Goal: Task Accomplishment & Management: Use online tool/utility

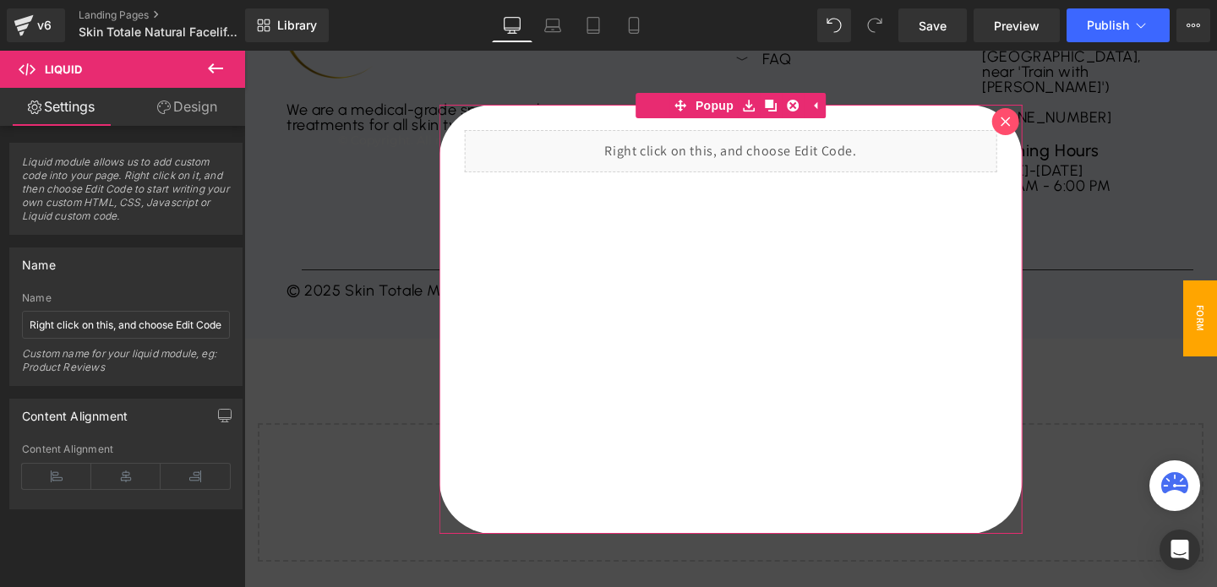
click at [1003, 123] on icon at bounding box center [1004, 121] width 9 height 9
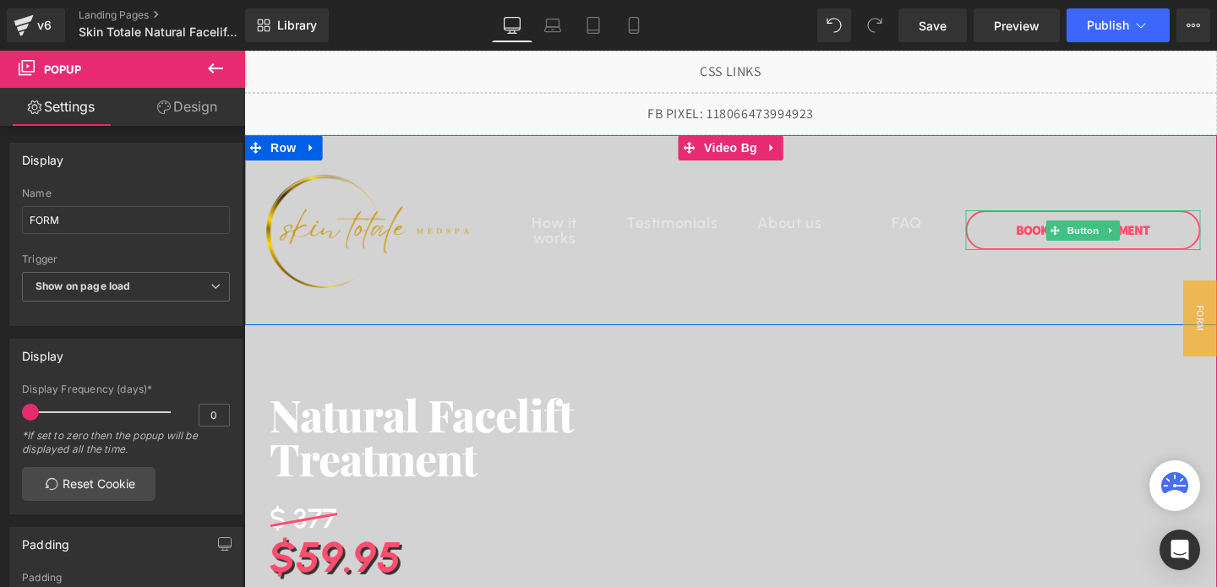
click at [1038, 235] on link "Book An APPOINTMENT" at bounding box center [1082, 230] width 235 height 40
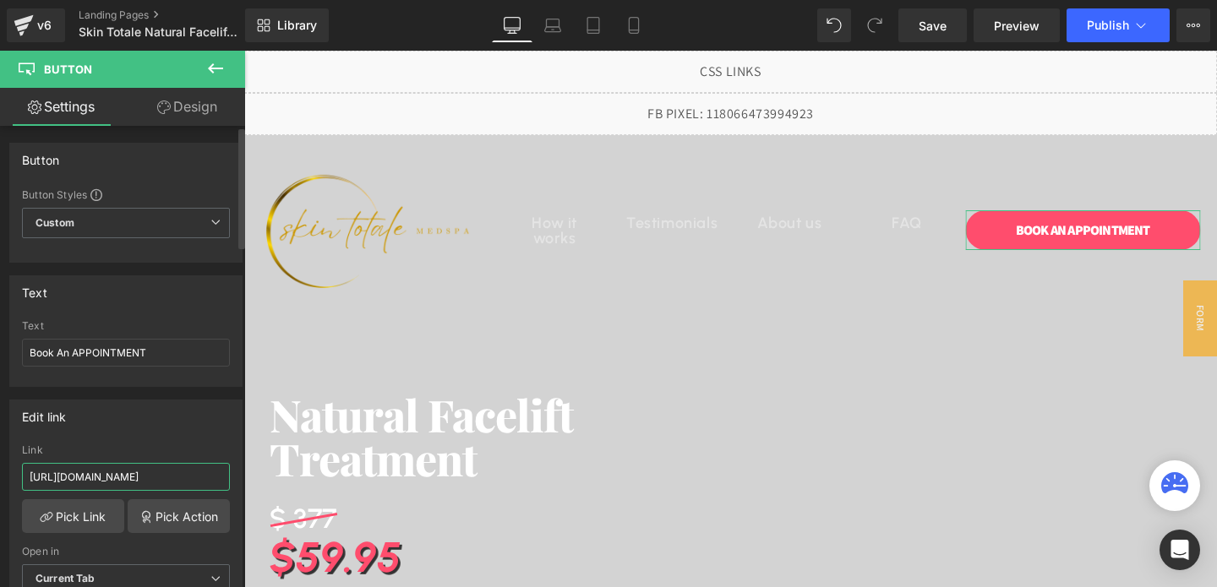
click at [157, 485] on input "[URL][DOMAIN_NAME]" at bounding box center [126, 477] width 208 height 28
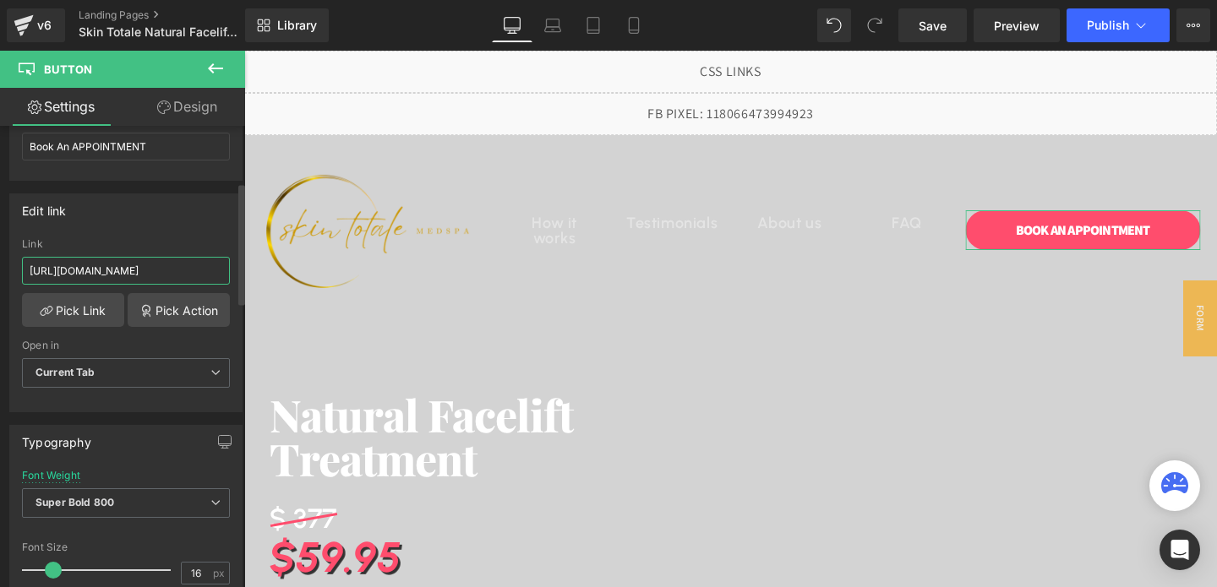
scroll to position [220, 0]
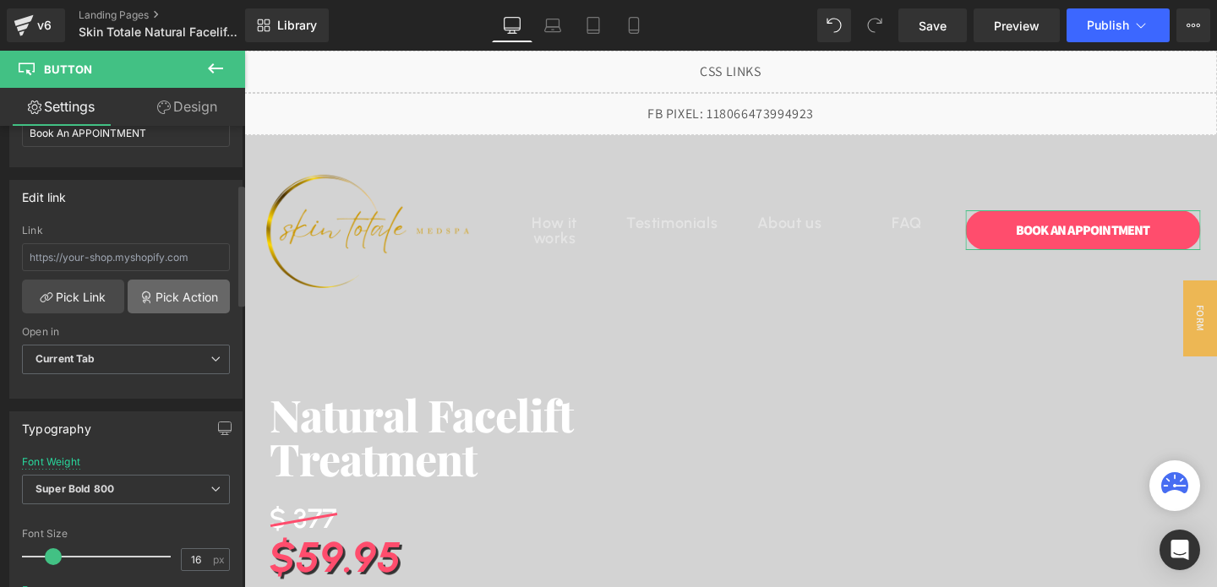
click at [194, 296] on link "Pick Action" at bounding box center [179, 297] width 102 height 34
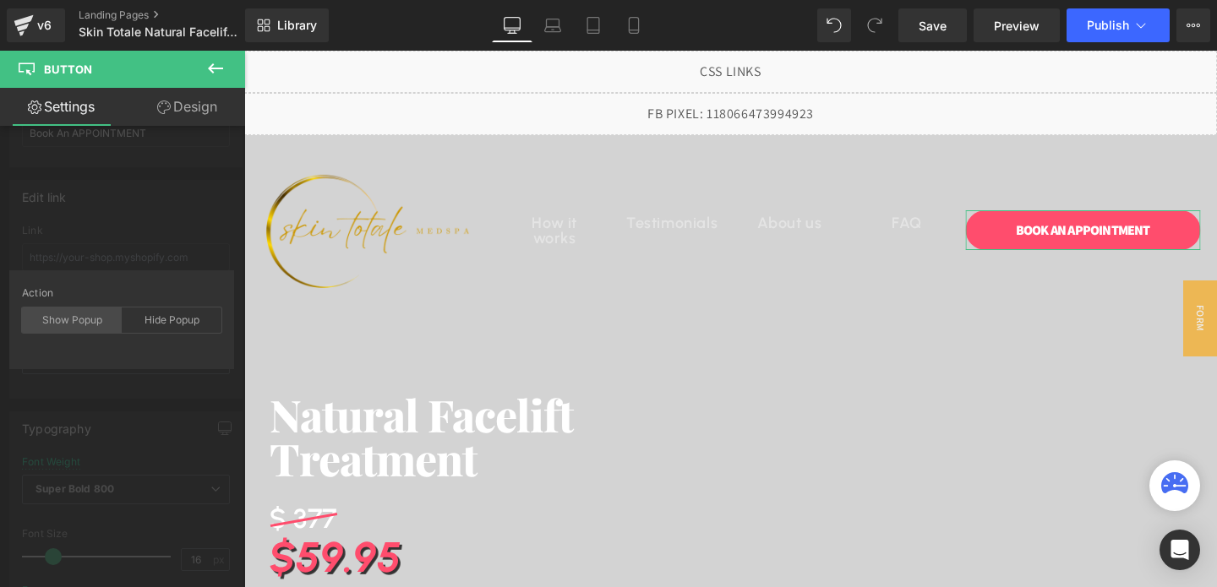
click at [75, 330] on div "Show Popup" at bounding box center [72, 320] width 100 height 25
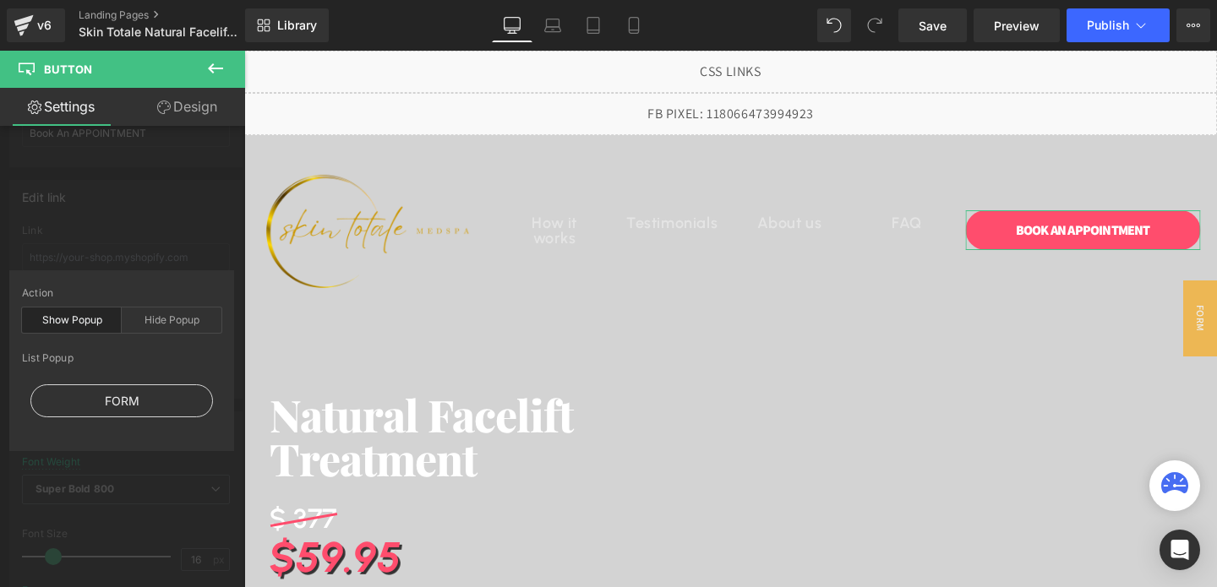
click at [112, 393] on div "FORM" at bounding box center [121, 400] width 183 height 33
type input "#show-m-1755753471418"
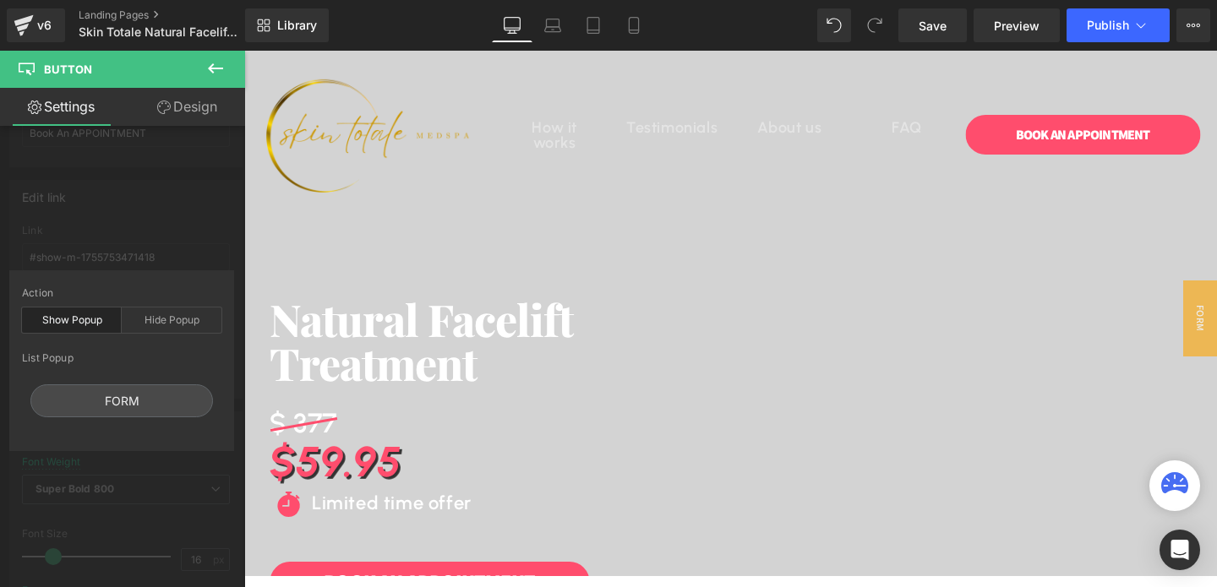
scroll to position [148, 0]
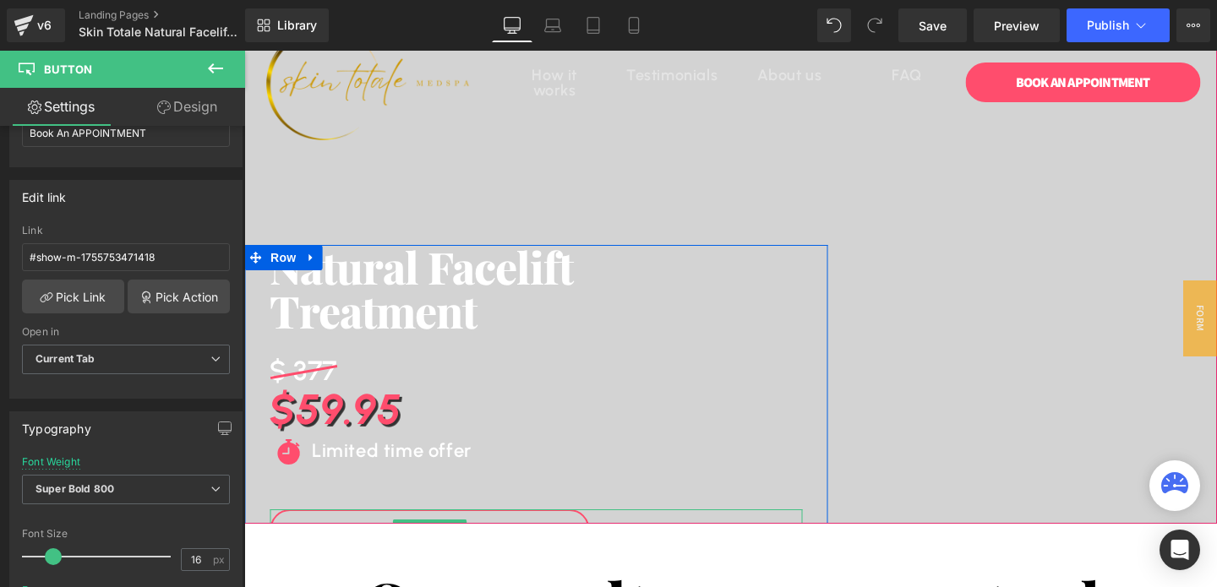
click at [439, 513] on link "Book An APPOINTMENT" at bounding box center [429, 530] width 319 height 40
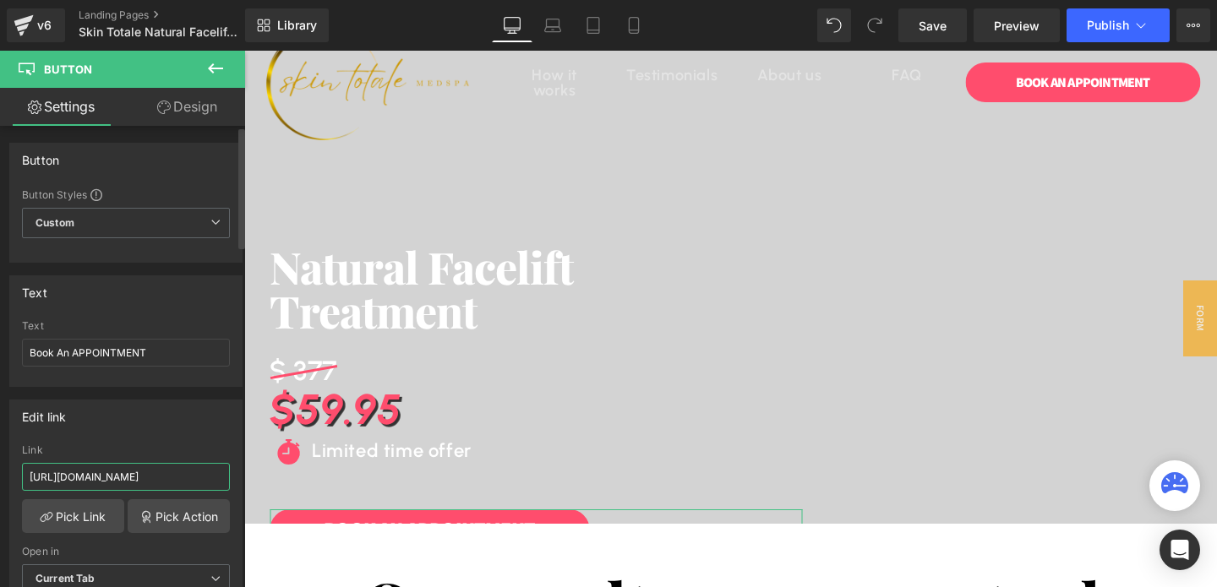
click at [172, 477] on input "[URL][DOMAIN_NAME]" at bounding box center [126, 477] width 208 height 28
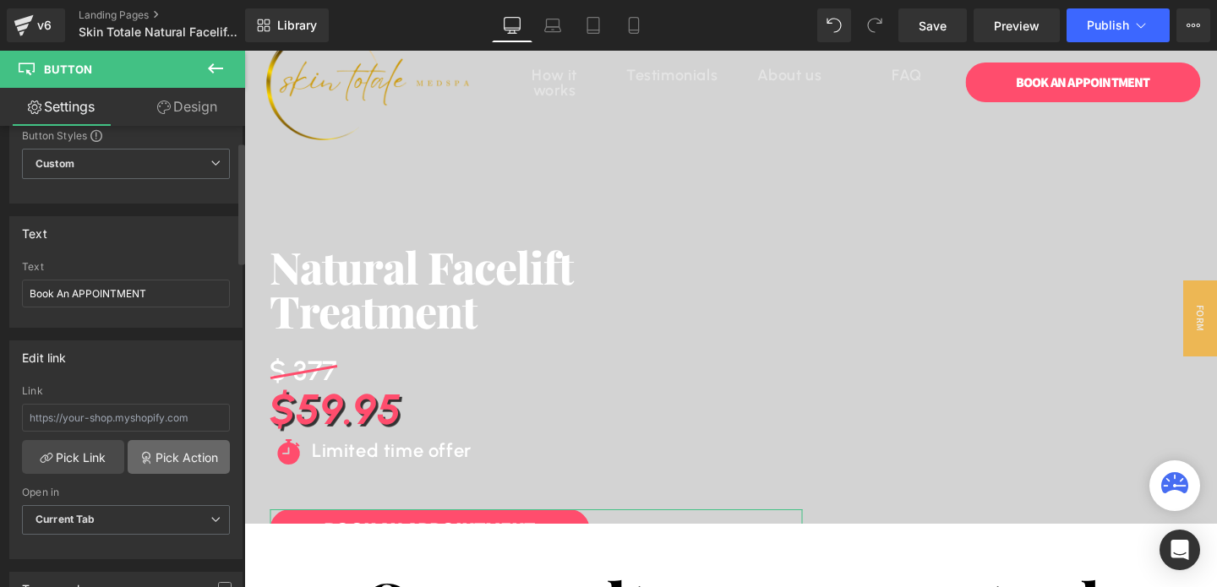
click at [168, 455] on link "Pick Action" at bounding box center [179, 457] width 102 height 34
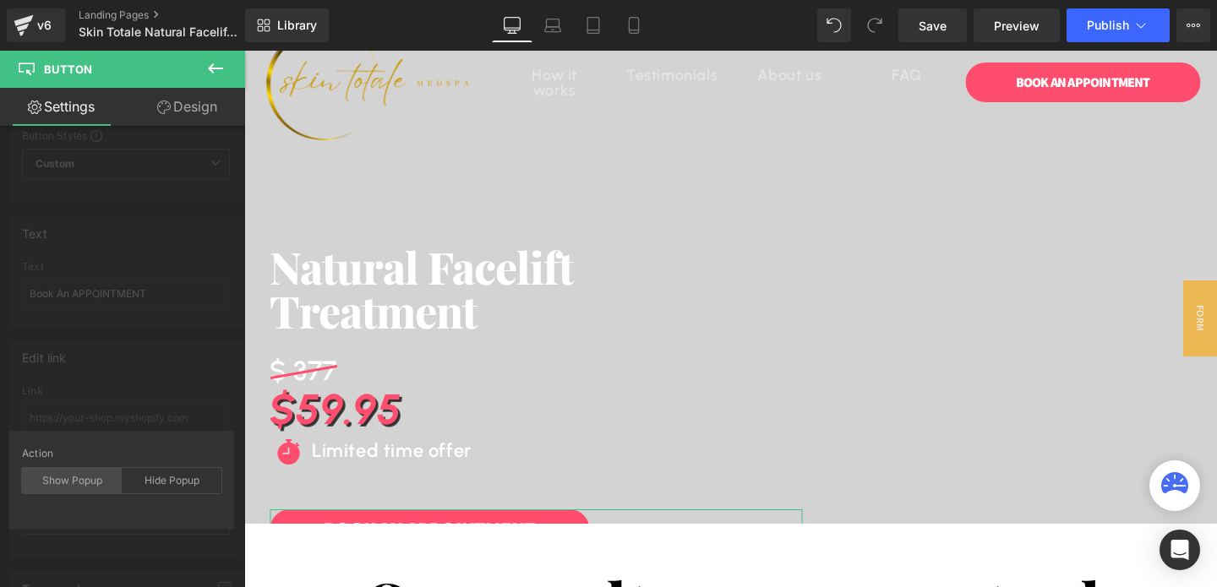
click at [66, 482] on div "Show Popup" at bounding box center [72, 480] width 100 height 25
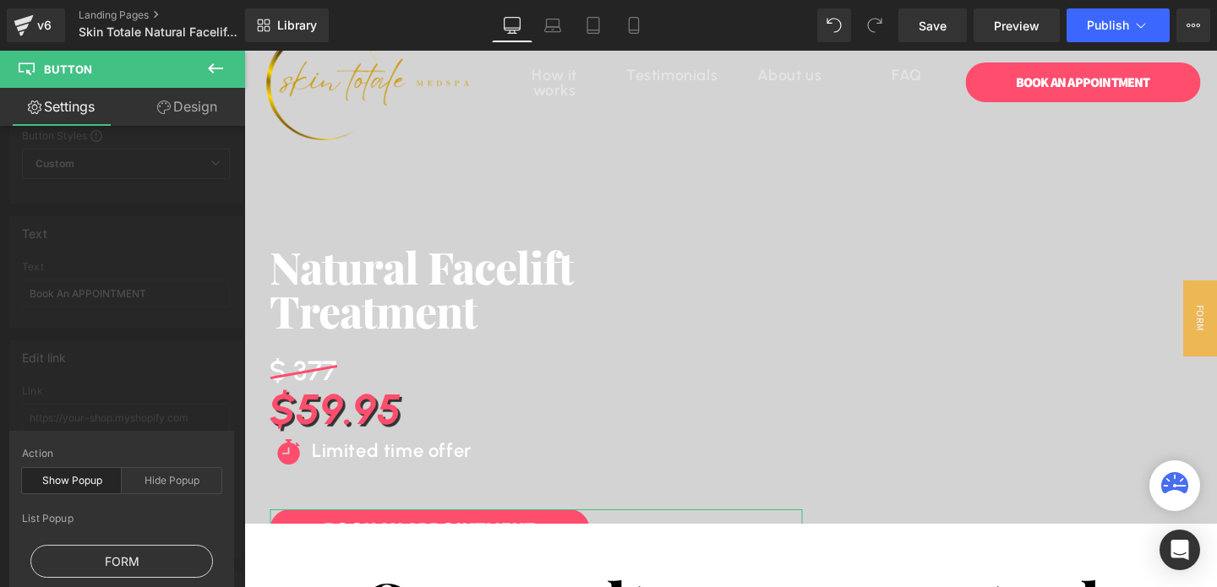
click at [122, 553] on div "FORM" at bounding box center [121, 561] width 183 height 33
type input "#show-m-1755753471418"
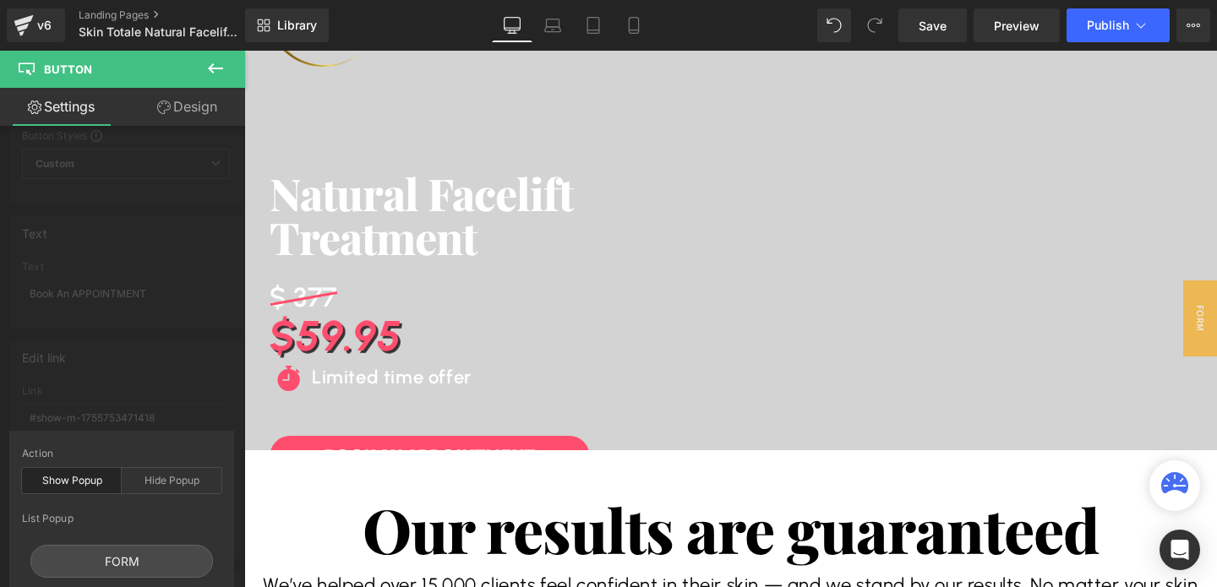
scroll to position [234, 0]
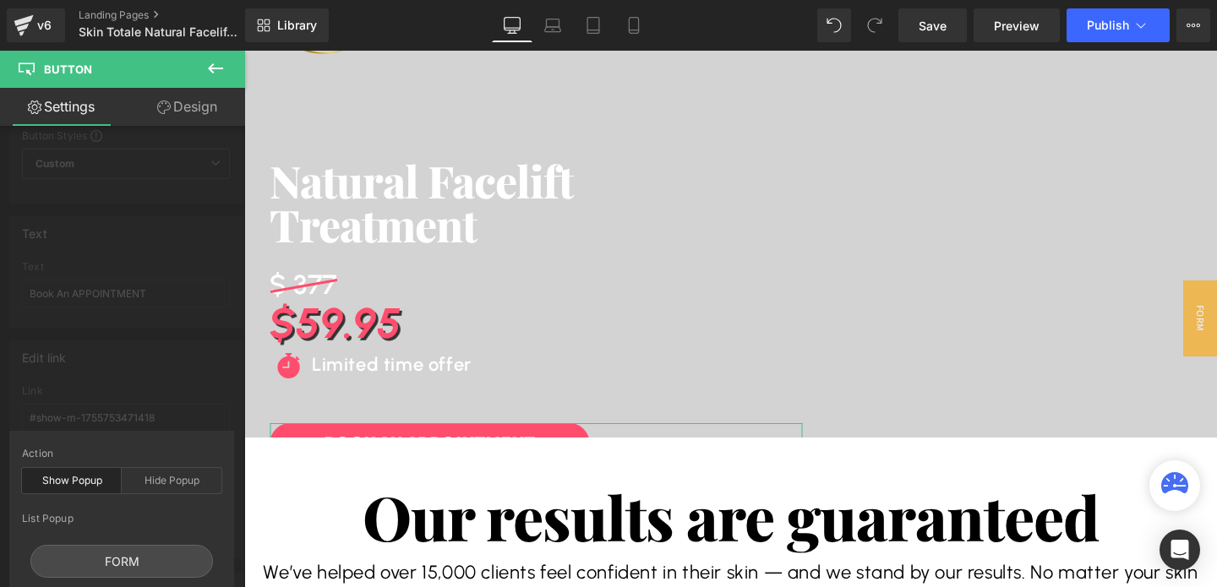
click at [178, 392] on div "Edit link #show-m-1755753471418 Link #show-m-1755753471418 Pick Link Pick Actio…" at bounding box center [126, 444] width 253 height 232
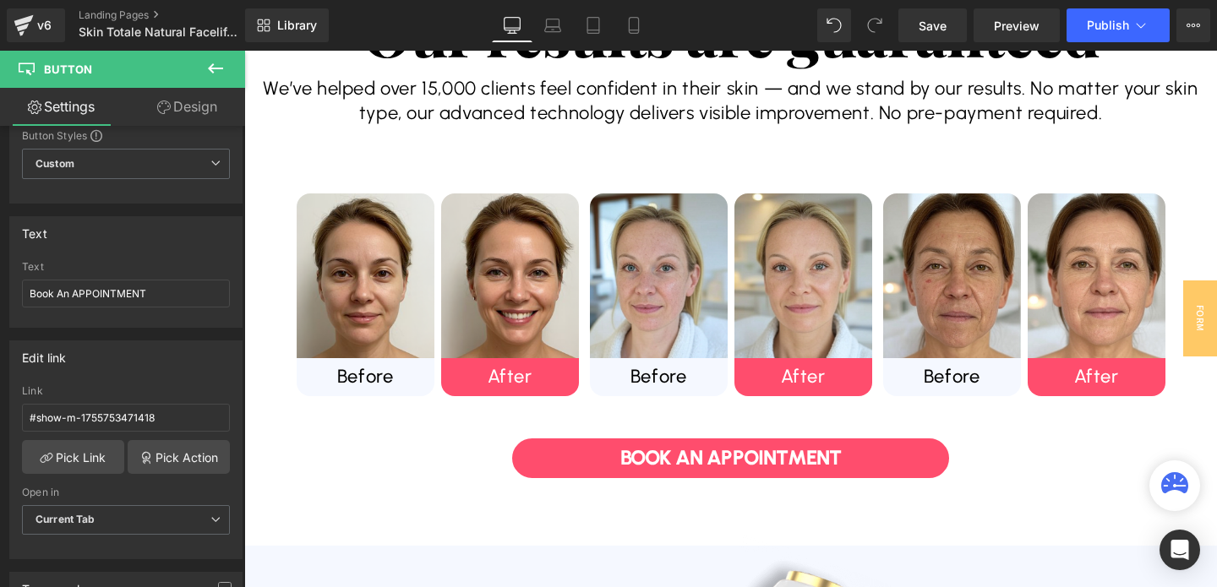
scroll to position [720, 0]
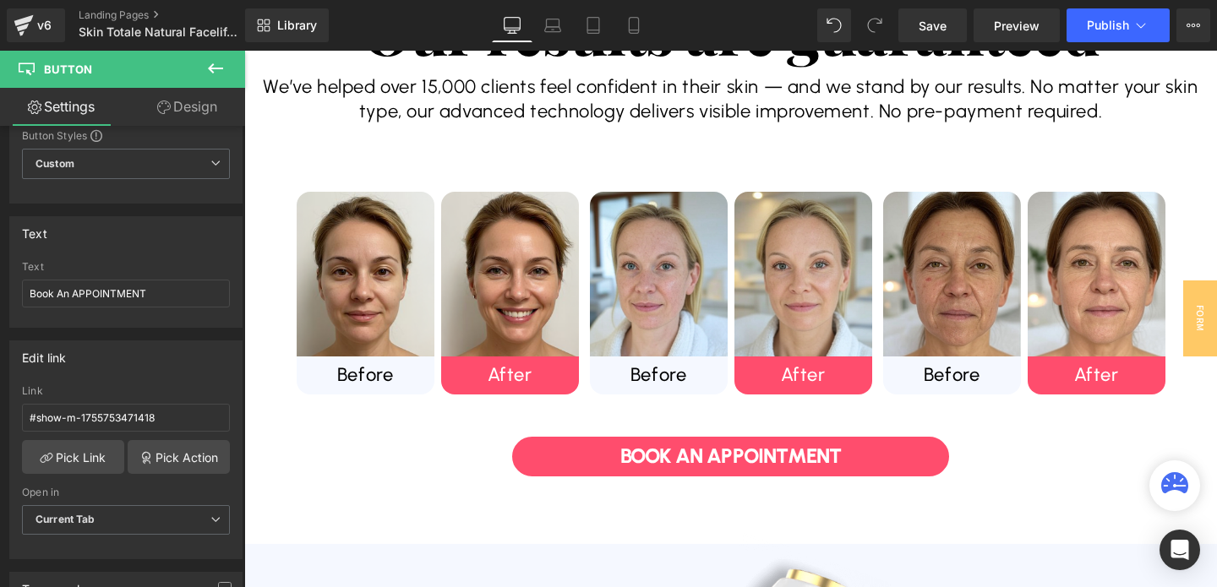
click at [592, 466] on link "Book an Appointment" at bounding box center [731, 457] width 438 height 40
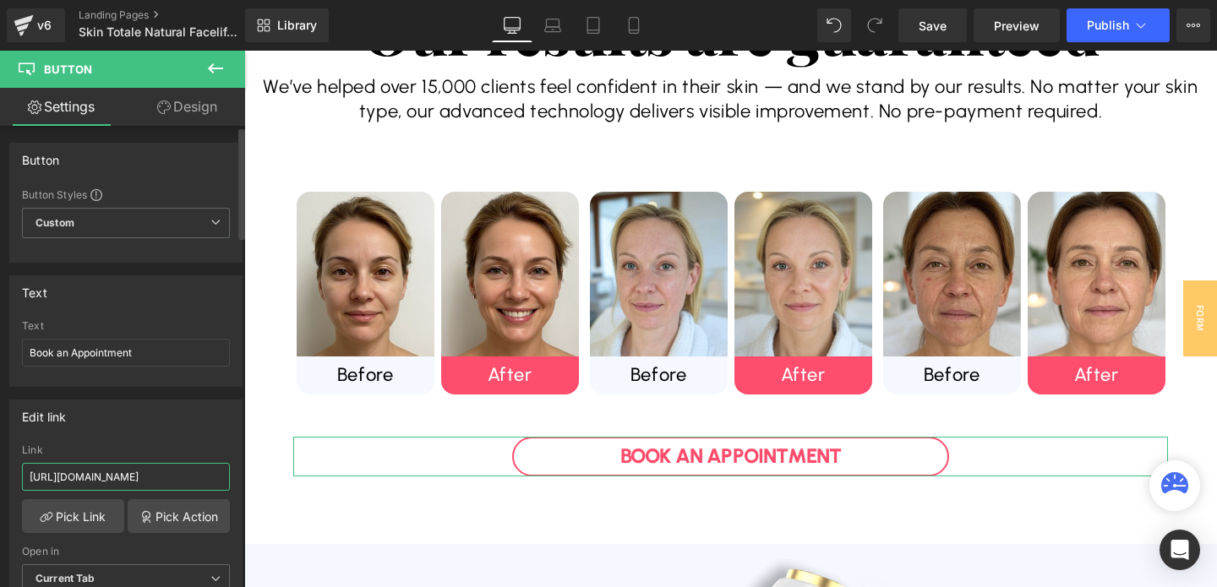
click at [151, 473] on input "[URL][DOMAIN_NAME]" at bounding box center [126, 477] width 208 height 28
click at [164, 511] on link "Pick Action" at bounding box center [179, 516] width 102 height 34
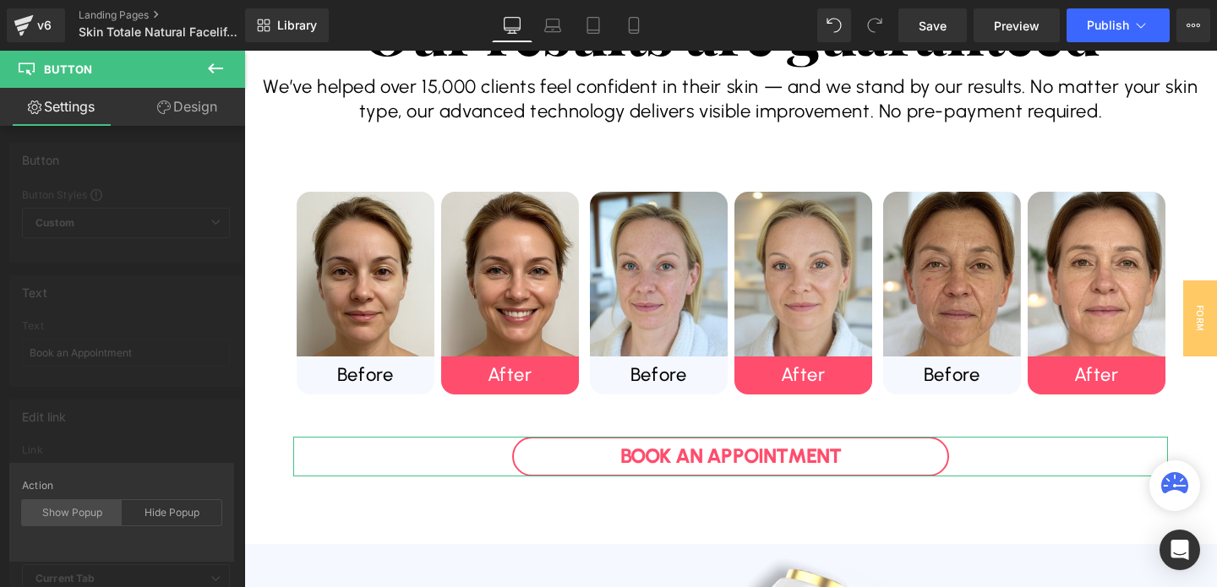
click at [86, 510] on div "Show Popup" at bounding box center [72, 512] width 100 height 25
click at [98, 581] on div "FORM" at bounding box center [121, 593] width 183 height 33
type input "#show-m-1755753471418"
click at [116, 467] on div "Action Show Popup Hide Popup List Popup FORM *You do not have any popups yet. P…" at bounding box center [121, 553] width 225 height 181
click at [133, 431] on div "Edit link #show-m-1755753471418 Link #show-m-1755753471418 Pick Link Pick Actio…" at bounding box center [126, 503] width 253 height 232
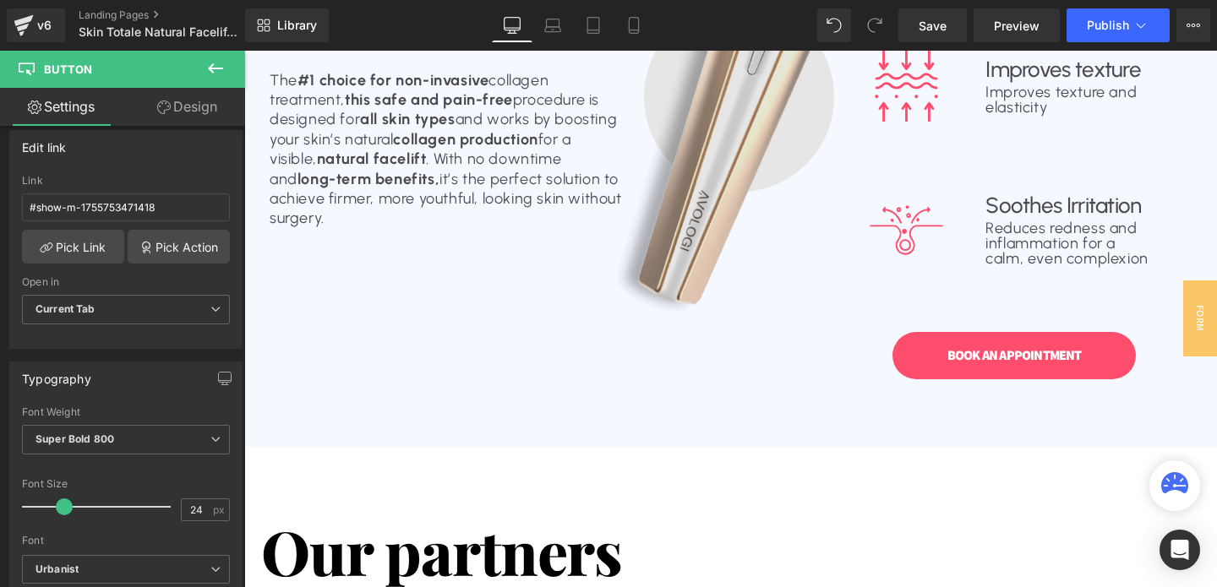
scroll to position [1425, 0]
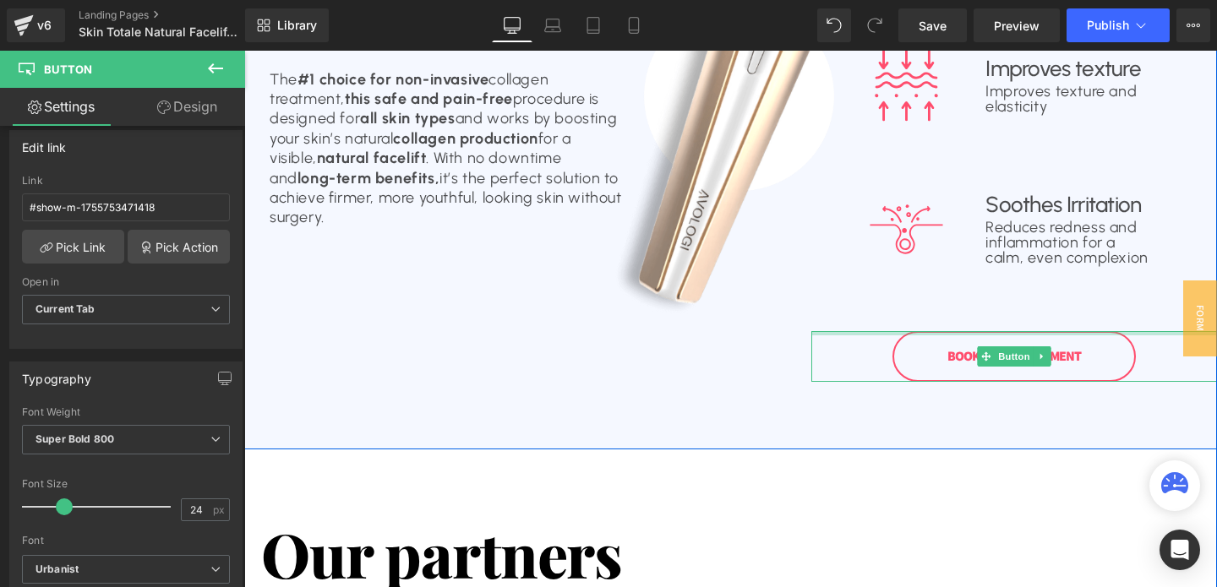
click at [1041, 333] on div at bounding box center [1014, 333] width 406 height 4
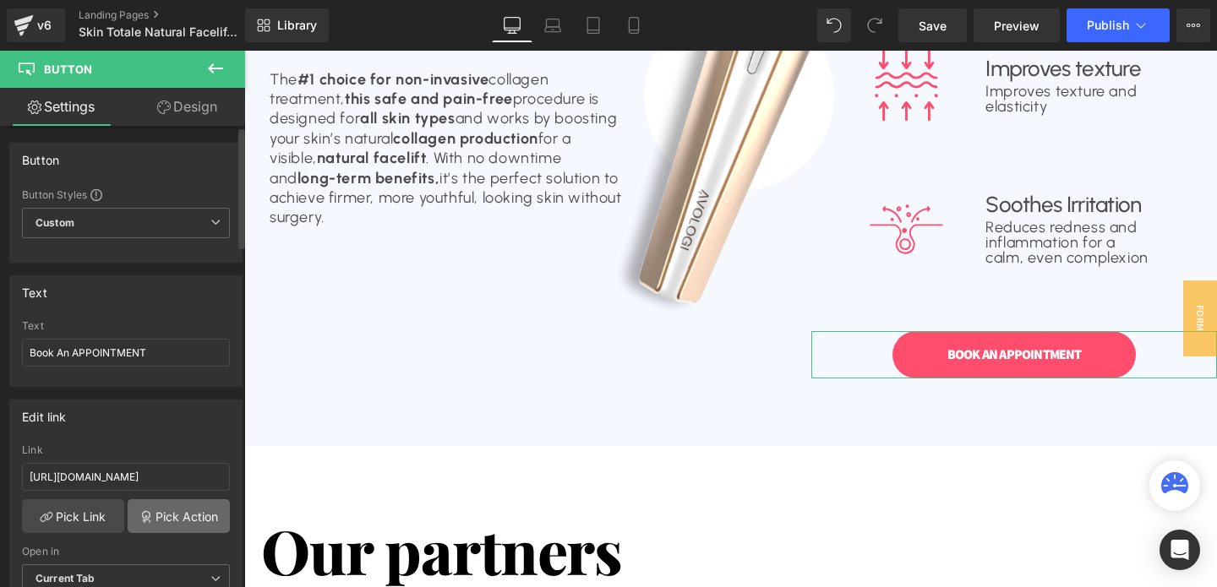
click at [171, 524] on link "Pick Action" at bounding box center [179, 516] width 102 height 34
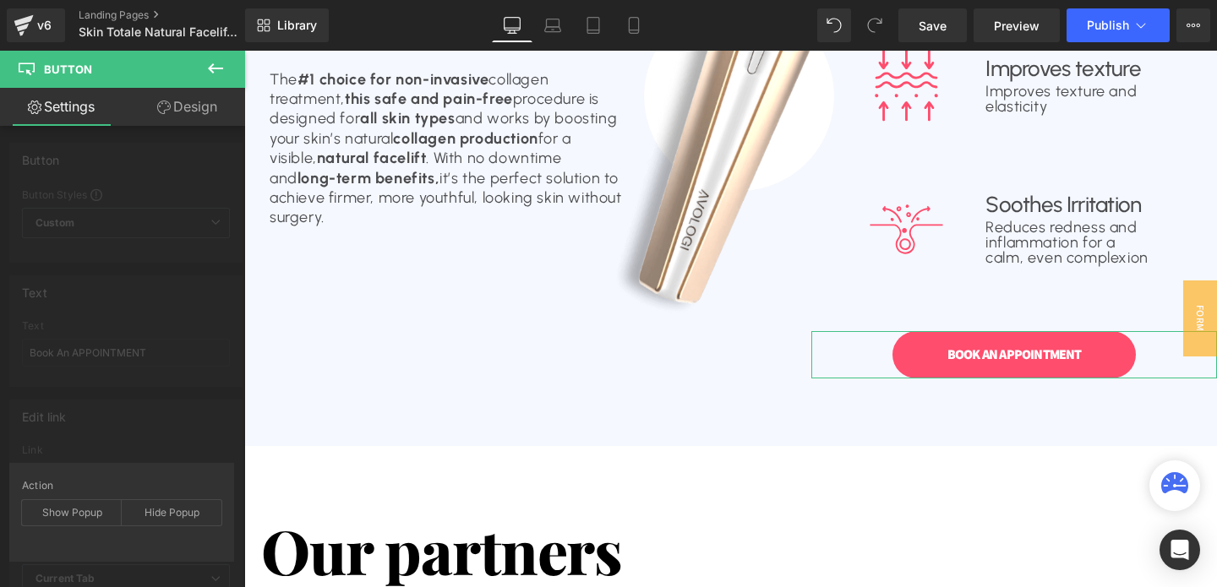
click at [120, 429] on div "Edit link [URL][DOMAIN_NAME] Link [URL][DOMAIN_NAME] Pick Link Pick Action Curr…" at bounding box center [126, 503] width 253 height 232
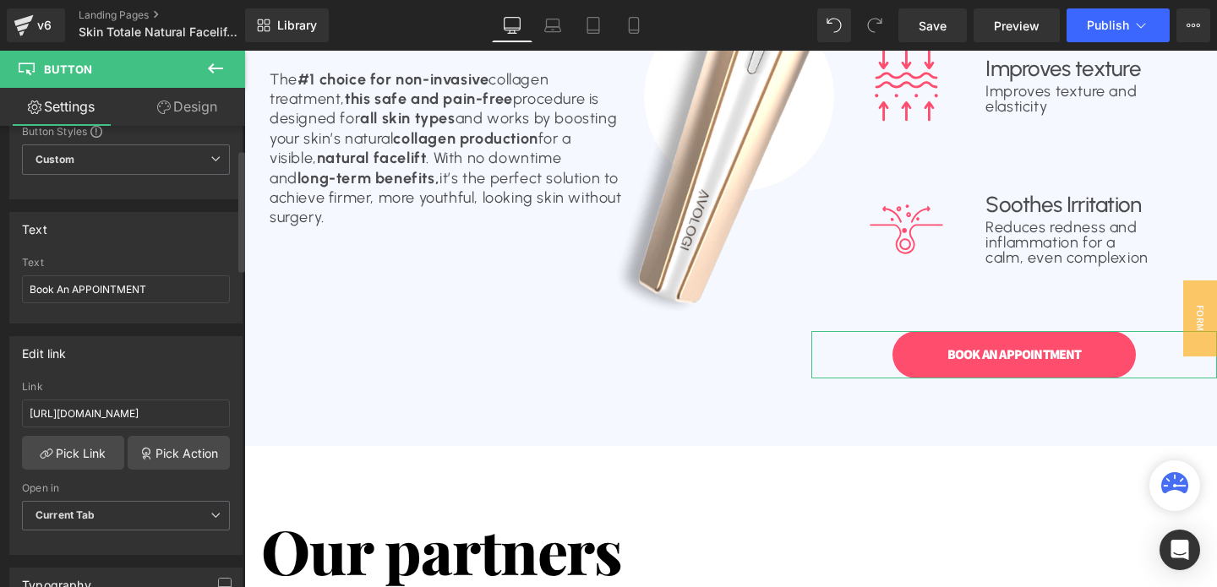
scroll to position [100, 0]
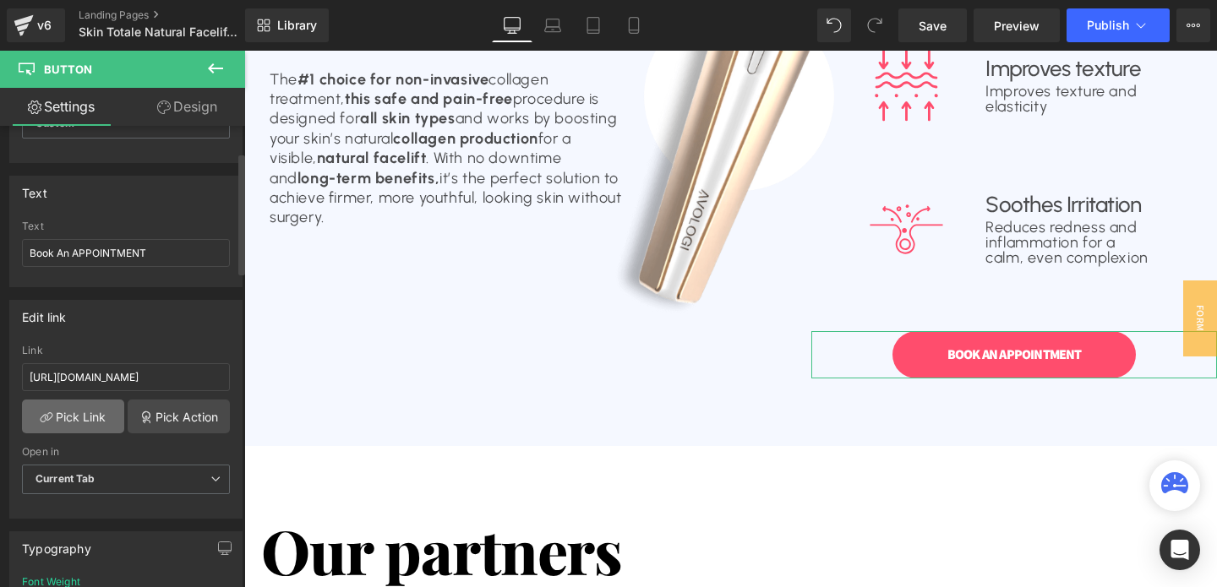
click at [90, 404] on link "Pick Link" at bounding box center [73, 417] width 102 height 34
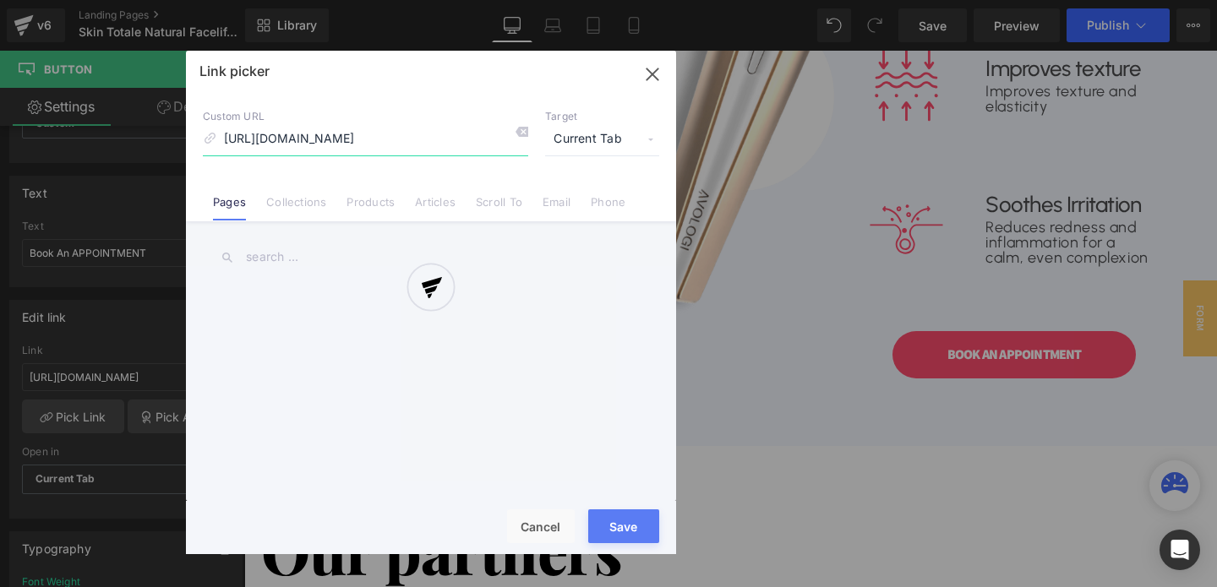
scroll to position [0, 199]
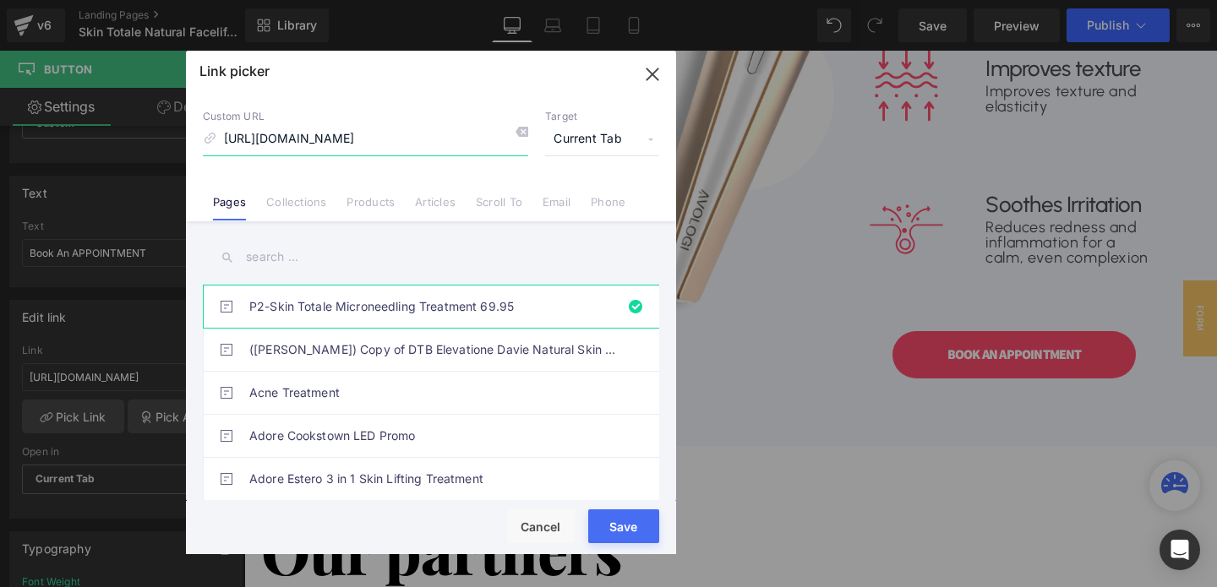
click at [647, 65] on icon "button" at bounding box center [652, 74] width 27 height 27
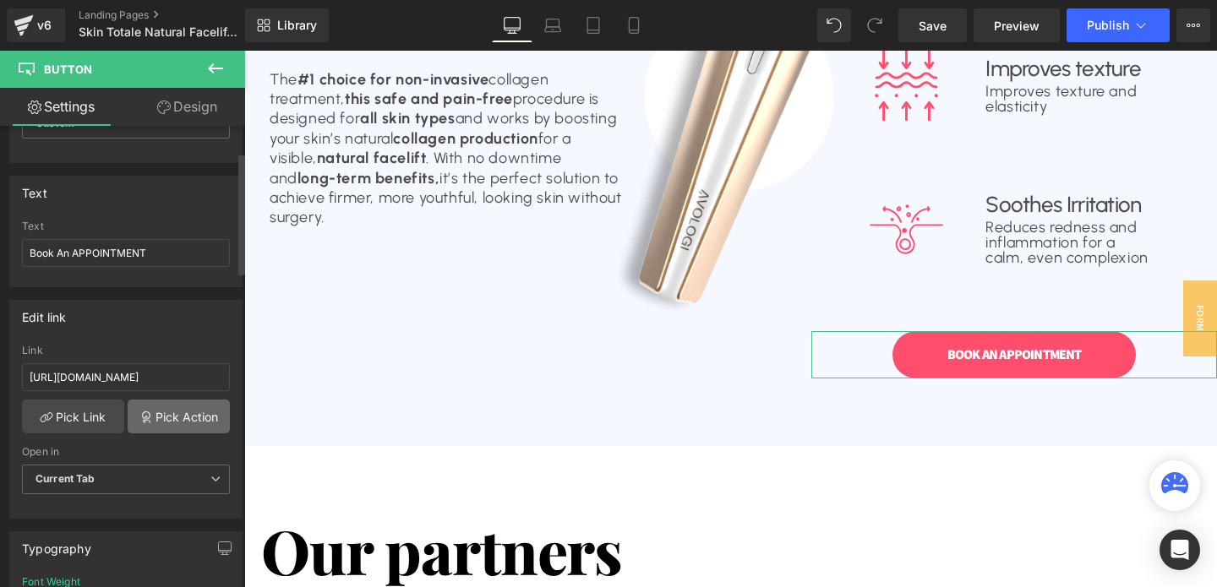
click at [175, 419] on link "Pick Action" at bounding box center [179, 417] width 102 height 34
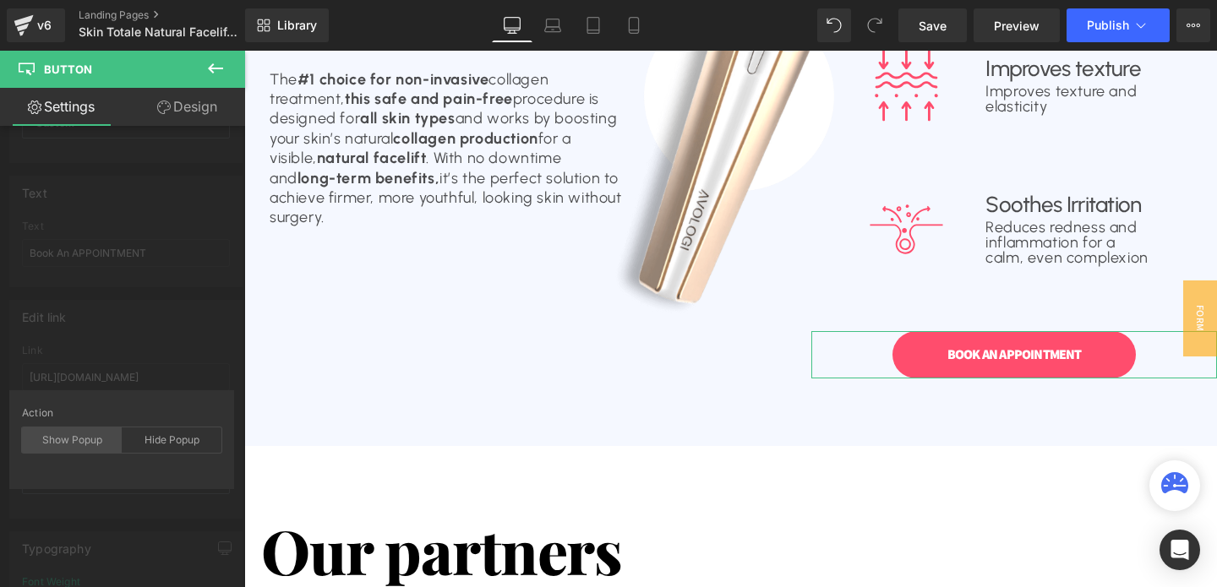
click at [85, 446] on div "Show Popup" at bounding box center [72, 440] width 100 height 25
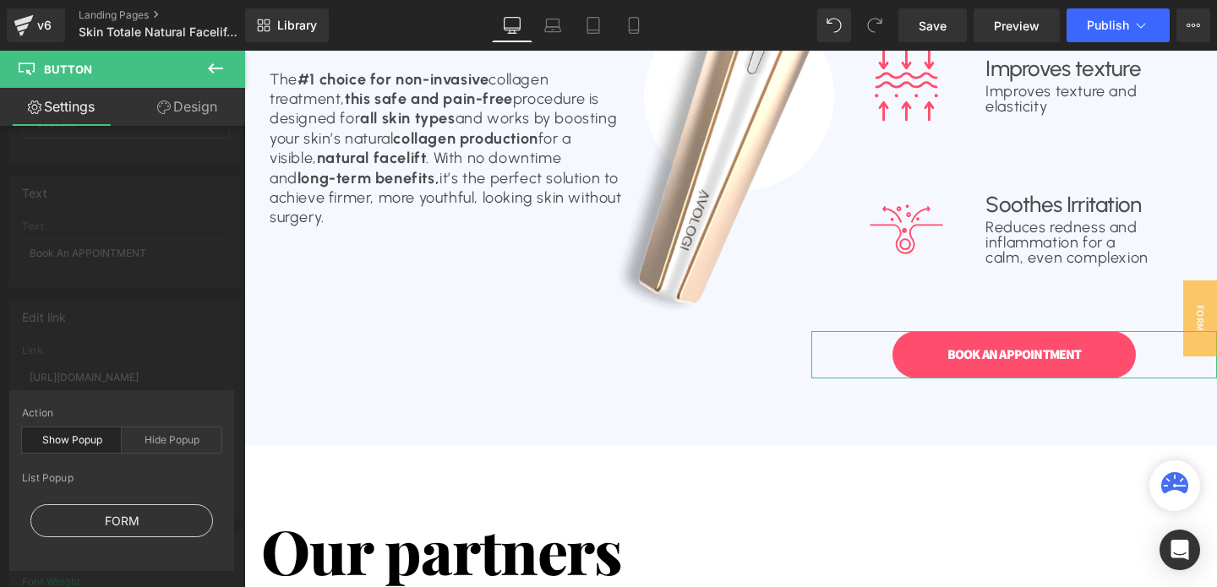
click at [116, 524] on div "FORM" at bounding box center [121, 520] width 183 height 33
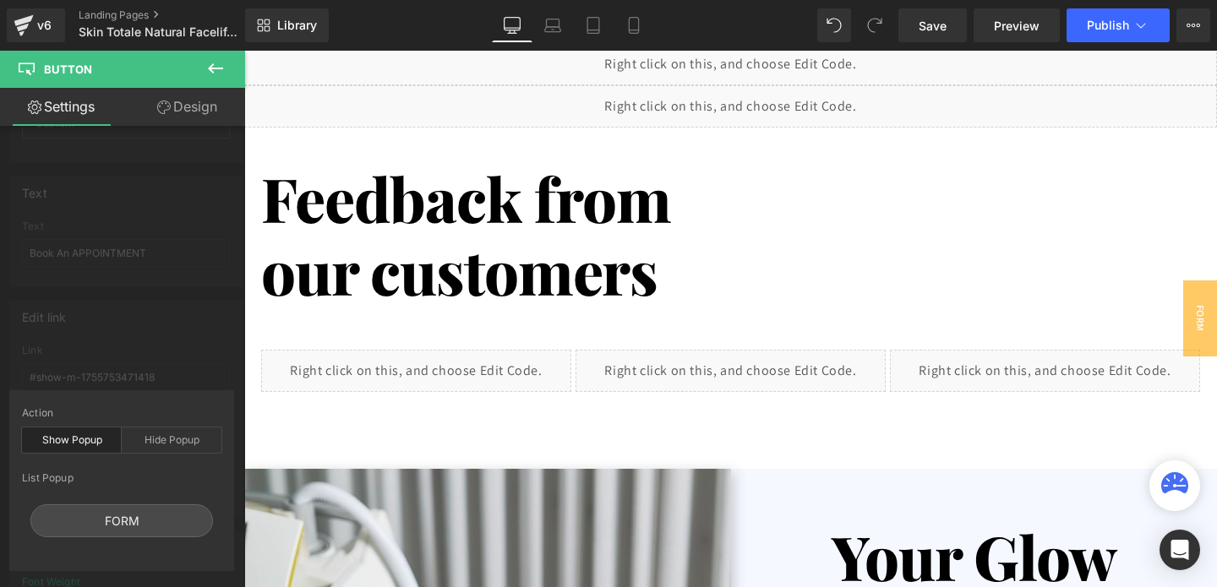
scroll to position [1995, 0]
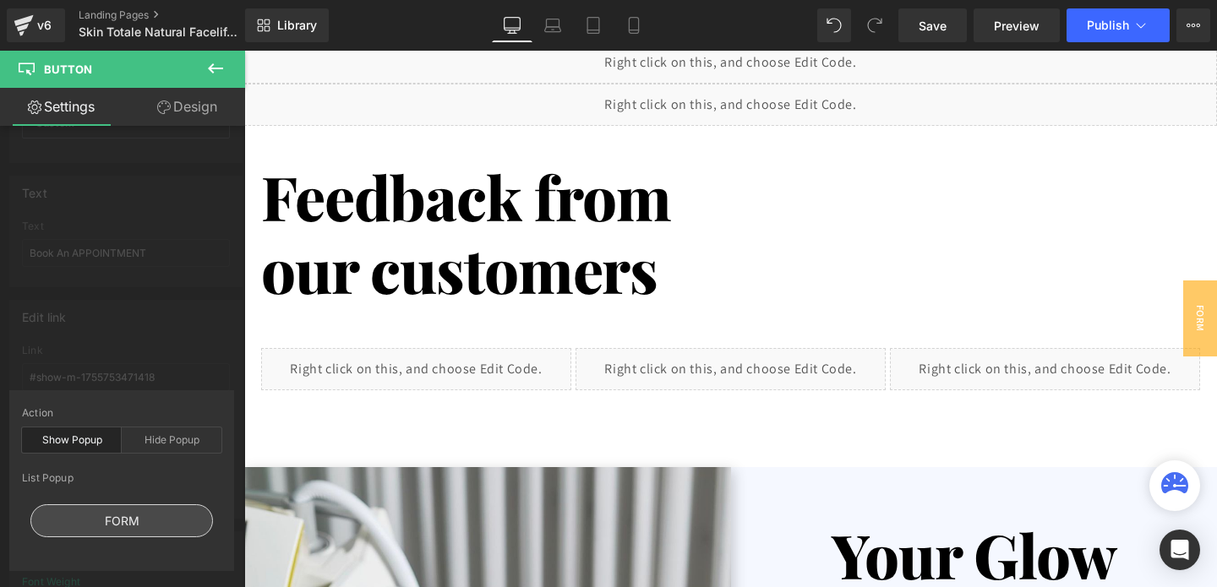
click at [86, 532] on div "FORM" at bounding box center [121, 520] width 183 height 33
click at [89, 521] on div "FORM" at bounding box center [121, 520] width 183 height 33
type input "#show-m-1755753471418"
click at [134, 362] on div "Edit link #show-m-1755753471418 Link #show-m-1755753471418 Pick Link Pick Actio…" at bounding box center [126, 403] width 253 height 232
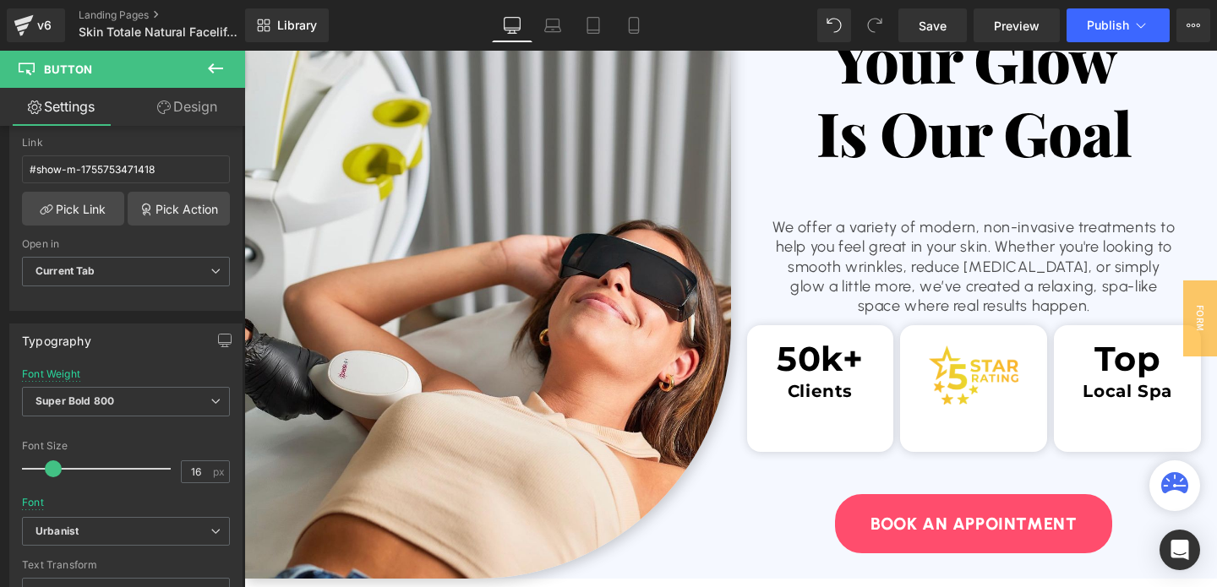
scroll to position [2494, 0]
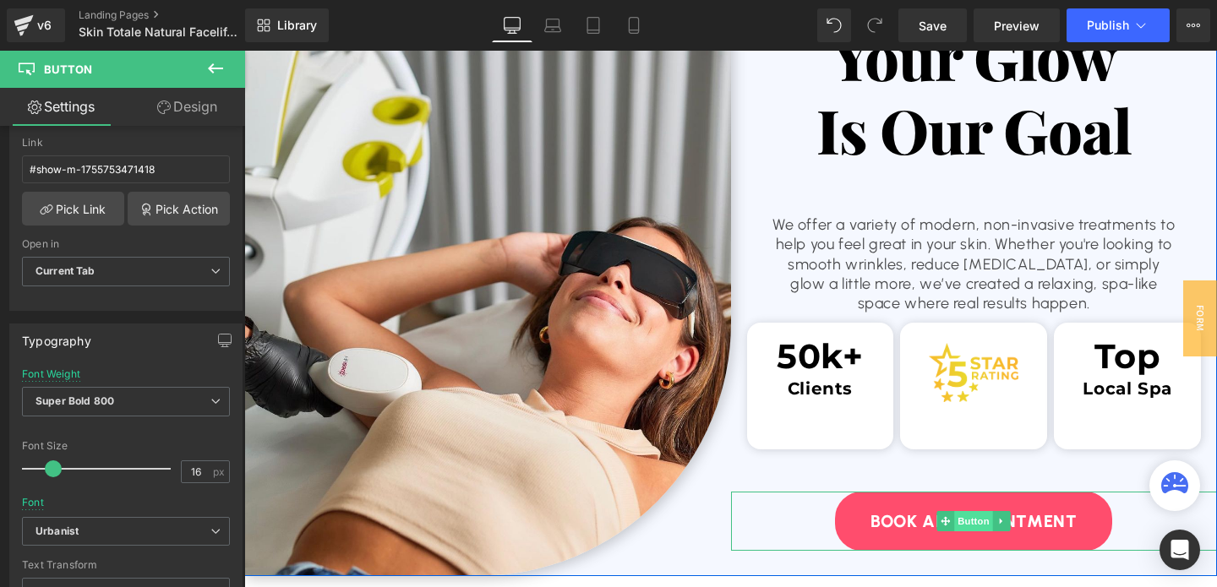
click at [973, 515] on span "Button" at bounding box center [973, 521] width 39 height 20
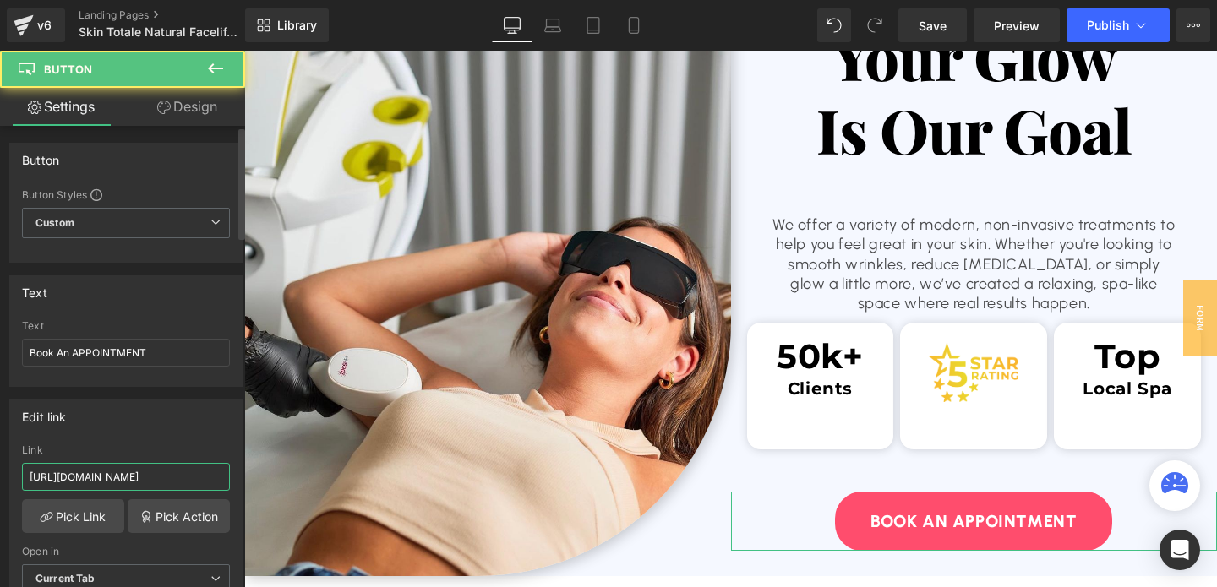
click at [118, 472] on input "[URL][DOMAIN_NAME]" at bounding box center [126, 477] width 208 height 28
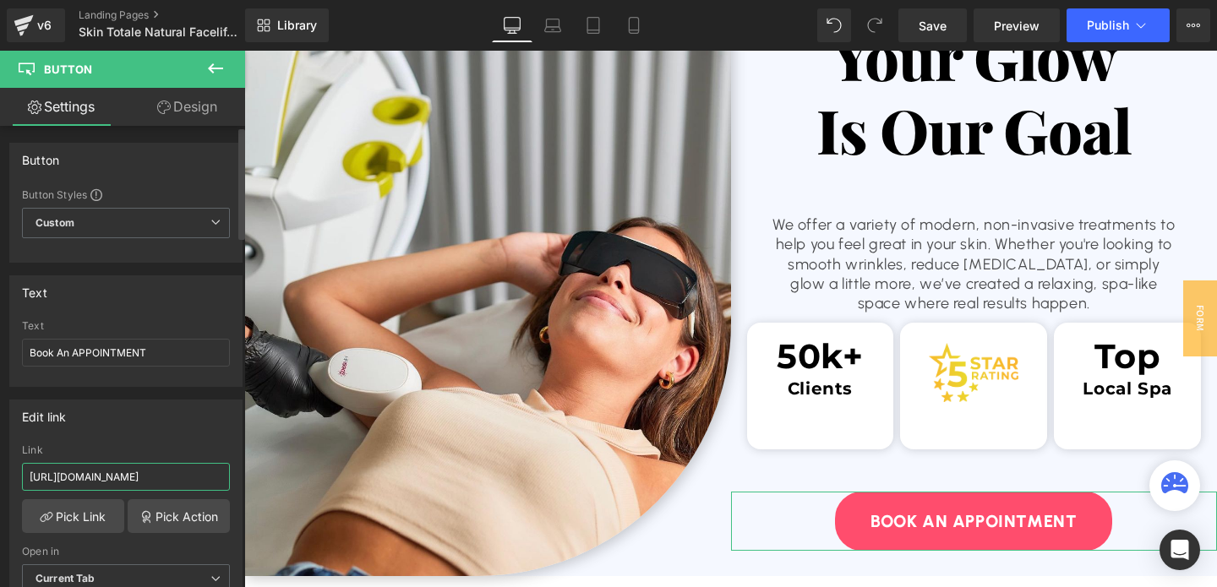
click at [118, 472] on input "[URL][DOMAIN_NAME]" at bounding box center [126, 477] width 208 height 28
click at [172, 515] on link "Pick Action" at bounding box center [179, 516] width 102 height 34
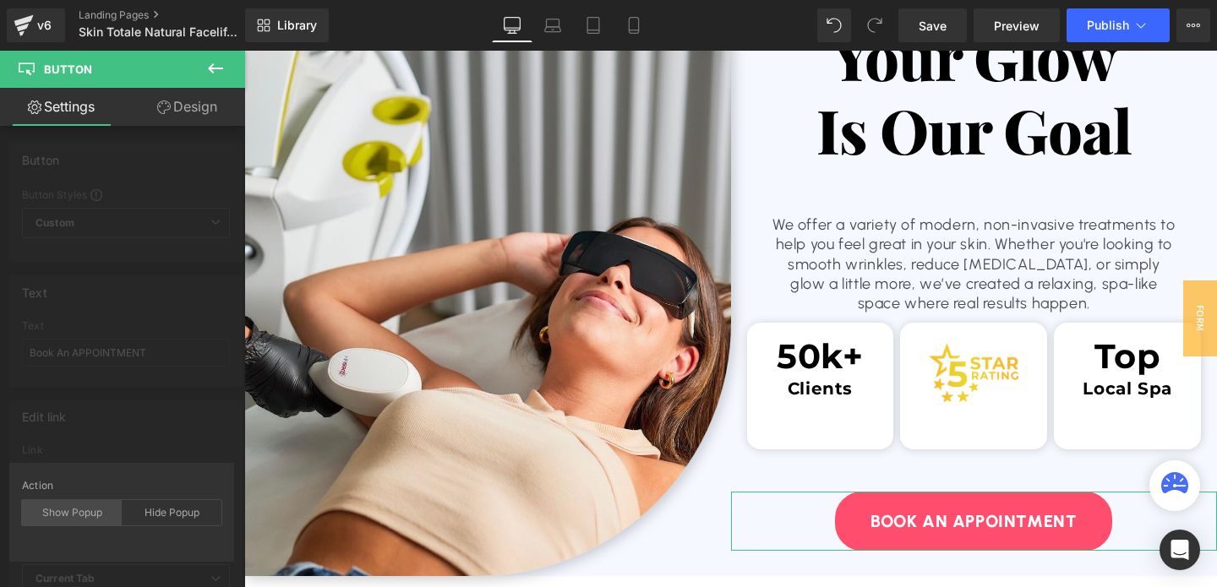
click at [88, 504] on div "Show Popup" at bounding box center [72, 512] width 100 height 25
click at [150, 417] on div "Edit link [URL][DOMAIN_NAME] Link [URL][DOMAIN_NAME] Pick Link Pick Action Curr…" at bounding box center [126, 503] width 253 height 232
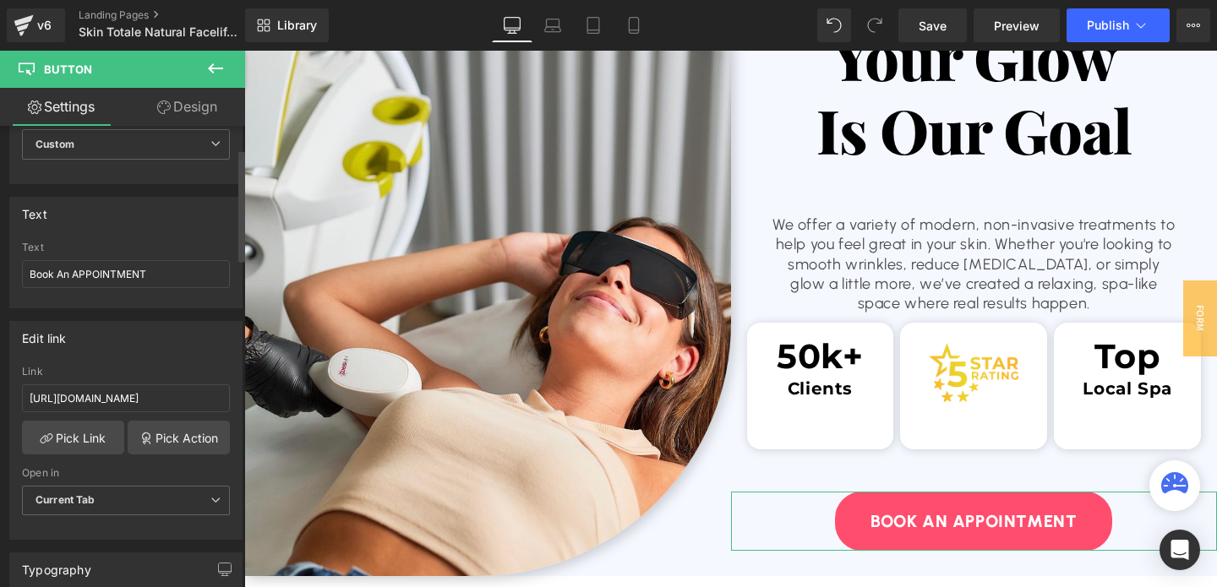
scroll to position [128, 0]
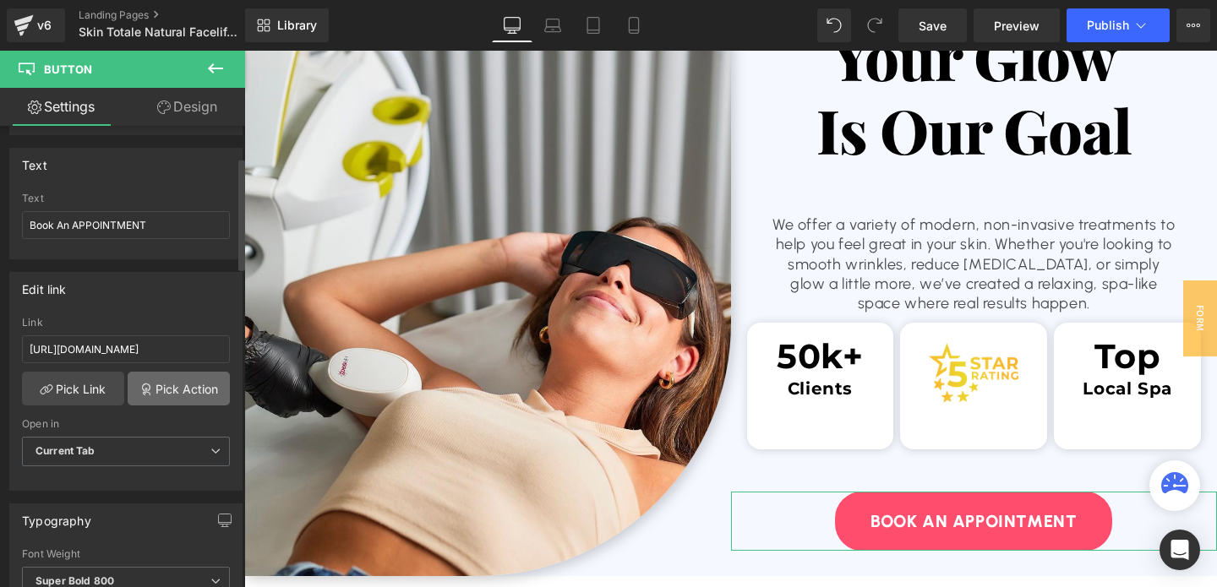
click at [172, 390] on link "Pick Action" at bounding box center [179, 389] width 102 height 34
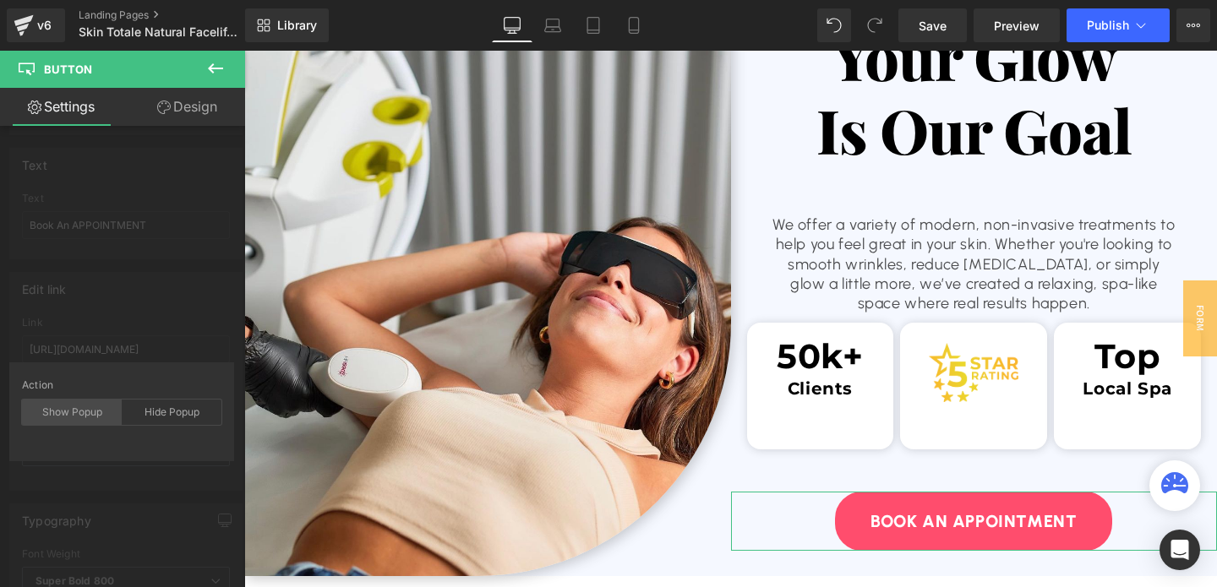
click at [91, 421] on div "Show Popup" at bounding box center [72, 412] width 100 height 25
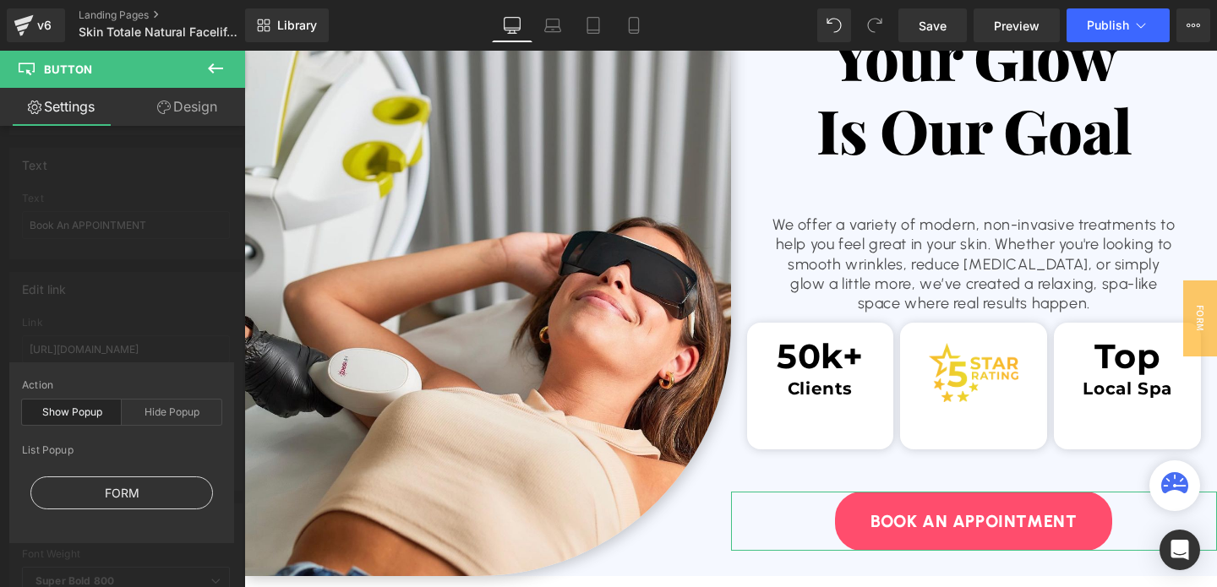
click at [134, 488] on div "FORM" at bounding box center [121, 493] width 183 height 33
type input "#show-m-1755753471418"
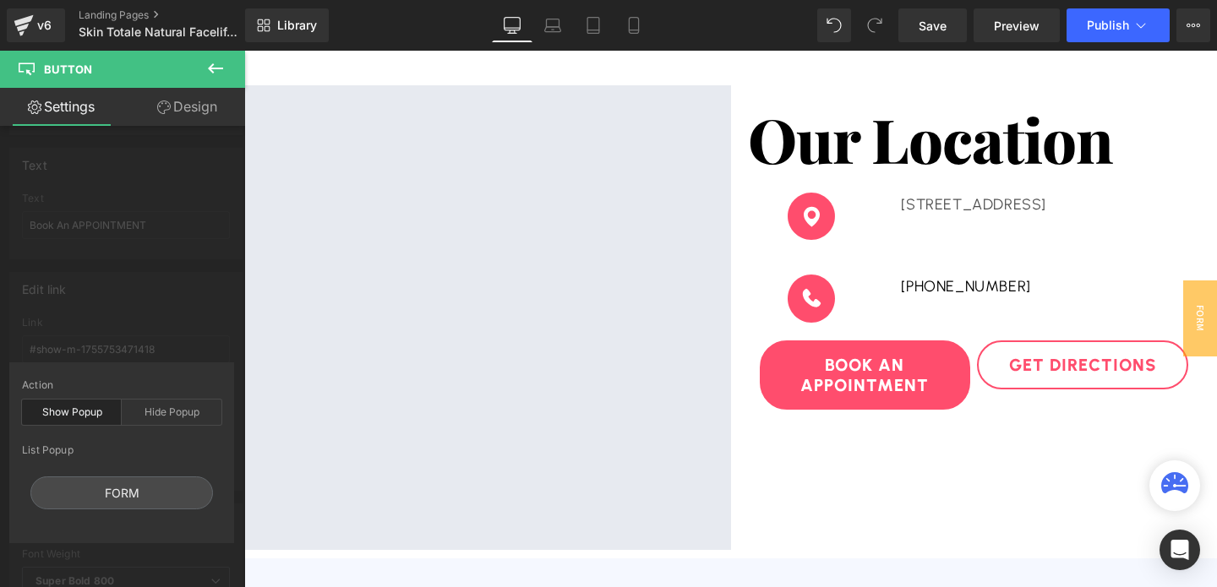
scroll to position [3917, 0]
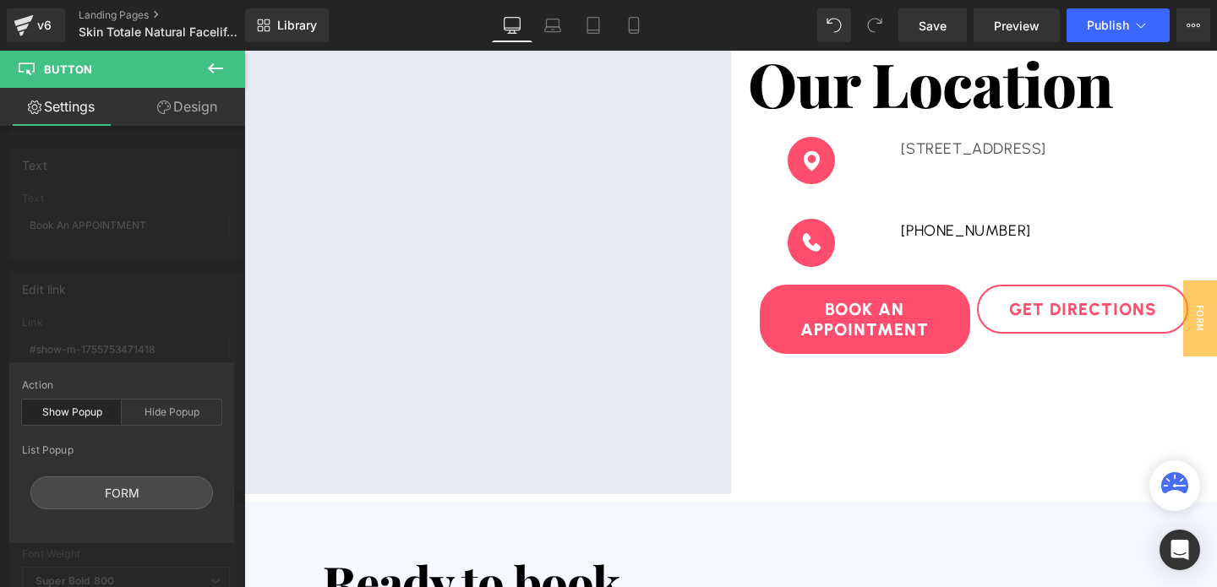
click at [870, 332] on div at bounding box center [730, 319] width 973 height 537
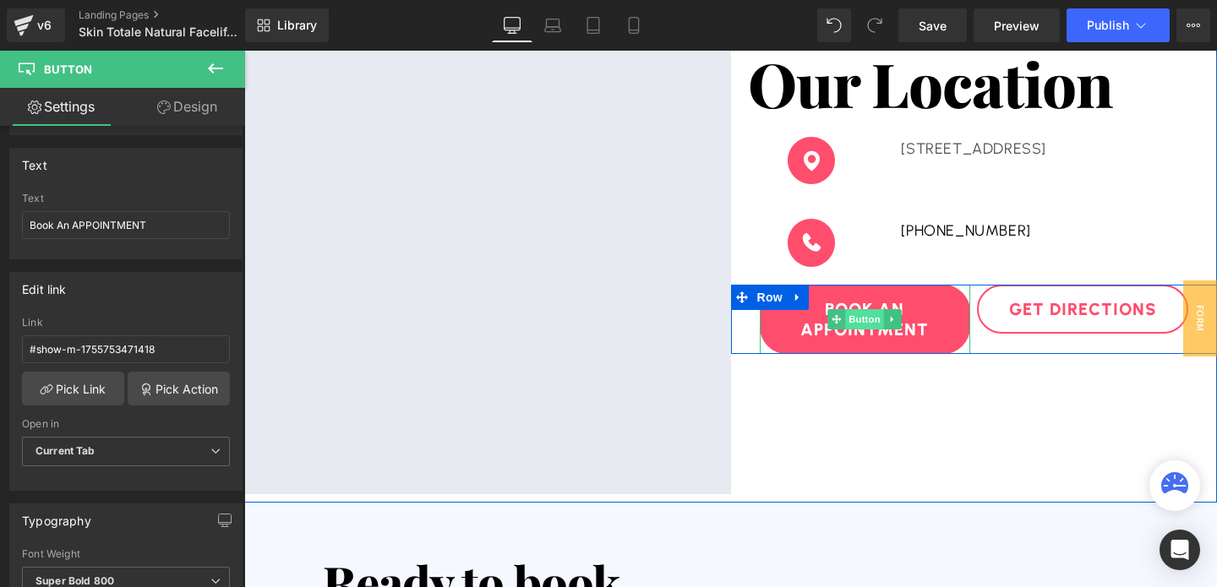
click at [858, 316] on span "Button" at bounding box center [865, 319] width 39 height 20
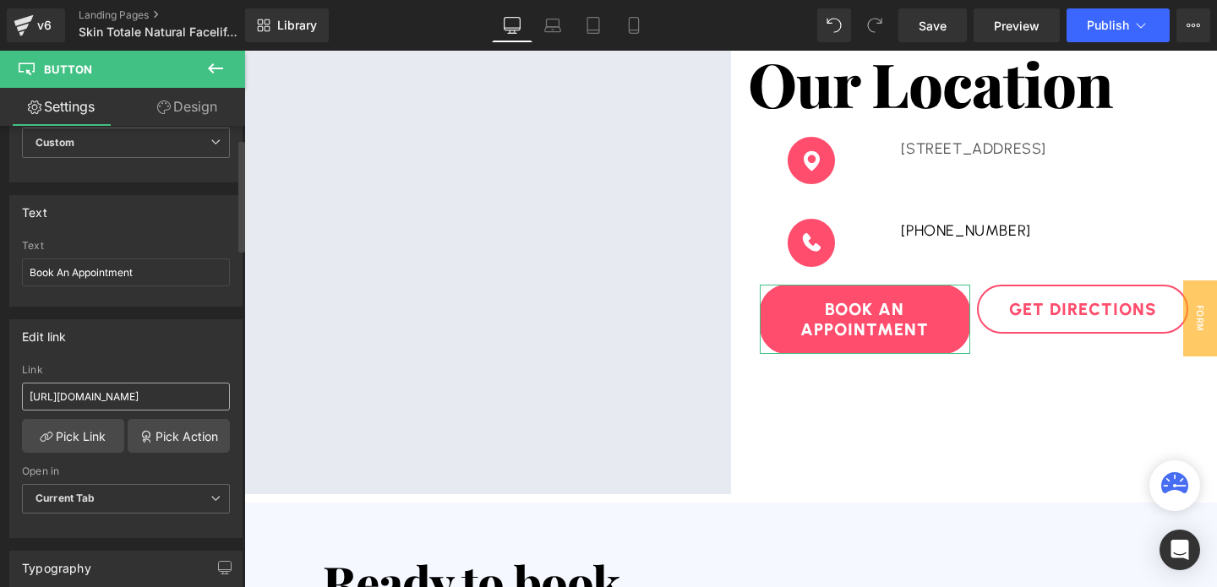
scroll to position [105, 0]
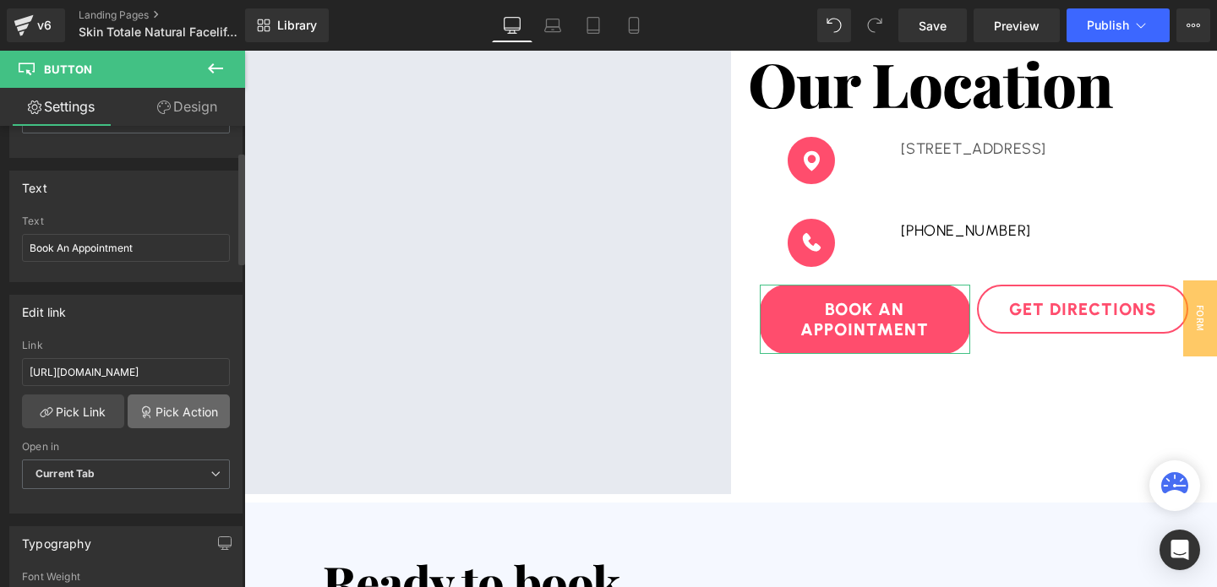
click at [176, 414] on link "Pick Action" at bounding box center [179, 412] width 102 height 34
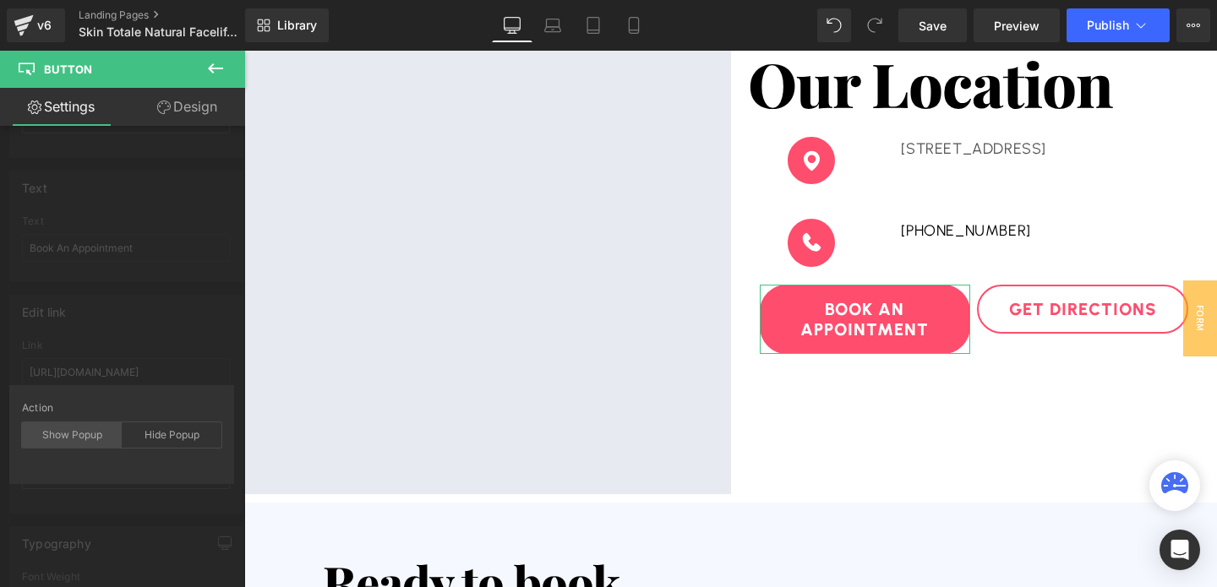
click at [71, 440] on div "Show Popup" at bounding box center [72, 435] width 100 height 25
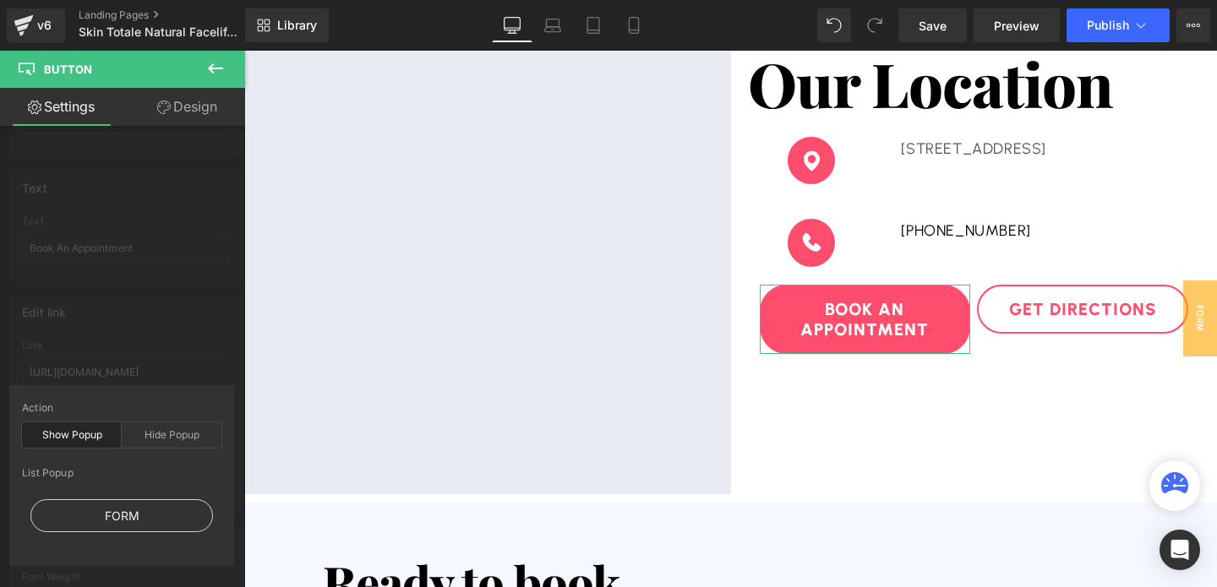
click at [126, 513] on div "FORM" at bounding box center [121, 515] width 183 height 33
type input "#show-m-1755753471418"
click at [434, 428] on div at bounding box center [730, 319] width 973 height 537
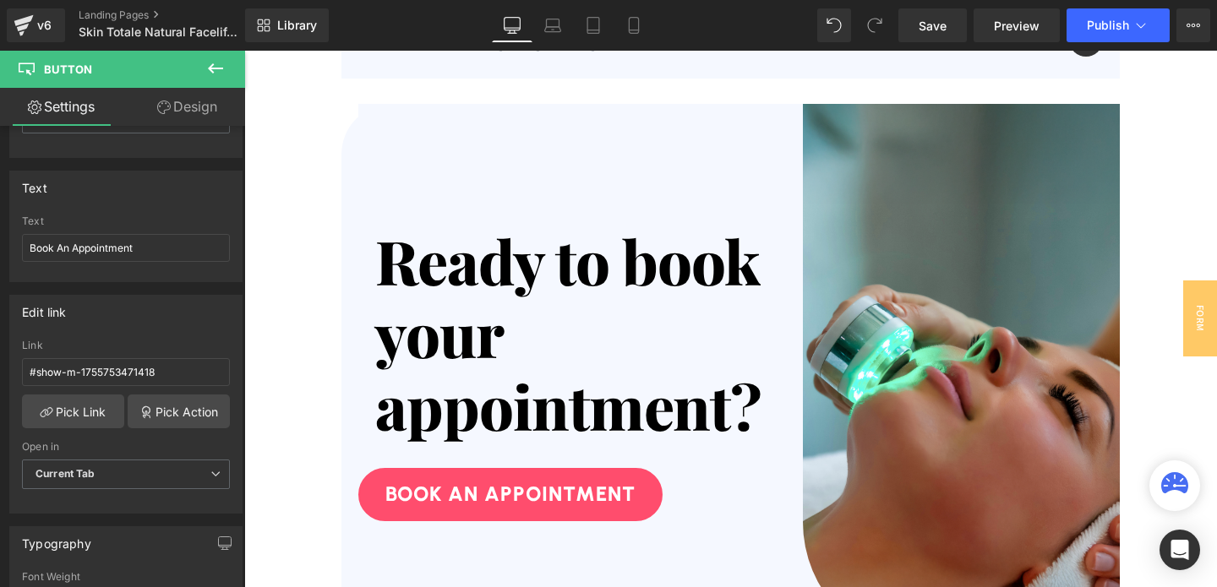
scroll to position [5653, 0]
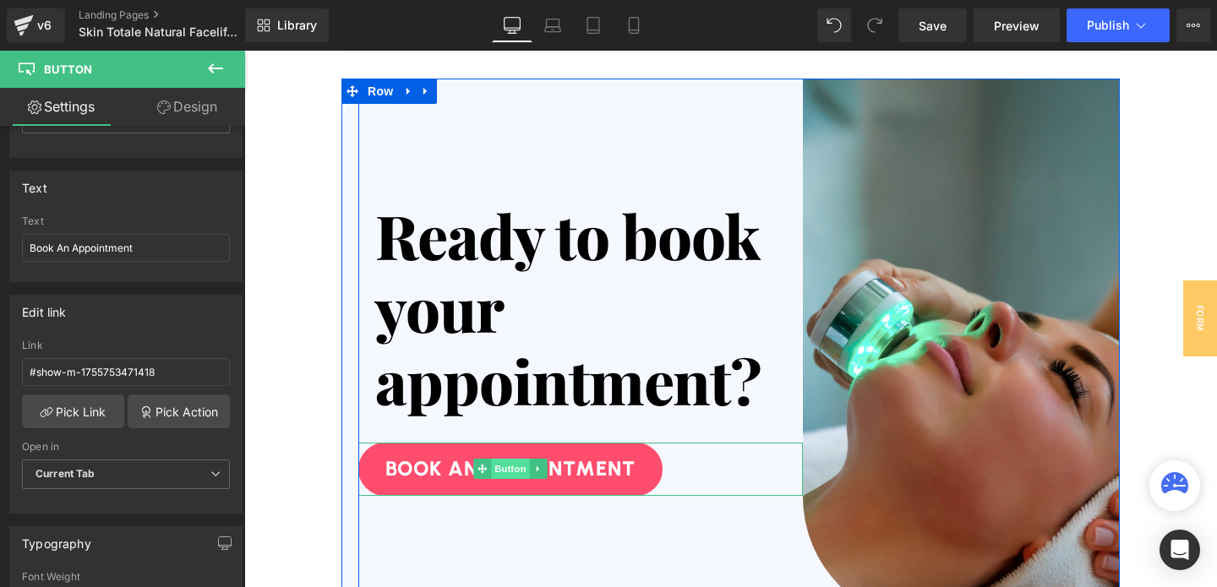
click at [504, 471] on span "Button" at bounding box center [510, 469] width 39 height 20
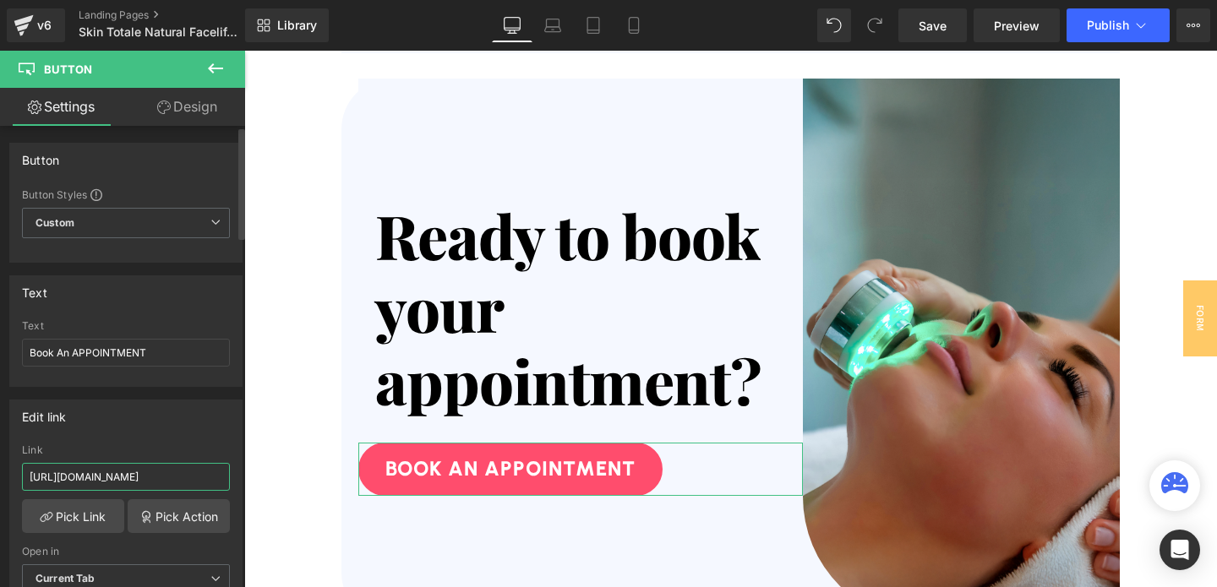
click at [164, 472] on input "[URL][DOMAIN_NAME]" at bounding box center [126, 477] width 208 height 28
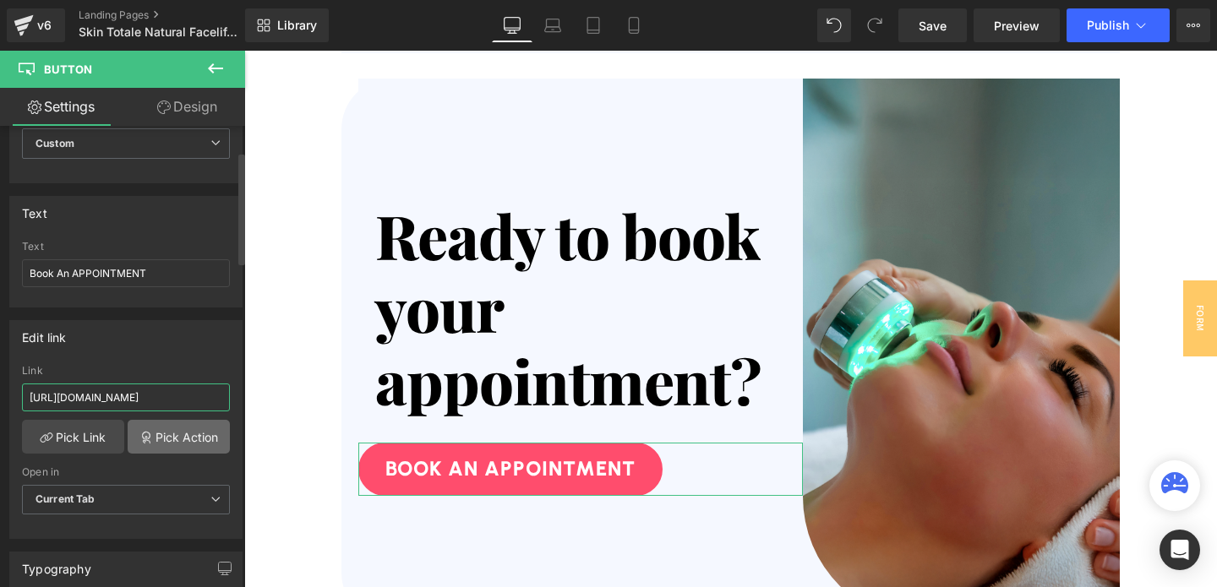
scroll to position [110, 0]
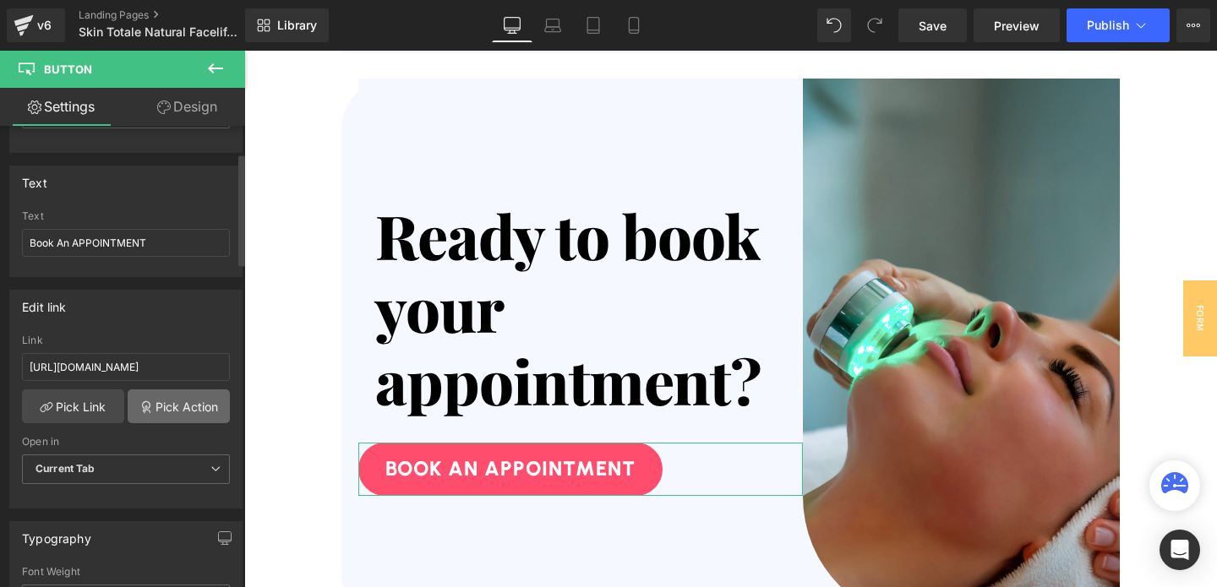
click at [173, 409] on link "Pick Action" at bounding box center [179, 407] width 102 height 34
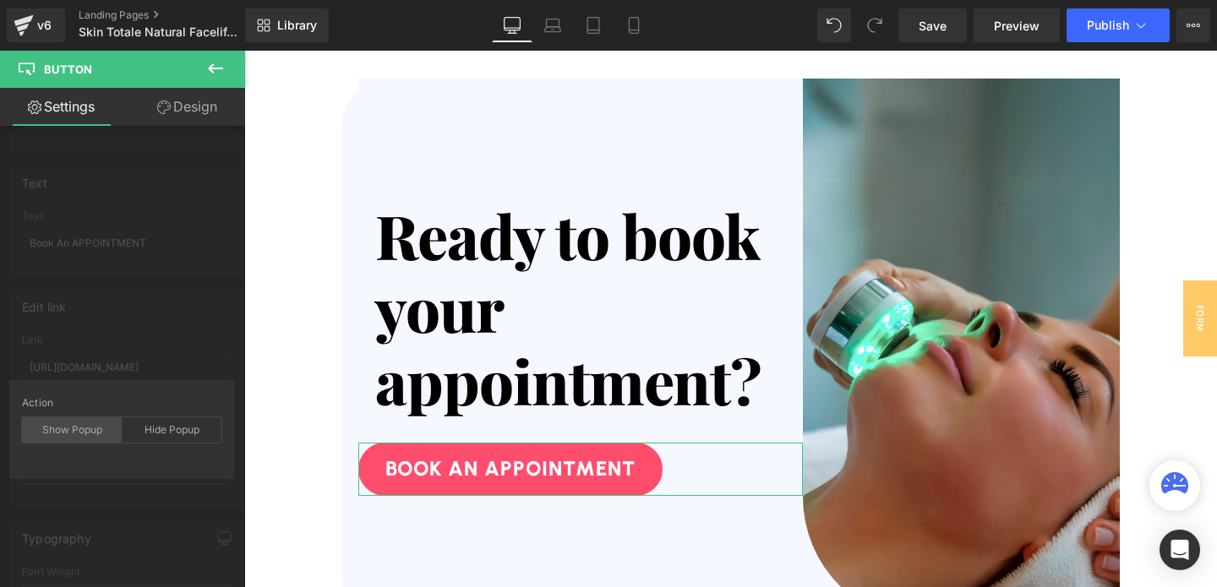
click at [80, 438] on div "Show Popup" at bounding box center [72, 429] width 100 height 25
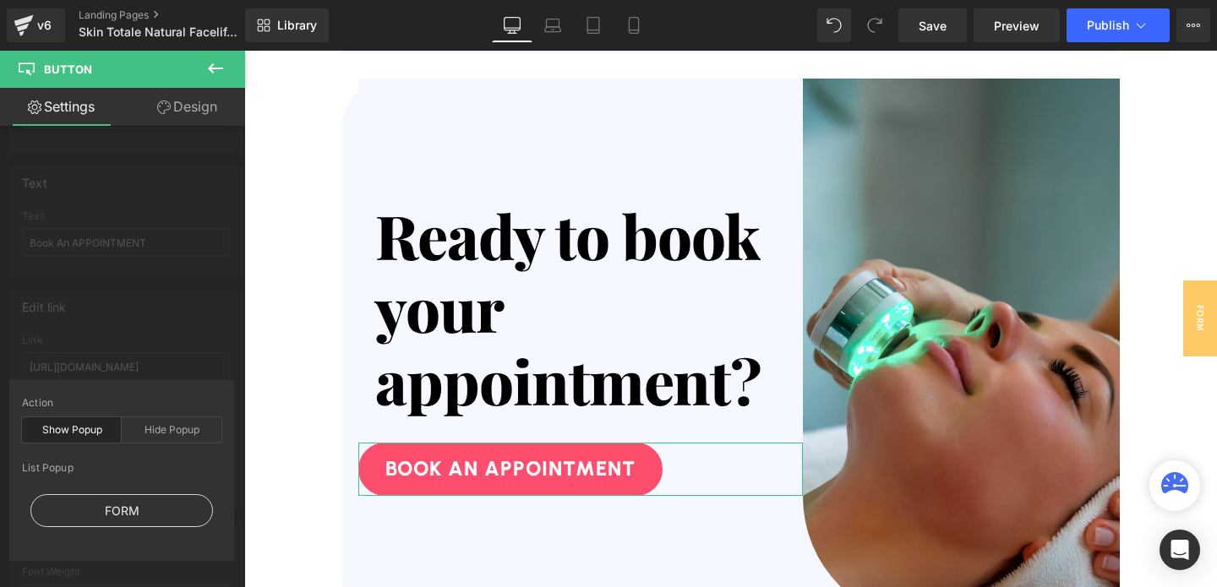
click at [119, 498] on div "FORM" at bounding box center [121, 510] width 183 height 33
type input "#show-m-1755753471418"
click at [111, 356] on div "Edit link #show-m-1755753471418 Link #show-m-1755753471418 Pick Link Pick Actio…" at bounding box center [126, 393] width 253 height 232
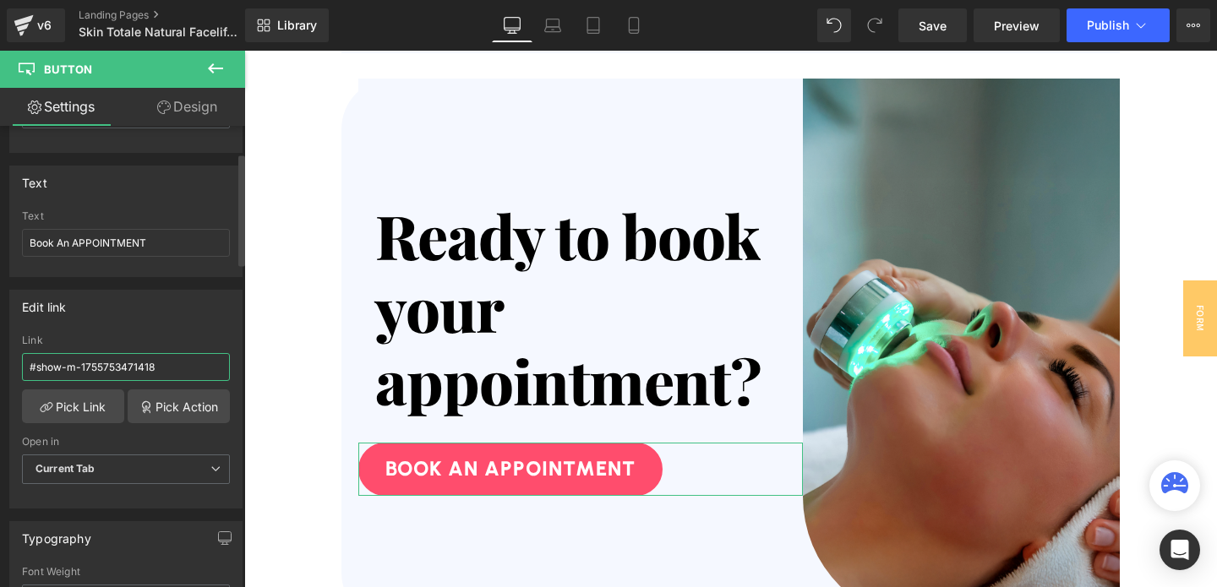
click at [108, 371] on input "#show-m-1755753471418" at bounding box center [126, 367] width 208 height 28
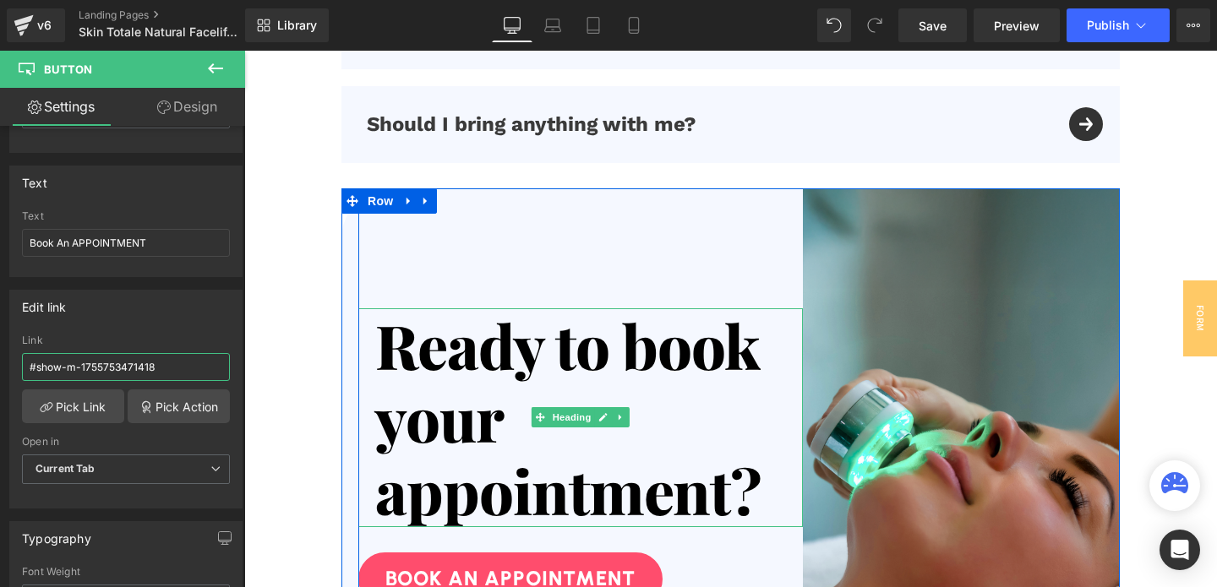
scroll to position [5129, 0]
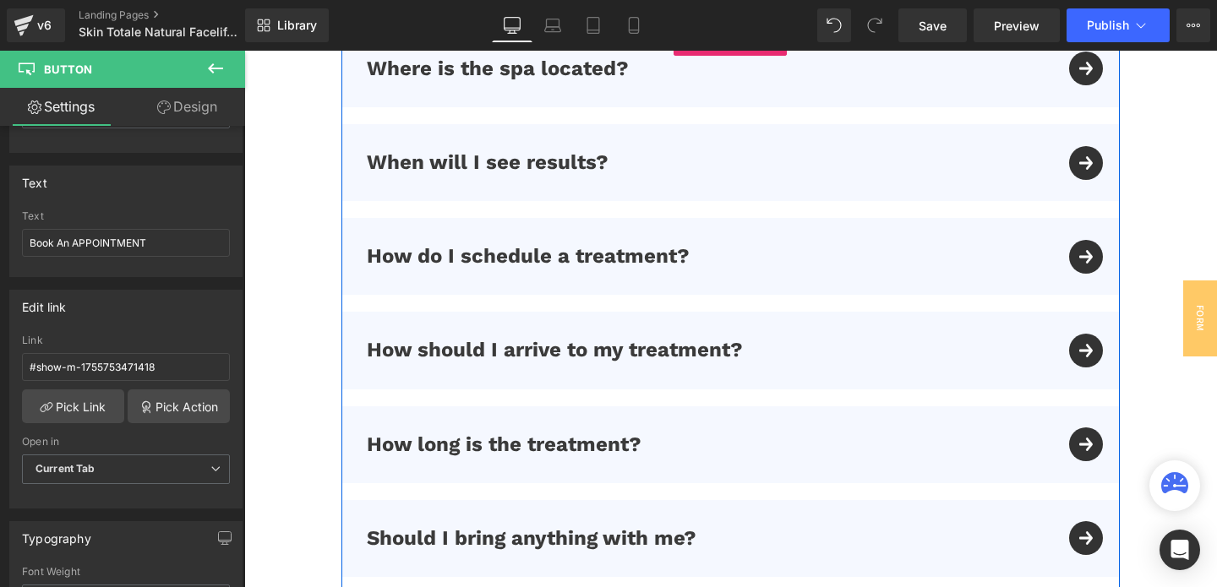
click at [1082, 248] on div "How do I schedule a treatment? Text Block" at bounding box center [730, 256] width 778 height 77
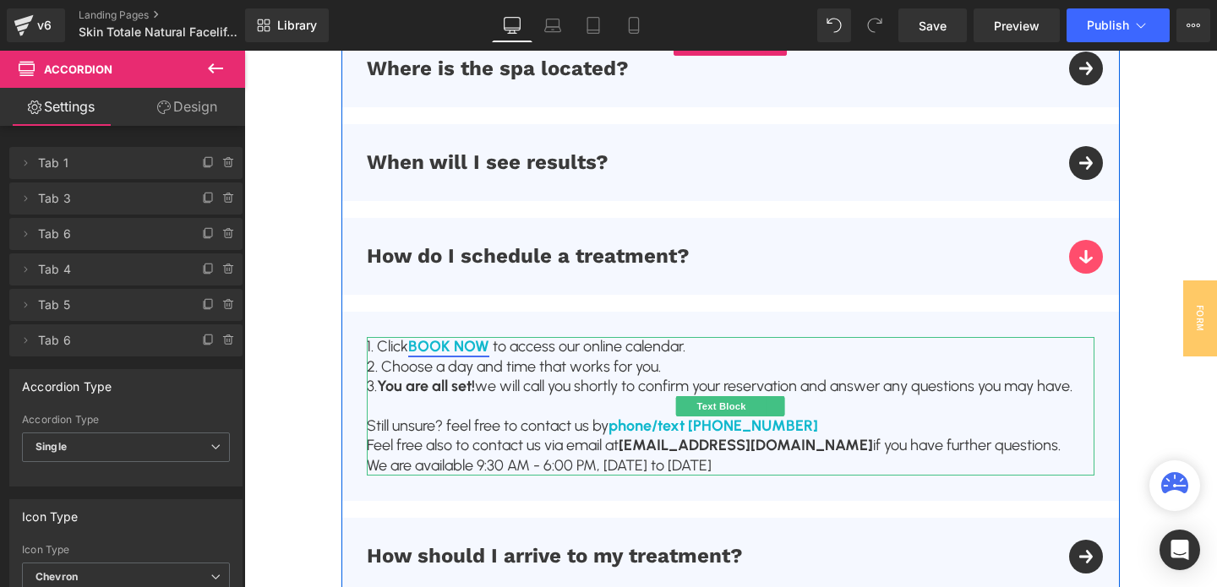
click at [488, 346] on span "BOOK NOW" at bounding box center [448, 346] width 81 height 19
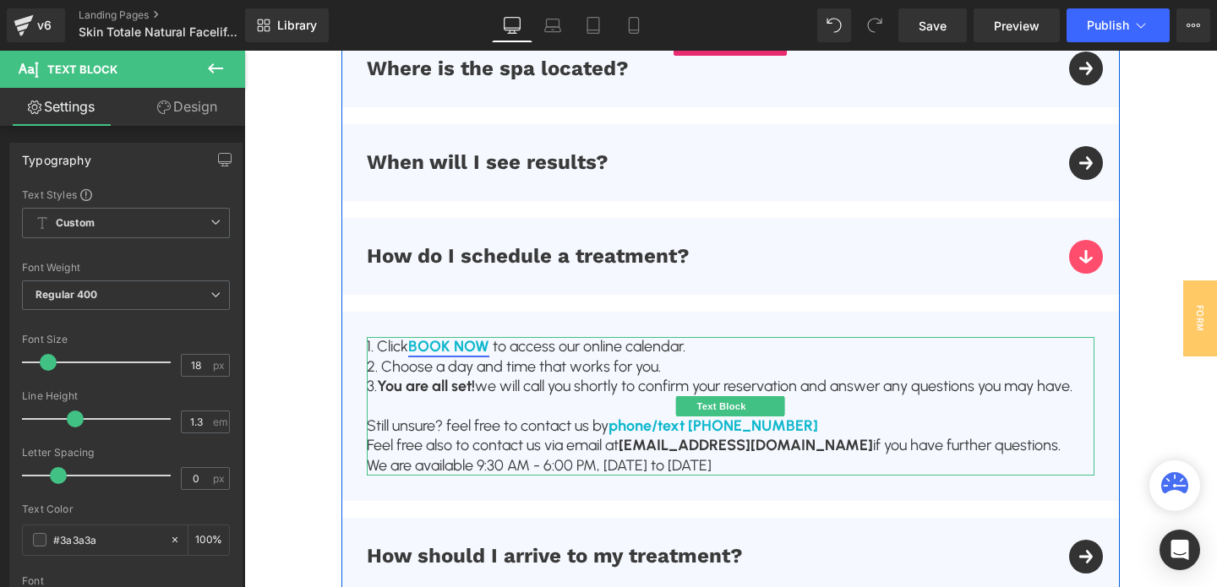
click at [482, 344] on span "BOOK NOW" at bounding box center [448, 346] width 81 height 19
click at [764, 406] on link at bounding box center [759, 406] width 18 height 20
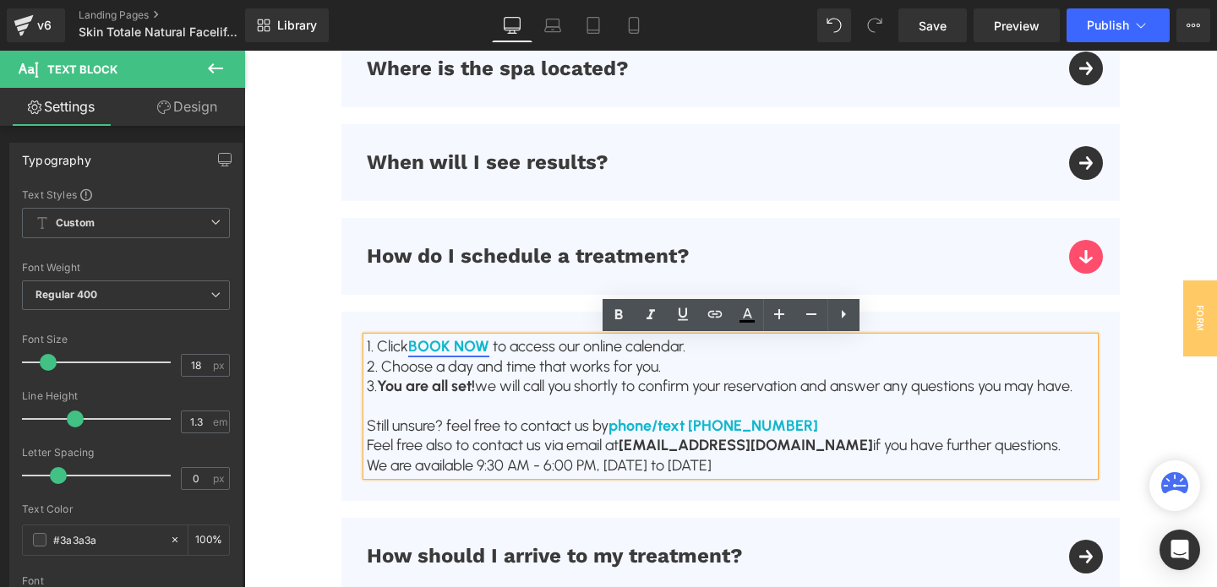
click at [479, 345] on span "BOOK NOW" at bounding box center [448, 346] width 81 height 19
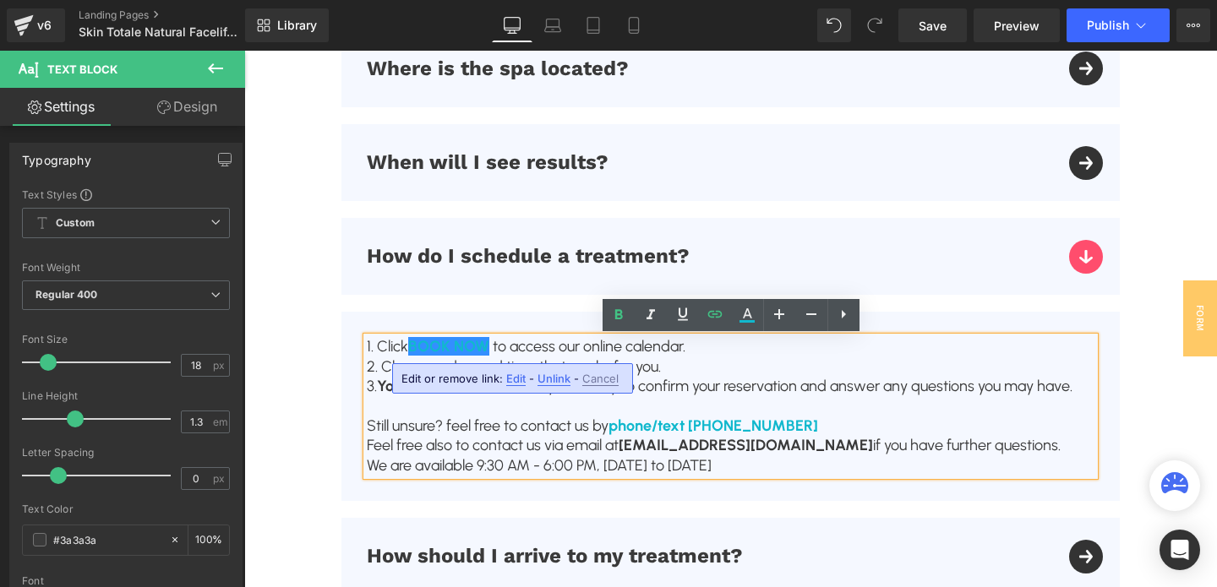
click at [515, 382] on span "Edit" at bounding box center [515, 379] width 19 height 14
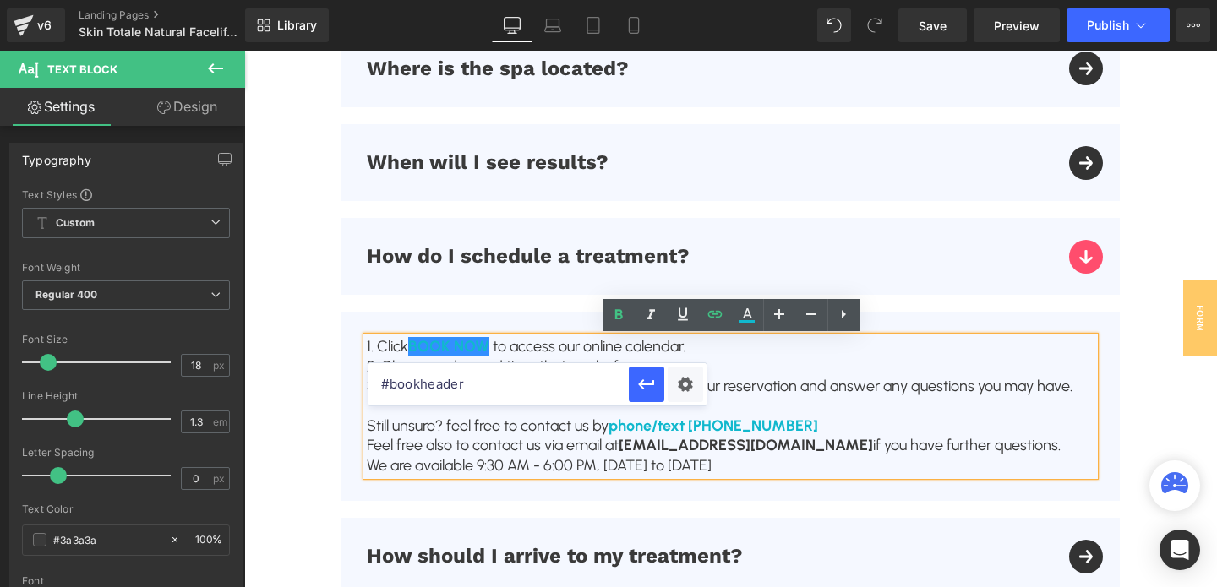
click at [493, 390] on input "#bookheader" at bounding box center [498, 384] width 260 height 42
paste input "show-m-1755753471418"
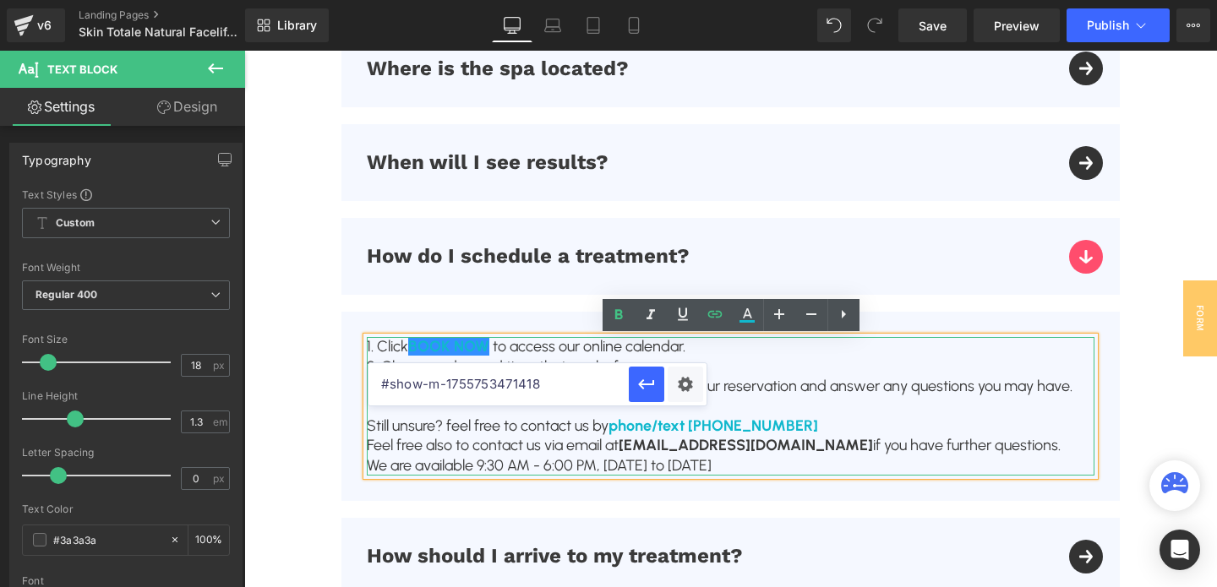
click at [788, 395] on p "3. You are all set! we will call you shortly to confirm your reservation and an…" at bounding box center [731, 386] width 728 height 19
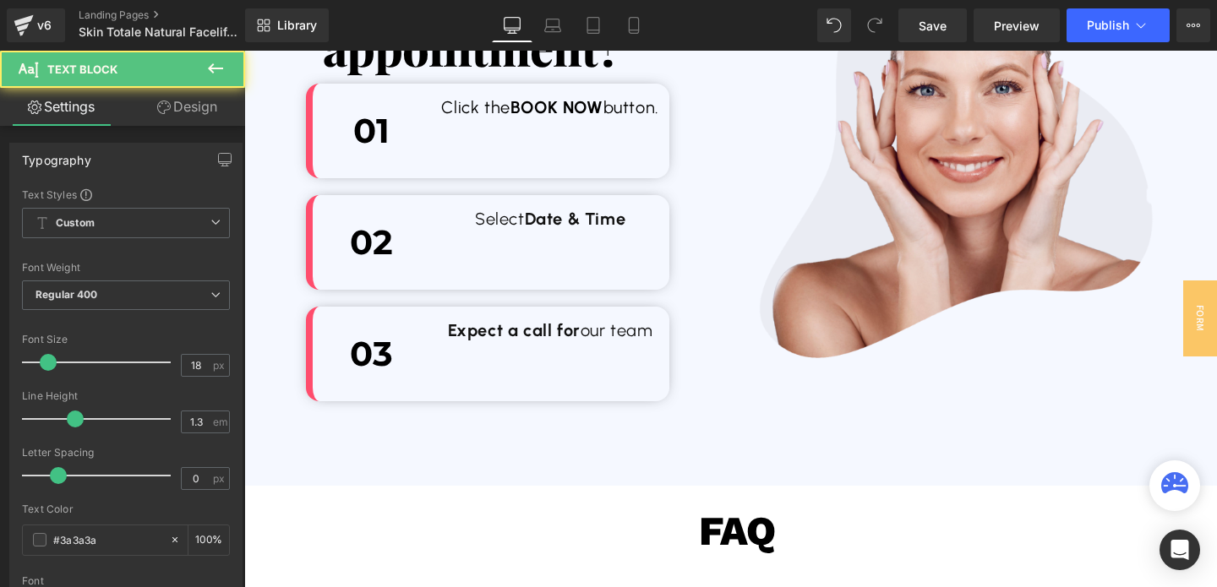
scroll to position [4477, 0]
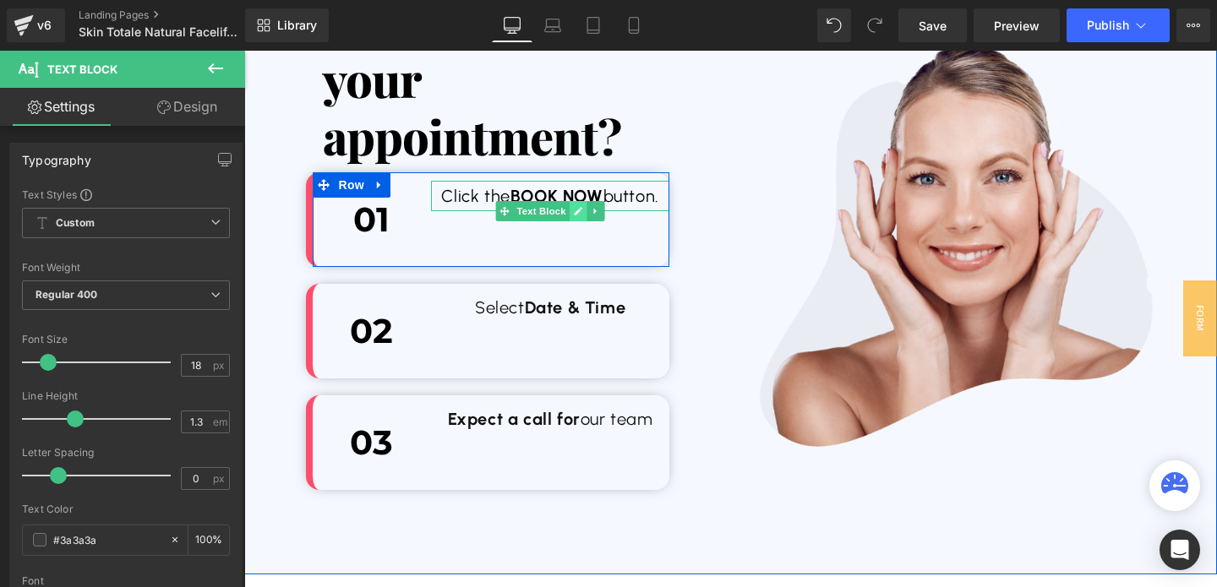
click at [582, 210] on icon at bounding box center [578, 211] width 9 height 10
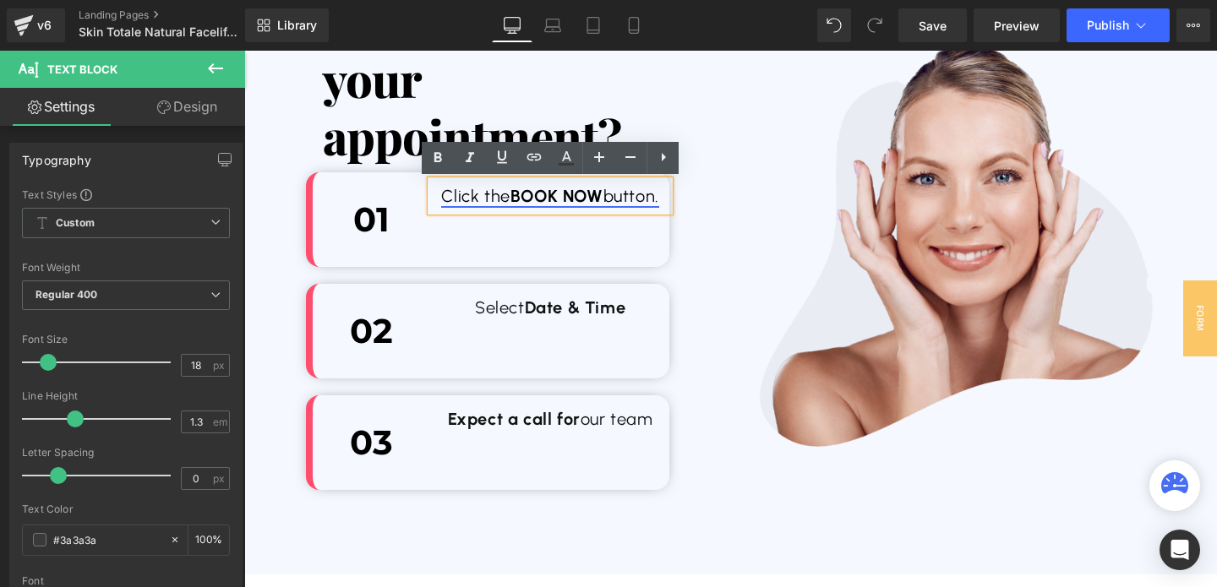
click at [561, 205] on span "BOOK NOW" at bounding box center [556, 196] width 93 height 20
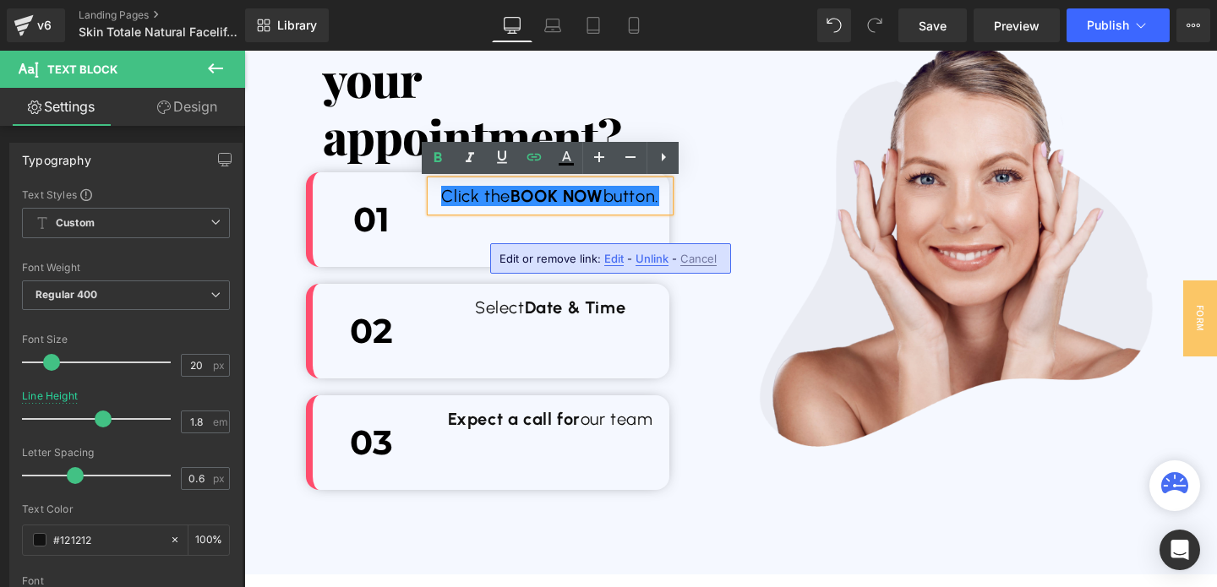
click at [612, 258] on span "Edit" at bounding box center [613, 259] width 19 height 14
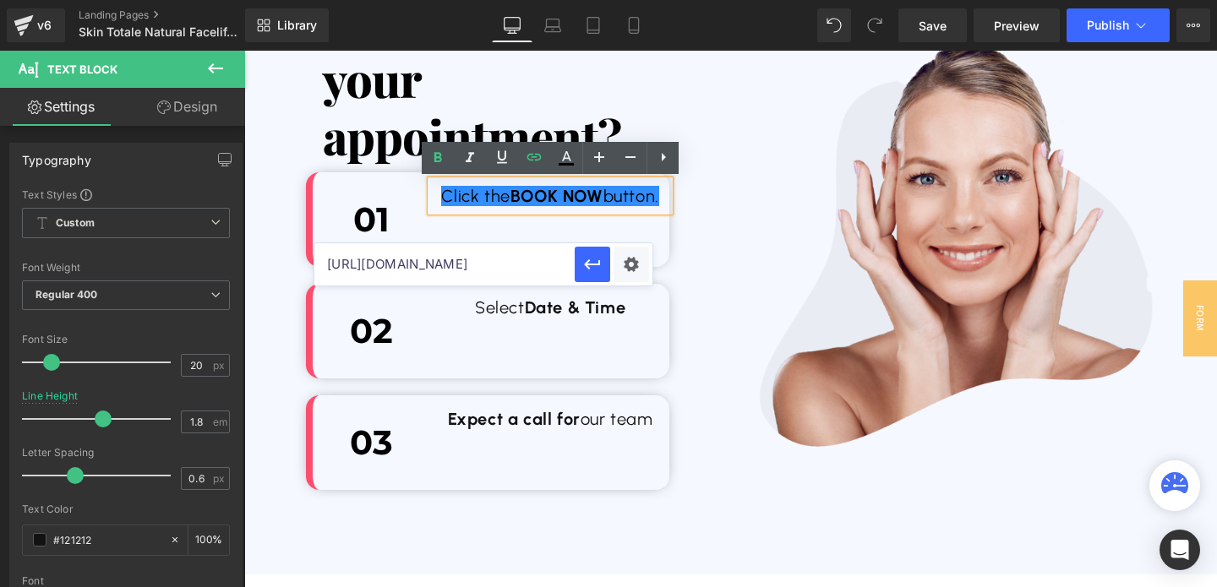
click at [488, 264] on input "[URL][DOMAIN_NAME]" at bounding box center [444, 264] width 260 height 42
paste input "#show-m-1755753471418"
type input "#show-m-1755753471418"
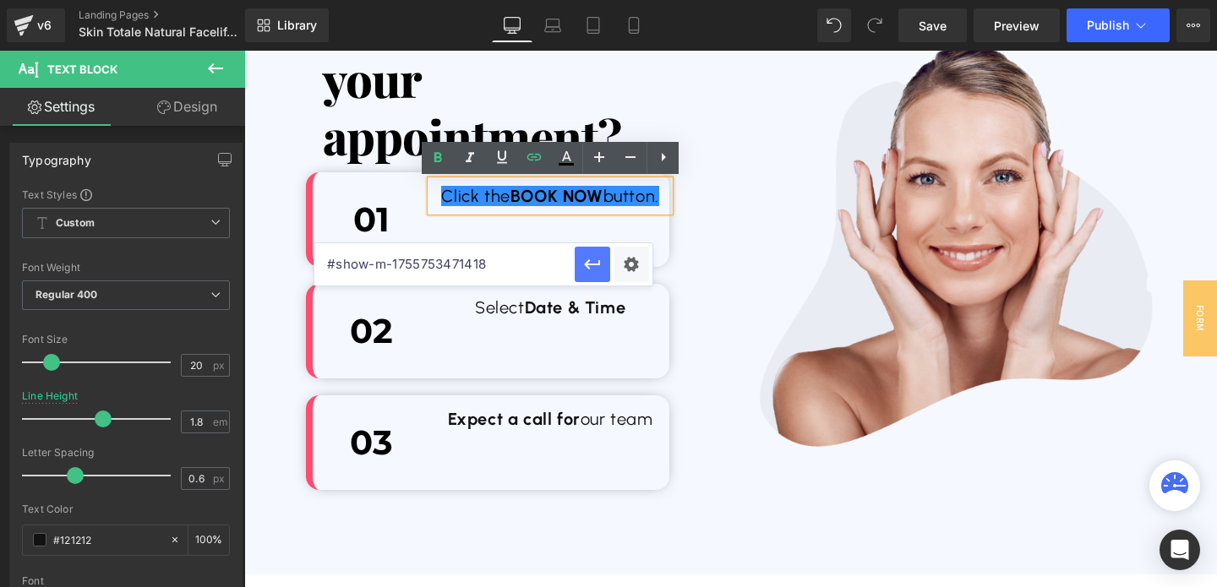
click at [602, 262] on button "button" at bounding box center [592, 264] width 35 height 35
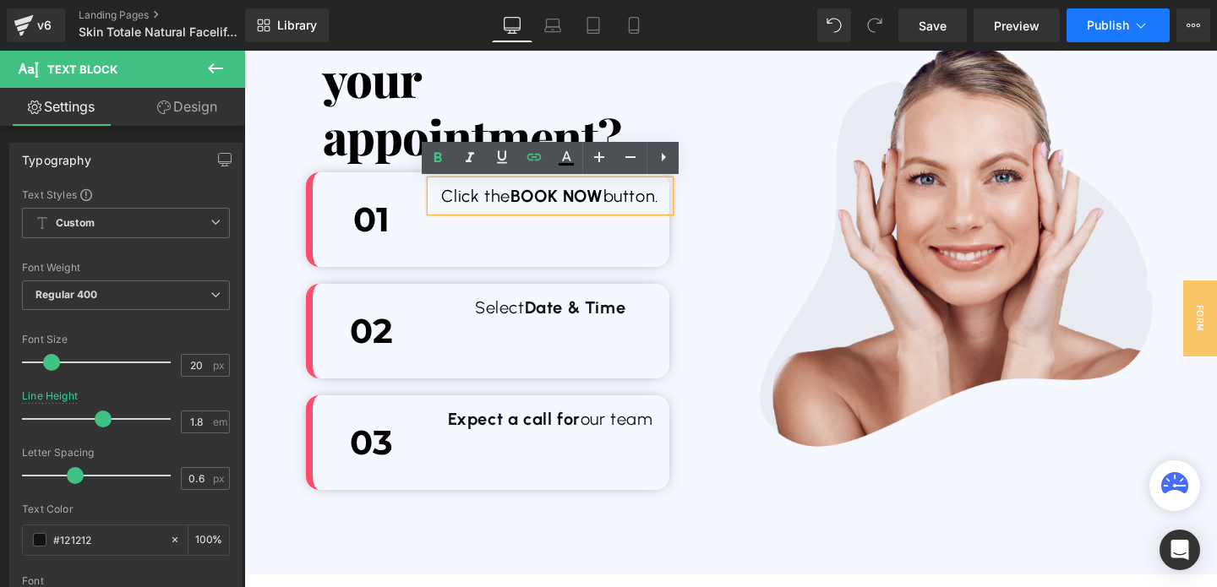
click at [1109, 35] on button "Publish" at bounding box center [1117, 25] width 103 height 34
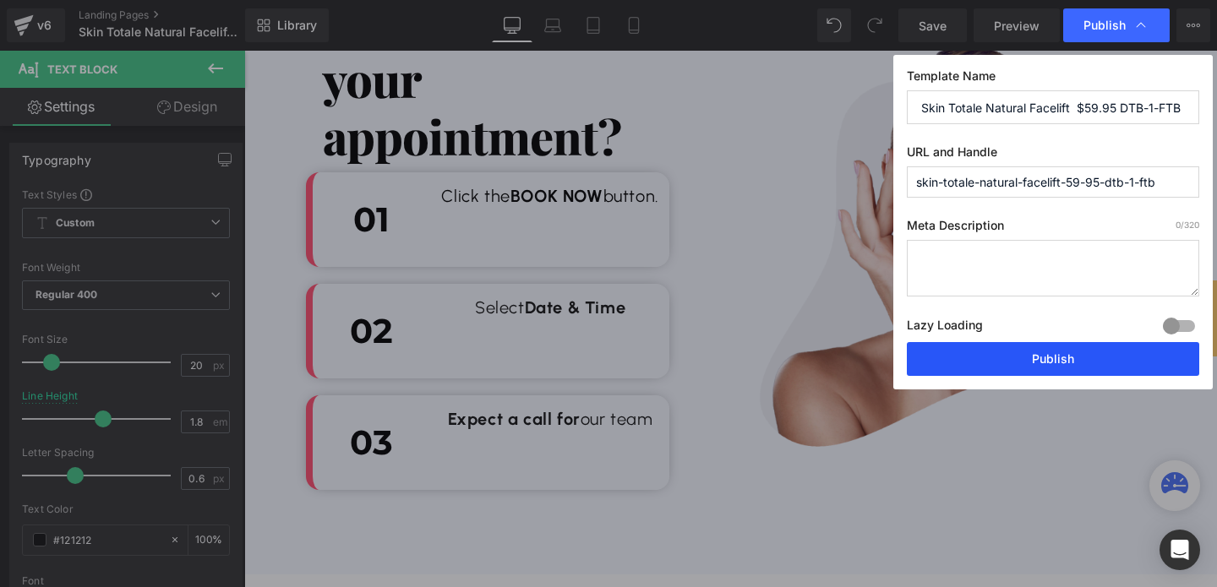
click at [1049, 351] on button "Publish" at bounding box center [1053, 359] width 292 height 34
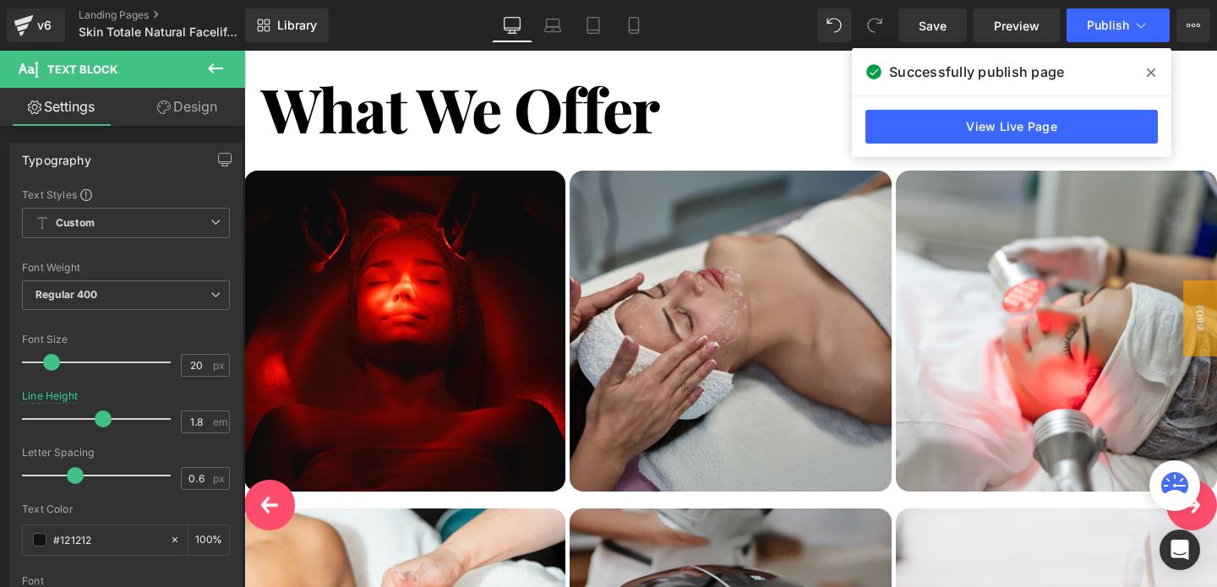
scroll to position [2958, 0]
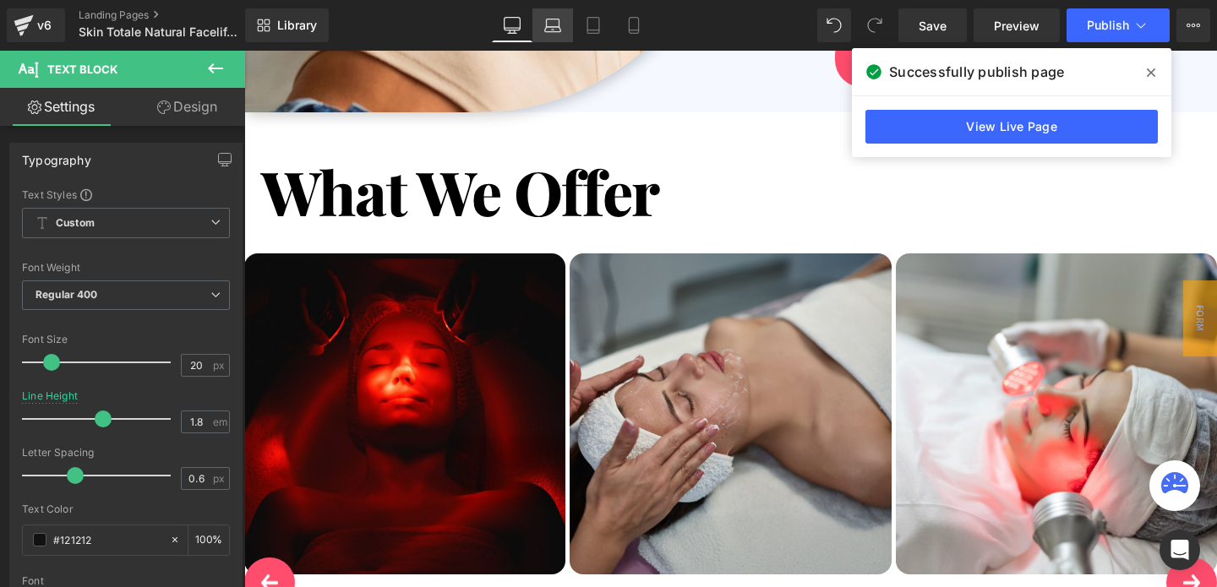
click at [554, 29] on icon at bounding box center [552, 25] width 17 height 17
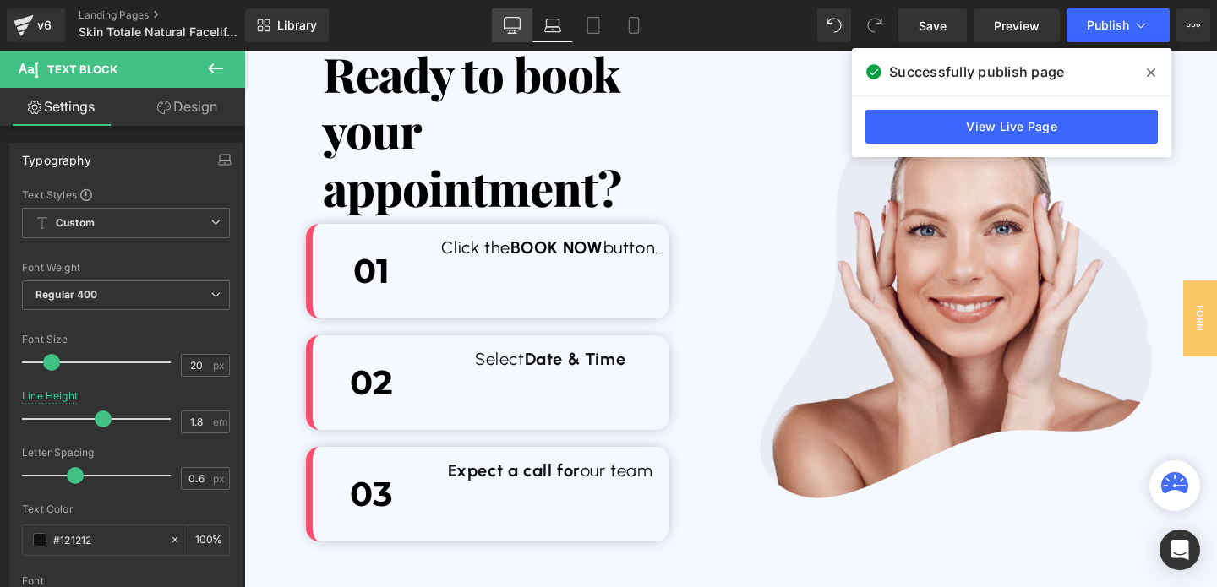
click at [521, 29] on icon at bounding box center [512, 25] width 17 height 17
type input "100"
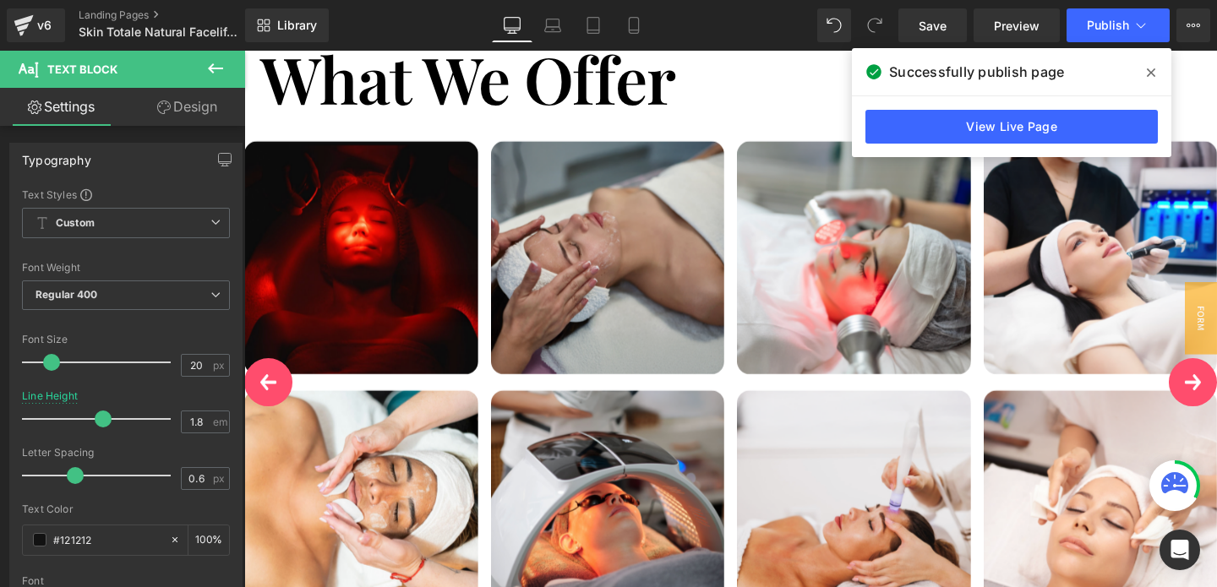
scroll to position [3209, 0]
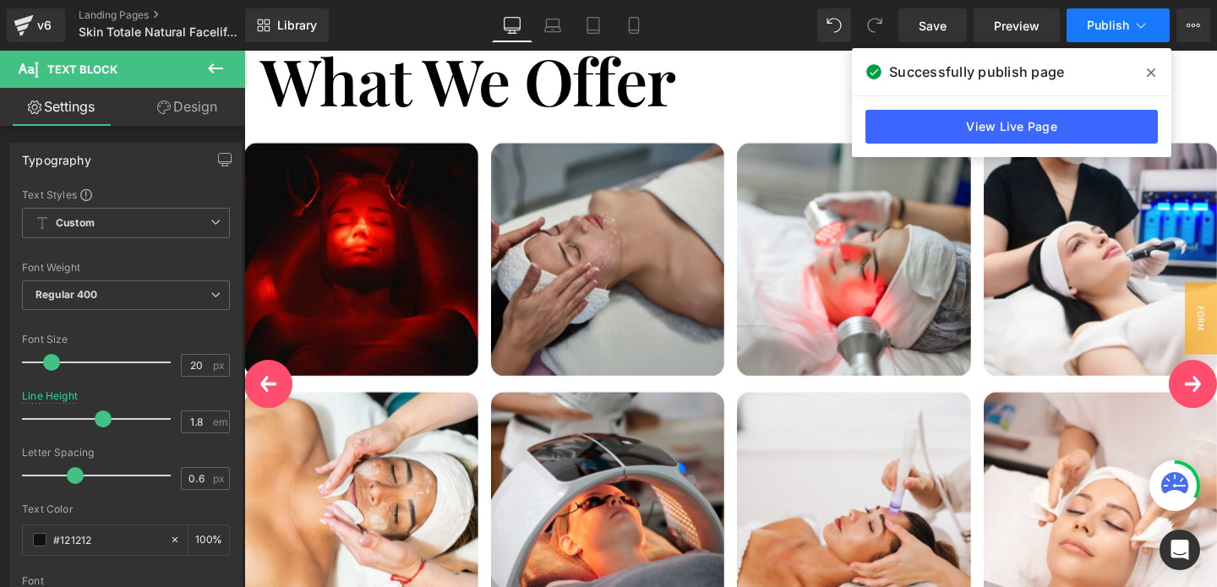
click at [1102, 24] on span "Publish" at bounding box center [1108, 26] width 42 height 14
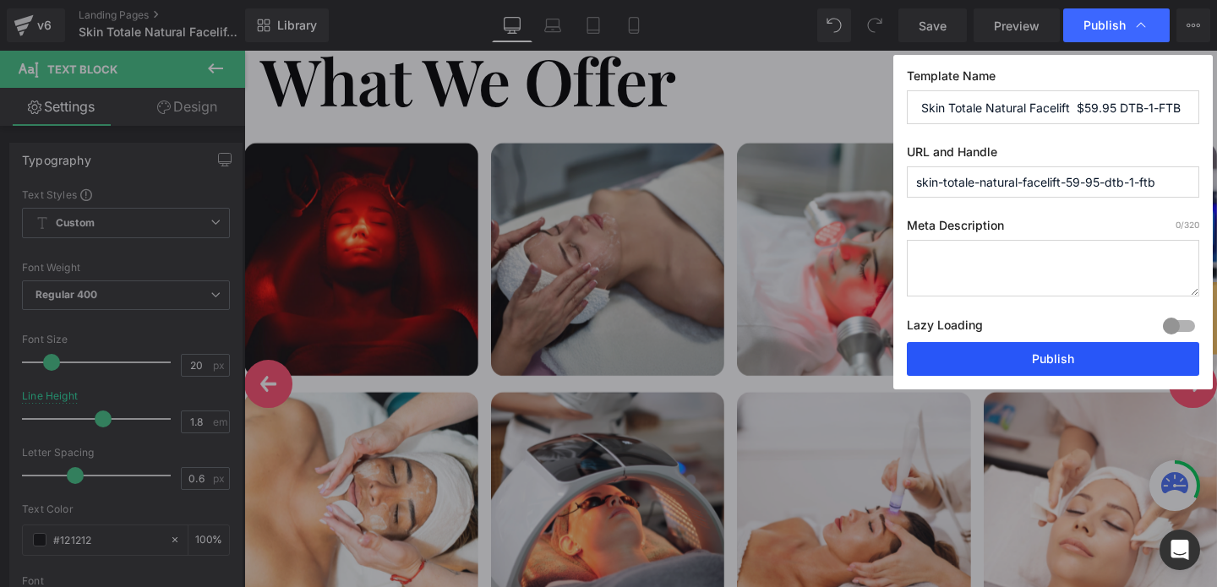
click at [1030, 342] on button "Publish" at bounding box center [1053, 359] width 292 height 34
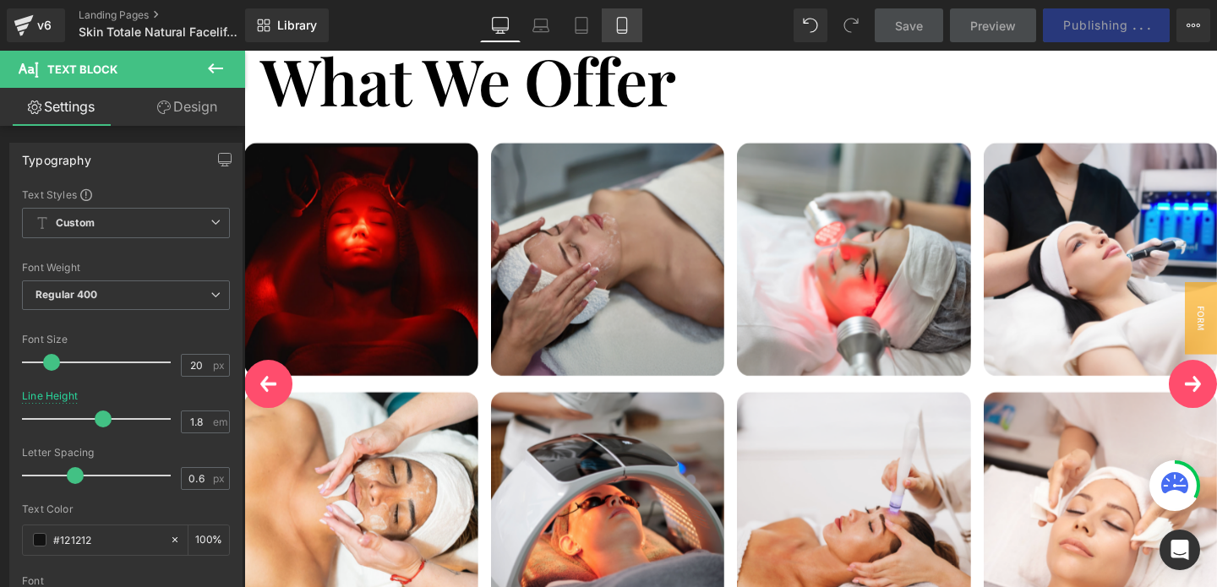
click at [610, 41] on link "Mobile" at bounding box center [622, 25] width 41 height 34
type input "1"
type input "100"
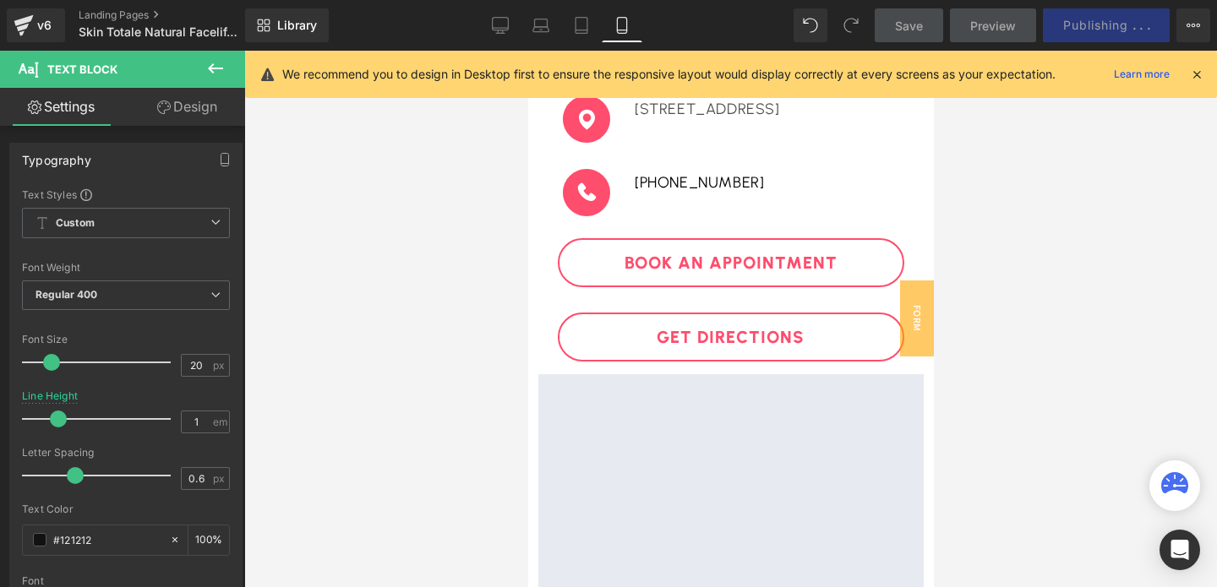
scroll to position [4346, 0]
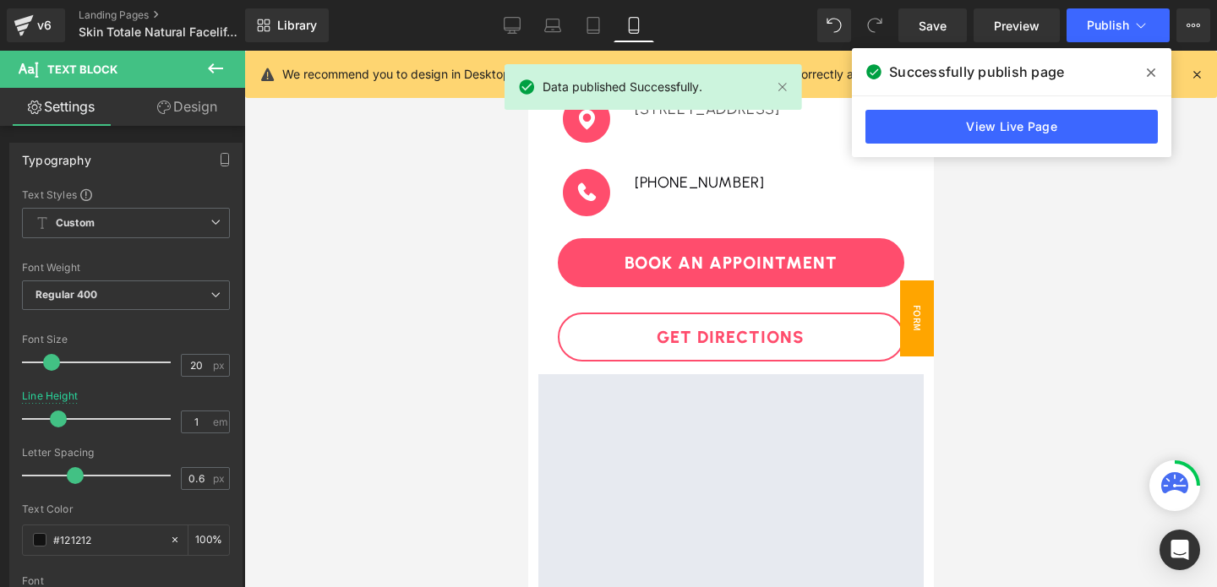
click at [908, 309] on span "FORM" at bounding box center [916, 319] width 34 height 76
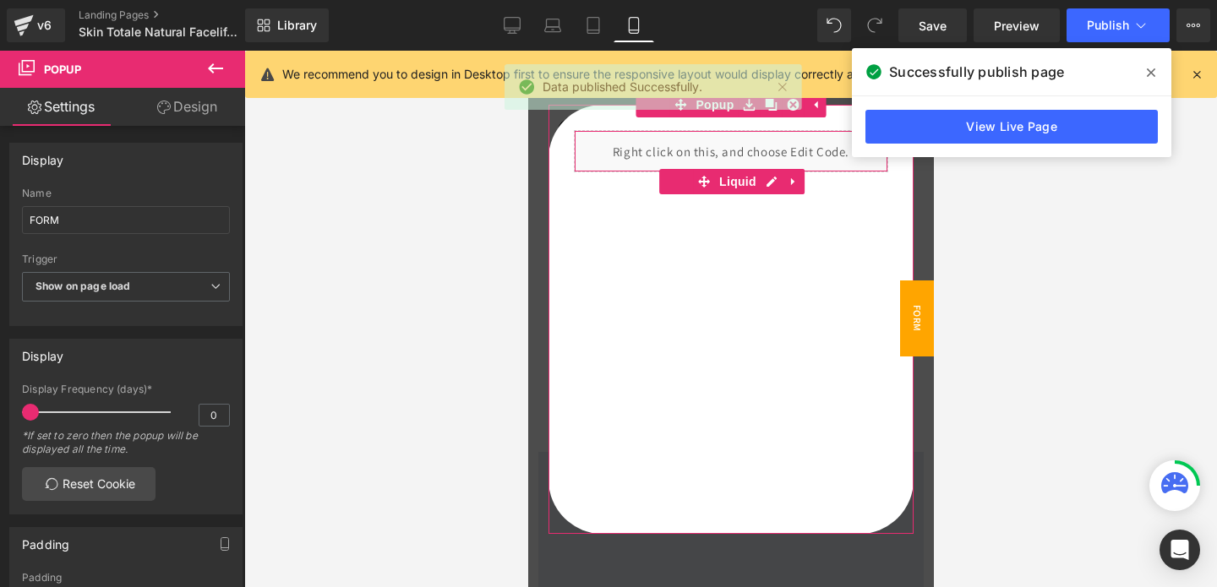
scroll to position [4261, 0]
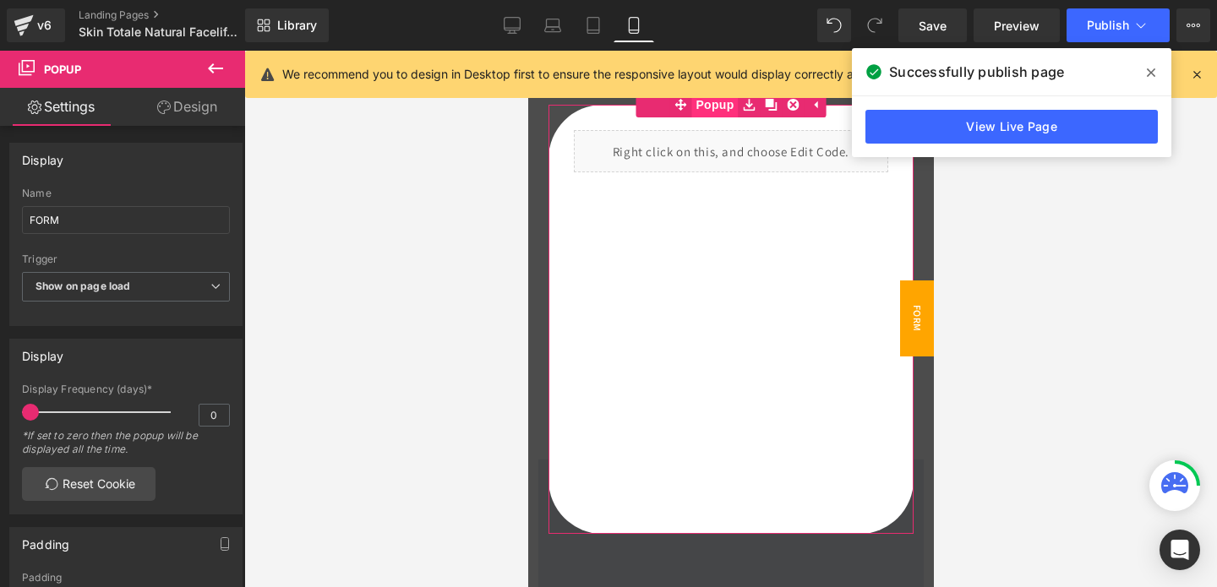
click at [725, 107] on span "Popup" at bounding box center [713, 104] width 46 height 25
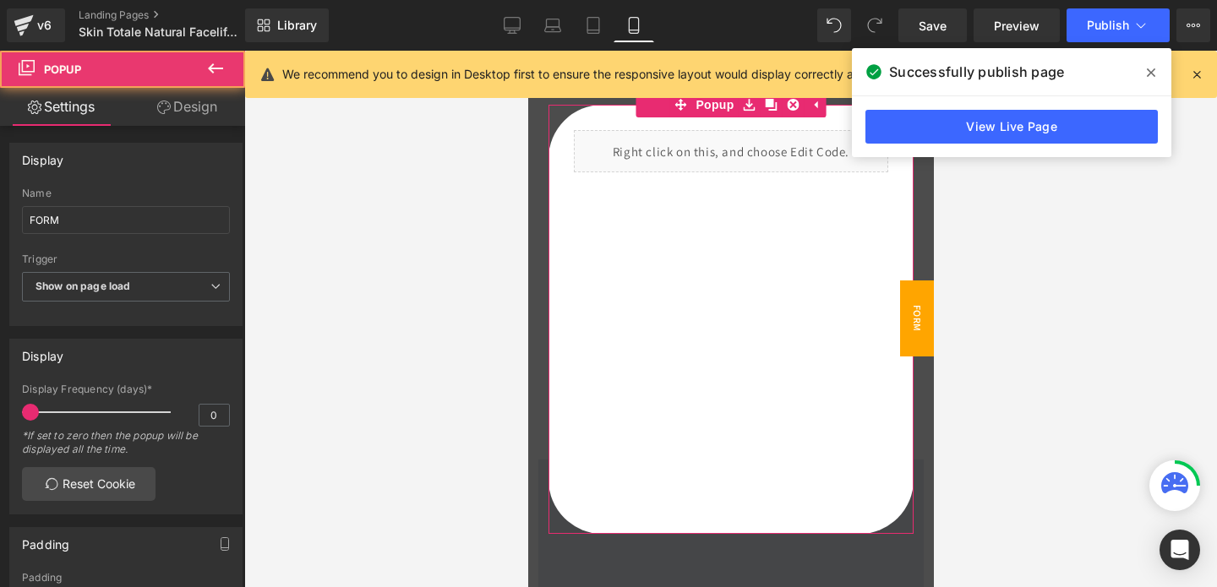
click at [170, 107] on link "Design" at bounding box center [187, 107] width 123 height 38
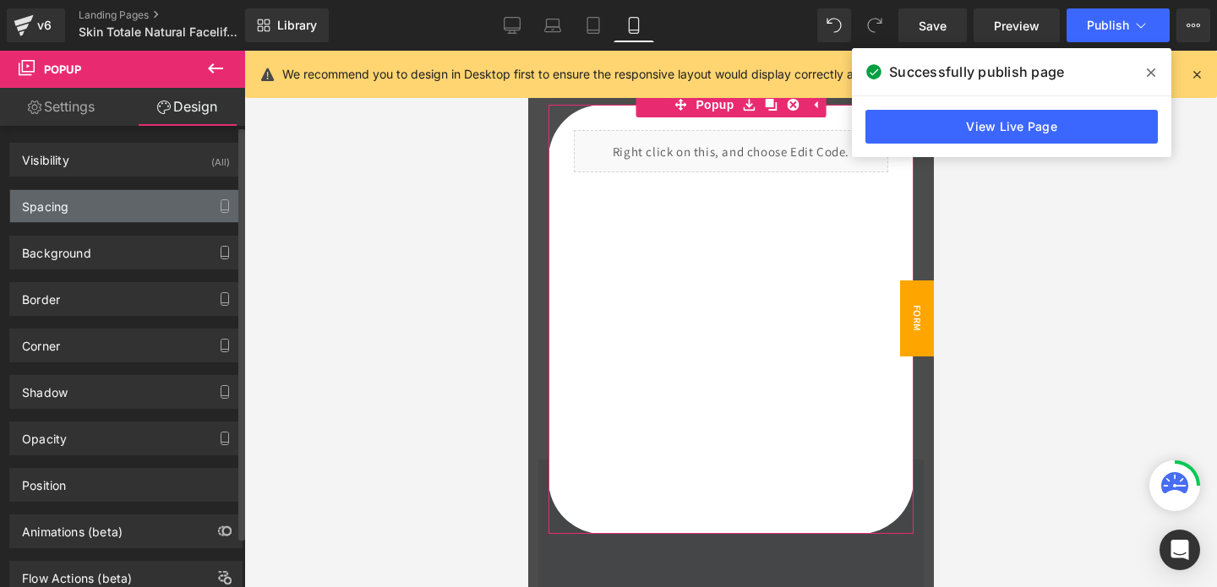
type input "0"
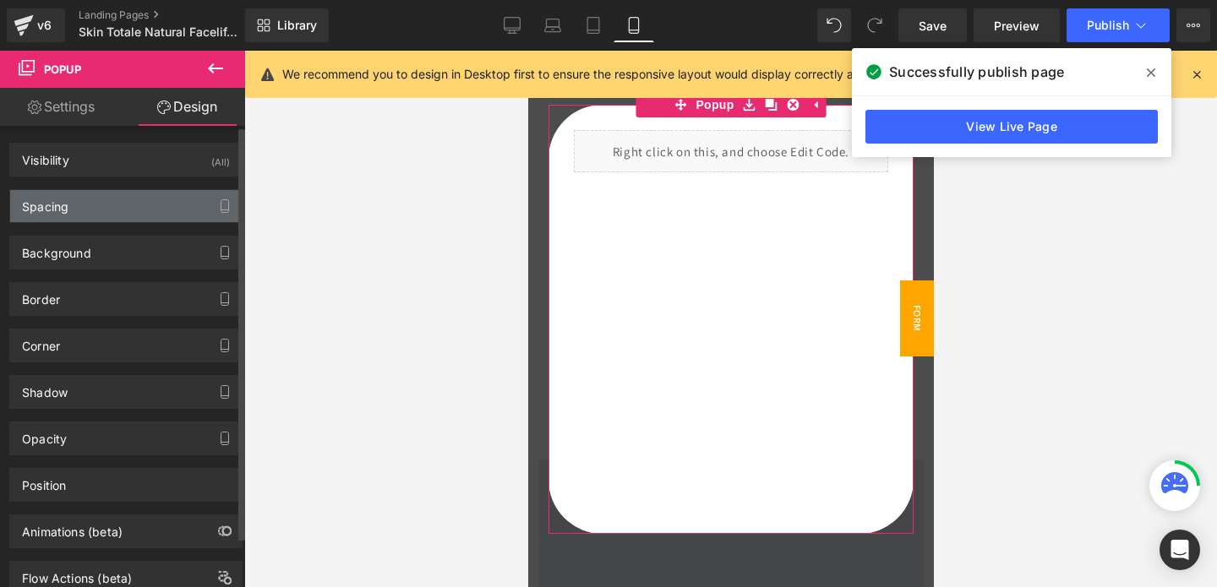
type input "0"
click at [85, 213] on div "Spacing" at bounding box center [126, 206] width 232 height 32
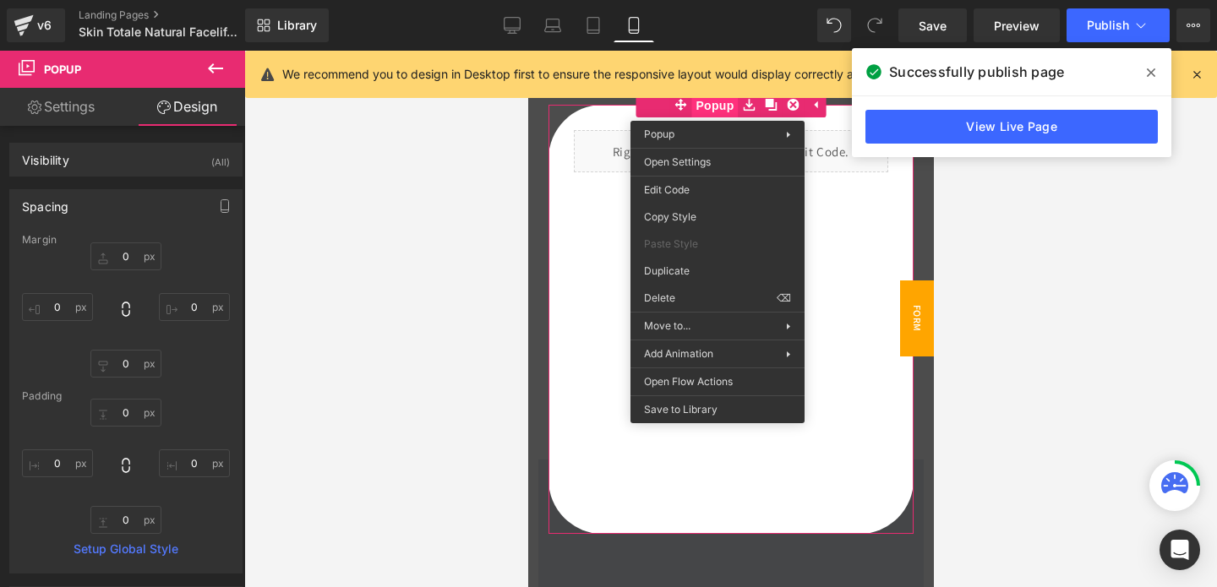
click at [717, 108] on span "Popup" at bounding box center [713, 105] width 46 height 25
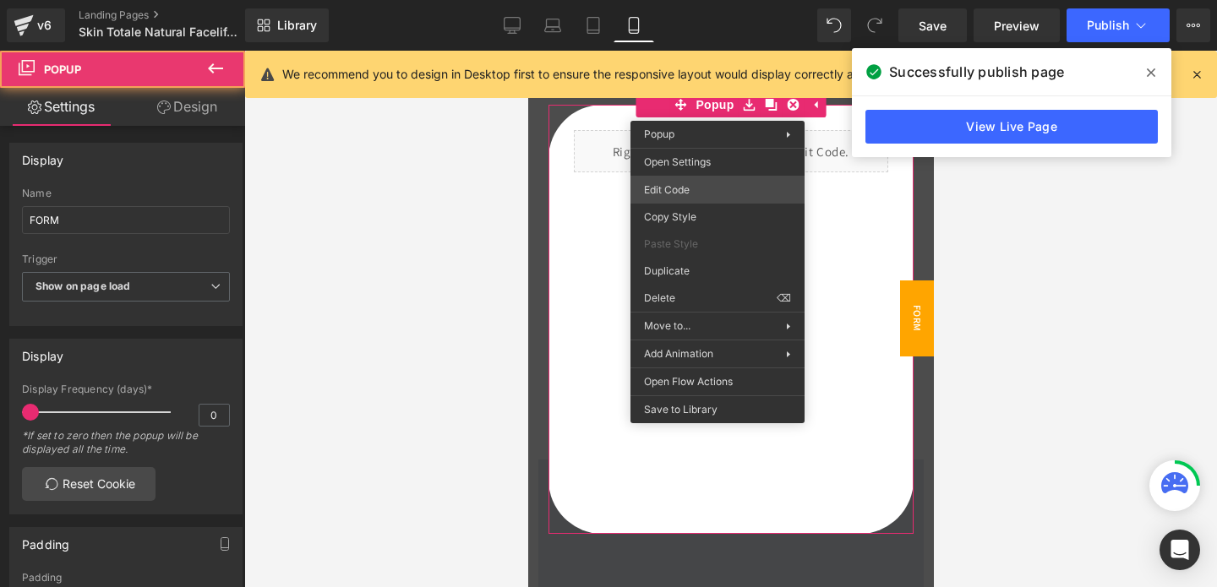
click at [690, 0] on div "Button You are previewing how the will restyle your page. You can not edit Elem…" at bounding box center [608, 0] width 1217 height 0
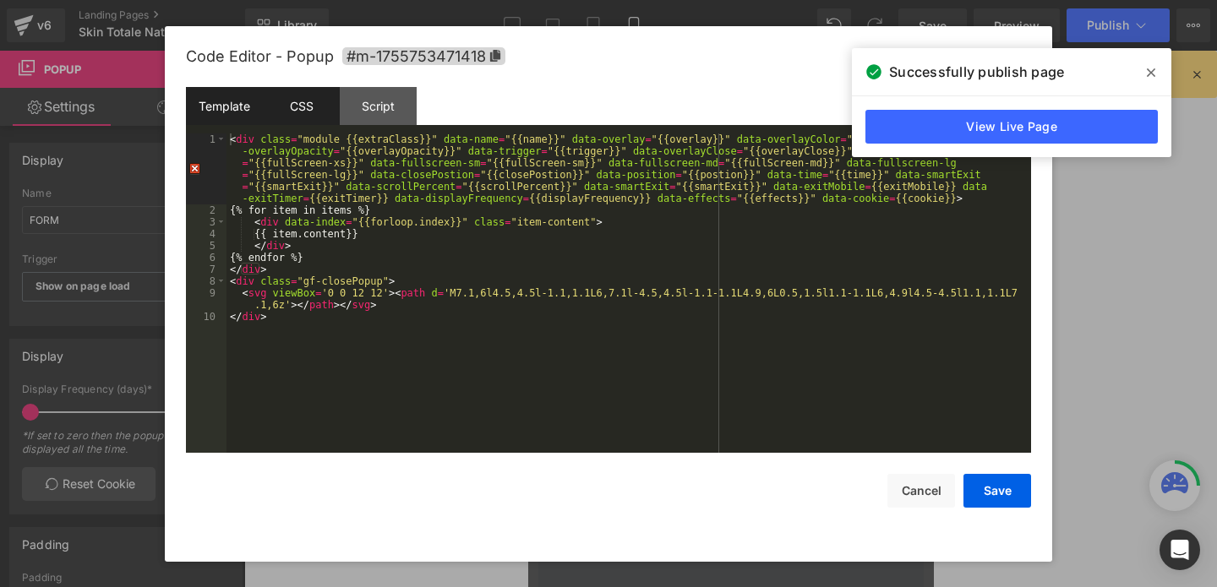
click at [302, 102] on div "CSS" at bounding box center [301, 106] width 77 height 38
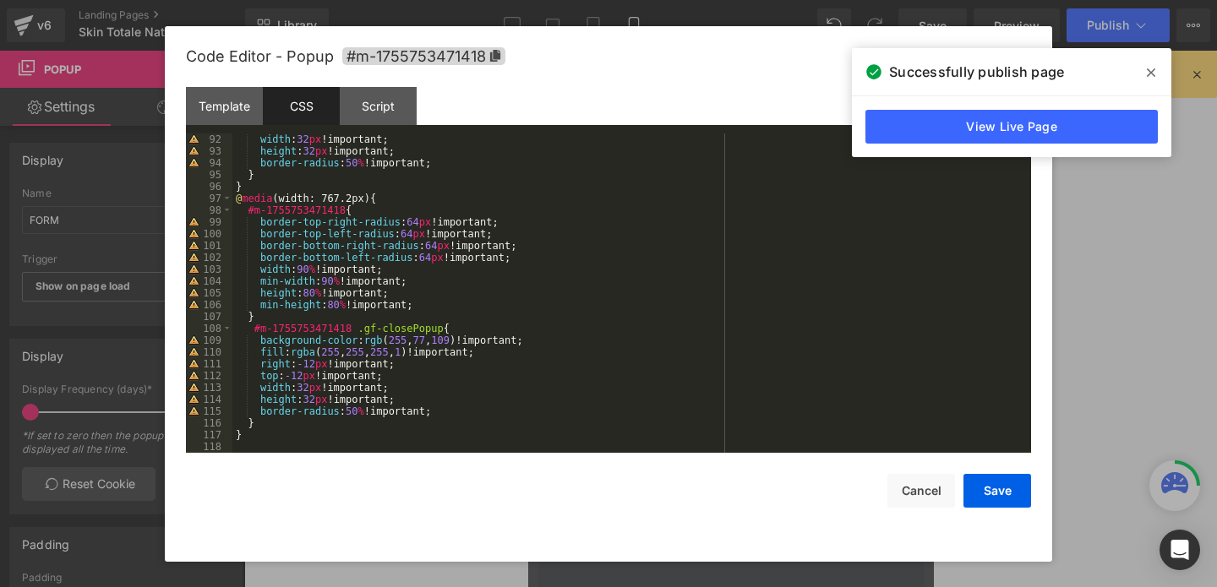
scroll to position [1077, 0]
click at [997, 505] on button "Save" at bounding box center [997, 491] width 68 height 34
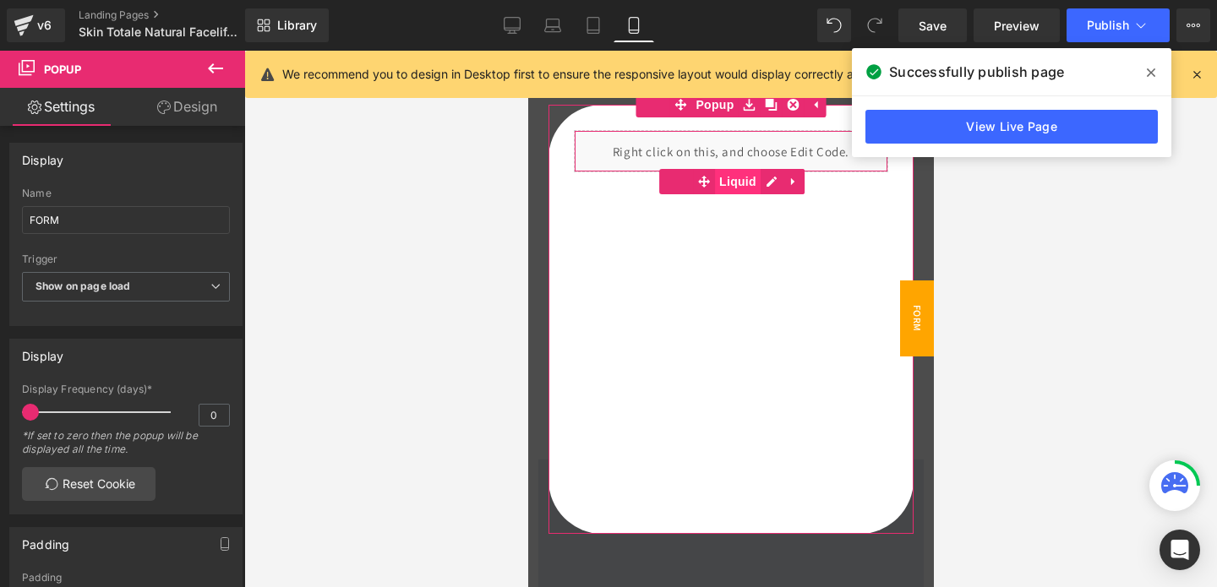
click at [731, 177] on span "Liquid" at bounding box center [737, 181] width 46 height 25
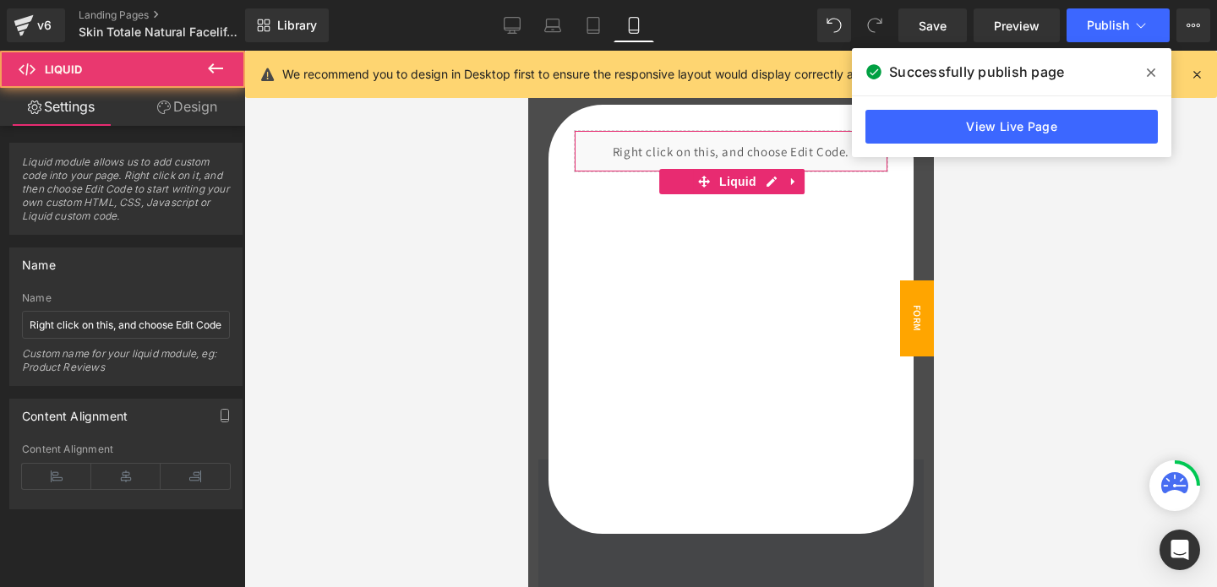
click at [179, 110] on link "Design" at bounding box center [187, 107] width 123 height 38
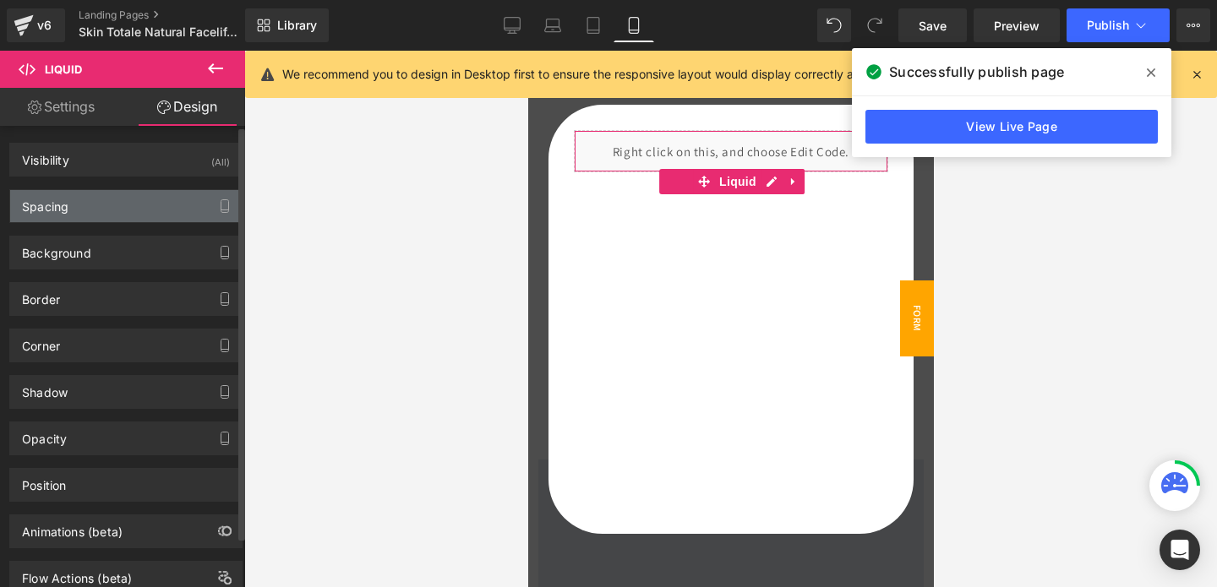
type input "0"
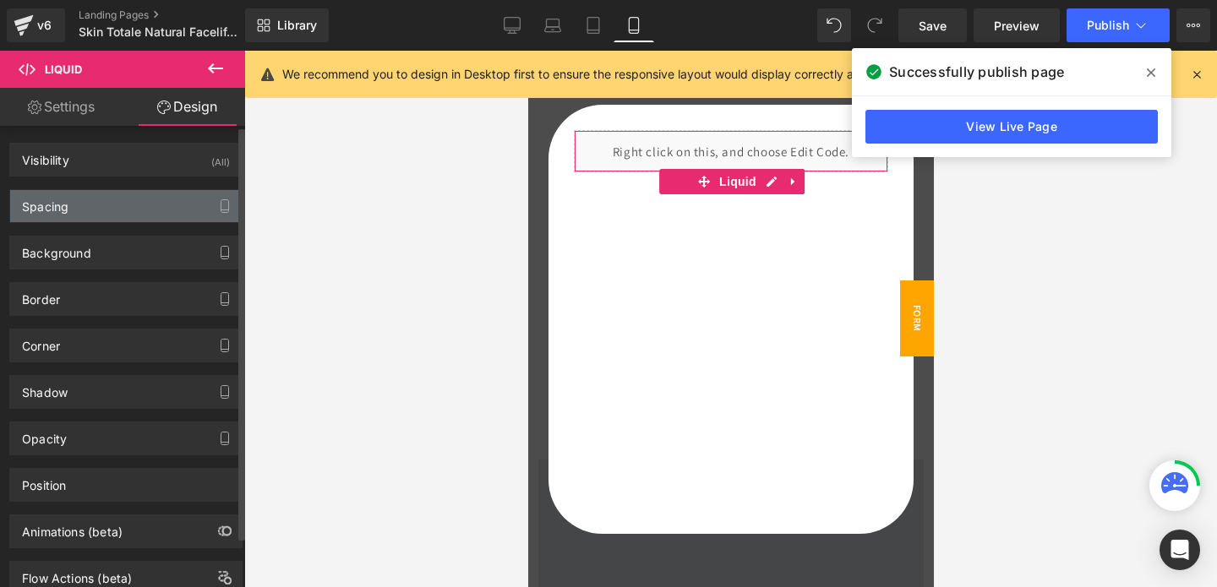
type input "0"
click at [68, 221] on div "Spacing" at bounding box center [126, 206] width 232 height 32
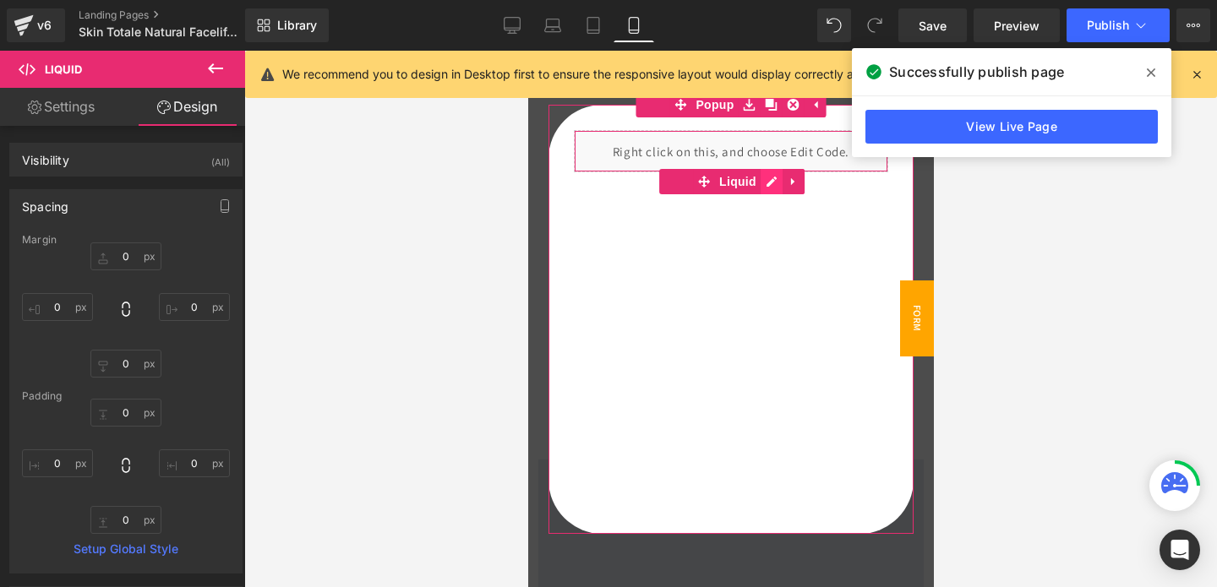
click at [762, 183] on div "Liquid" at bounding box center [730, 319] width 365 height 429
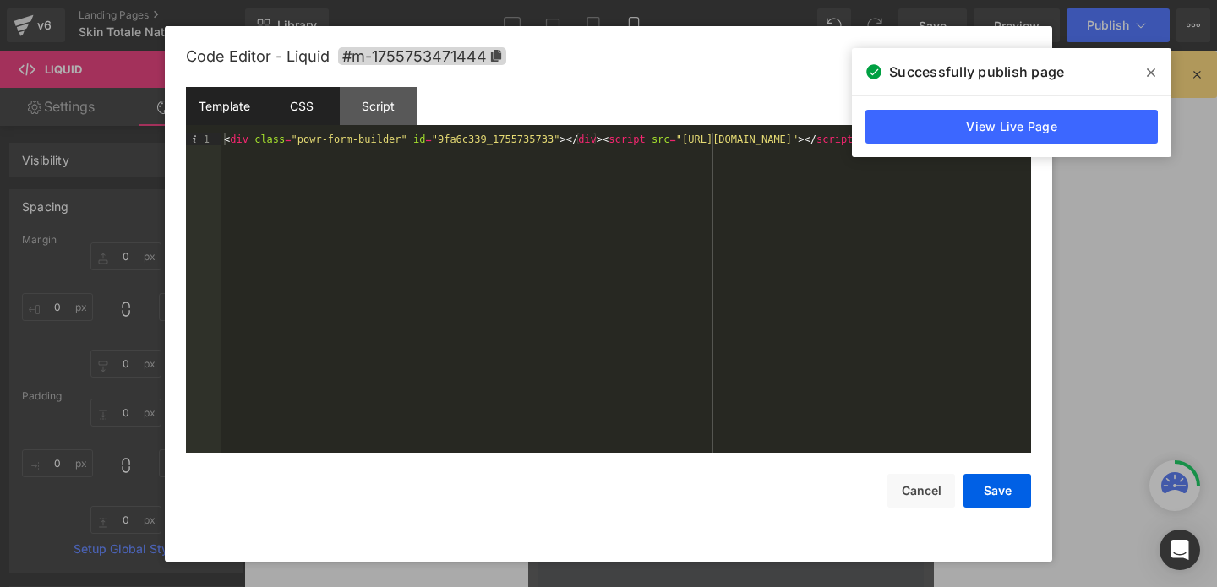
click at [298, 117] on div "CSS" at bounding box center [301, 106] width 77 height 38
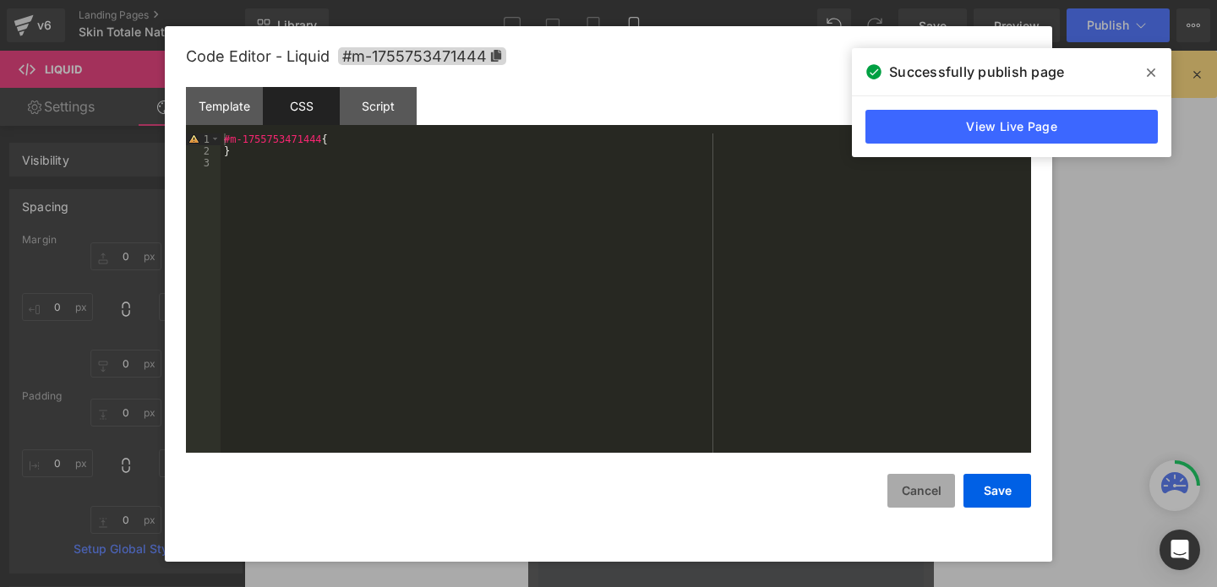
click at [908, 503] on button "Cancel" at bounding box center [921, 491] width 68 height 34
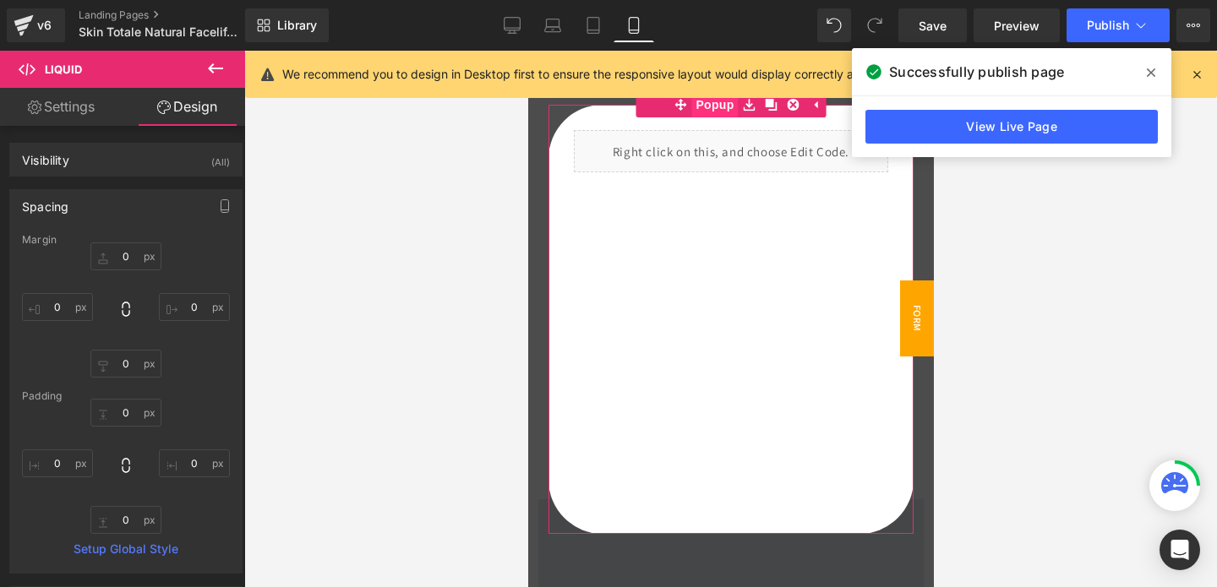
scroll to position [4219, 0]
click at [697, 112] on span "Popup" at bounding box center [713, 104] width 46 height 25
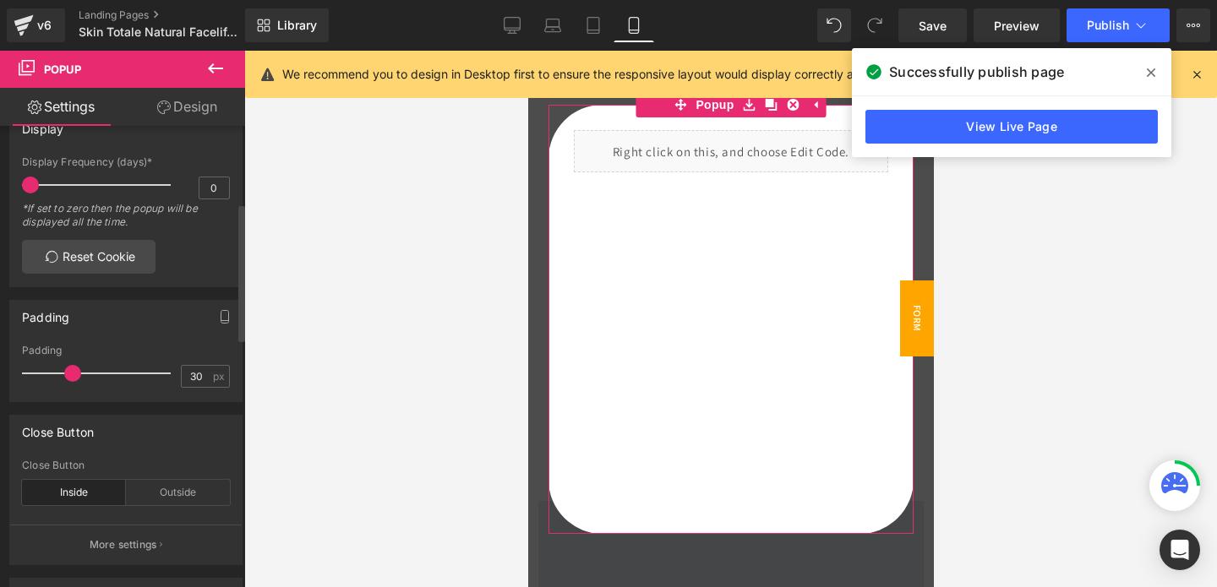
scroll to position [257, 0]
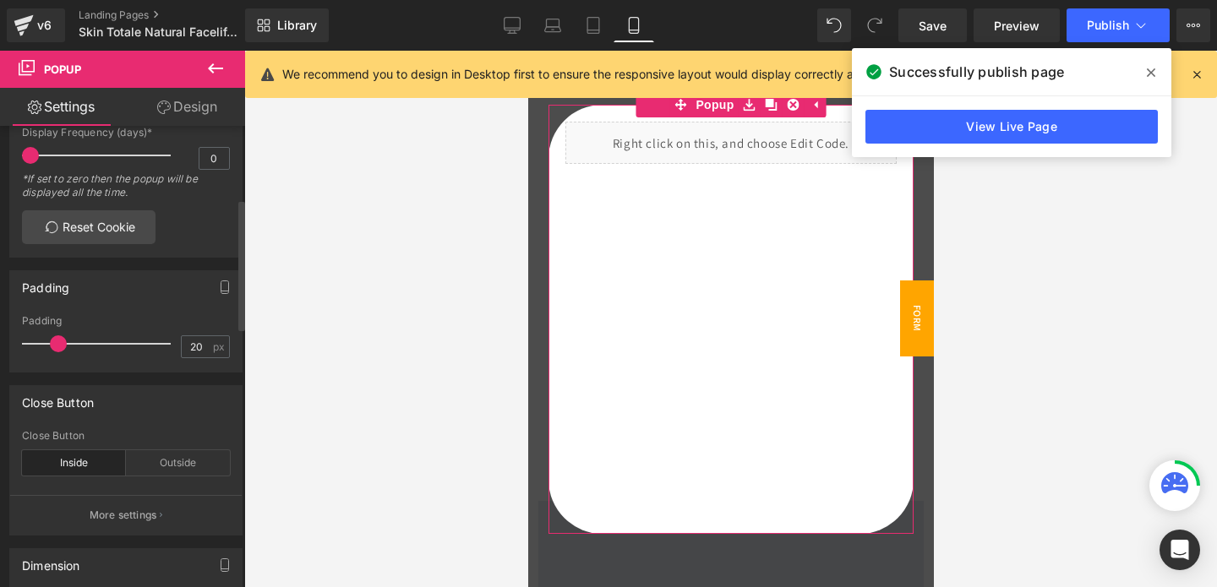
drag, startPoint x: 70, startPoint y: 345, endPoint x: 57, endPoint y: 346, distance: 13.5
click at [57, 346] on span at bounding box center [58, 343] width 17 height 17
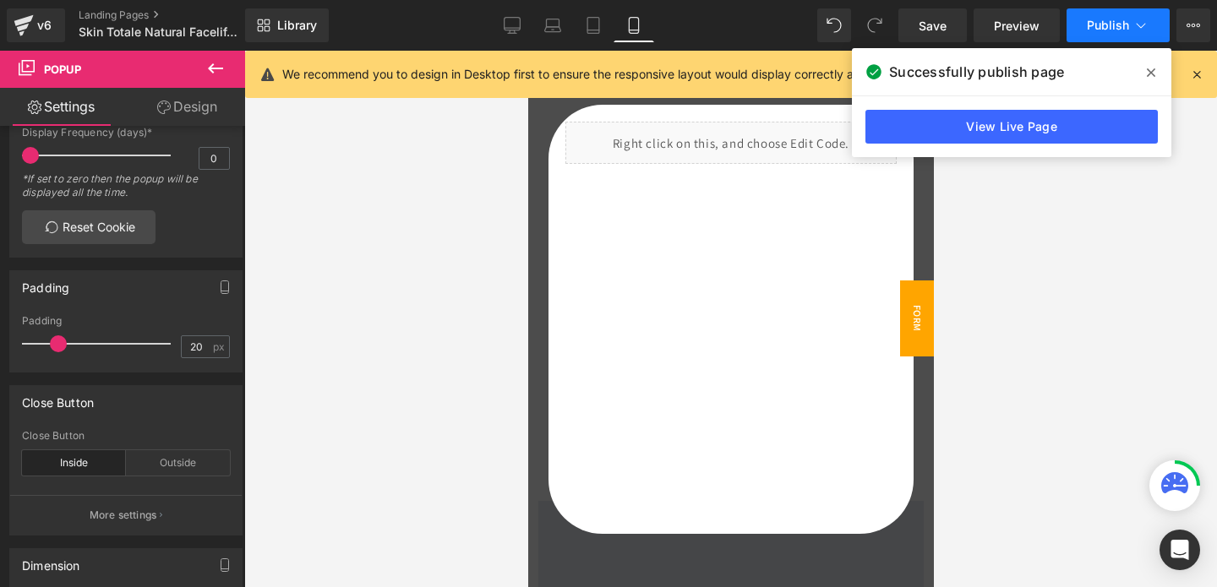
click at [1086, 26] on button "Publish" at bounding box center [1117, 25] width 103 height 34
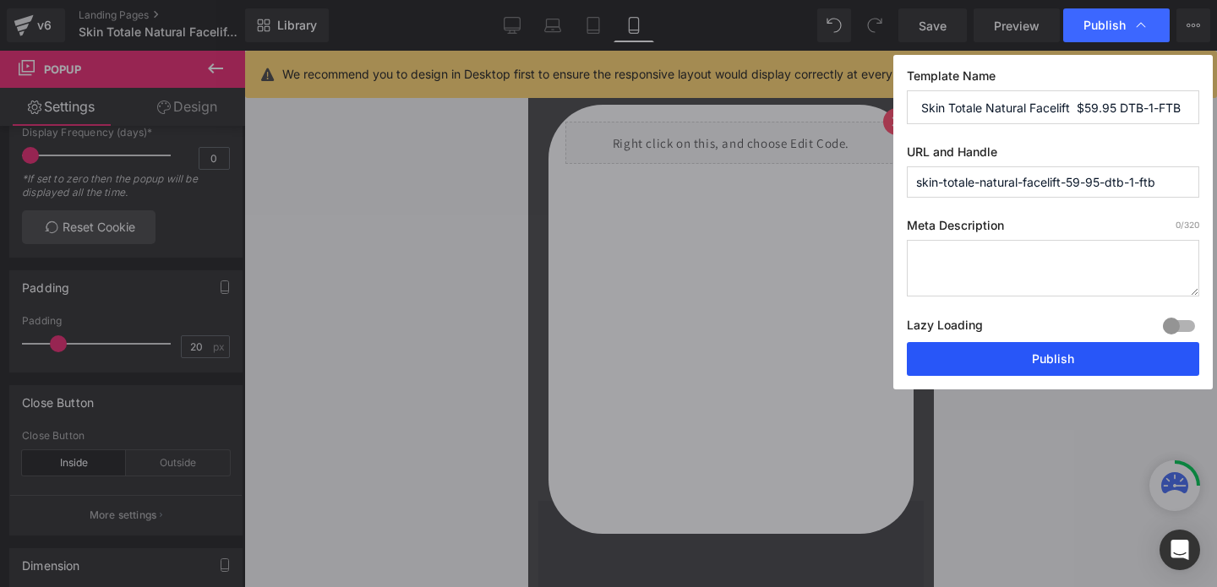
click at [1007, 347] on button "Publish" at bounding box center [1053, 359] width 292 height 34
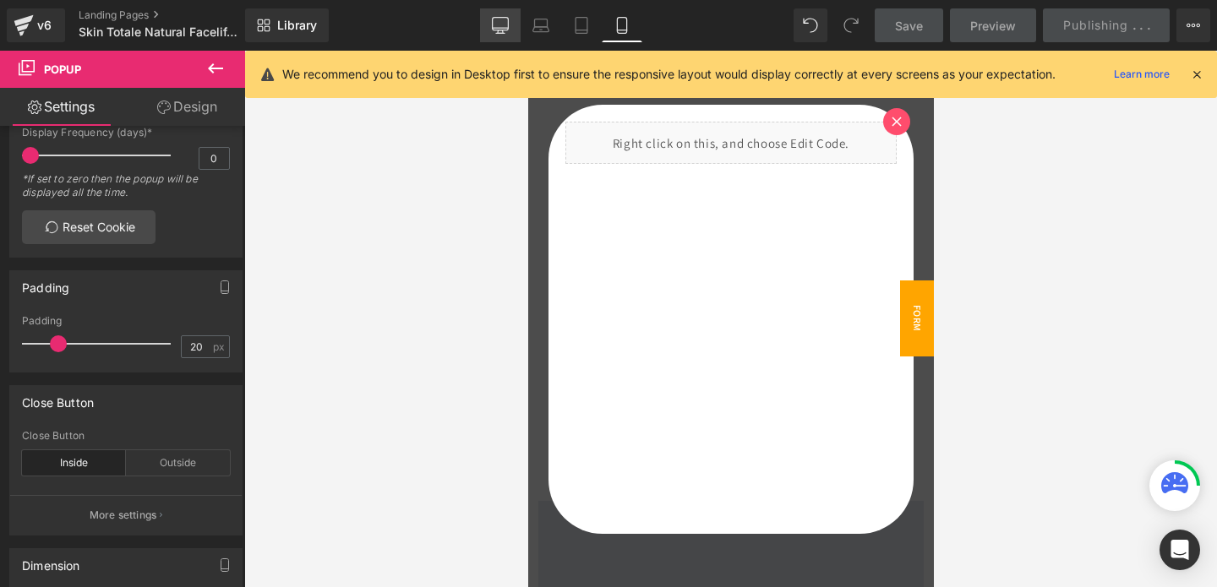
click at [494, 22] on icon at bounding box center [500, 25] width 17 height 17
type input "30"
type input "40"
type input "auto"
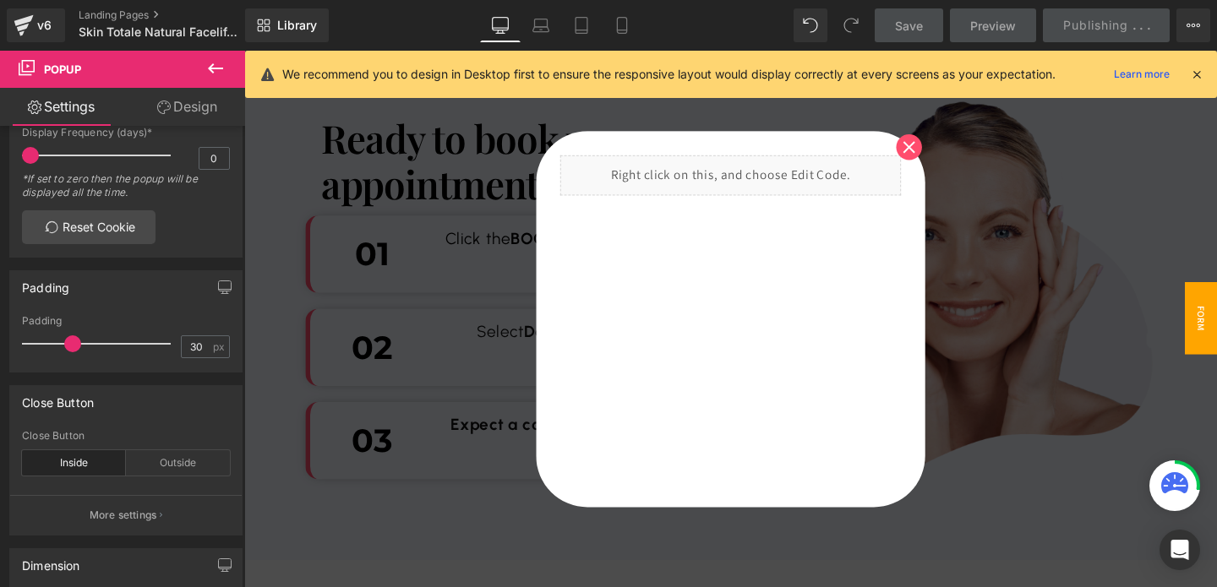
scroll to position [4313, 0]
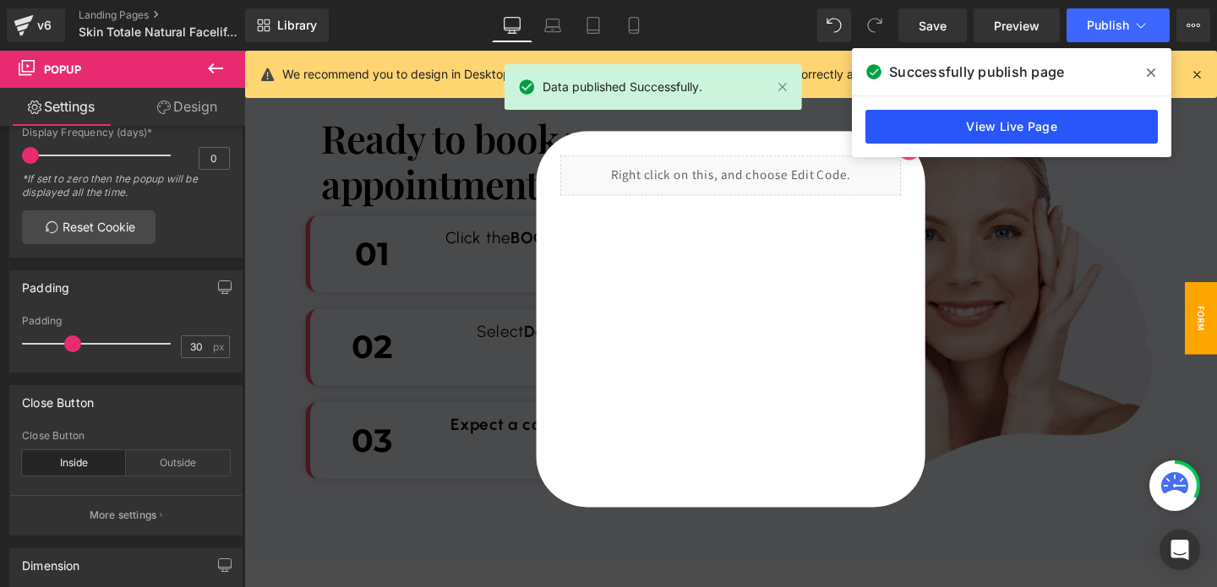
click at [1014, 131] on link "View Live Page" at bounding box center [1011, 127] width 292 height 34
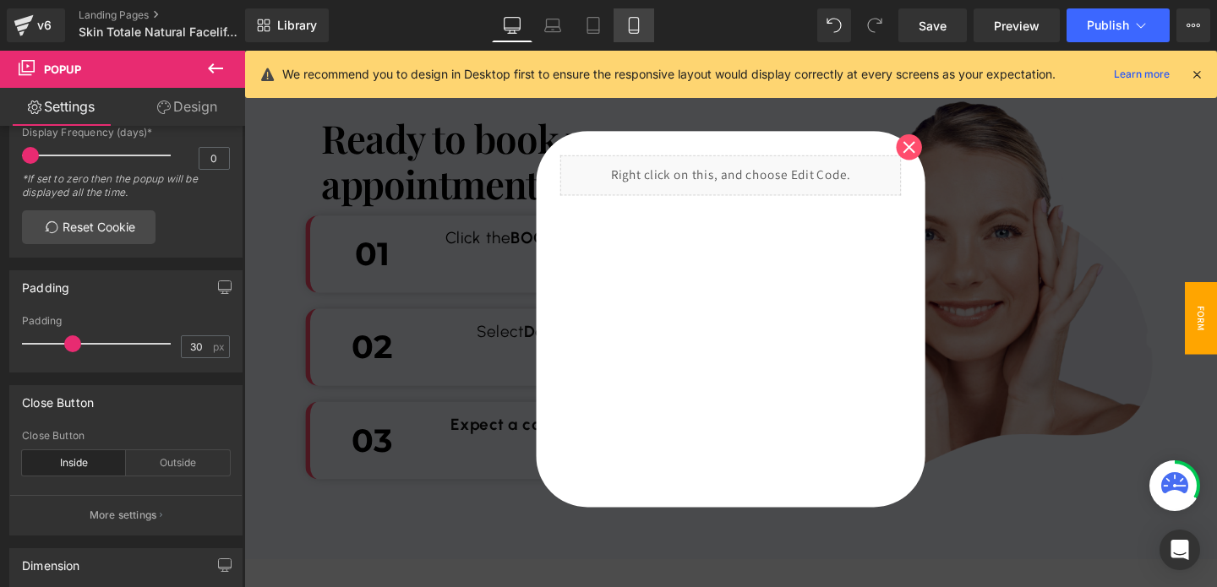
click at [636, 34] on link "Mobile" at bounding box center [633, 25] width 41 height 34
type input "20"
type input "90"
type input "80"
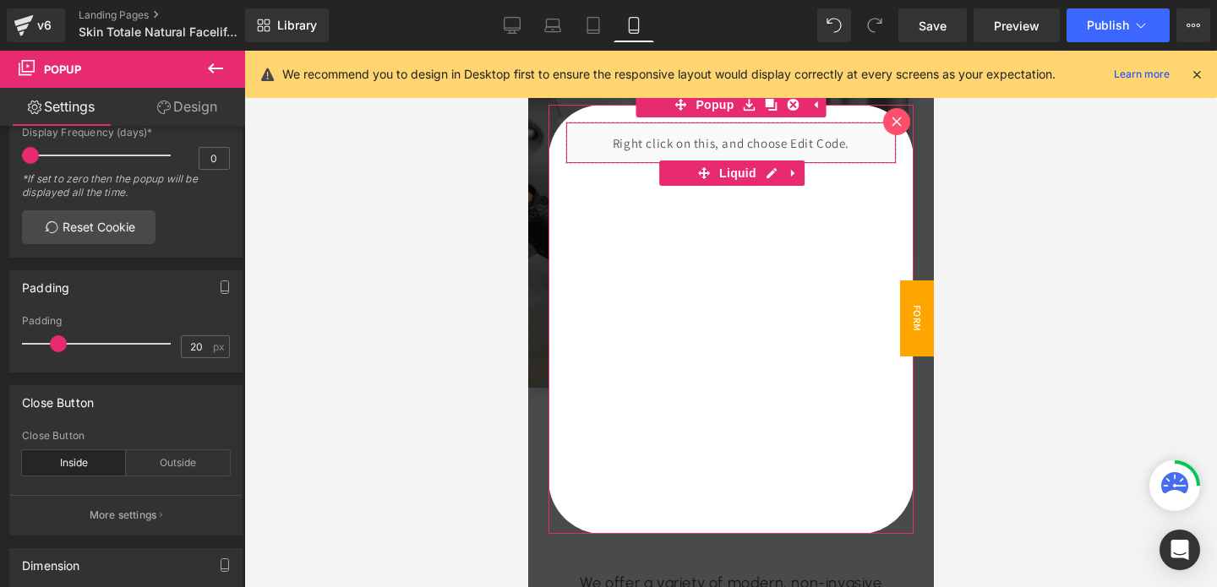
scroll to position [2005, 0]
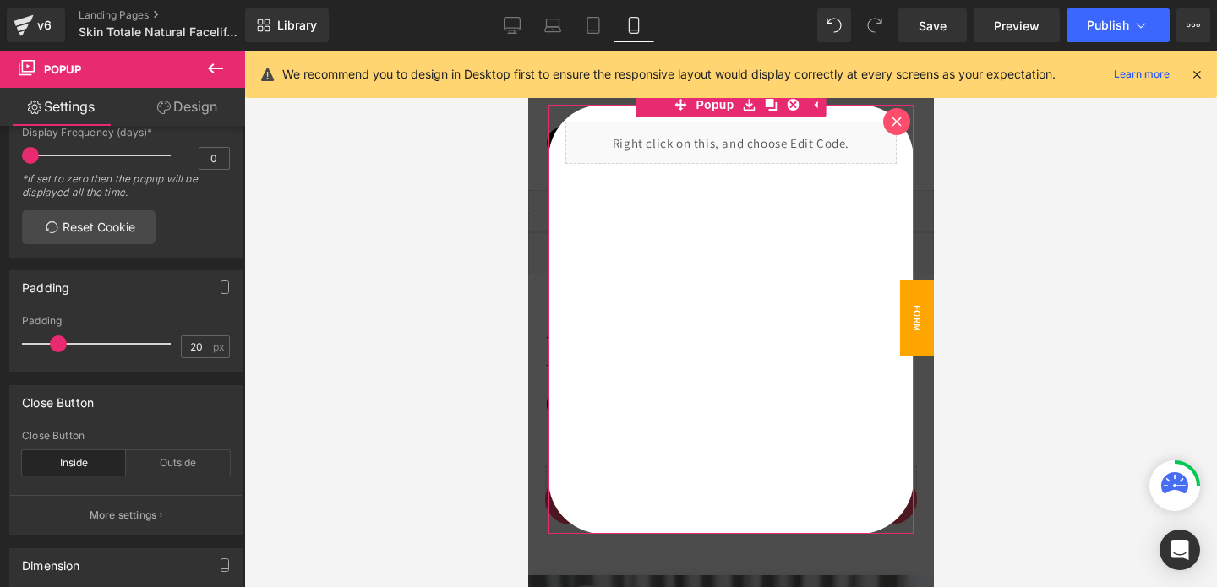
click at [891, 128] on div at bounding box center [895, 121] width 27 height 27
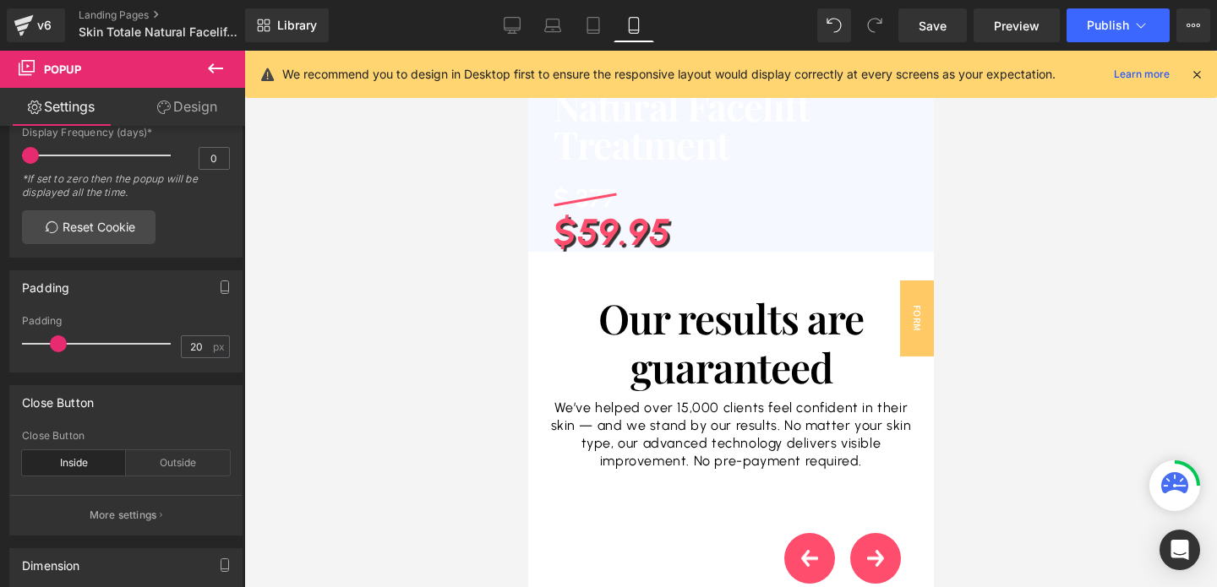
scroll to position [0, 0]
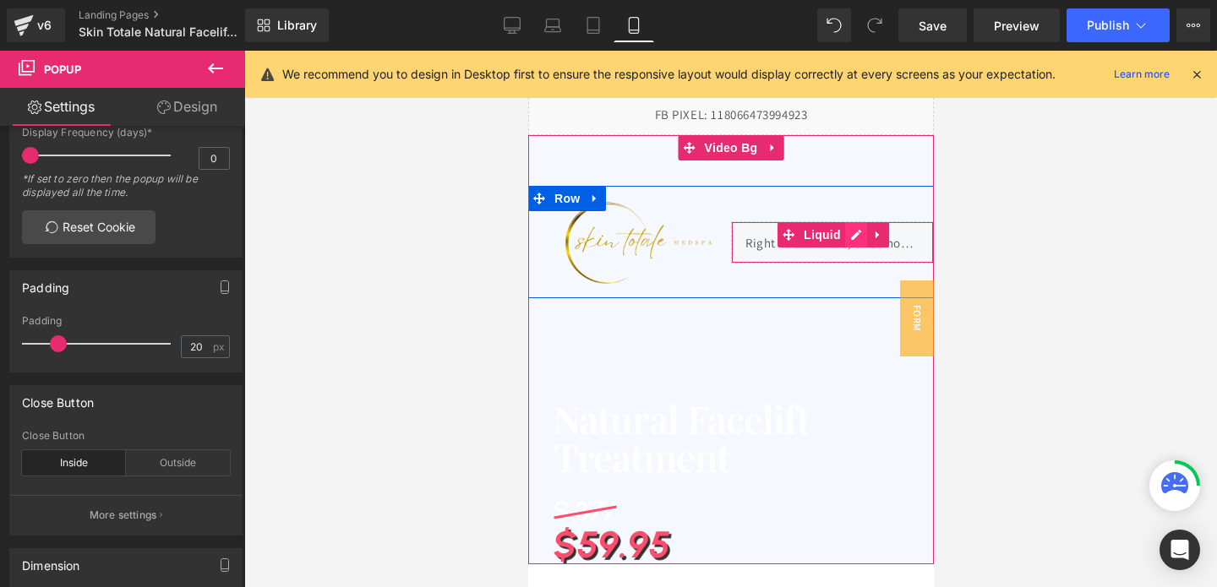
click at [855, 237] on div "Liquid" at bounding box center [831, 242] width 203 height 42
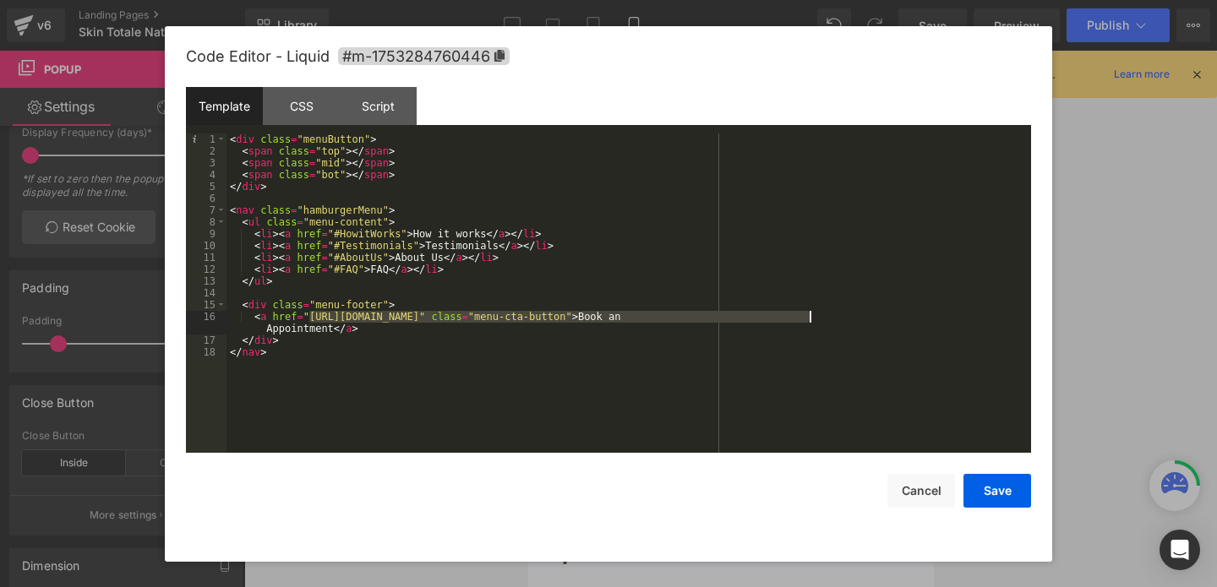
drag, startPoint x: 311, startPoint y: 316, endPoint x: 808, endPoint y: 319, distance: 496.9
click at [808, 319] on div "< div class = "menuButton" > < span class = "top" > </ span > < span class = "m…" at bounding box center [628, 305] width 804 height 343
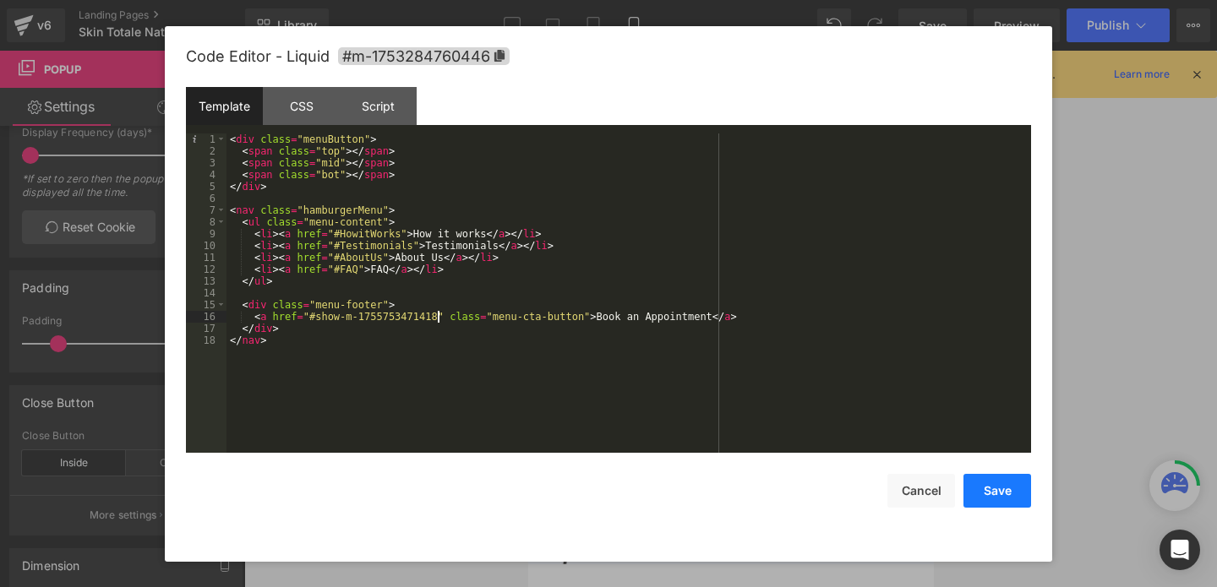
click at [993, 494] on button "Save" at bounding box center [997, 491] width 68 height 34
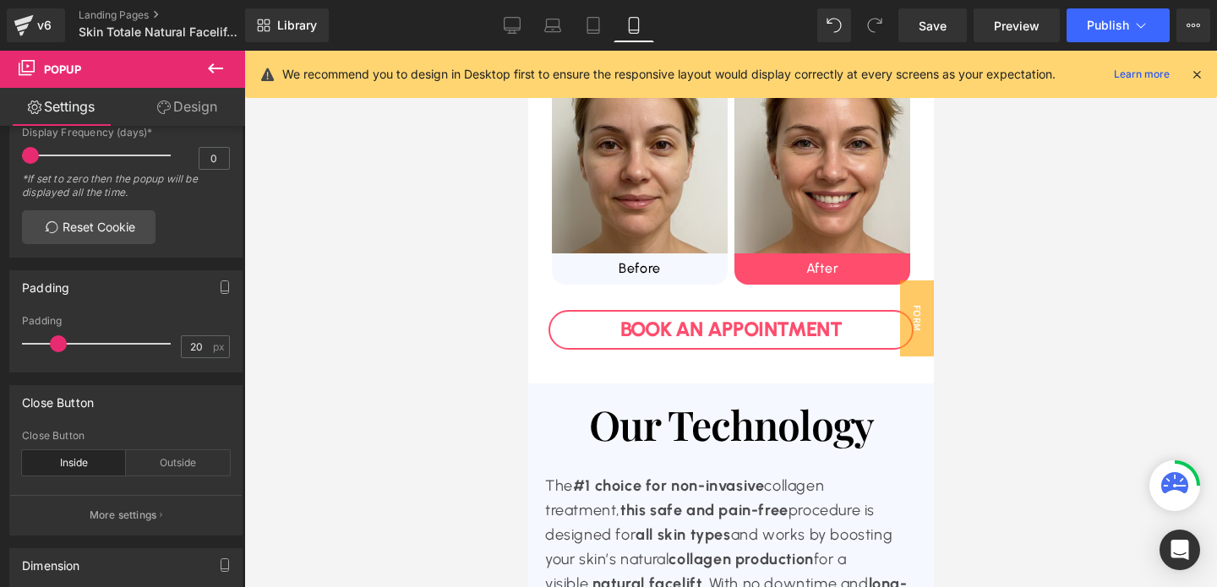
scroll to position [883, 0]
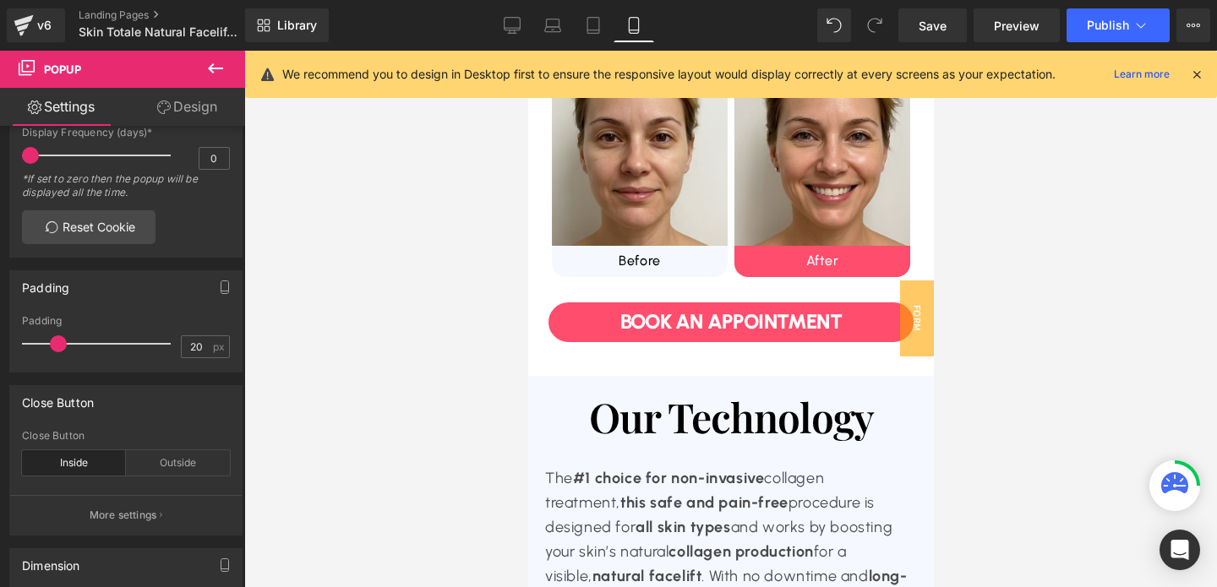
click at [713, 317] on div "Book an Appointment Button" at bounding box center [730, 323] width 365 height 40
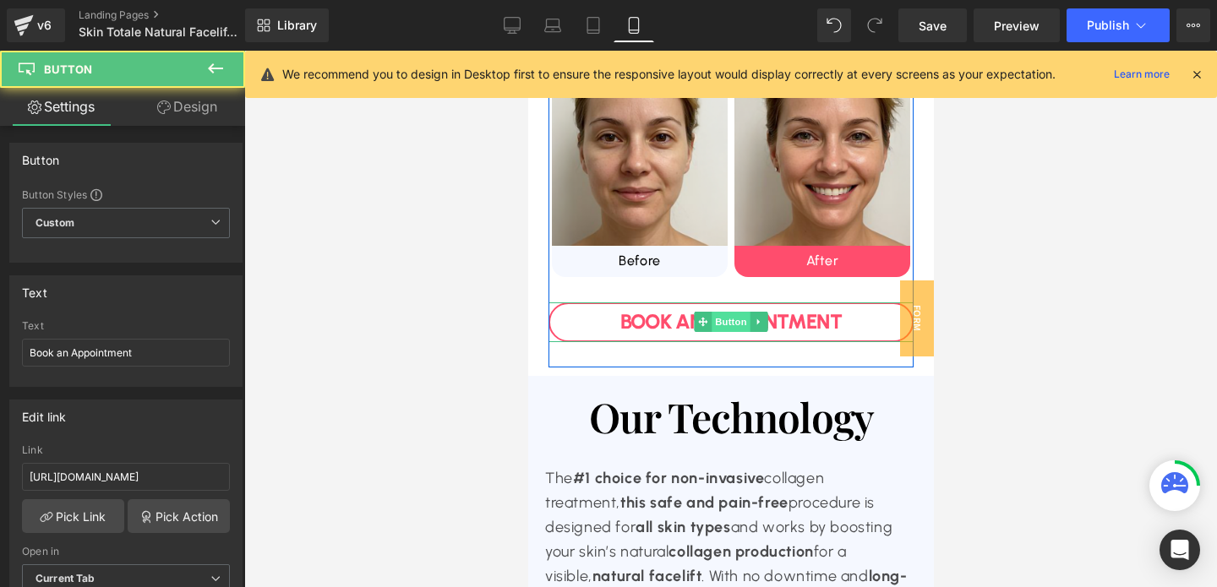
click at [732, 321] on span "Button" at bounding box center [730, 322] width 39 height 20
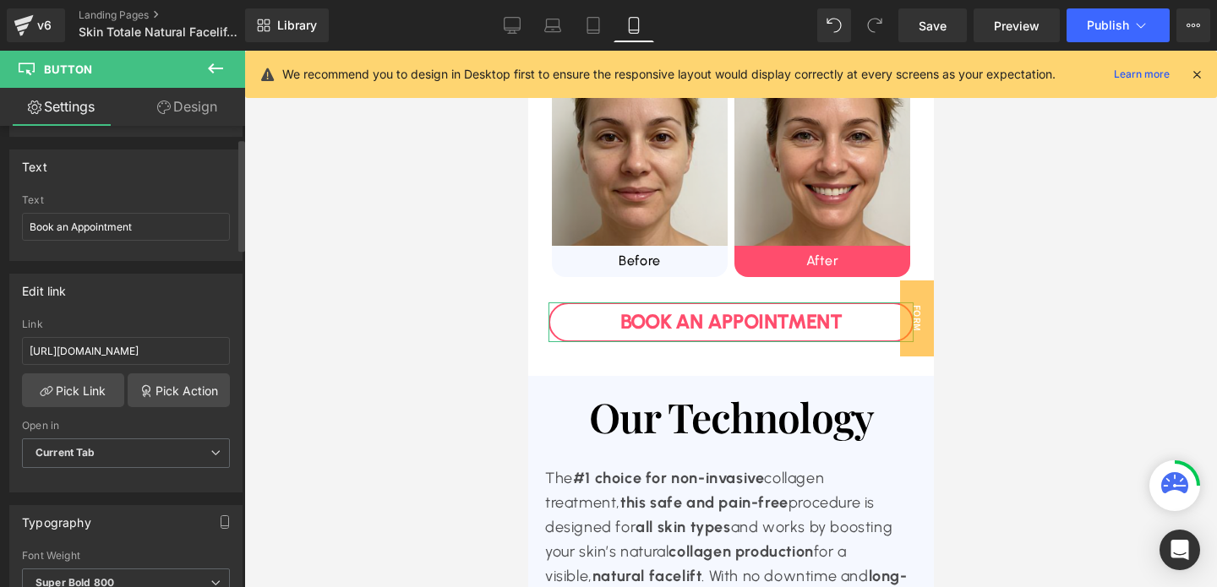
scroll to position [170, 0]
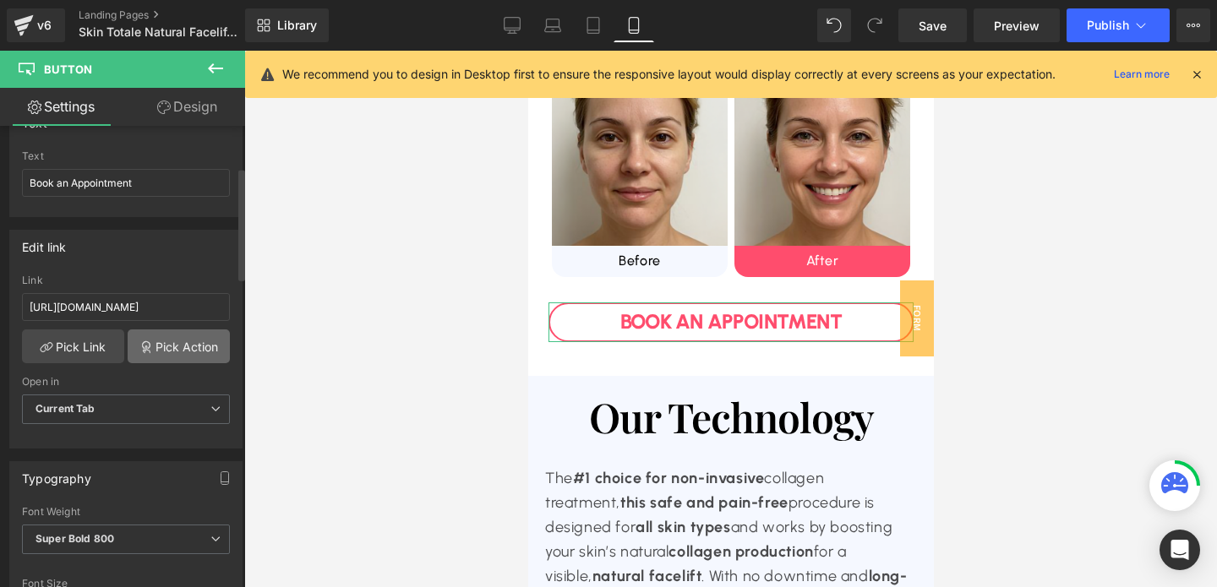
click at [175, 333] on link "Pick Action" at bounding box center [179, 347] width 102 height 34
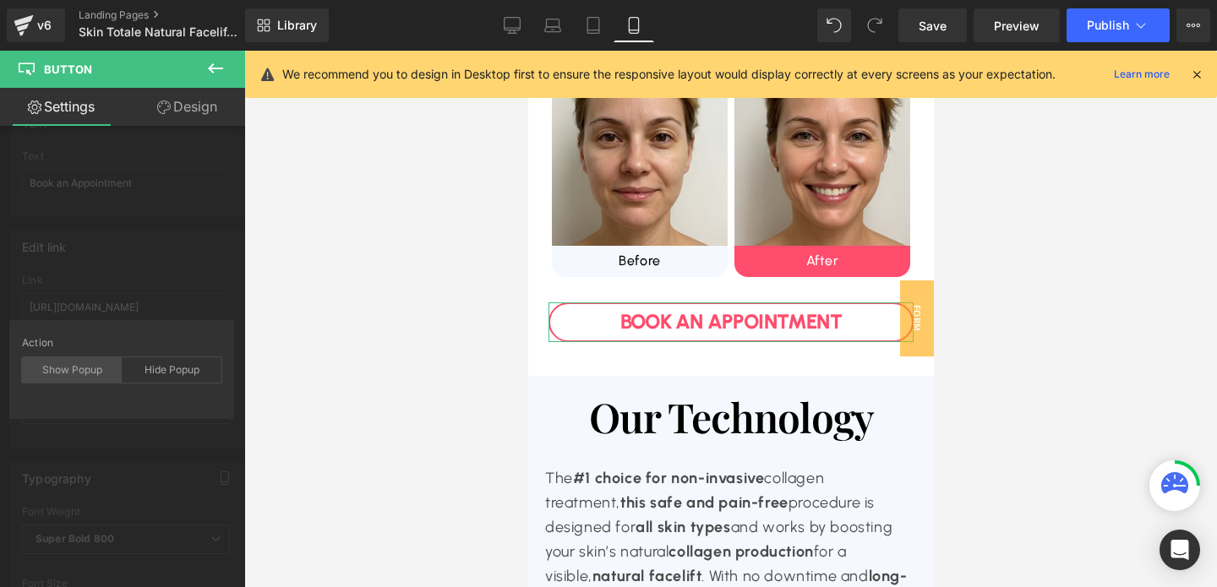
click at [84, 374] on div "Show Popup" at bounding box center [72, 369] width 100 height 25
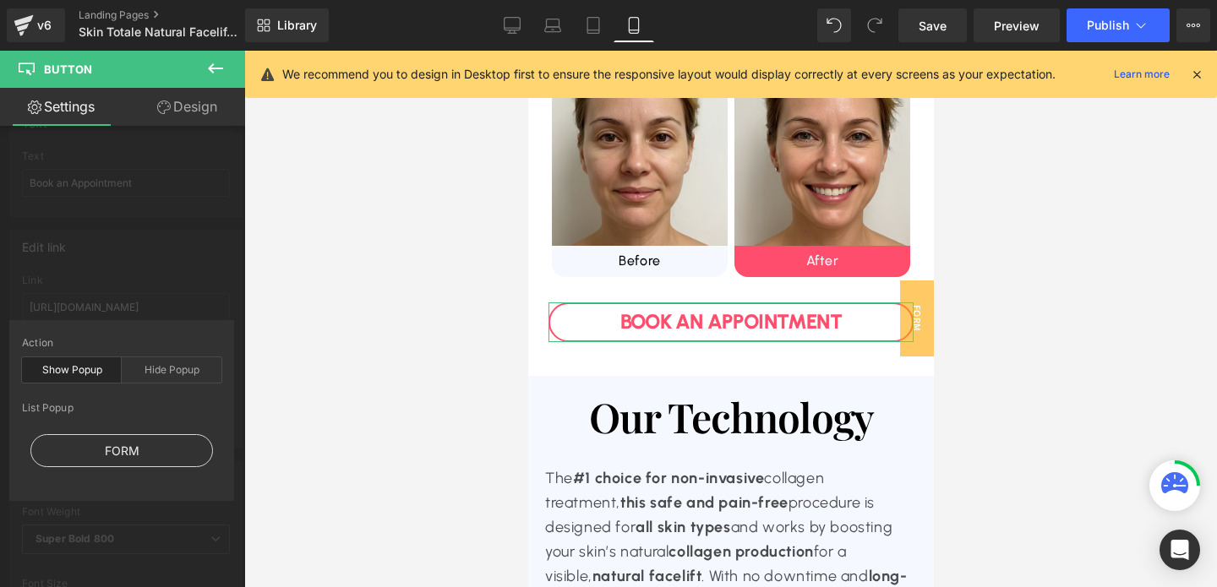
click at [115, 452] on div "FORM" at bounding box center [121, 450] width 183 height 33
type input "#show-m-1755753471418"
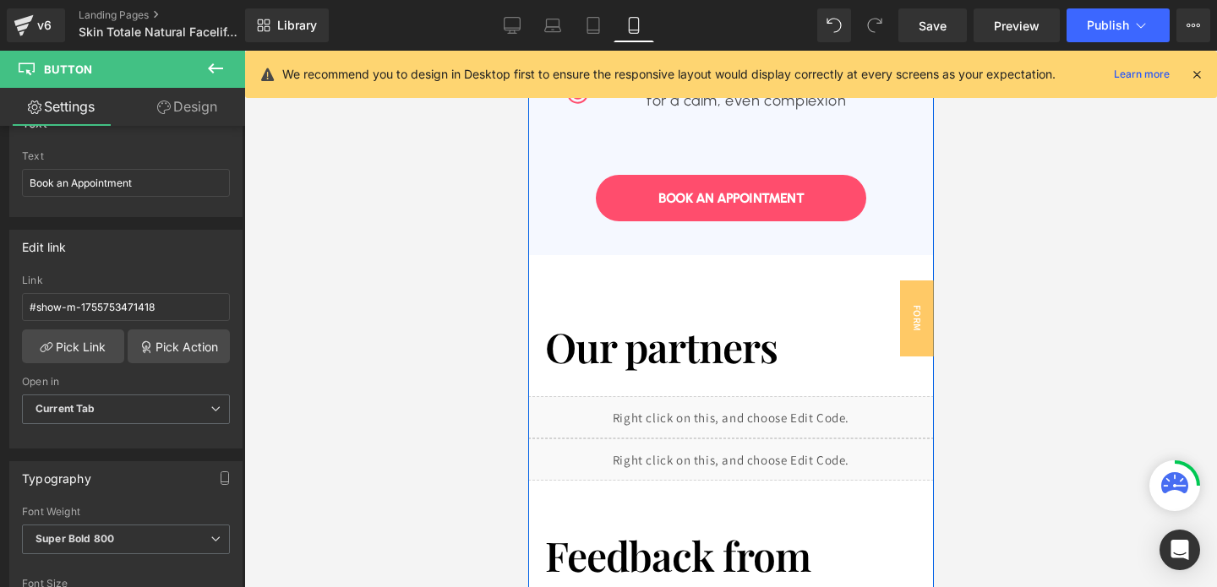
scroll to position [1838, 0]
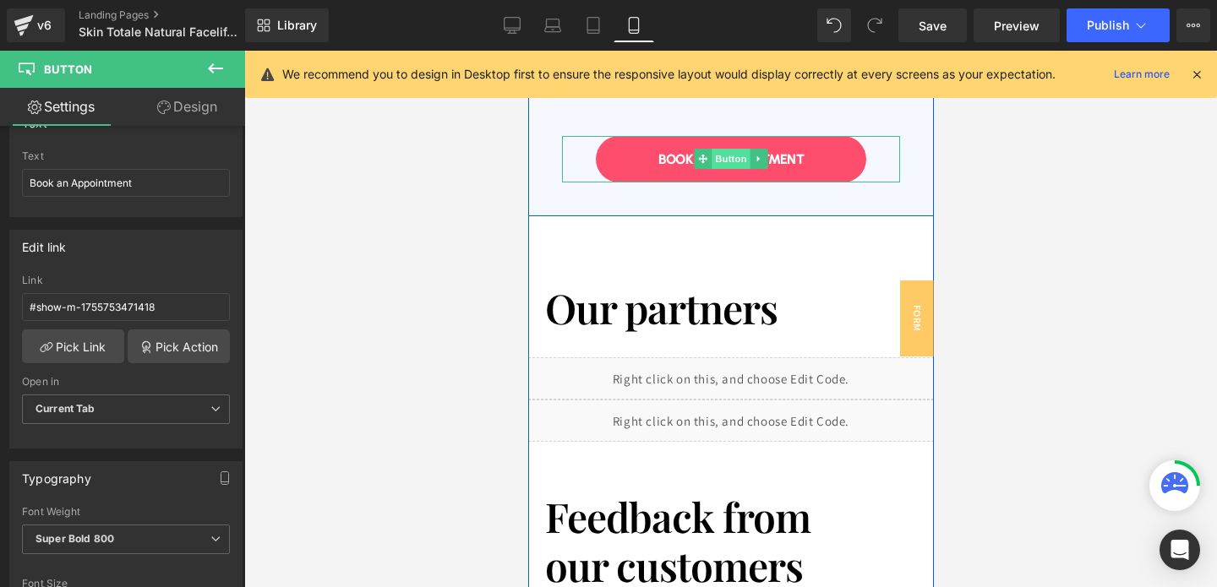
click at [733, 162] on span "Button" at bounding box center [730, 159] width 39 height 20
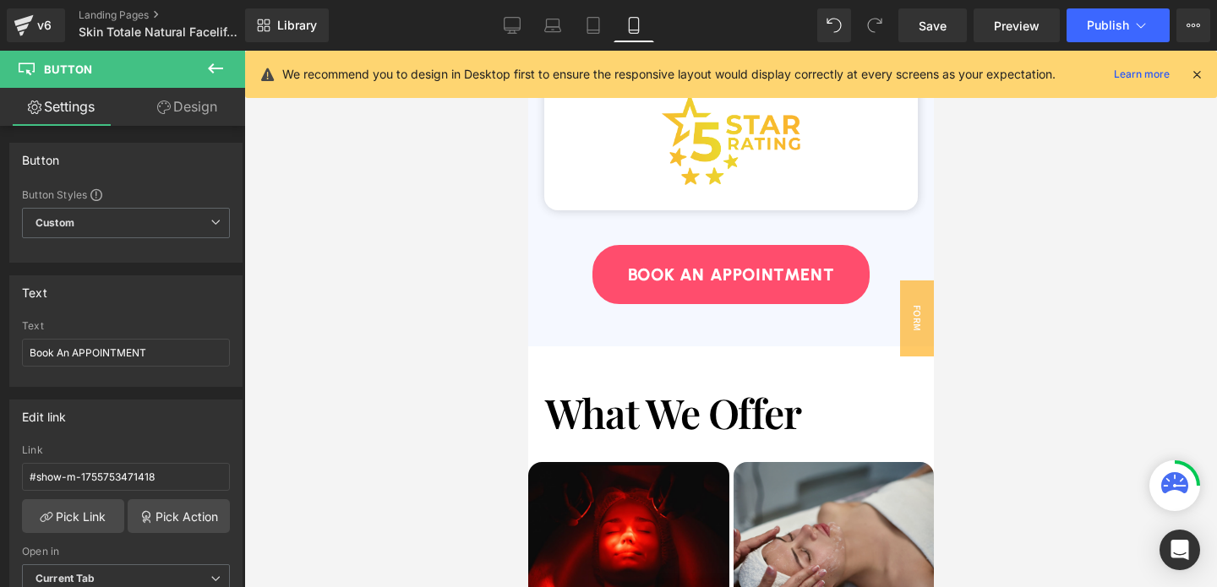
scroll to position [3441, 0]
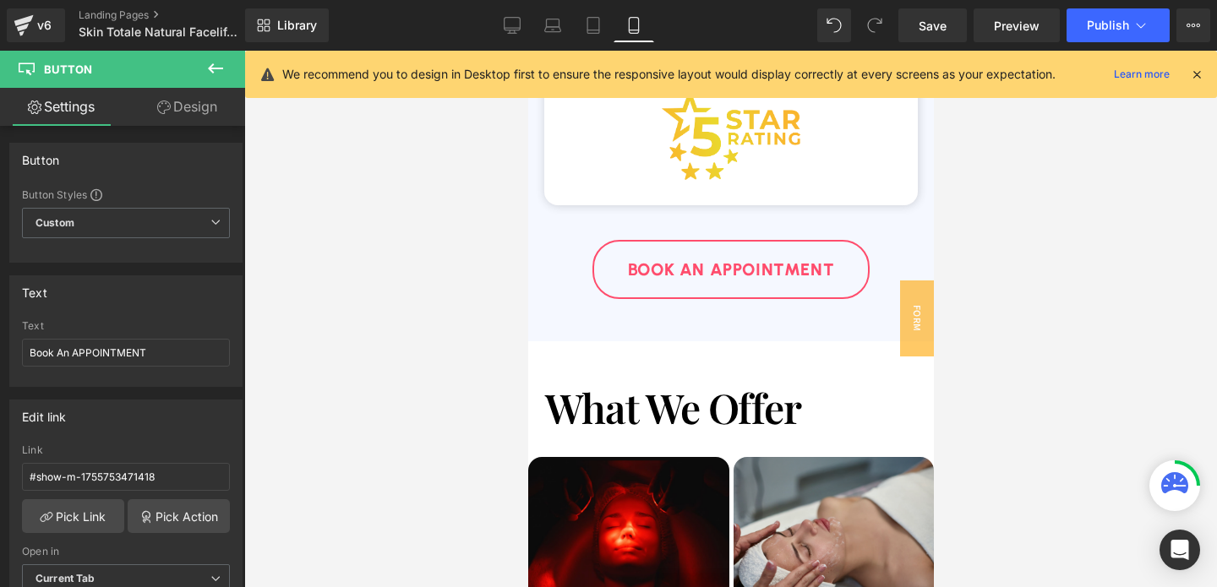
click at [709, 283] on span "Book An APPOINTMENT" at bounding box center [730, 269] width 206 height 30
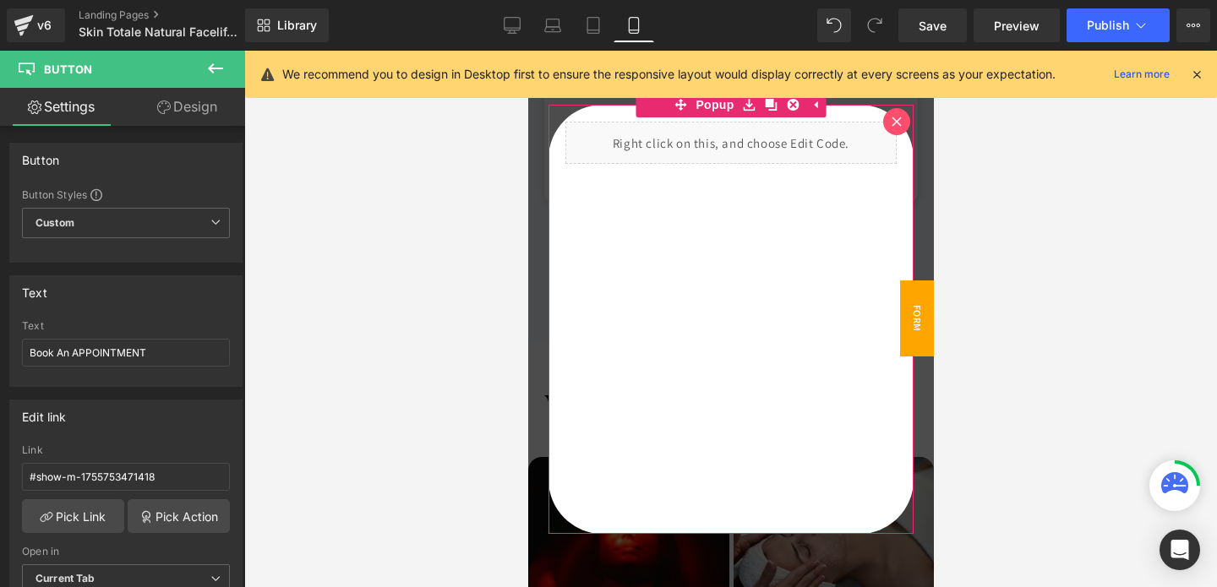
click at [899, 117] on icon at bounding box center [895, 121] width 9 height 9
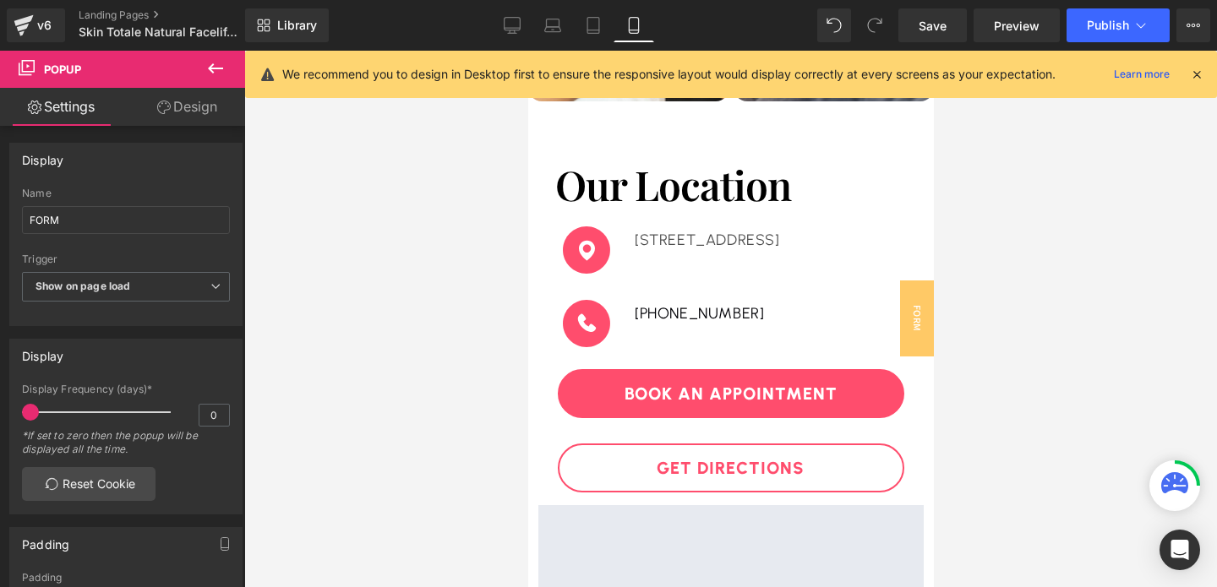
scroll to position [4255, 0]
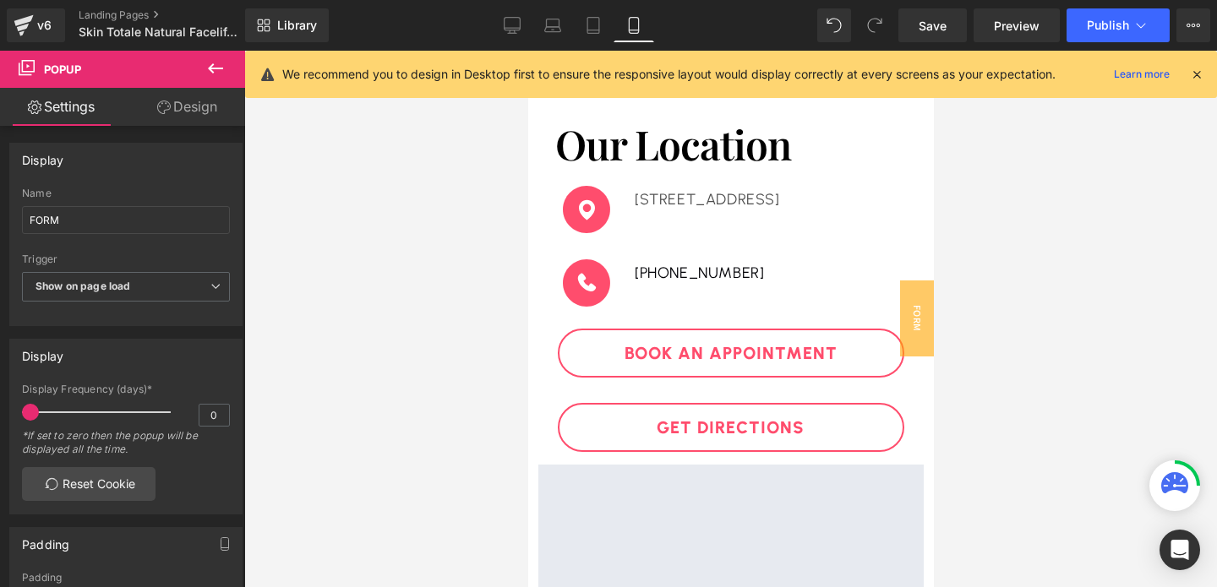
click at [719, 358] on div "Book An Appointment Button" at bounding box center [729, 353] width 385 height 49
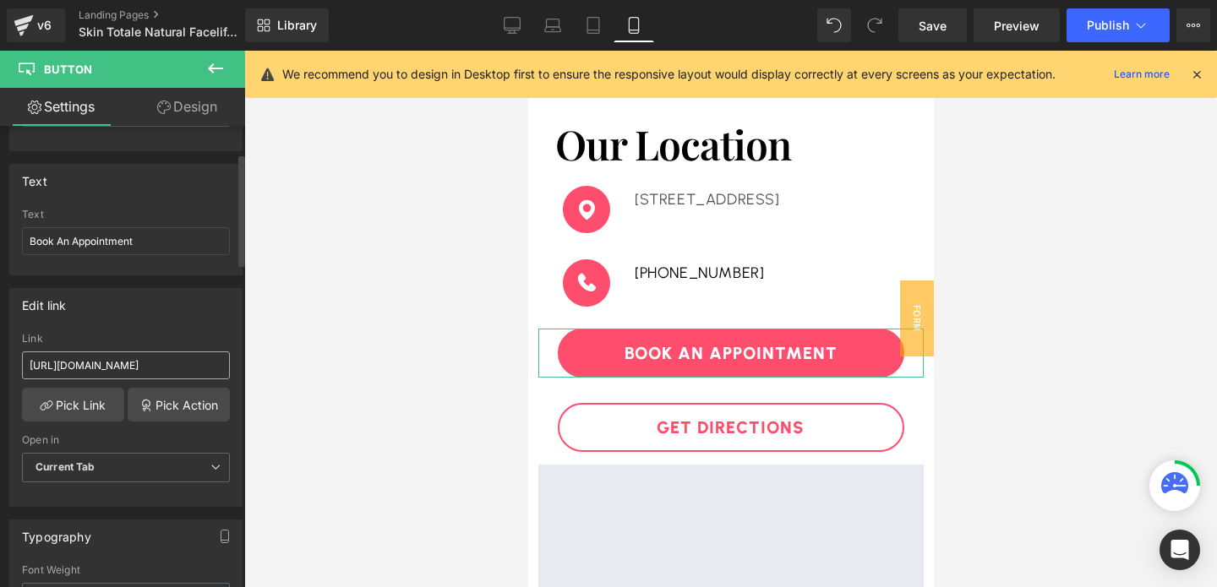
scroll to position [171, 0]
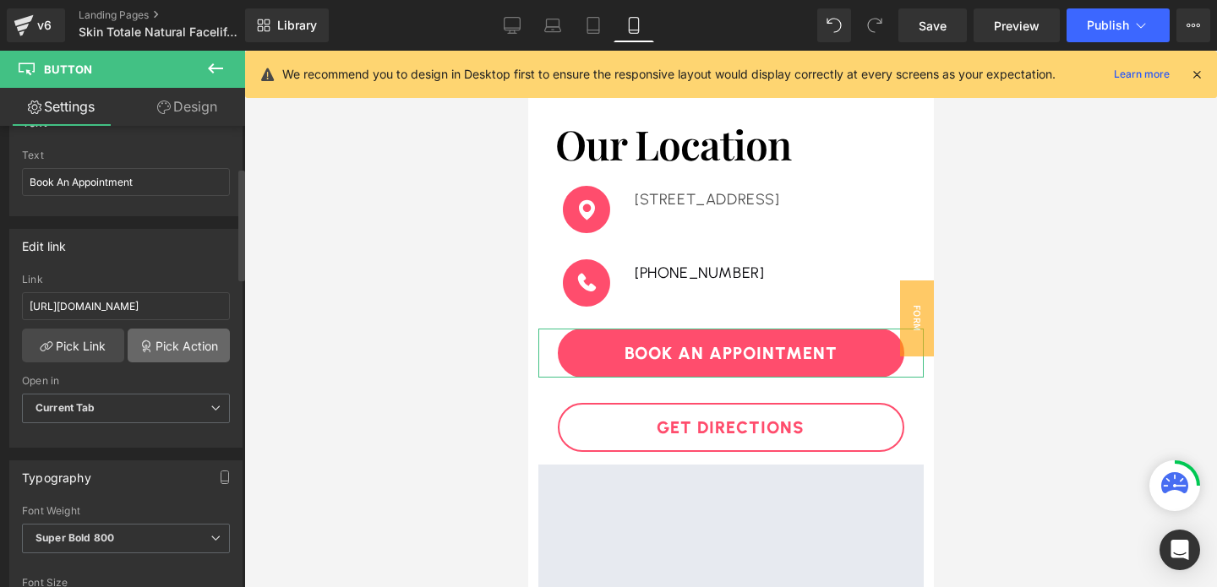
click at [183, 343] on link "Pick Action" at bounding box center [179, 346] width 102 height 34
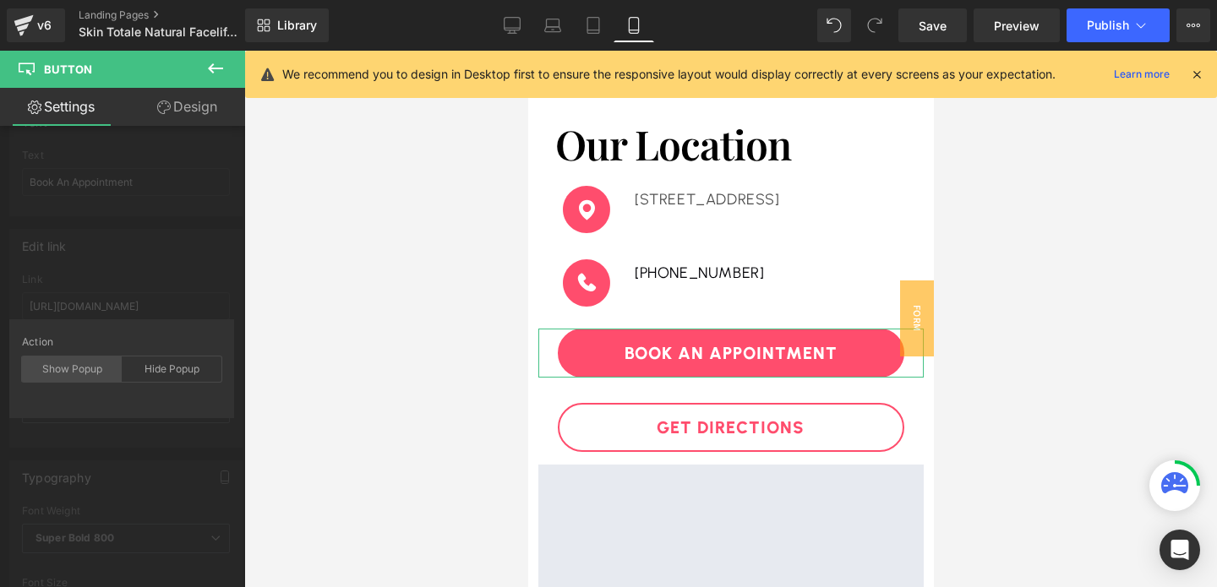
click at [74, 379] on div "Show Popup" at bounding box center [72, 369] width 100 height 25
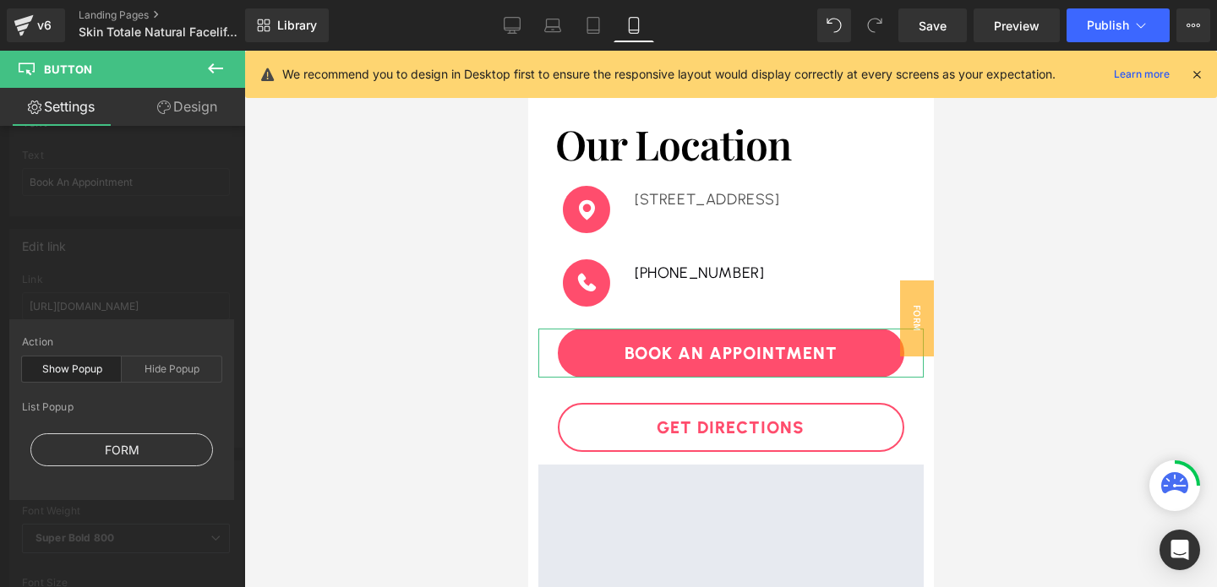
click at [128, 440] on div "FORM" at bounding box center [121, 449] width 183 height 33
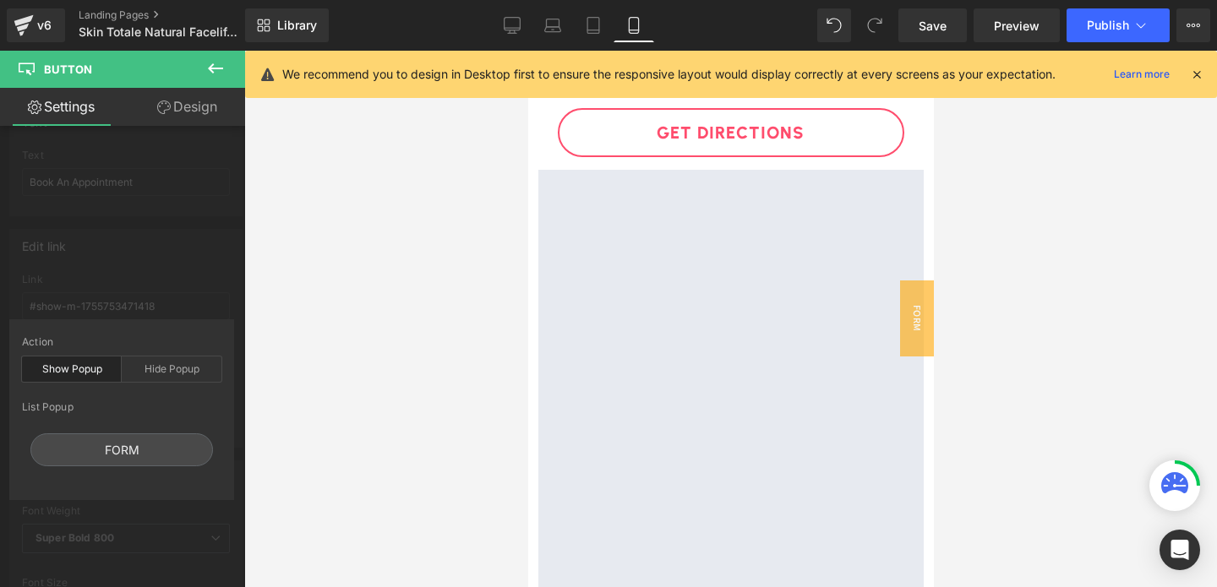
scroll to position [4555, 0]
click at [161, 439] on div "FORM" at bounding box center [121, 449] width 183 height 33
type input "#"
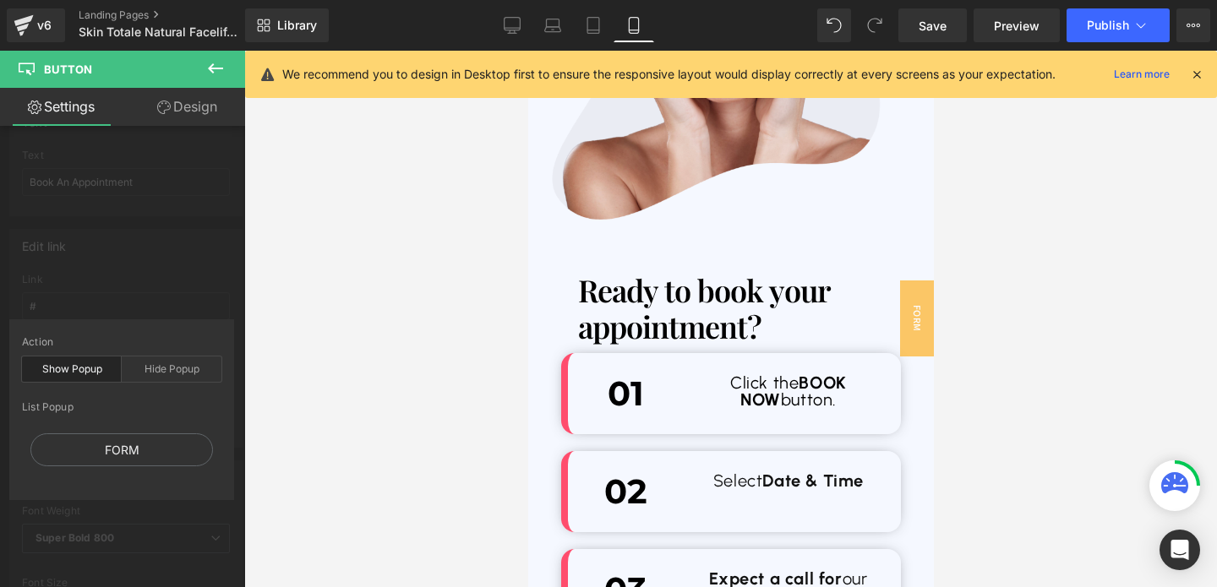
scroll to position [5309, 0]
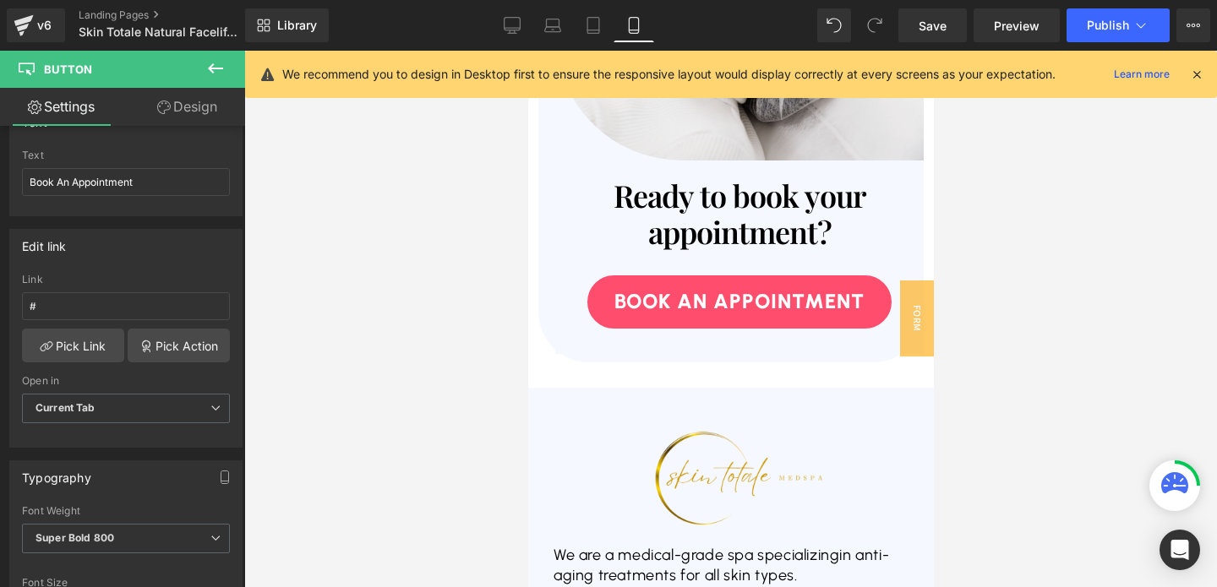
scroll to position [7439, 0]
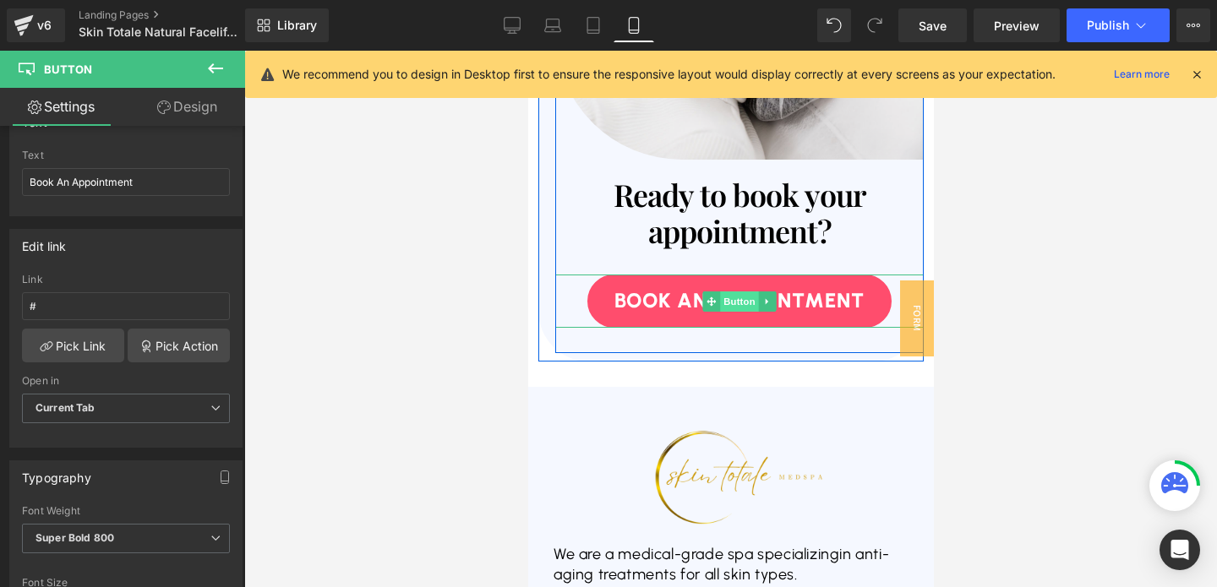
click at [737, 300] on span "Button" at bounding box center [738, 302] width 39 height 20
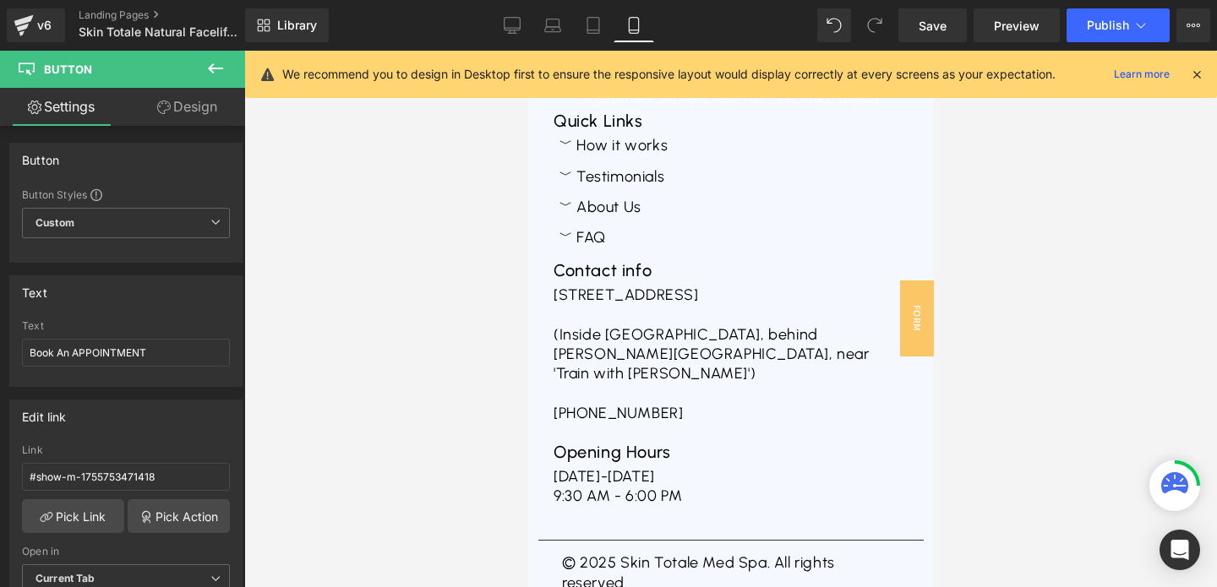
scroll to position [7935, 0]
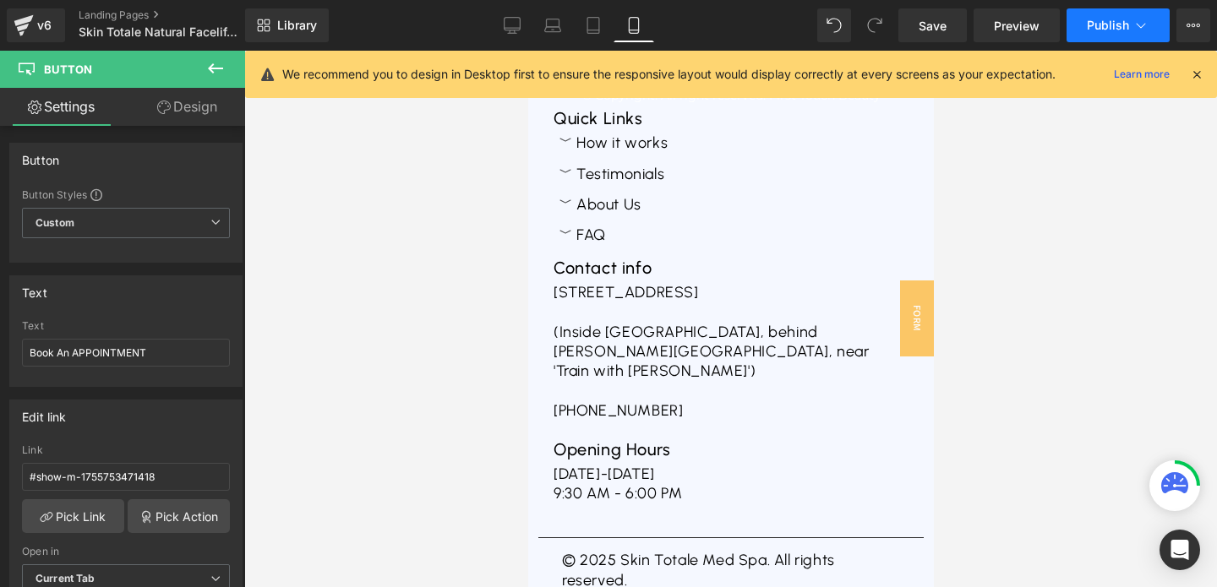
click at [1102, 20] on span "Publish" at bounding box center [1108, 26] width 42 height 14
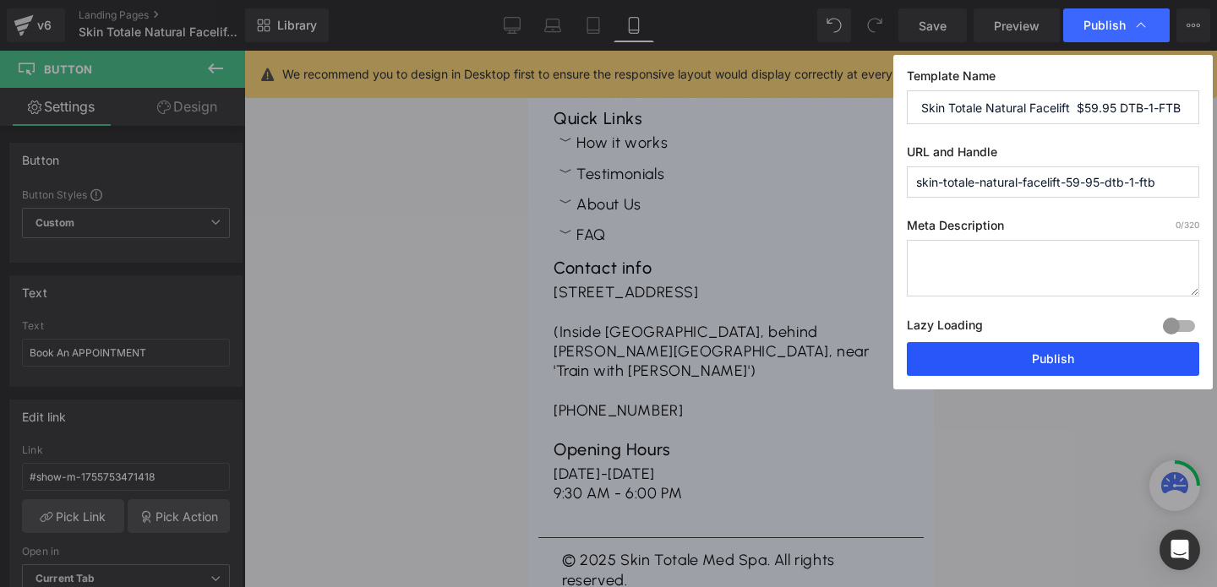
click at [1069, 355] on button "Publish" at bounding box center [1053, 359] width 292 height 34
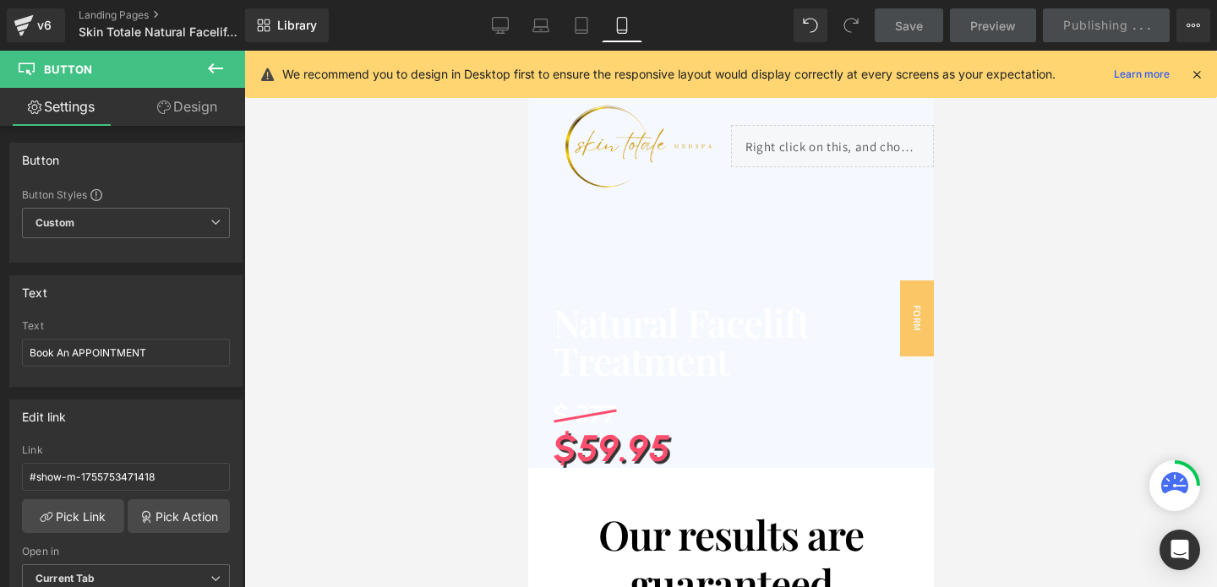
scroll to position [8, 0]
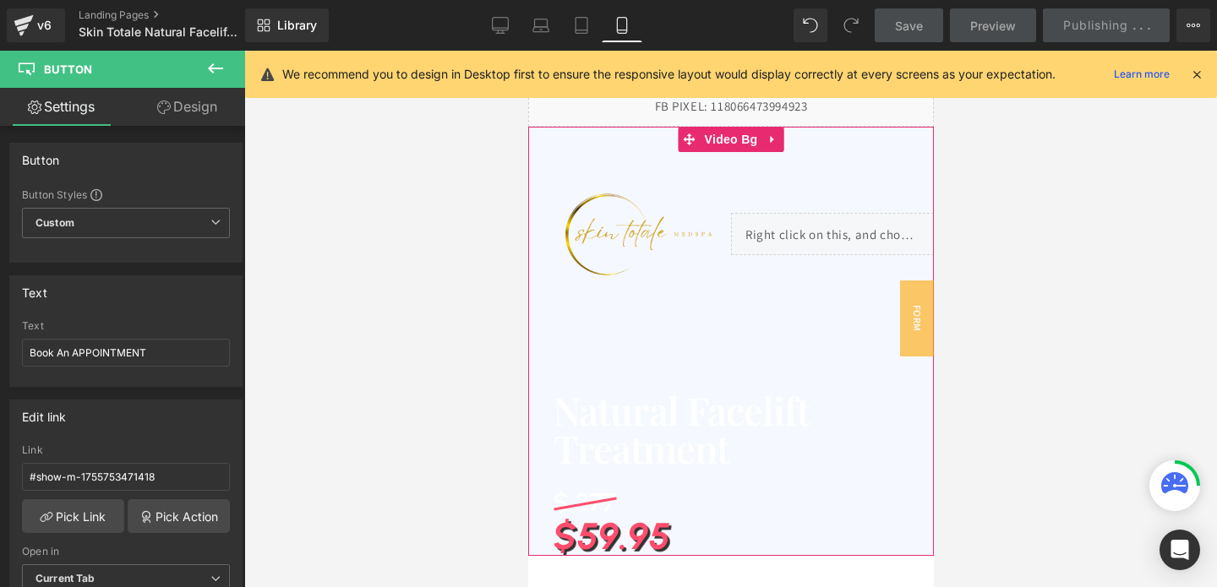
click at [611, 378] on span "Image How it works Heading Testimonials Heading About us Heading FAQ Heading Ro…" at bounding box center [730, 375] width 406 height 429
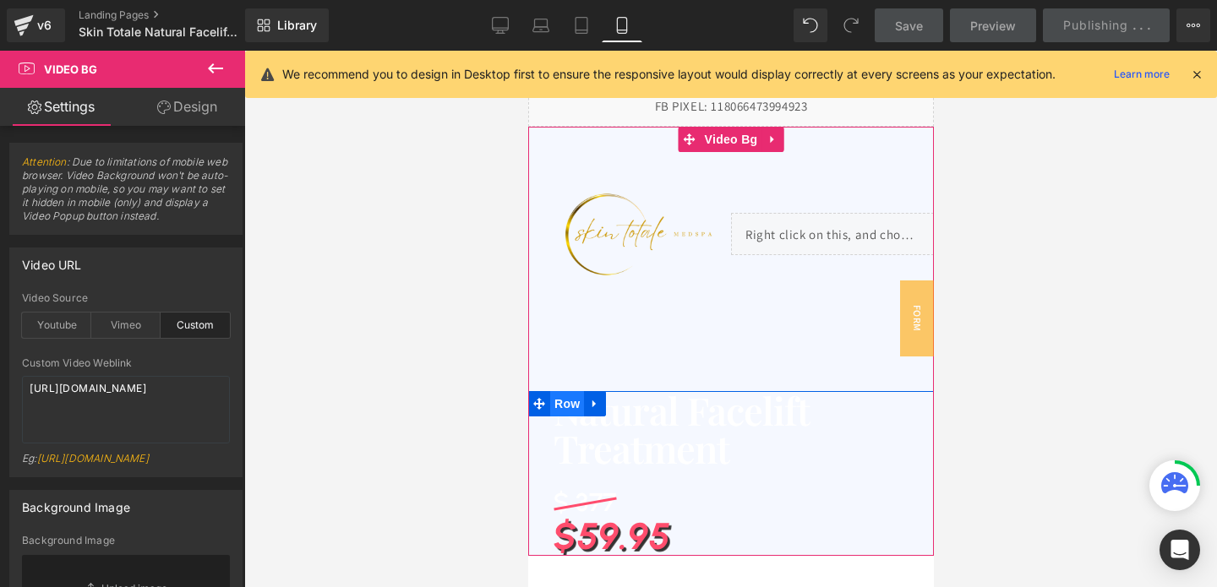
click at [566, 405] on span "Row" at bounding box center [566, 403] width 34 height 25
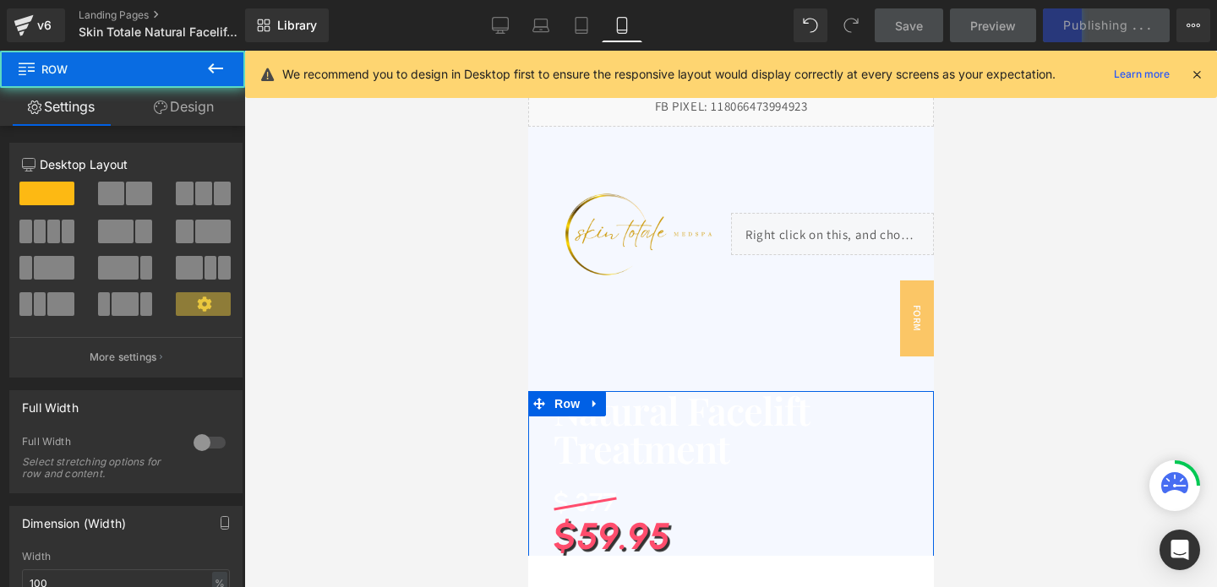
click at [150, 114] on link "Design" at bounding box center [184, 107] width 123 height 38
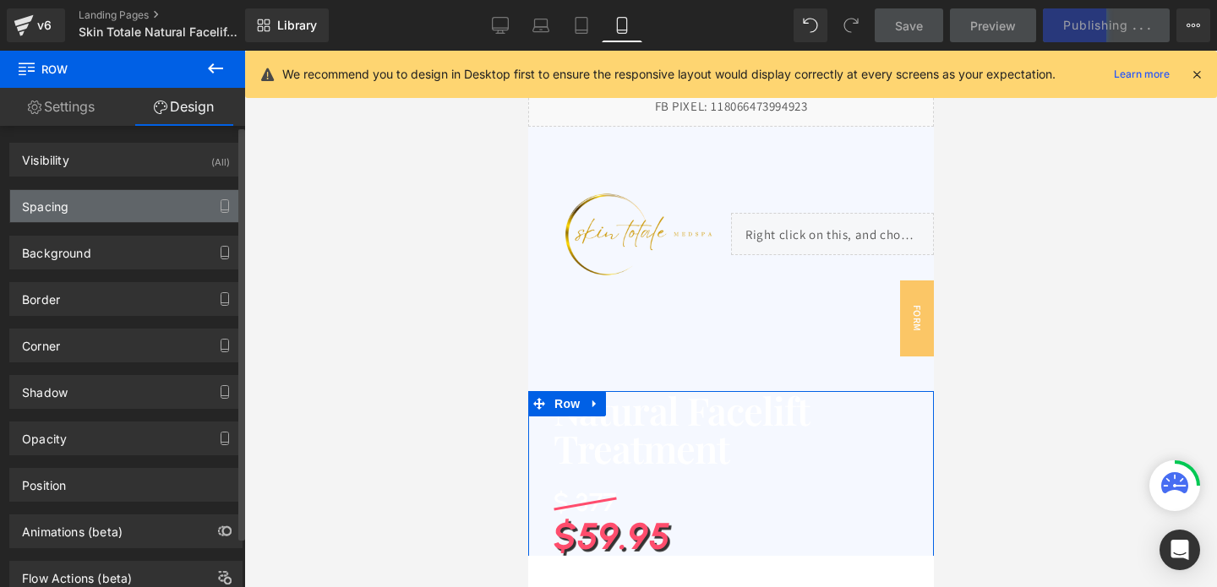
click at [48, 198] on div "Spacing" at bounding box center [45, 202] width 46 height 24
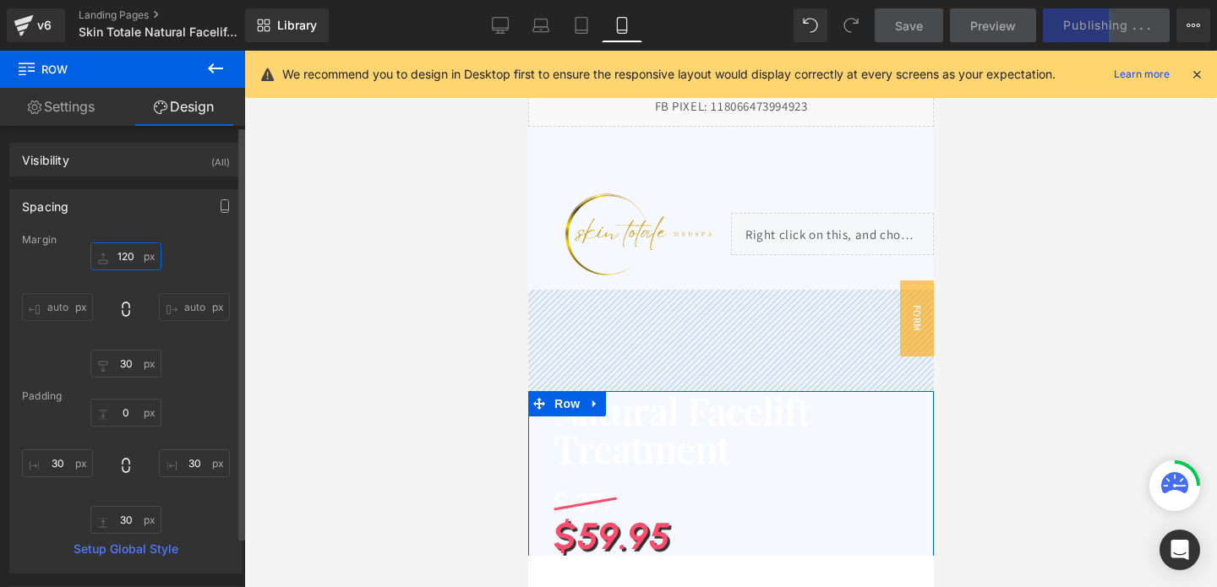
click at [122, 250] on input "120" at bounding box center [125, 257] width 71 height 28
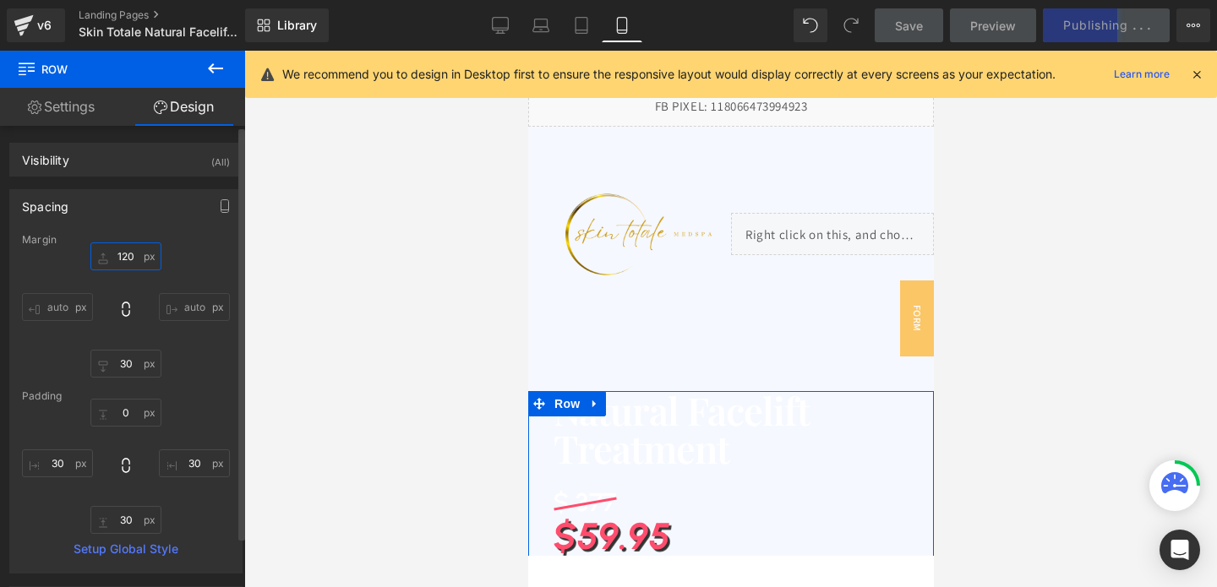
click at [122, 250] on input "120" at bounding box center [125, 257] width 71 height 28
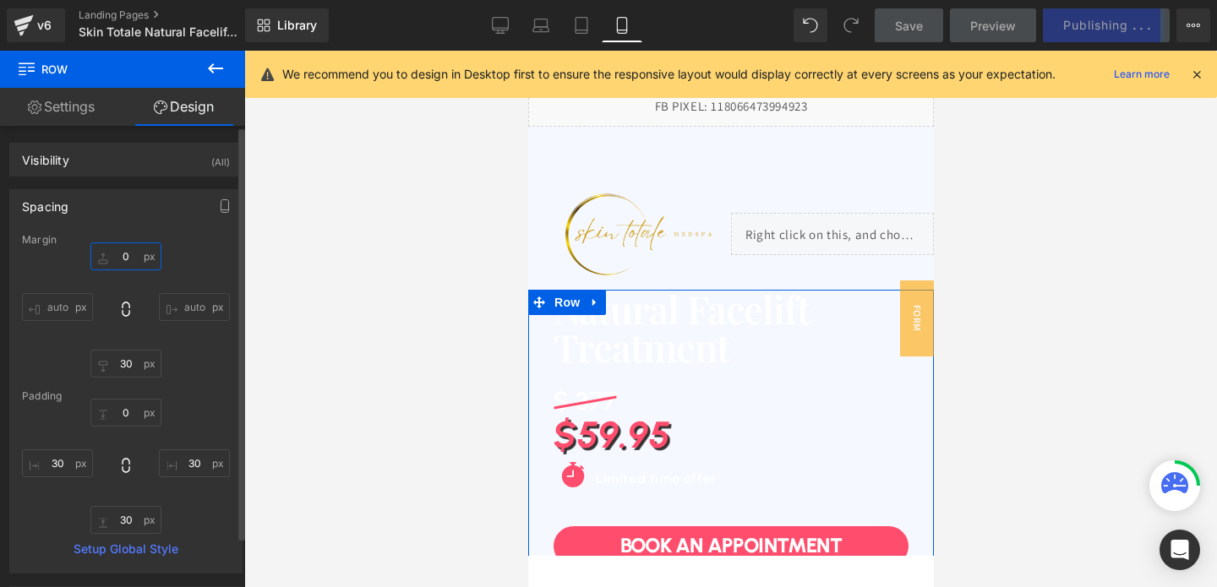
type input "0"
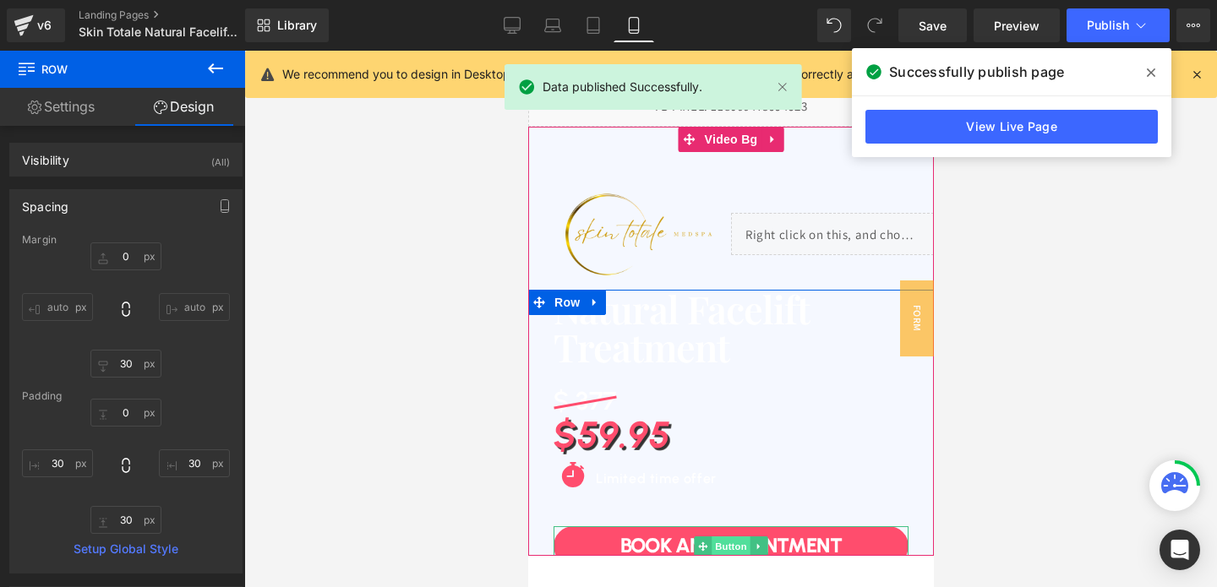
click at [730, 543] on span "Button" at bounding box center [730, 547] width 39 height 20
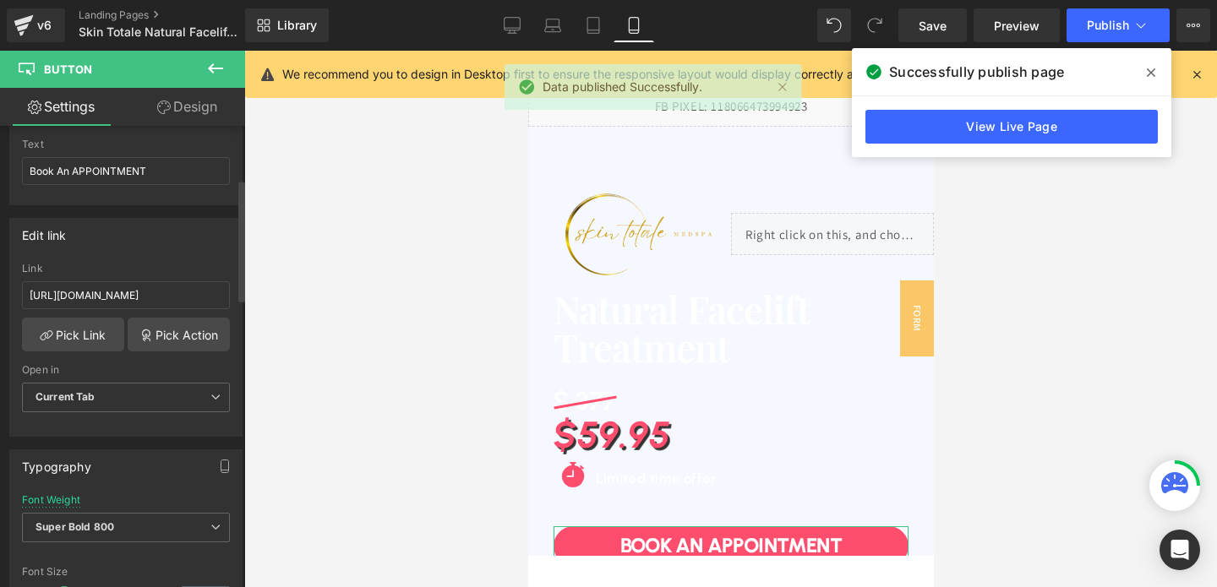
scroll to position [202, 0]
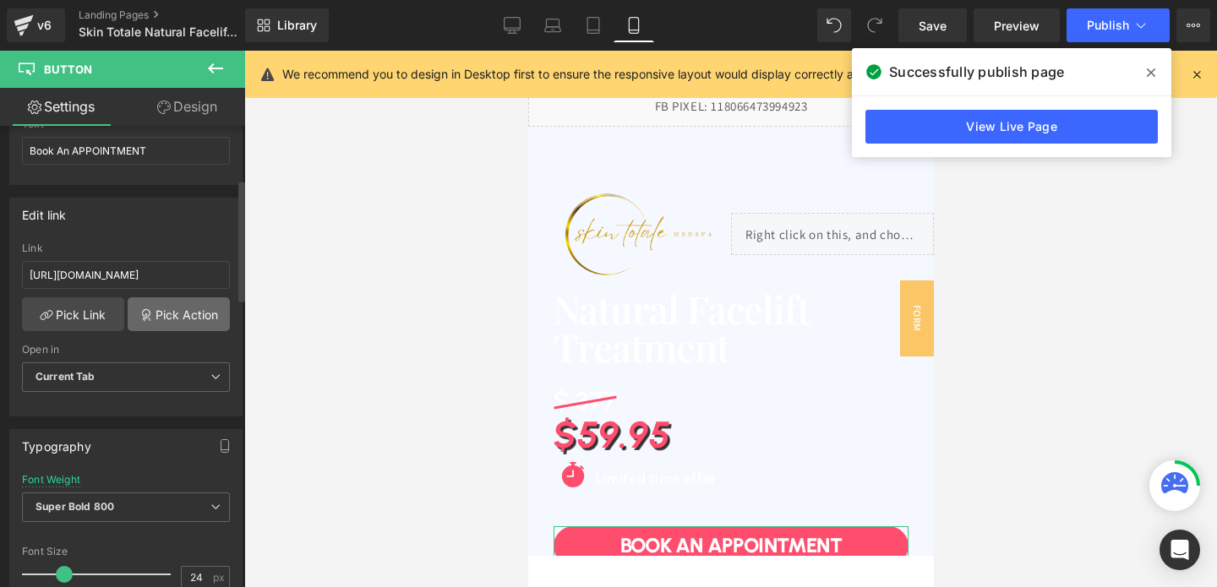
click at [161, 321] on link "Pick Action" at bounding box center [179, 314] width 102 height 34
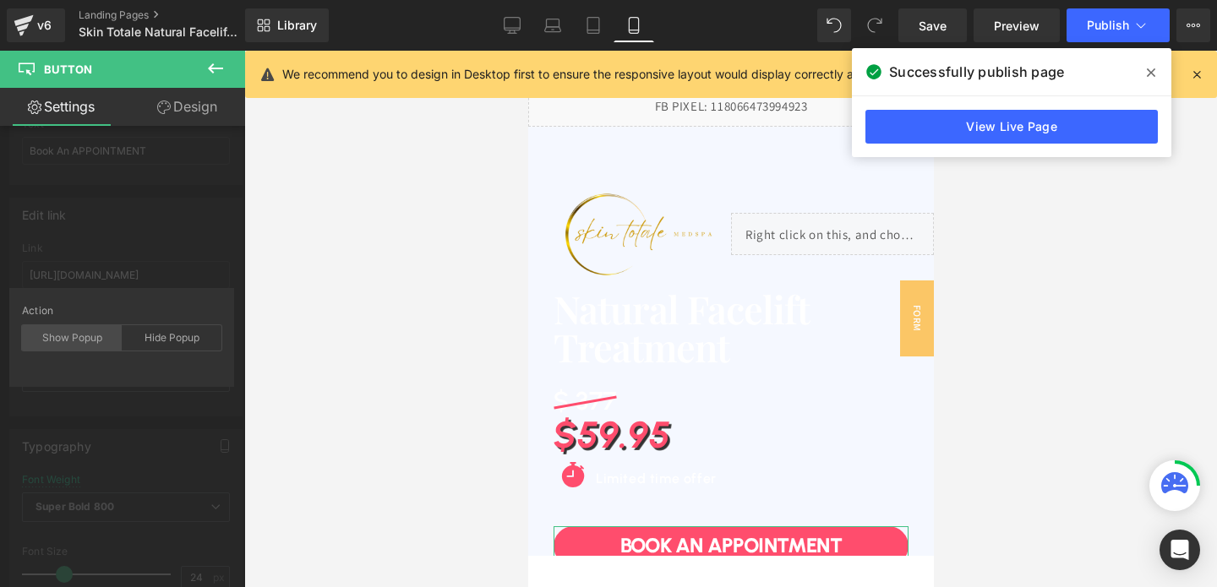
click at [78, 349] on div "Show Popup" at bounding box center [72, 337] width 100 height 25
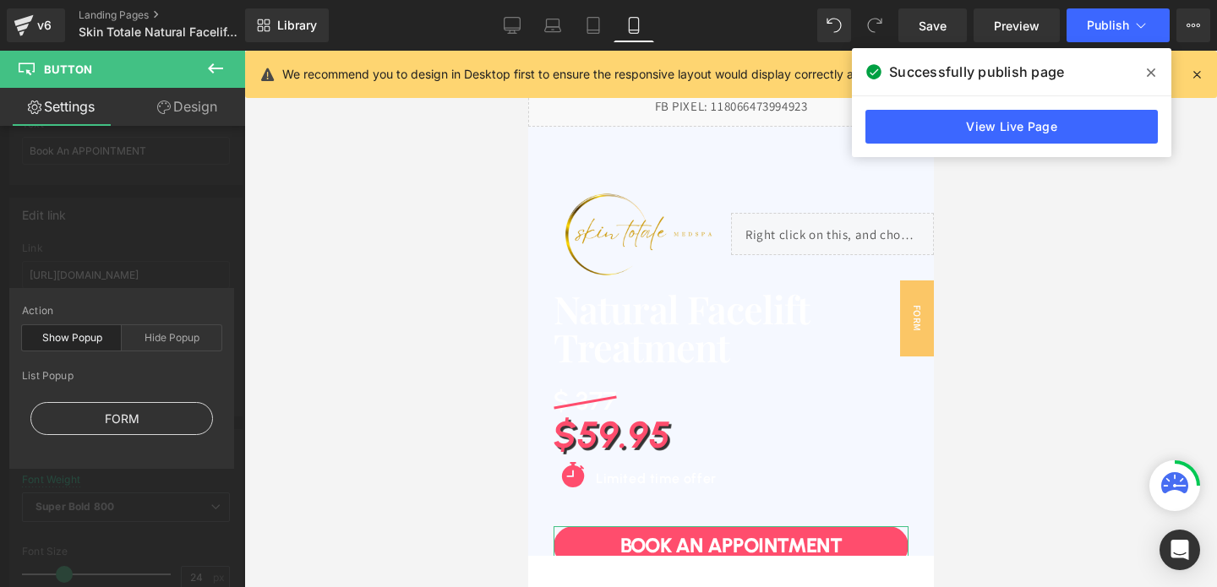
click at [126, 433] on div "FORM" at bounding box center [121, 418] width 183 height 33
type input "#show-m-1755753471418"
click at [169, 251] on div "Edit link #show-m-1755753471418 Link #show-m-1755753471418 Pick Link Pick Actio…" at bounding box center [126, 301] width 253 height 232
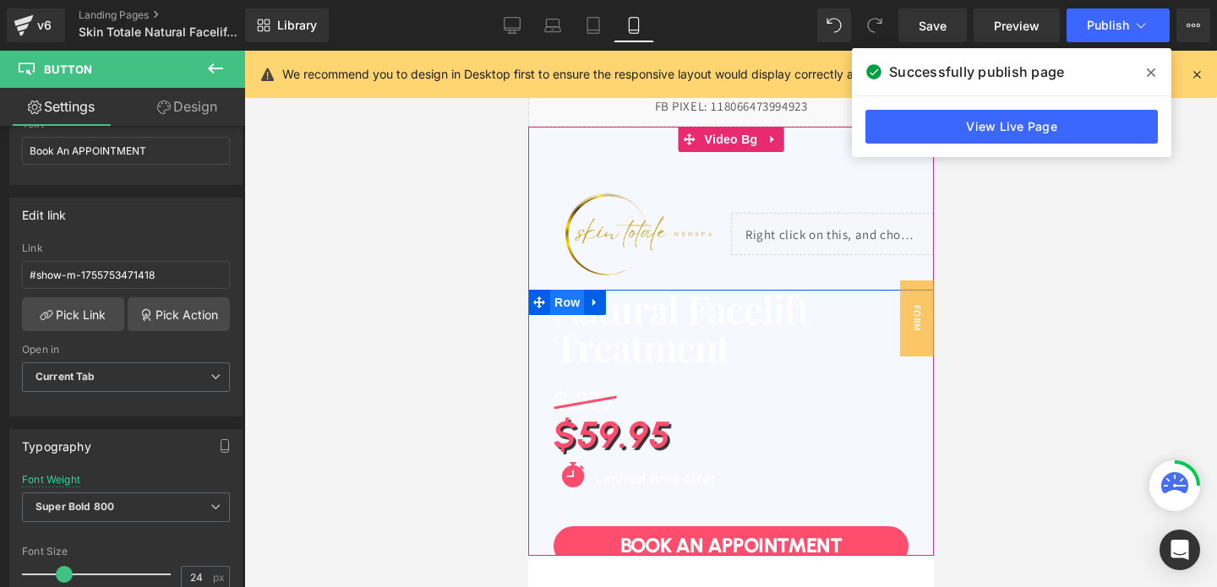
click at [561, 307] on span "Row" at bounding box center [566, 302] width 34 height 25
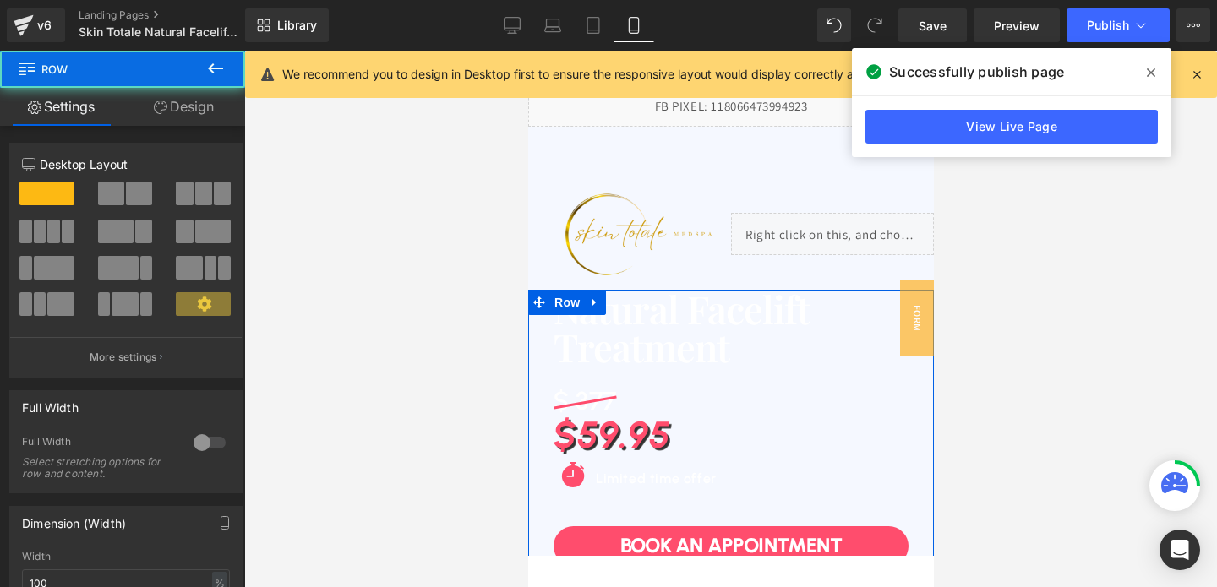
click at [183, 101] on link "Design" at bounding box center [184, 107] width 123 height 38
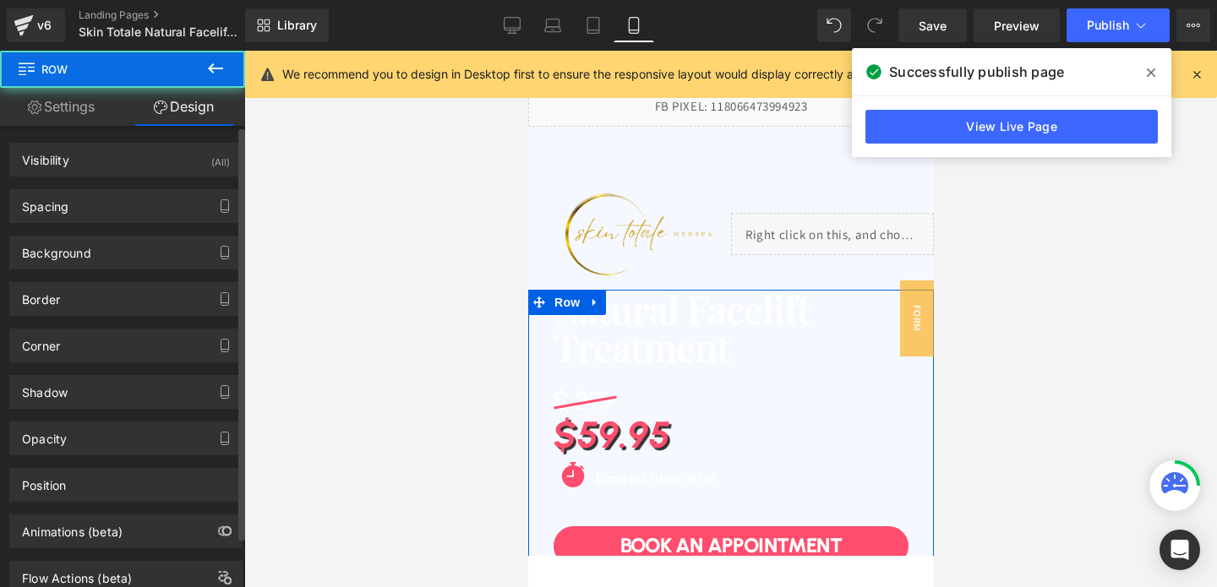
type input "0"
type input "30"
type input "0"
type input "30"
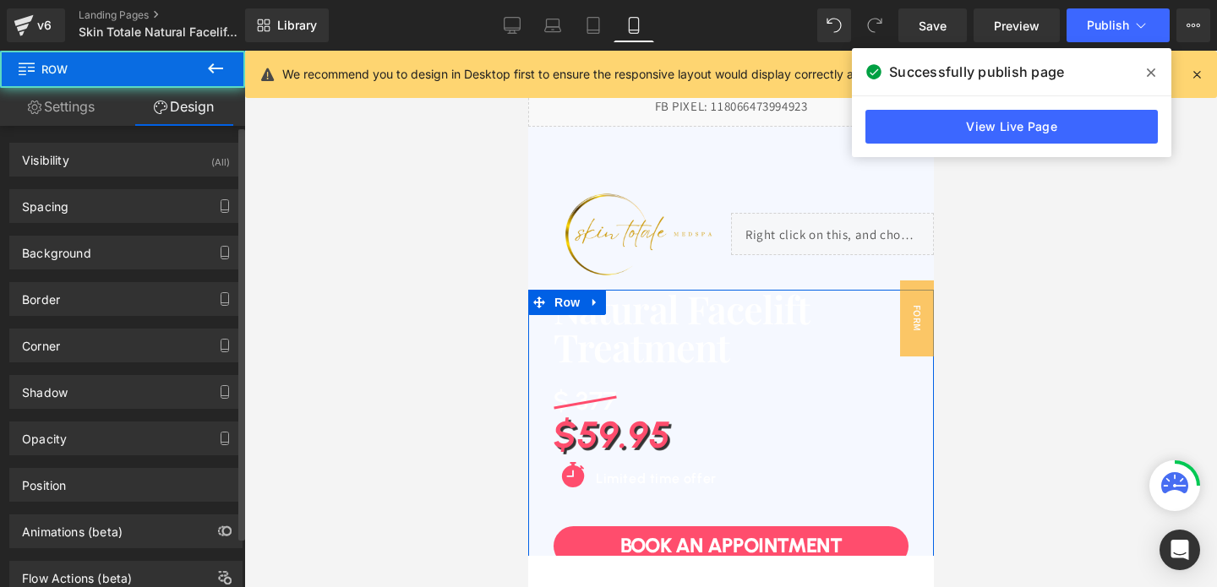
type input "30"
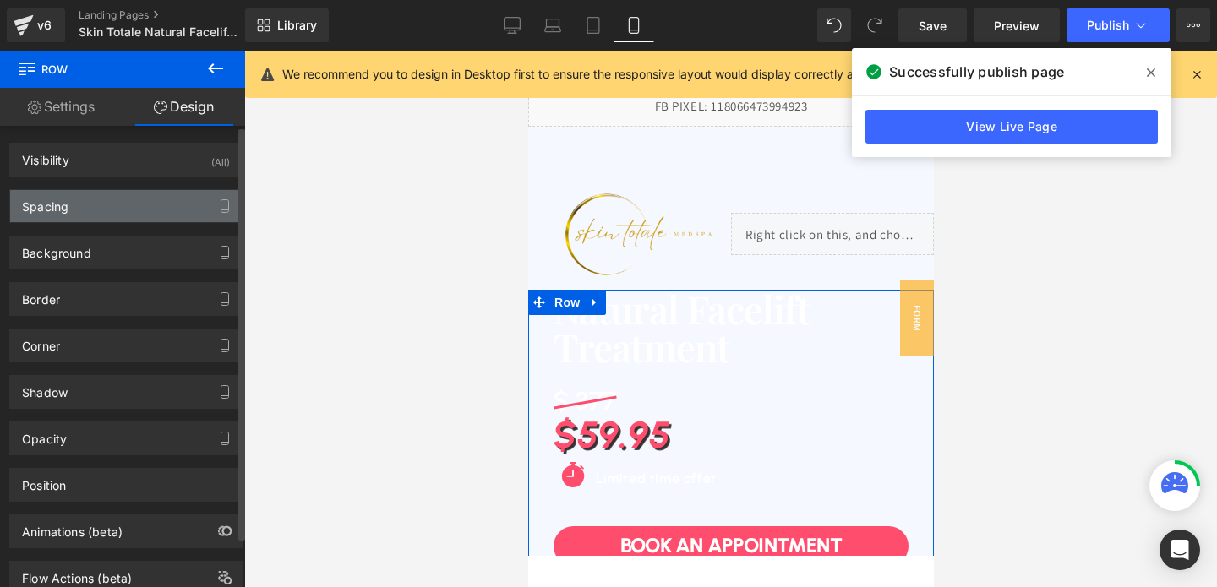
click at [88, 202] on div "Spacing" at bounding box center [126, 206] width 232 height 32
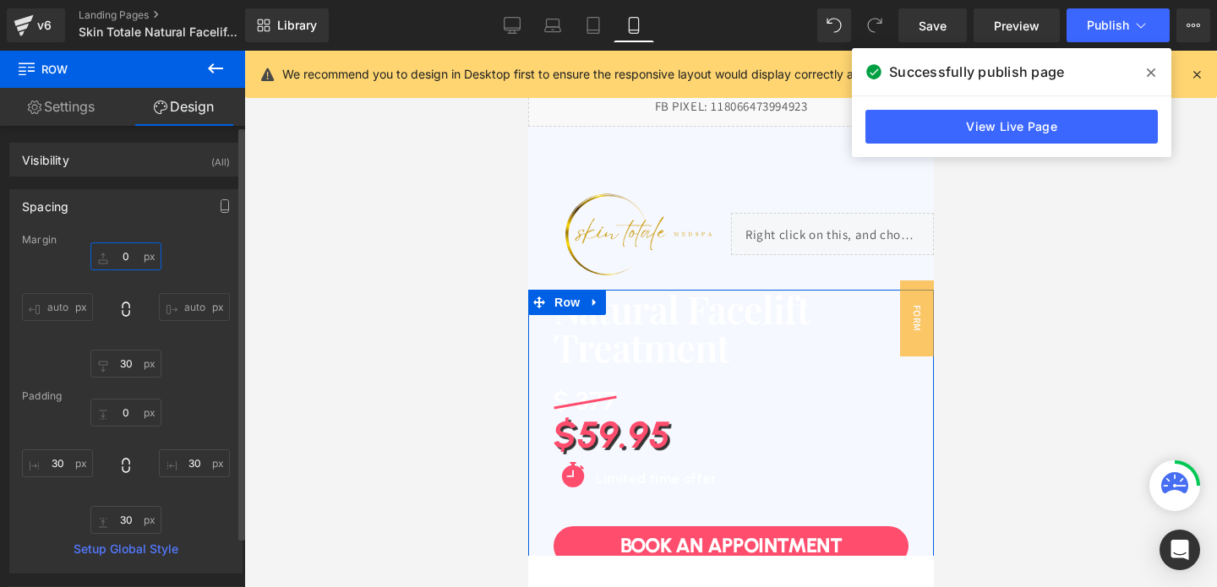
click at [128, 249] on input "0" at bounding box center [125, 257] width 71 height 28
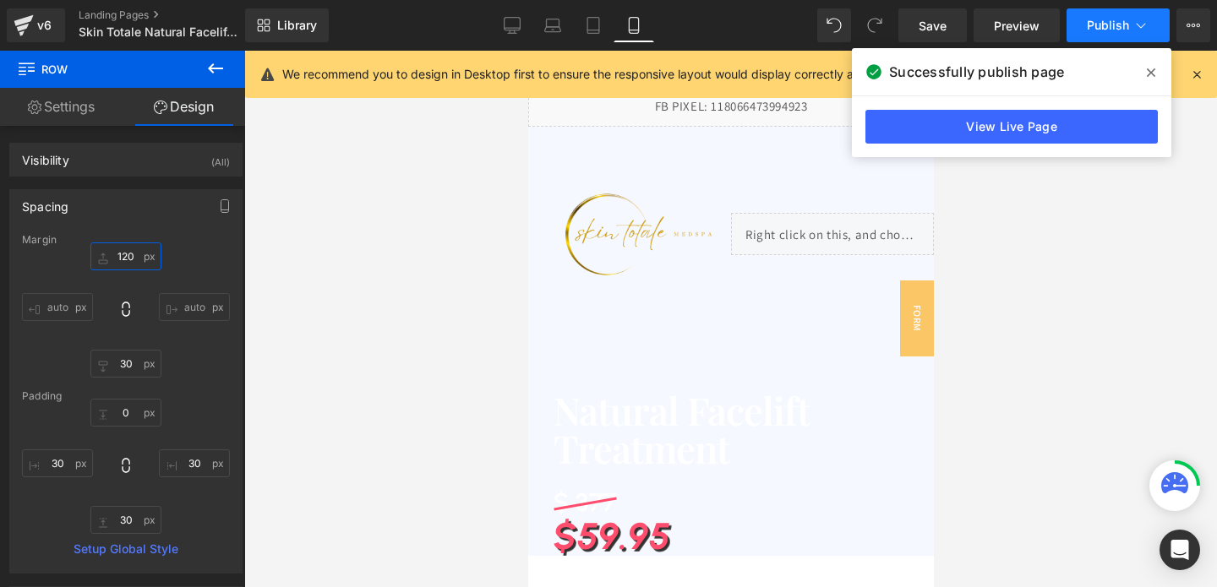
type input "120"
click at [1088, 27] on span "Publish" at bounding box center [1108, 26] width 42 height 14
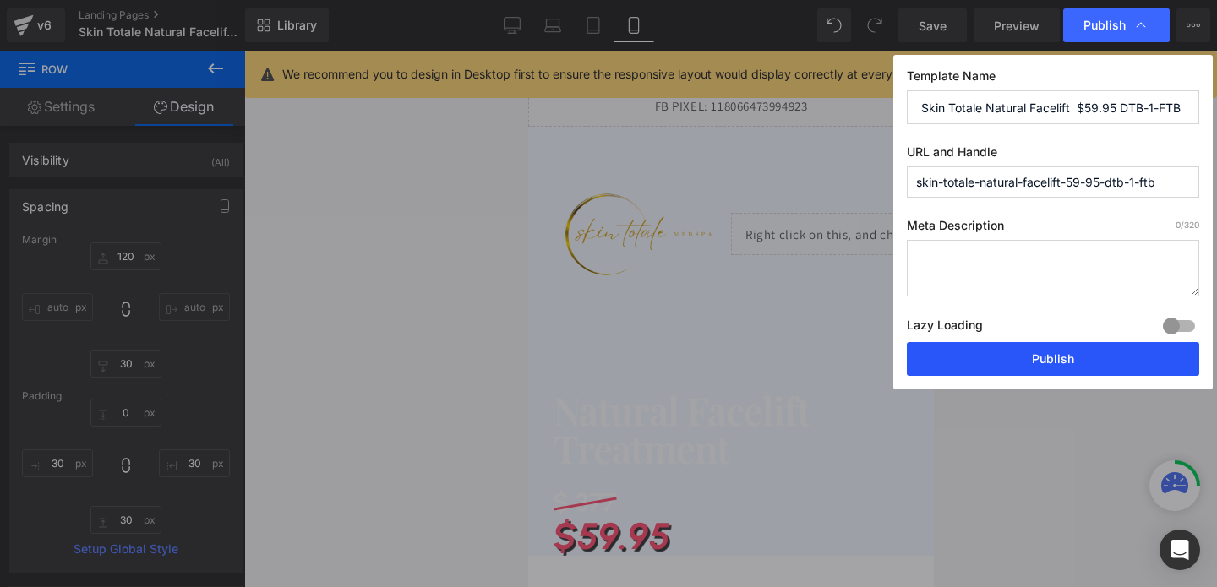
click at [1058, 346] on button "Publish" at bounding box center [1053, 359] width 292 height 34
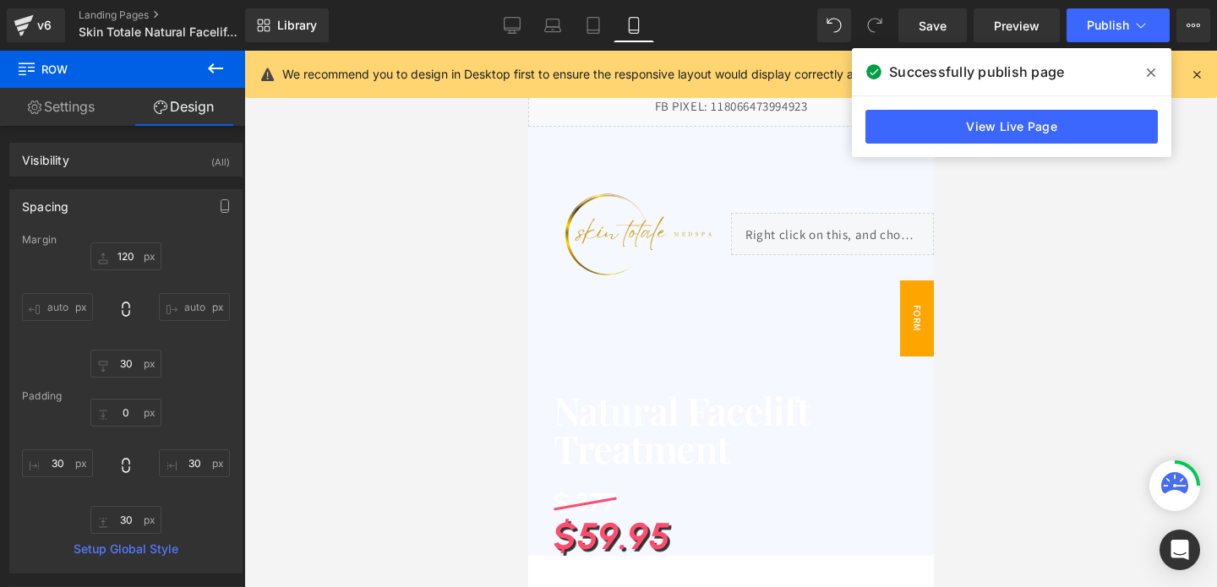
click at [902, 313] on span "FORM" at bounding box center [916, 319] width 34 height 76
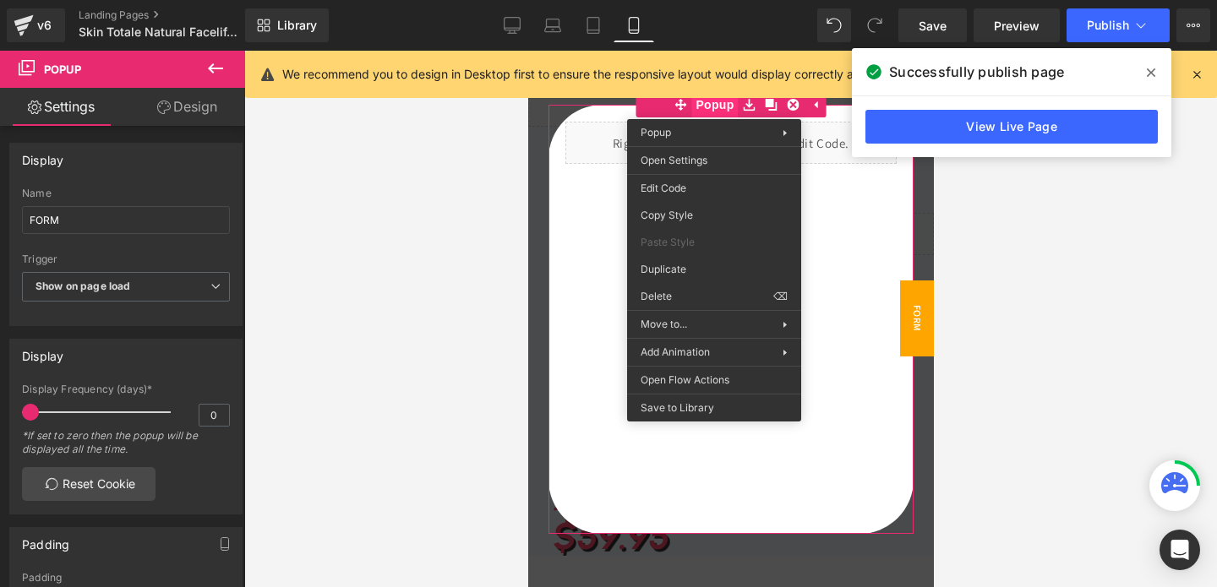
click at [713, 106] on span "Popup" at bounding box center [713, 104] width 46 height 25
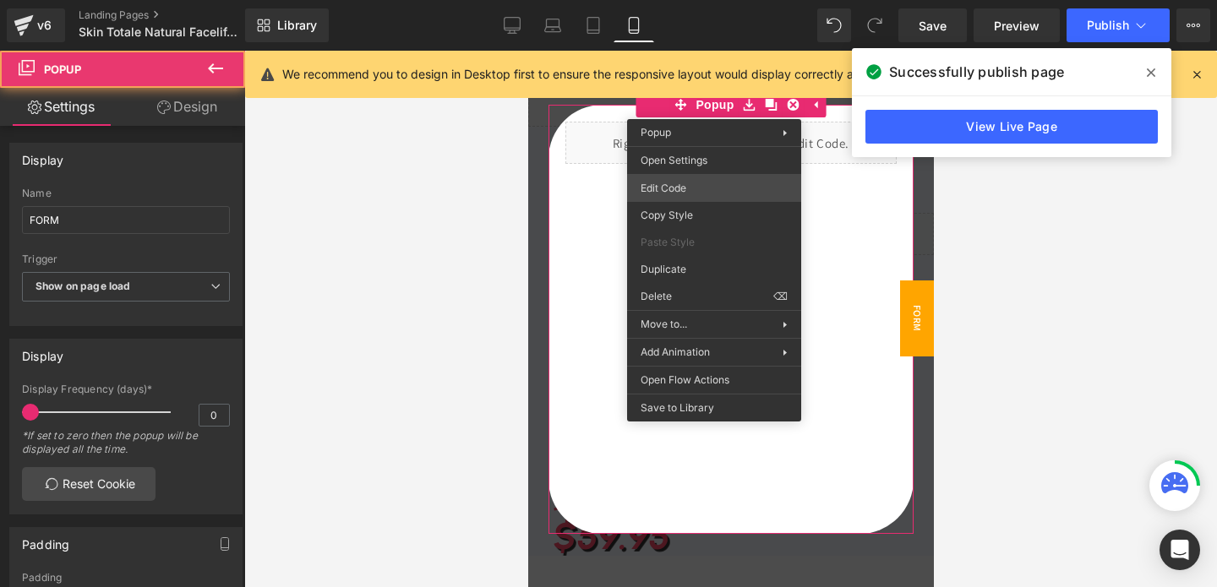
click at [648, 0] on div "Row You are previewing how the will restyle your page. You can not edit Element…" at bounding box center [608, 0] width 1217 height 0
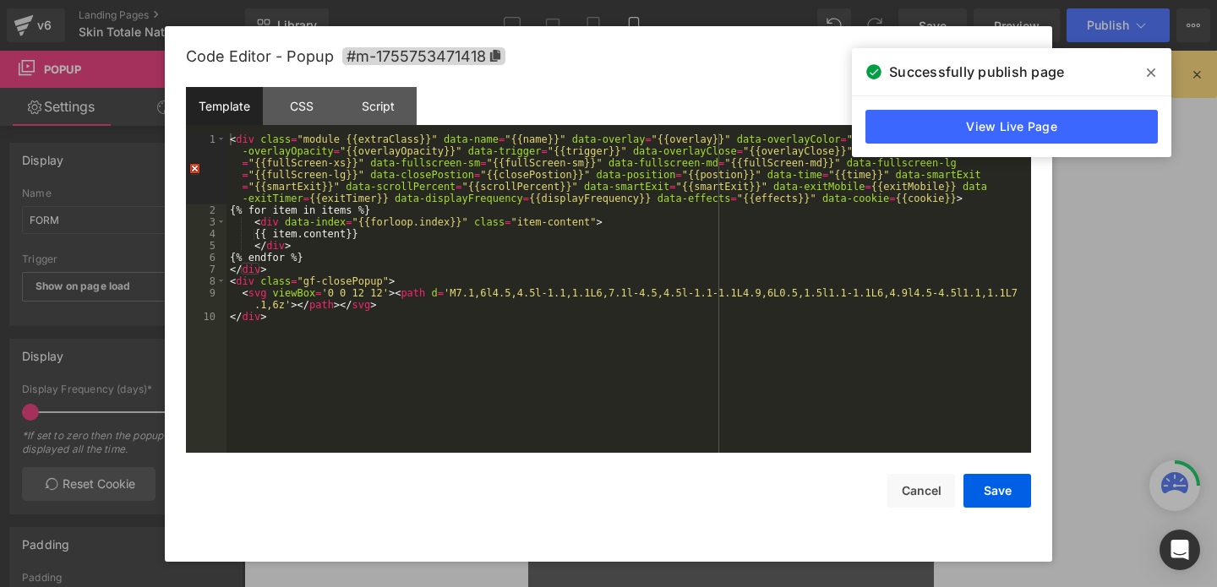
click at [302, 128] on div "Template CSS Script Data" at bounding box center [608, 110] width 845 height 46
click at [299, 109] on div "CSS" at bounding box center [301, 106] width 77 height 38
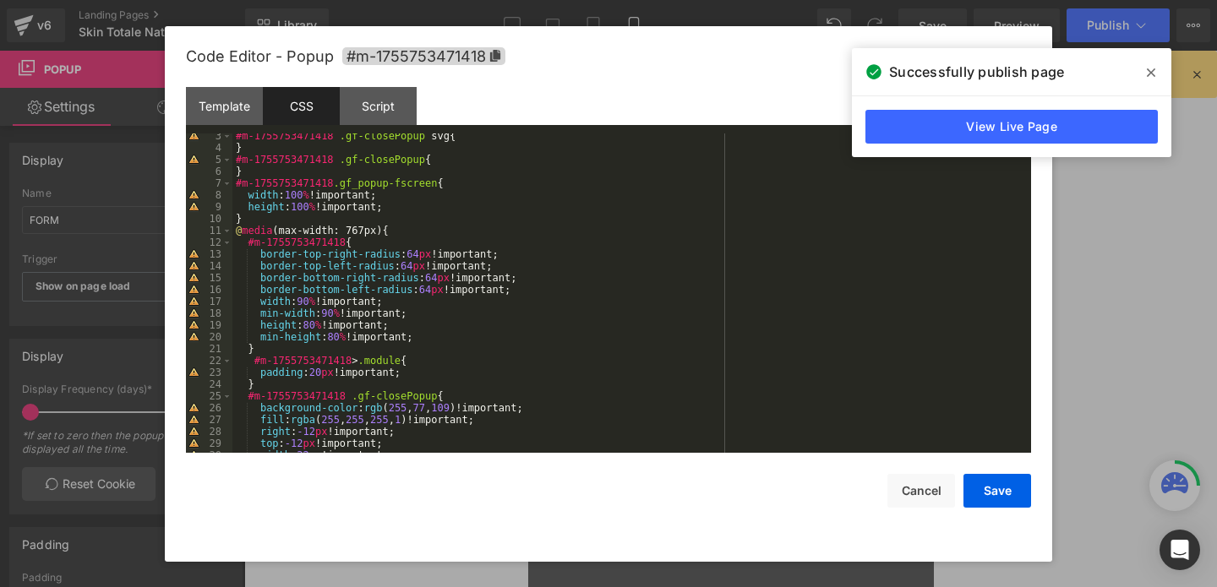
scroll to position [30, 0]
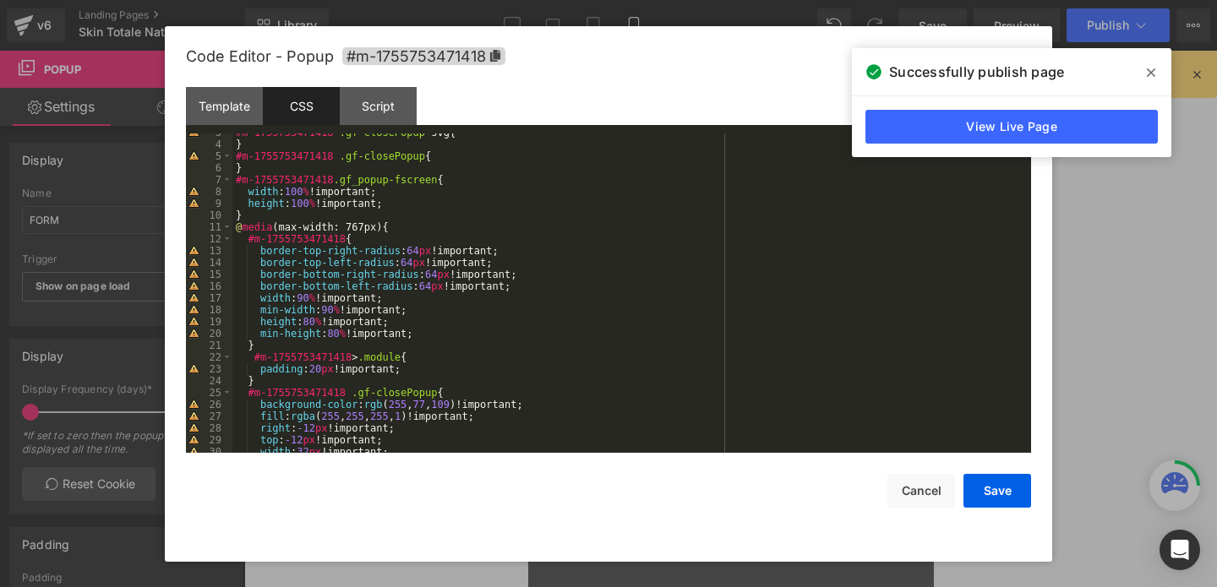
click at [332, 323] on div "#m-1755753471418 .gf-closePopup svg { } #m-1755753471418 .gf-closePopup { } #m-…" at bounding box center [628, 298] width 792 height 343
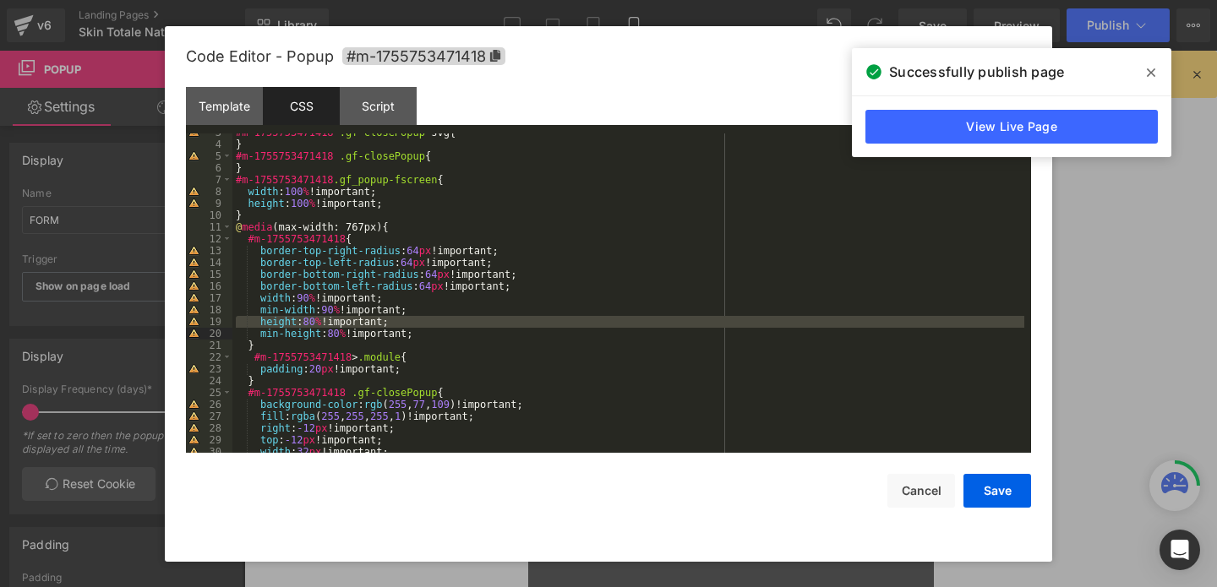
click at [332, 323] on div "#m-1755753471418 .gf-closePopup svg { } #m-1755753471418 .gf-closePopup { } #m-…" at bounding box center [628, 298] width 792 height 343
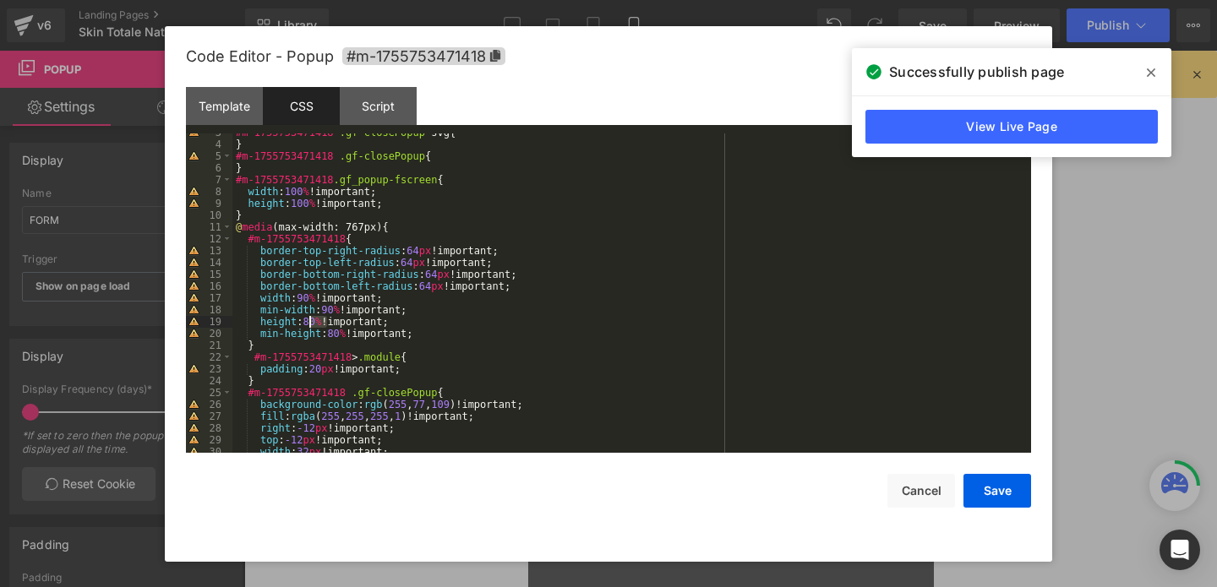
drag, startPoint x: 329, startPoint y: 322, endPoint x: 308, endPoint y: 323, distance: 21.1
click at [308, 323] on div "#m-1755753471418 .gf-closePopup svg { } #m-1755753471418 .gf-closePopup { } #m-…" at bounding box center [628, 298] width 792 height 343
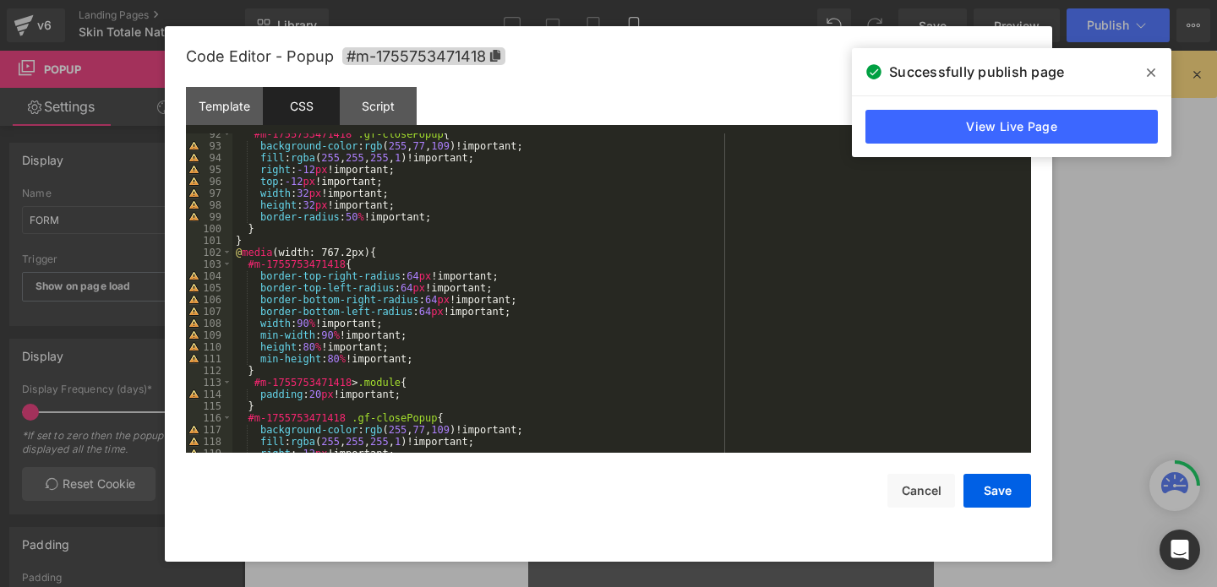
scroll to position [1089, 0]
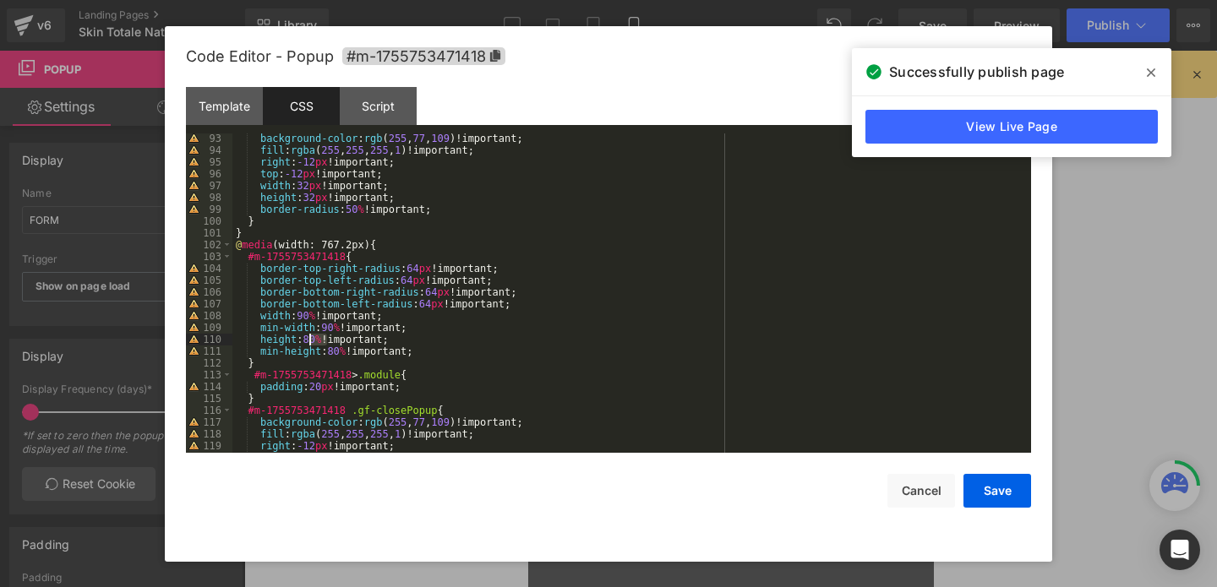
drag, startPoint x: 330, startPoint y: 337, endPoint x: 311, endPoint y: 340, distance: 18.8
click at [311, 340] on div "background-color : rgb ( 255 , 77 , 109 )!important; fill : rgba ( 255 , 255 , …" at bounding box center [628, 304] width 792 height 343
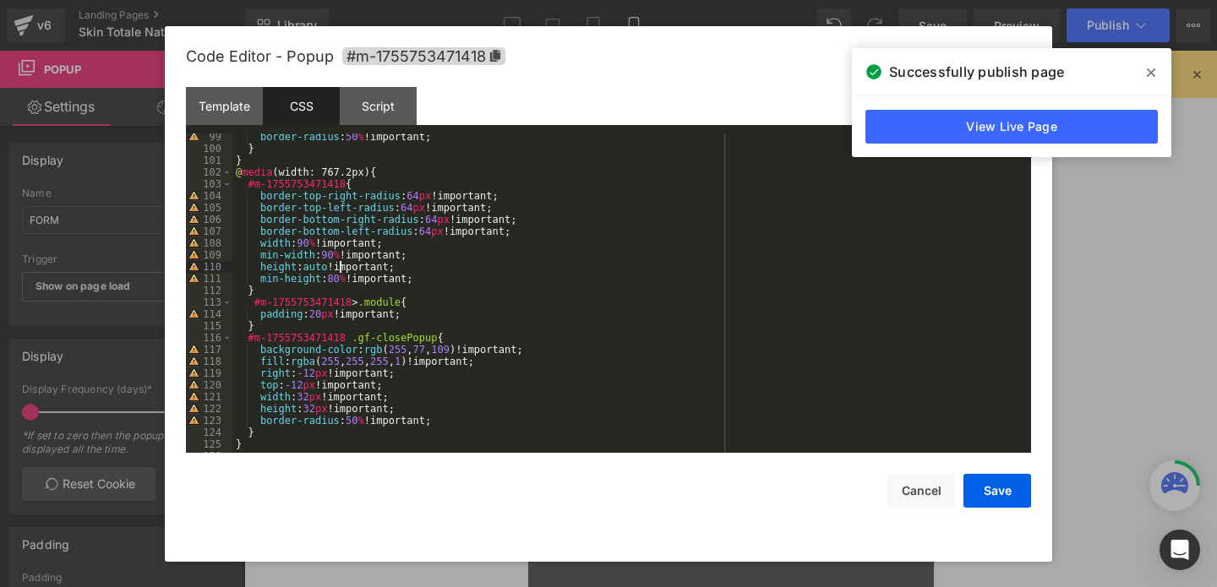
scroll to position [1171, 0]
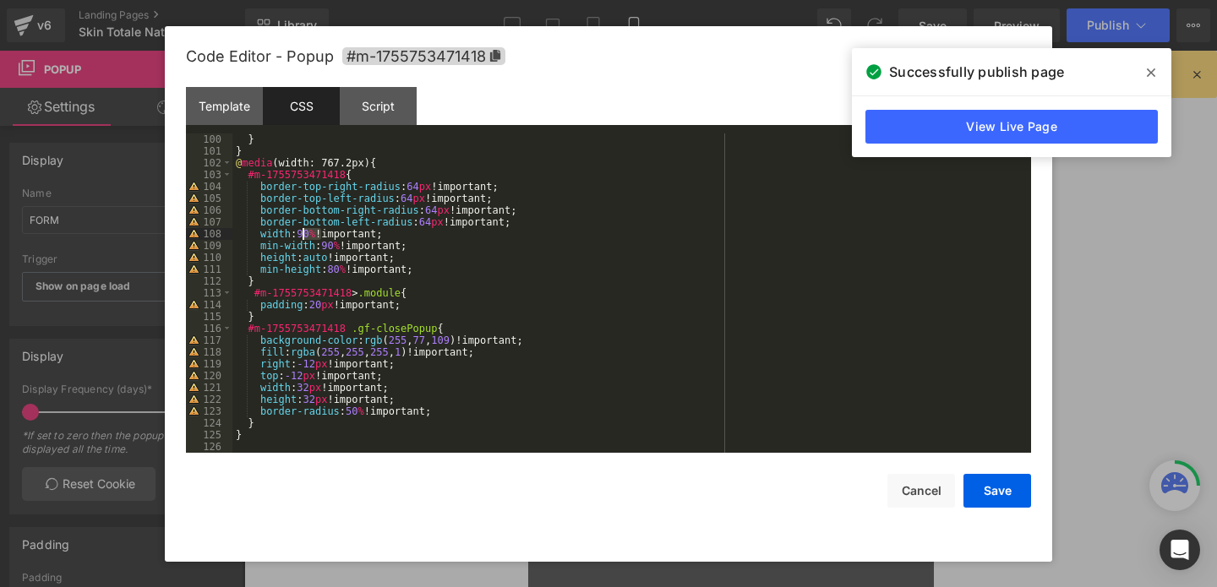
drag, startPoint x: 322, startPoint y: 235, endPoint x: 300, endPoint y: 235, distance: 22.0
click at [300, 235] on div "} } @ media (width: 767.2px) { #m-1755753471418 { border-top-right-radius : 64 …" at bounding box center [628, 305] width 792 height 343
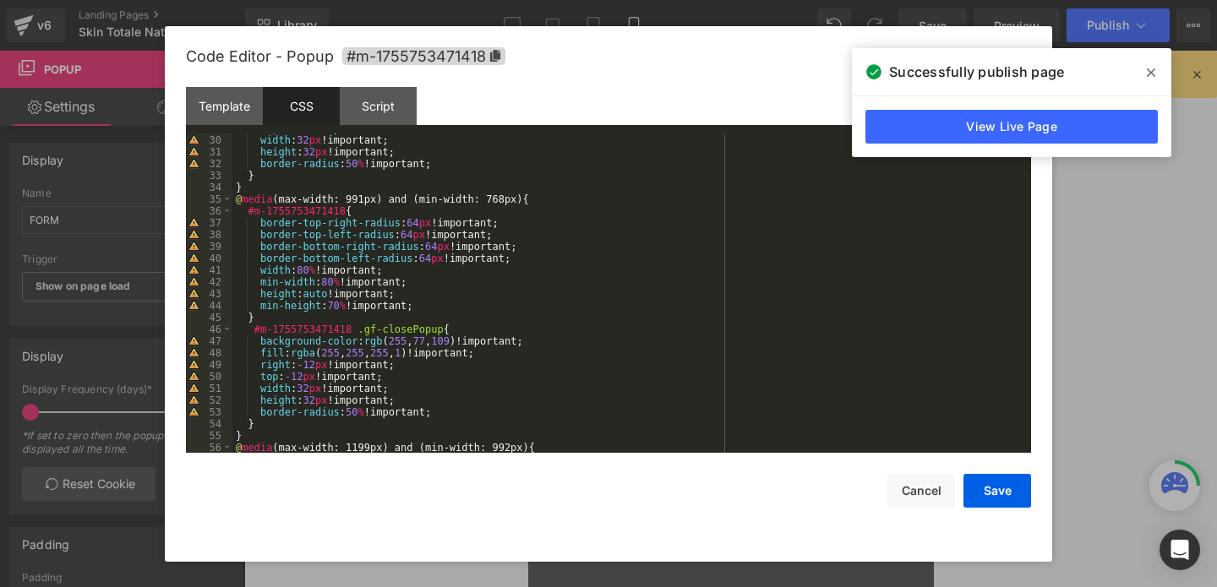
scroll to position [342, 0]
drag, startPoint x: 319, startPoint y: 271, endPoint x: 302, endPoint y: 273, distance: 17.8
click at [302, 273] on div "top : -12 px !important; width : 32 px !important; height : 32 px !important; b…" at bounding box center [628, 294] width 792 height 343
click at [311, 270] on div "top : -12 px !important; width : 32 px !important; height : 32 px !important; b…" at bounding box center [628, 294] width 792 height 343
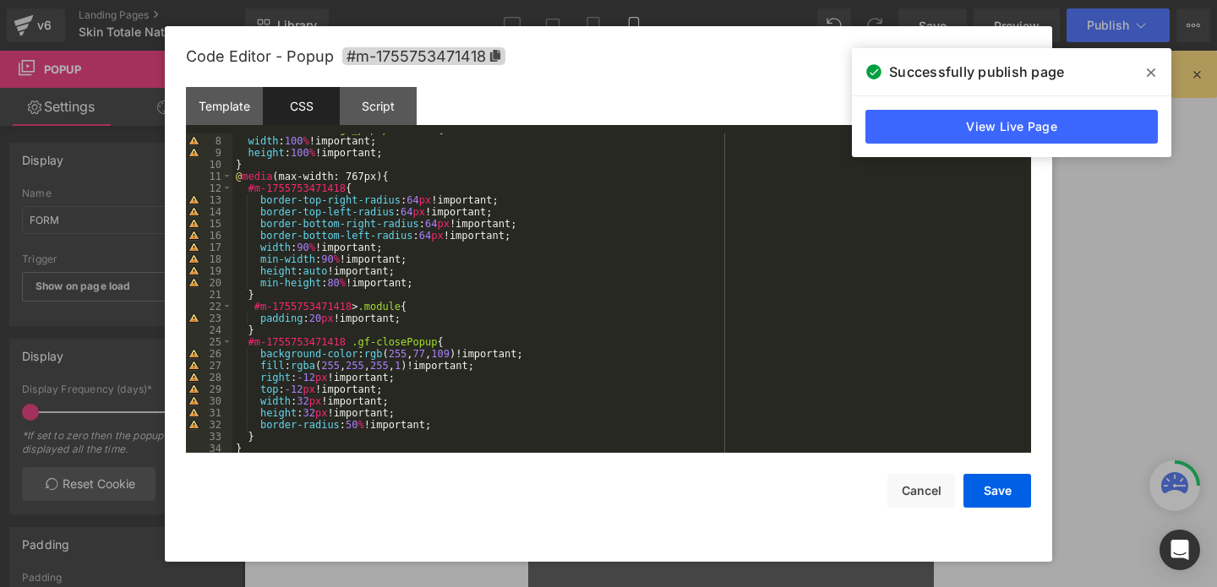
scroll to position [72, 0]
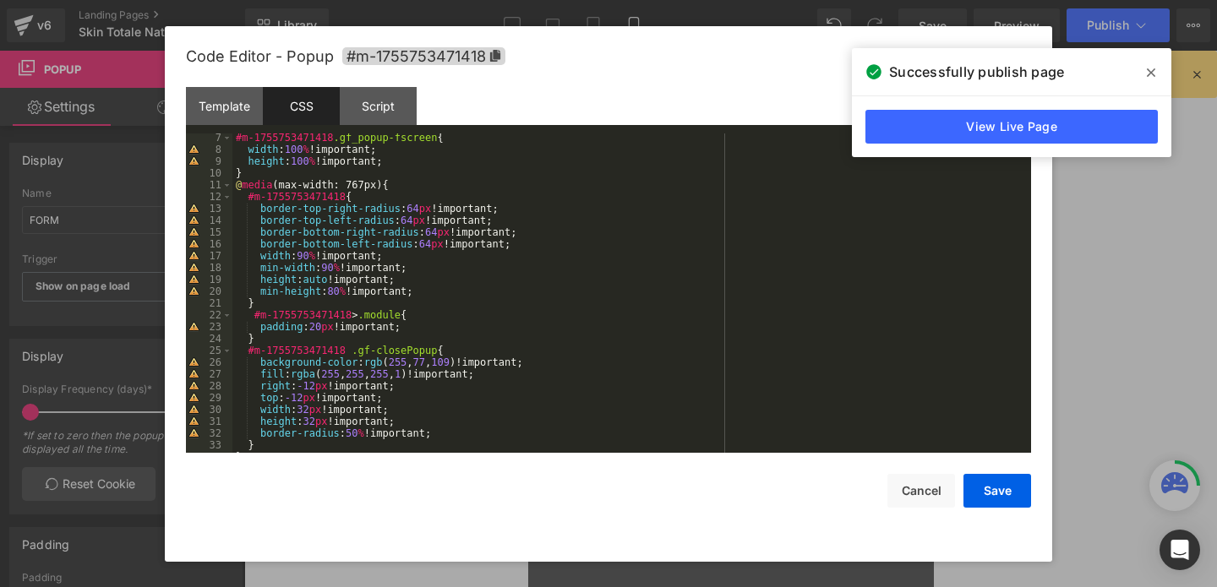
click at [316, 256] on div "#m-1755753471418 .gf_popup-fscreen { width : 100 % !important; height : 100 % !…" at bounding box center [628, 303] width 792 height 343
click at [981, 493] on button "Save" at bounding box center [997, 491] width 68 height 34
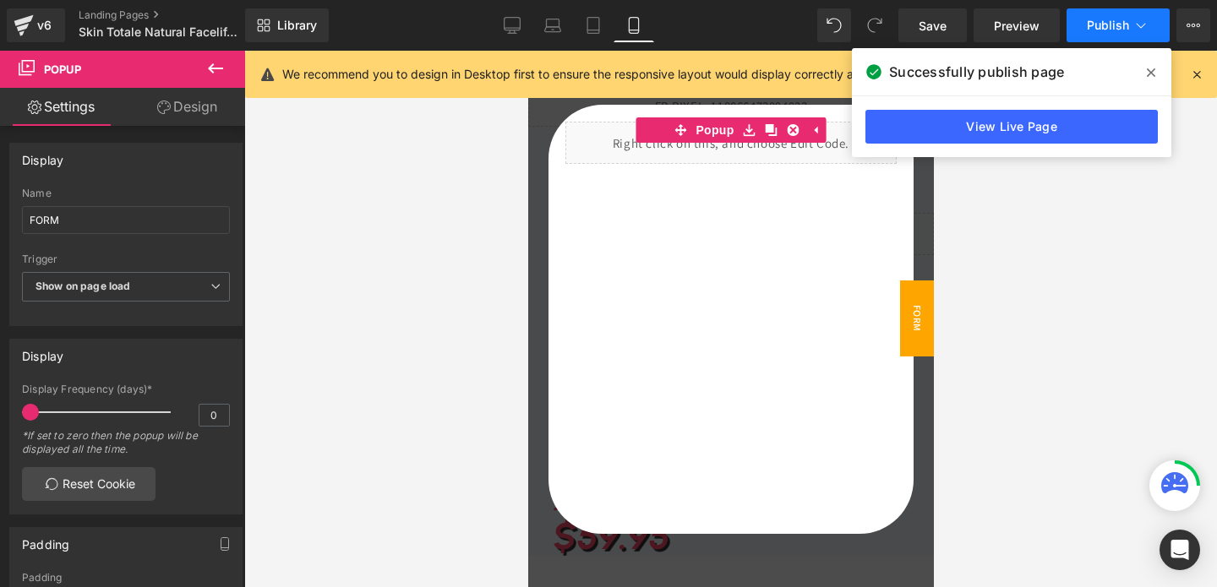
click at [1101, 23] on span "Publish" at bounding box center [1108, 26] width 42 height 14
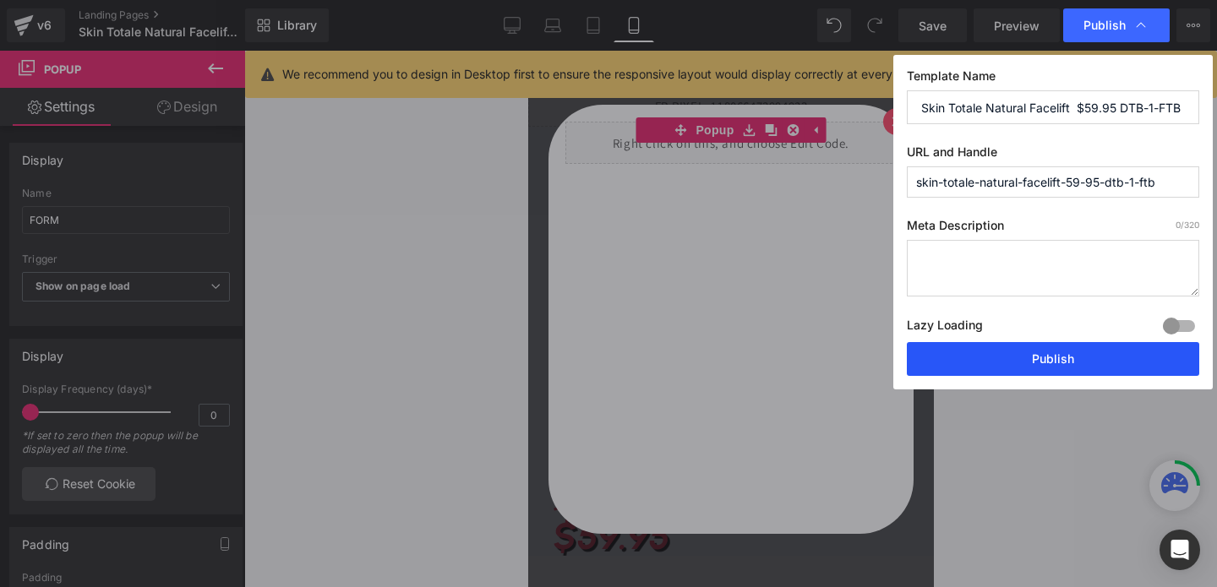
click at [993, 347] on button "Publish" at bounding box center [1053, 359] width 292 height 34
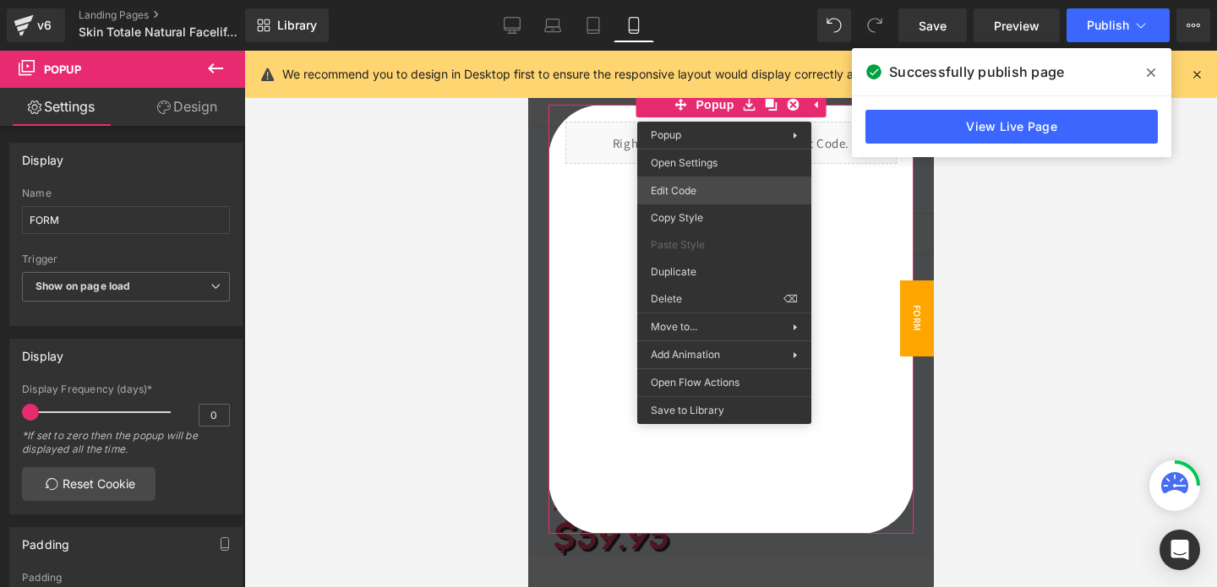
click at [676, 0] on div "Row You are previewing how the will restyle your page. You can not edit Element…" at bounding box center [608, 0] width 1217 height 0
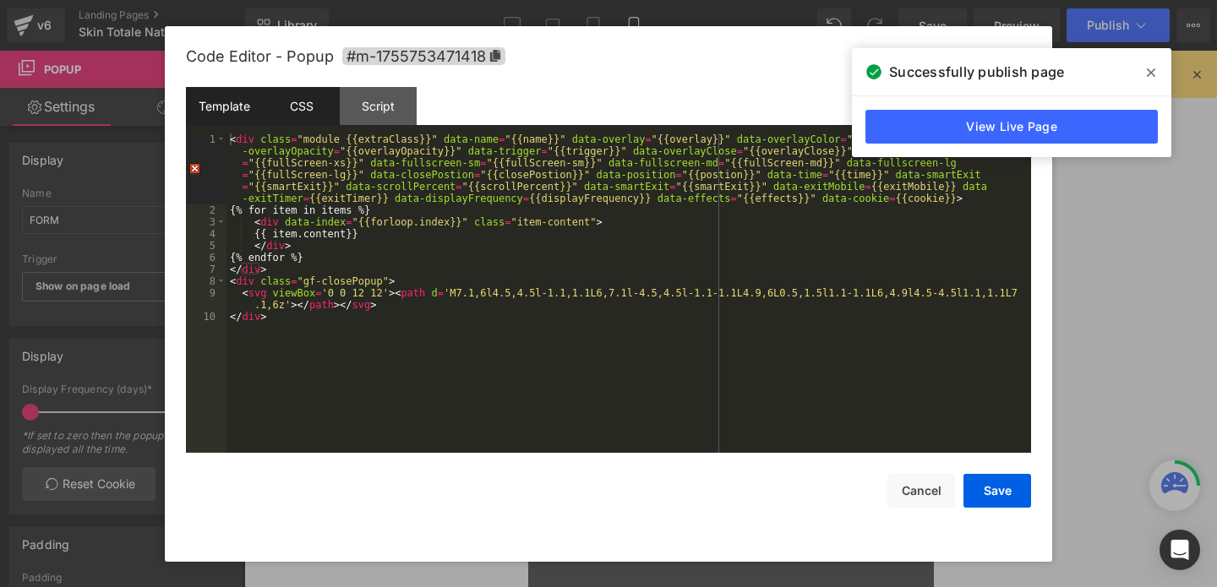
click at [303, 107] on div "CSS" at bounding box center [301, 106] width 77 height 38
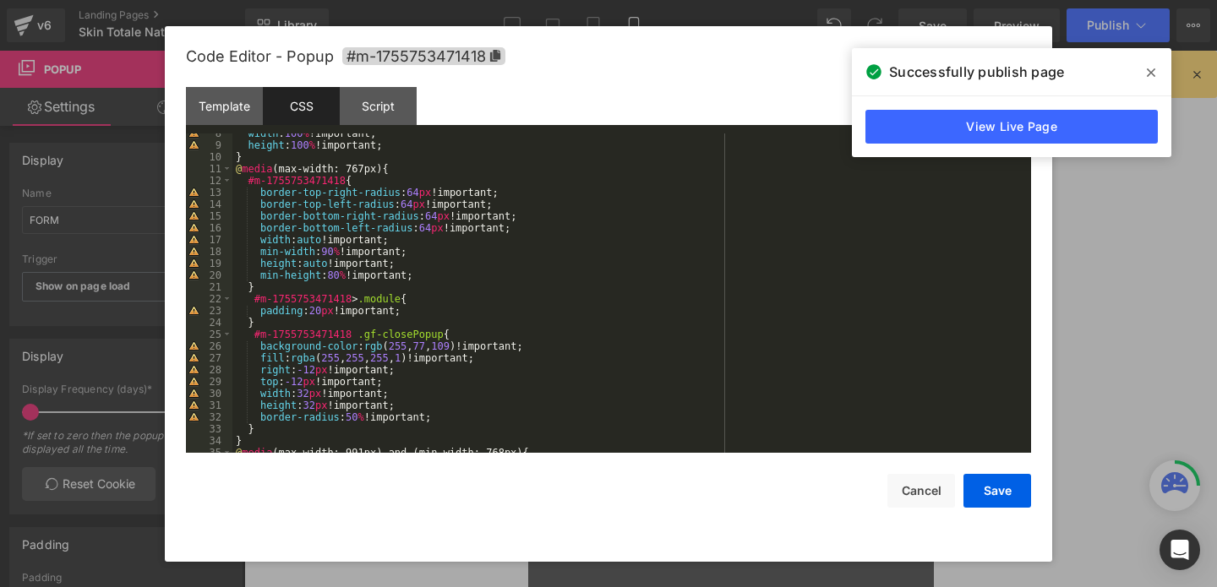
scroll to position [102, 0]
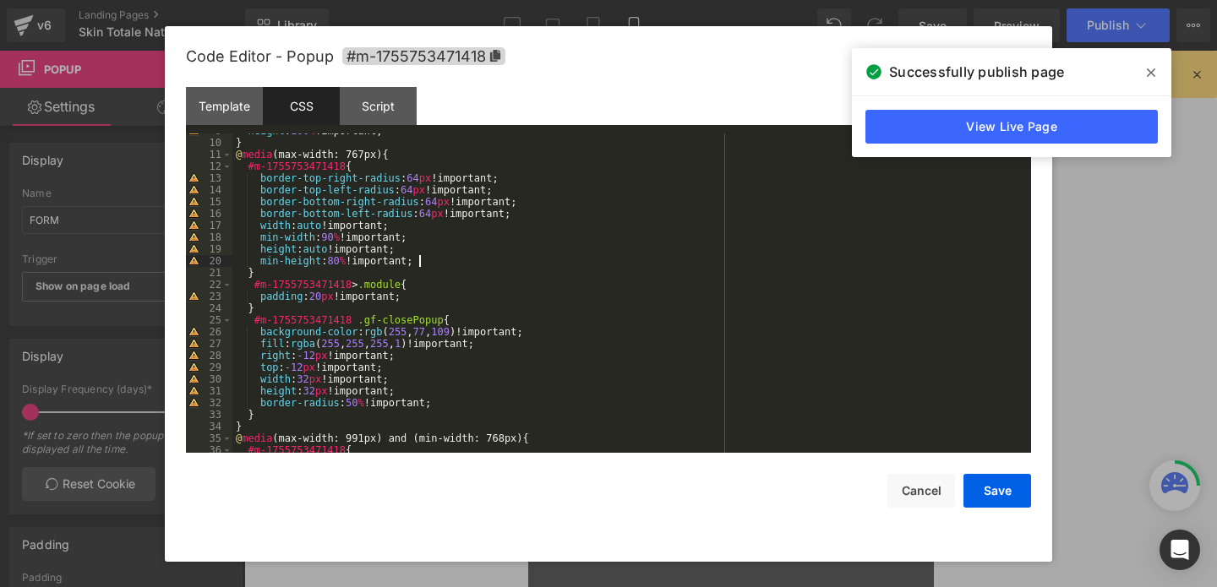
click at [431, 260] on div "height : 100 % !important; } @ media (max-width: 767px) { #m-1755753471418 { bo…" at bounding box center [628, 296] width 792 height 343
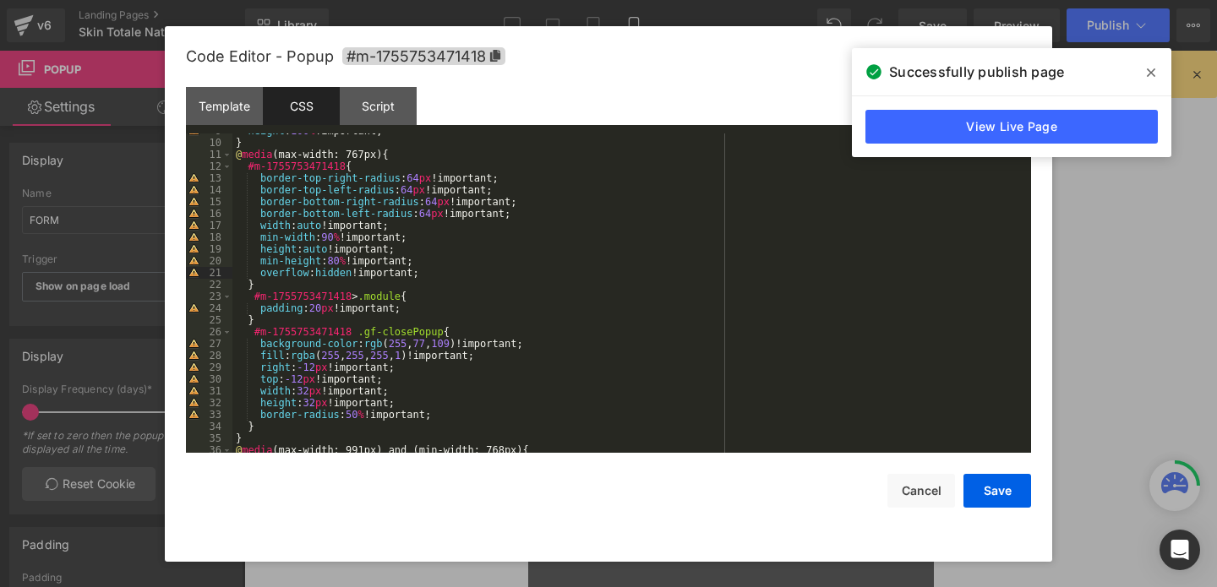
click at [378, 270] on div "height : 100 % !important; } @ media (max-width: 767px) { #m-1755753471418 { bo…" at bounding box center [628, 296] width 792 height 343
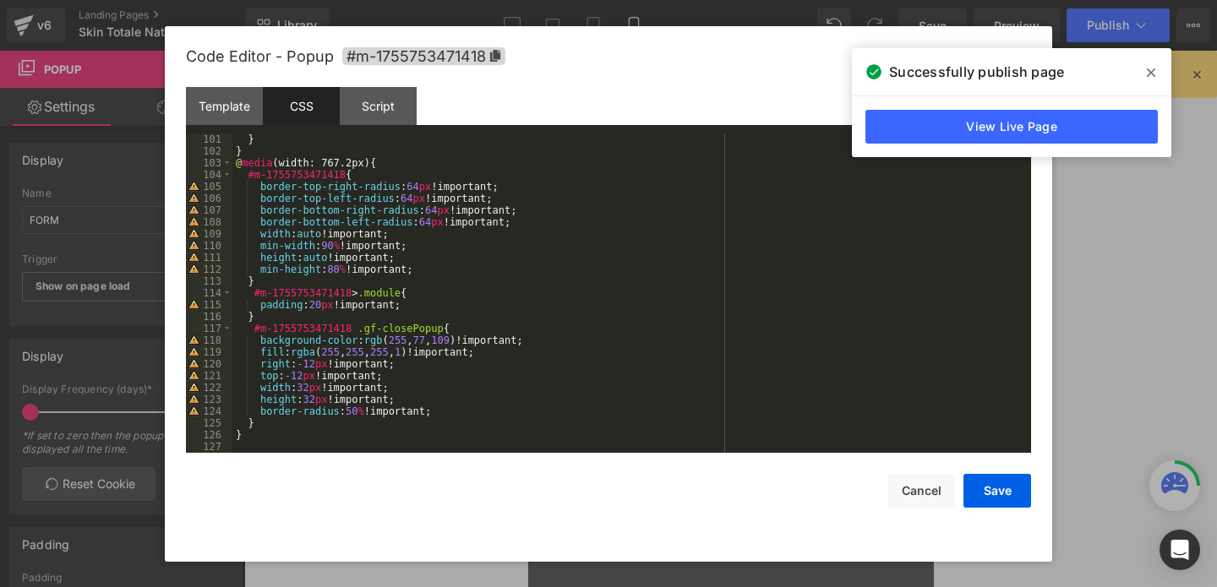
scroll to position [1183, 0]
click at [441, 416] on div "} } @ media (width: 767.2px) { #m-1755753471418 { border-top-right-radius : 64 …" at bounding box center [628, 305] width 792 height 343
click at [431, 269] on div "} } @ media (width: 767.2px) { #m-1755753471418 { border-top-right-radius : 64 …" at bounding box center [628, 305] width 792 height 343
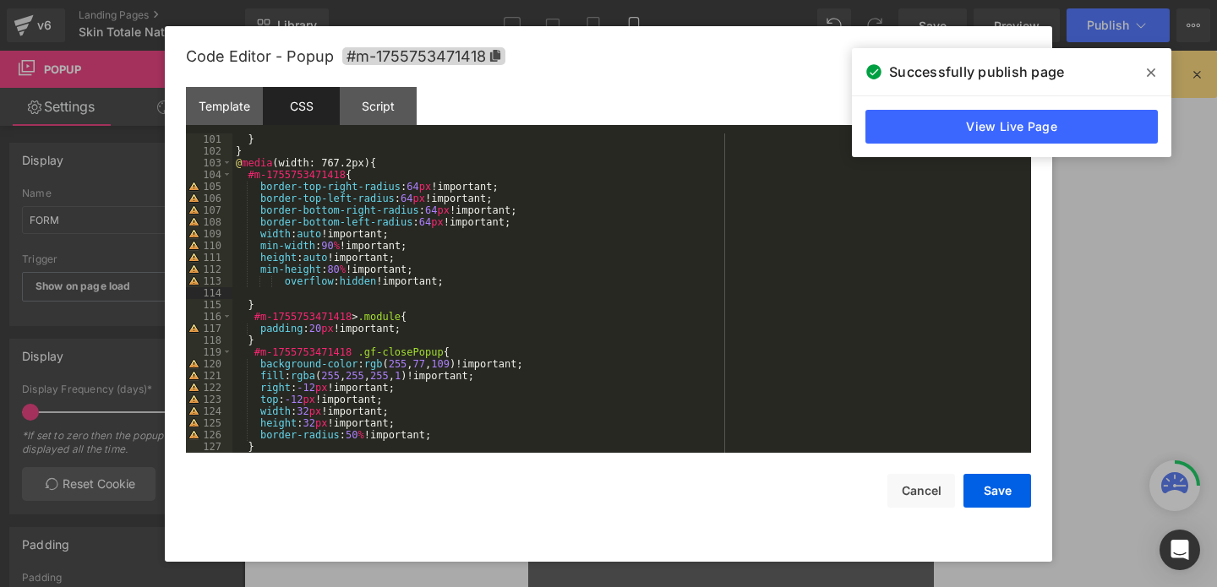
click at [978, 508] on div "Code Editor - Popup #m-1755753471418 Template CSS Script Data 1 2 3 4 5 6 7 8 9…" at bounding box center [608, 294] width 845 height 536
click at [980, 501] on button "Save" at bounding box center [997, 491] width 68 height 34
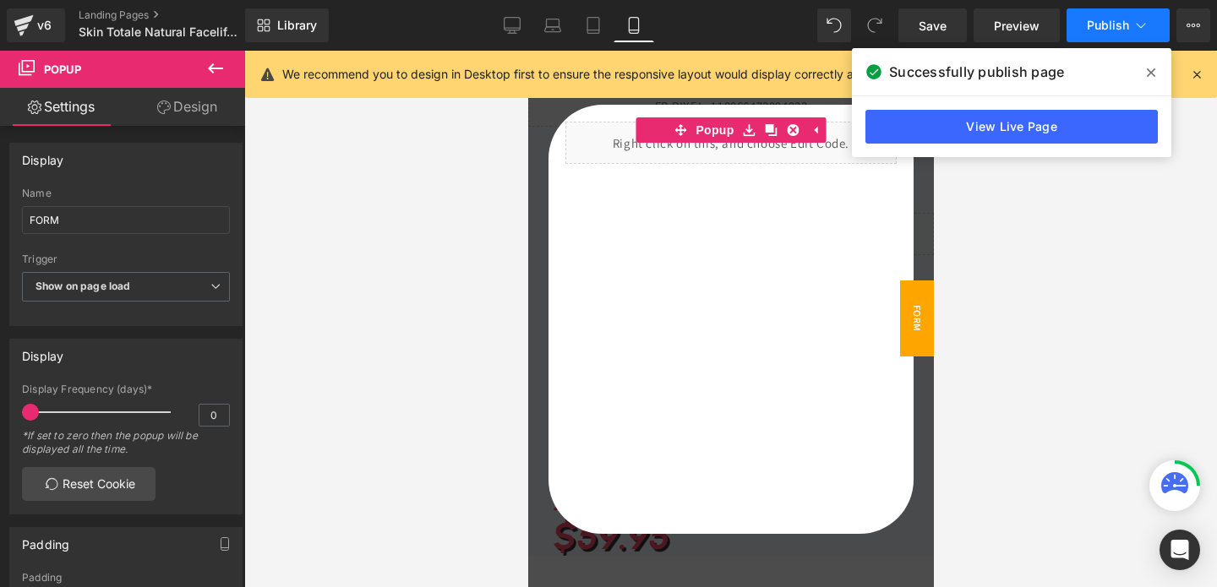
click at [1093, 29] on span "Publish" at bounding box center [1108, 26] width 42 height 14
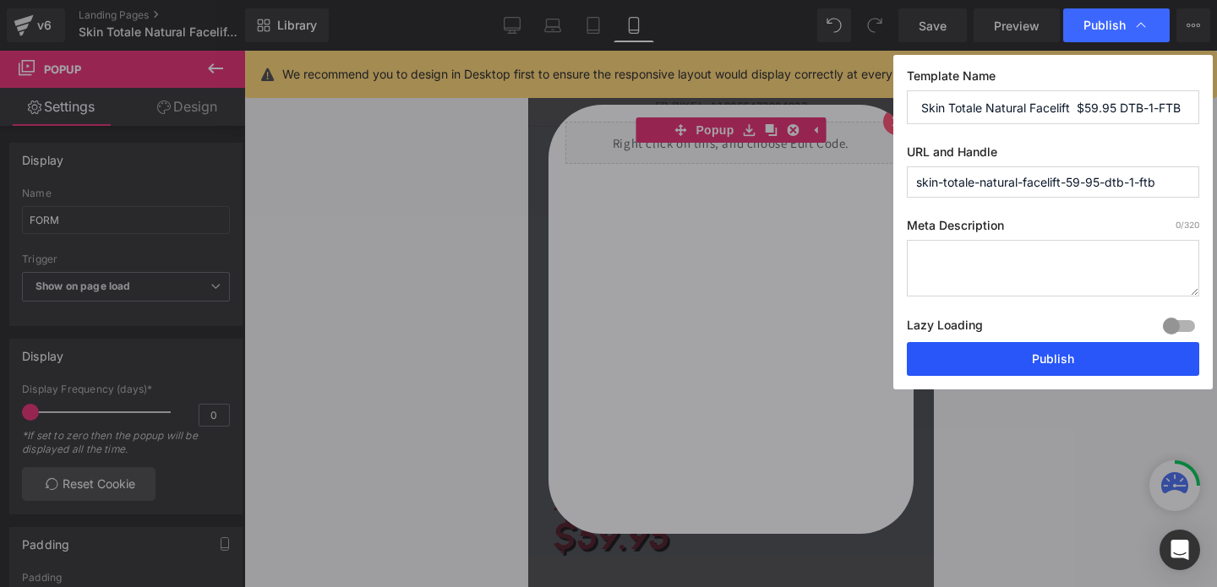
click at [1003, 351] on button "Publish" at bounding box center [1053, 359] width 292 height 34
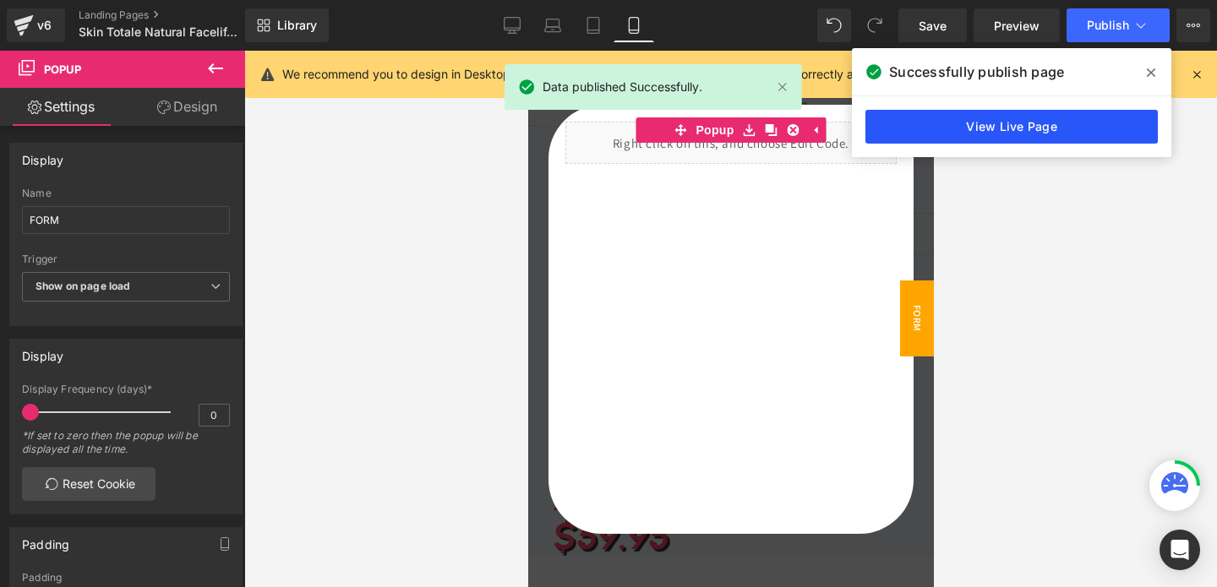
click at [967, 126] on link "View Live Page" at bounding box center [1011, 127] width 292 height 34
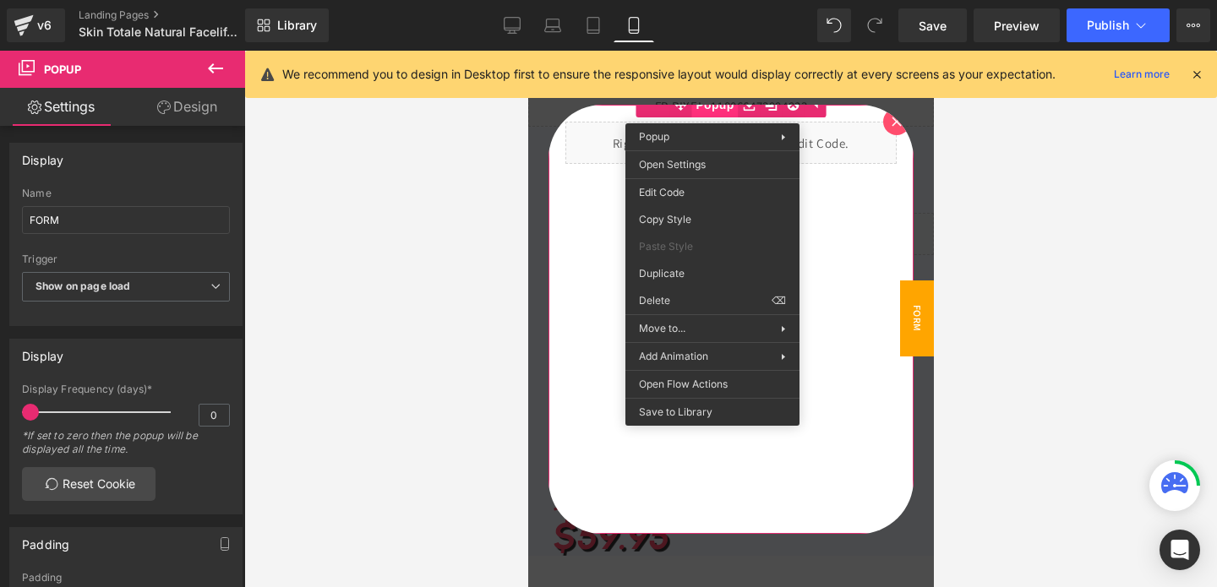
click at [711, 111] on span "Popup" at bounding box center [713, 104] width 46 height 25
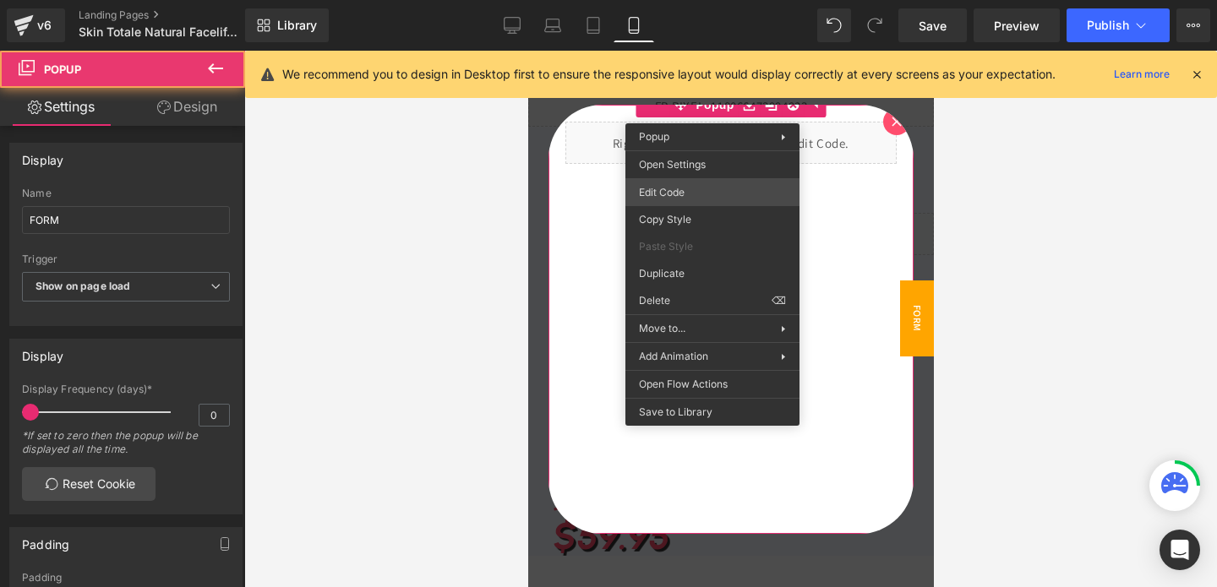
click at [672, 0] on div "Row You are previewing how the will restyle your page. You can not edit Element…" at bounding box center [608, 0] width 1217 height 0
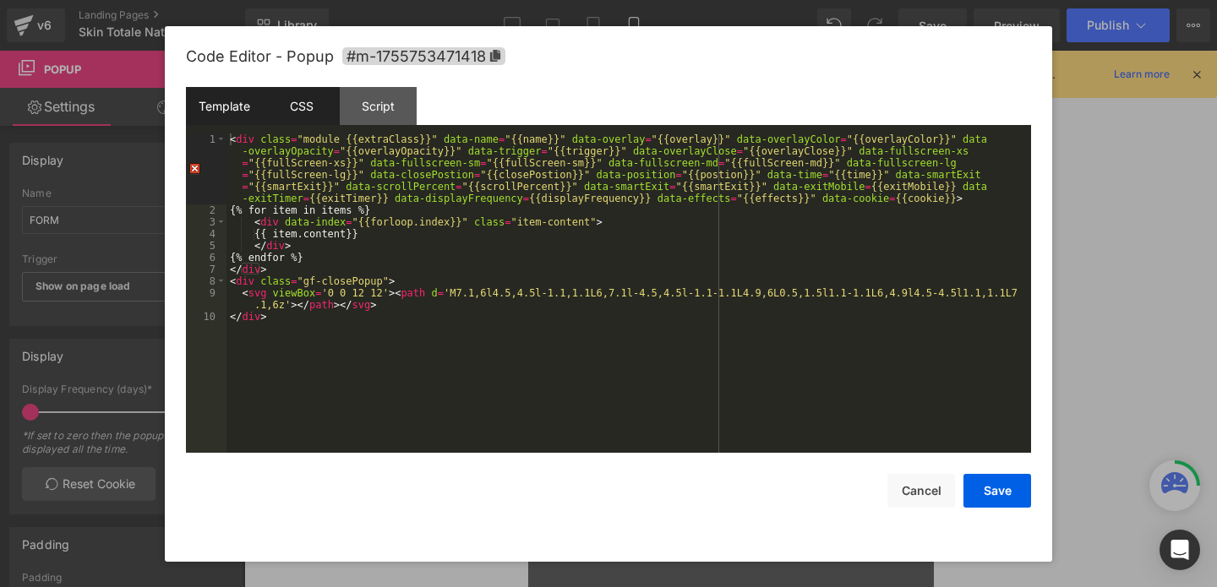
click at [299, 106] on div "CSS" at bounding box center [301, 106] width 77 height 38
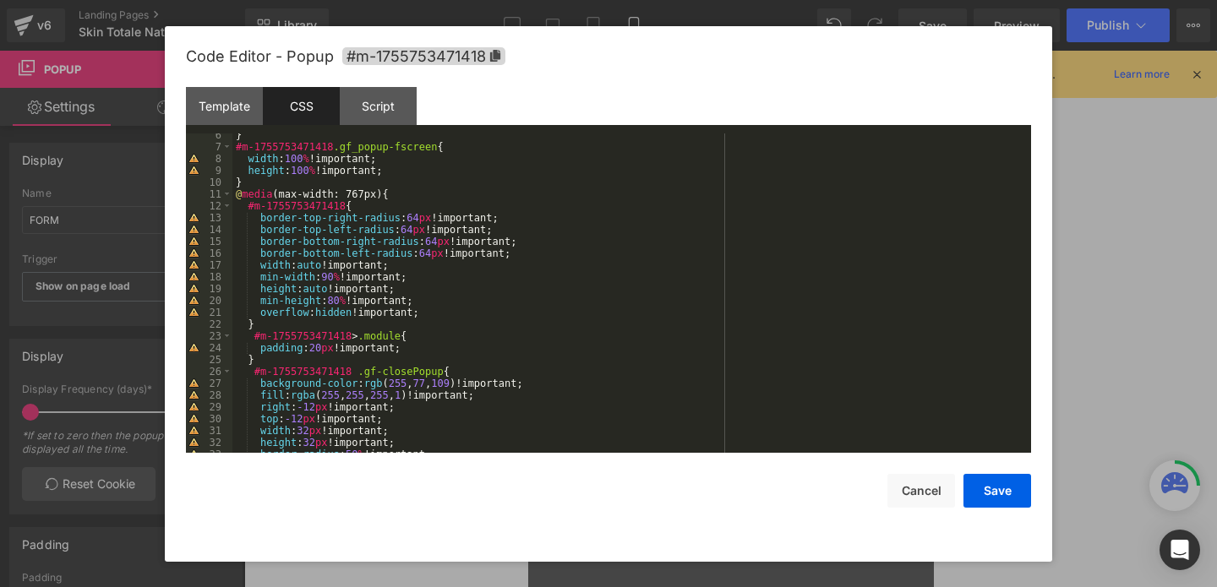
scroll to position [87, 0]
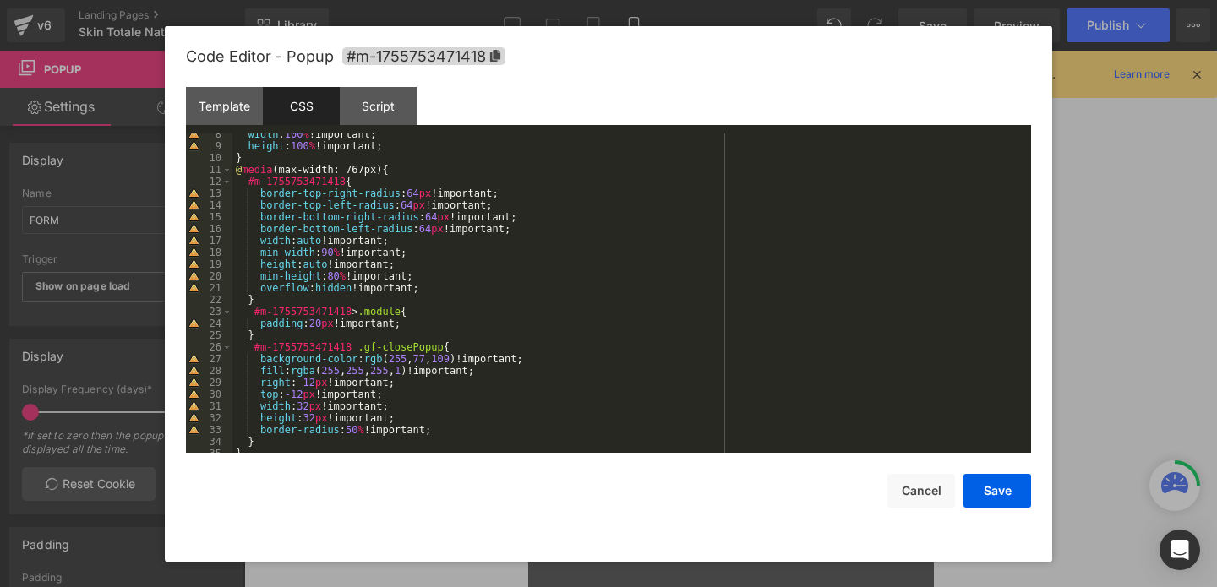
click at [368, 288] on div "width : 100 % !important; height : 100 % !important; } @ media (max-width: 767p…" at bounding box center [628, 299] width 792 height 343
paste textarea
click at [370, 286] on div "width : 100 % !important; height : 100 % !important; } @ media (max-width: 767p…" at bounding box center [628, 299] width 792 height 343
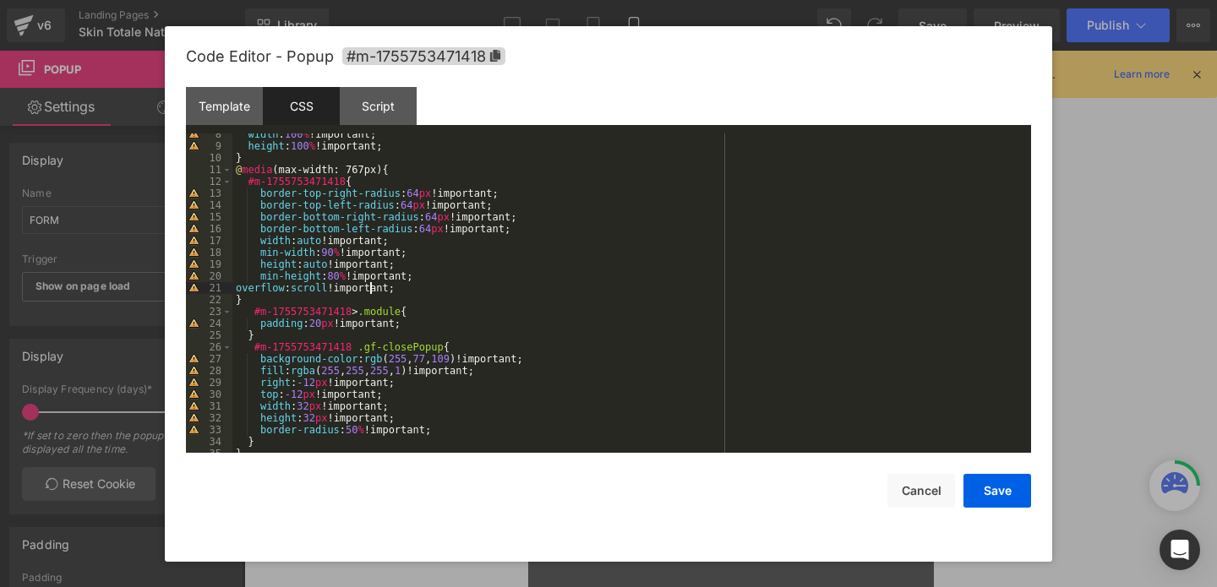
click at [370, 286] on div "width : 100 % !important; height : 100 % !important; } @ media (max-width: 767p…" at bounding box center [628, 299] width 792 height 343
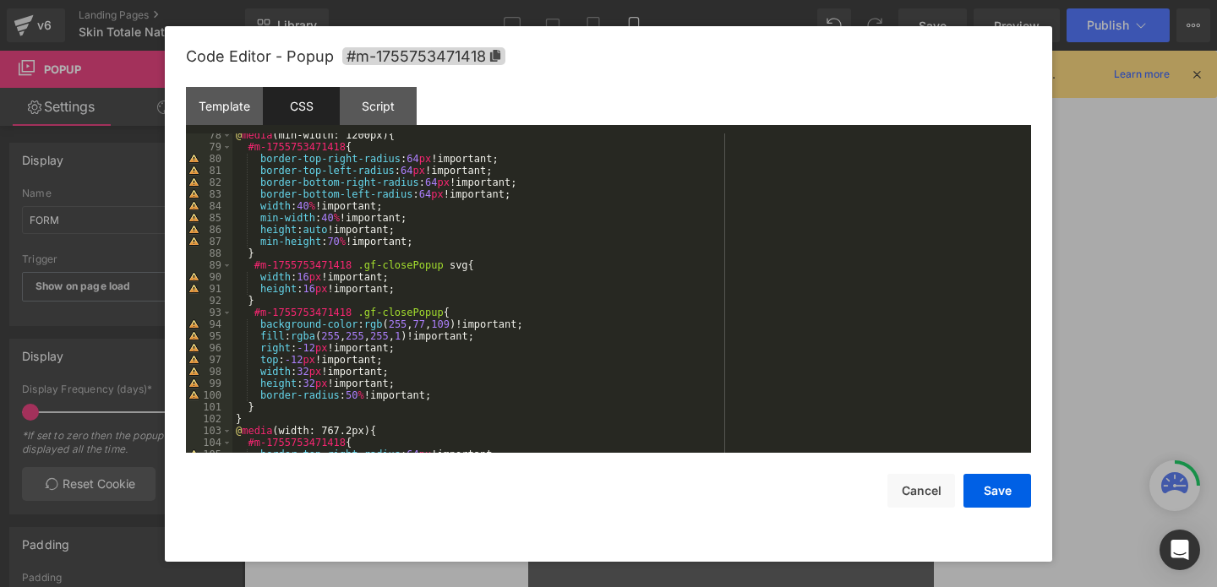
scroll to position [1195, 0]
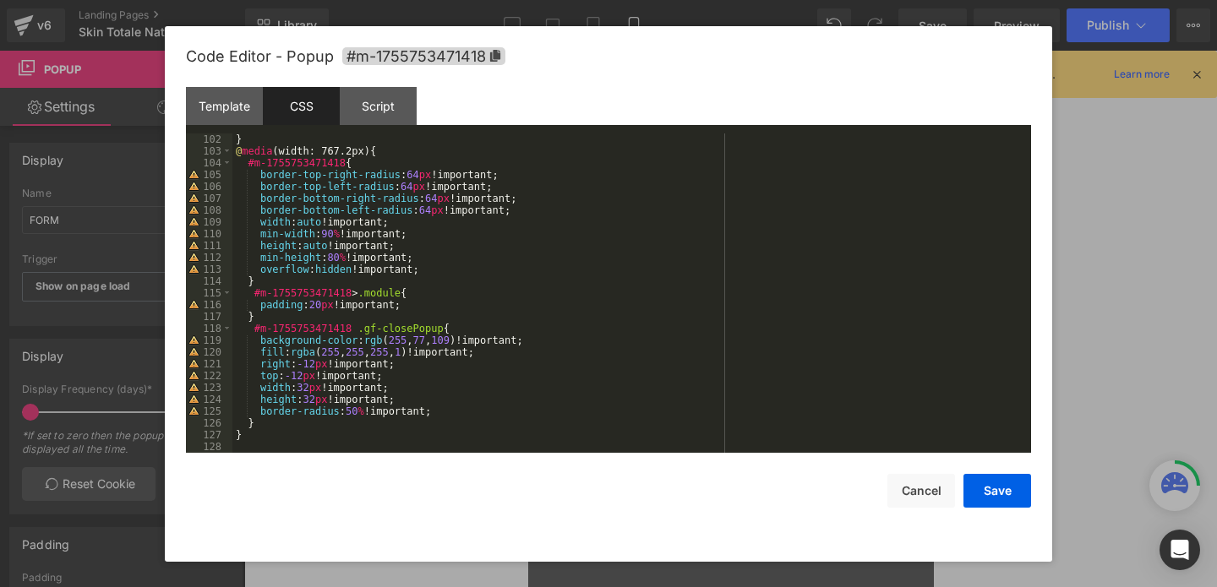
click at [322, 271] on div "} @ media (width: 767.2px) { #m-1755753471418 { border-top-right-radius : 64 px…" at bounding box center [628, 305] width 792 height 343
click at [974, 497] on button "Save" at bounding box center [997, 491] width 68 height 34
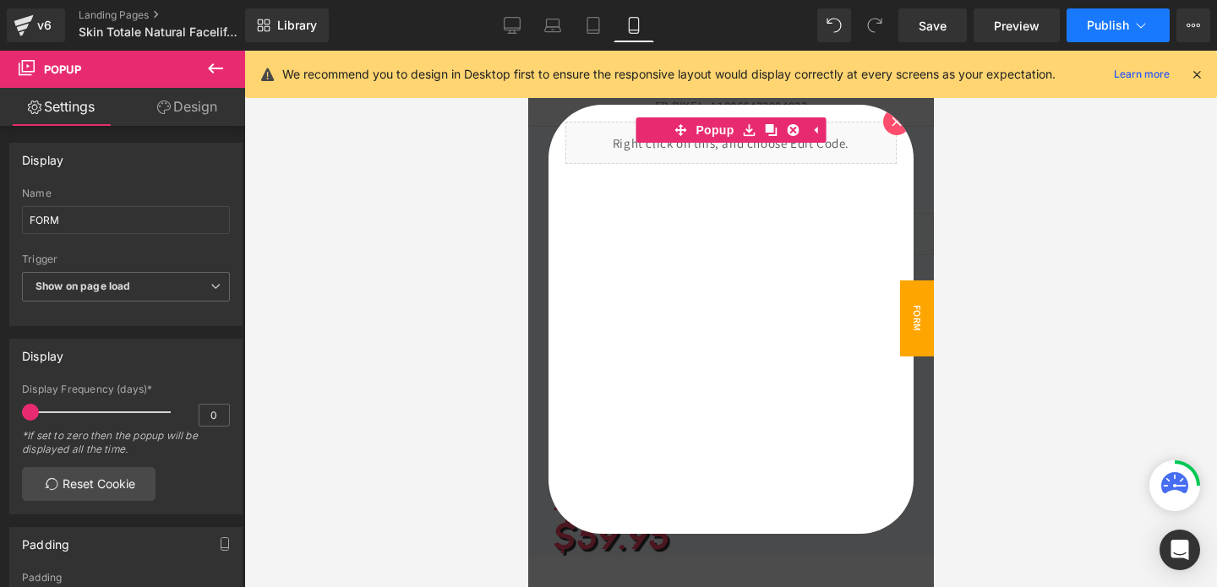
click at [1096, 35] on button "Publish" at bounding box center [1117, 25] width 103 height 34
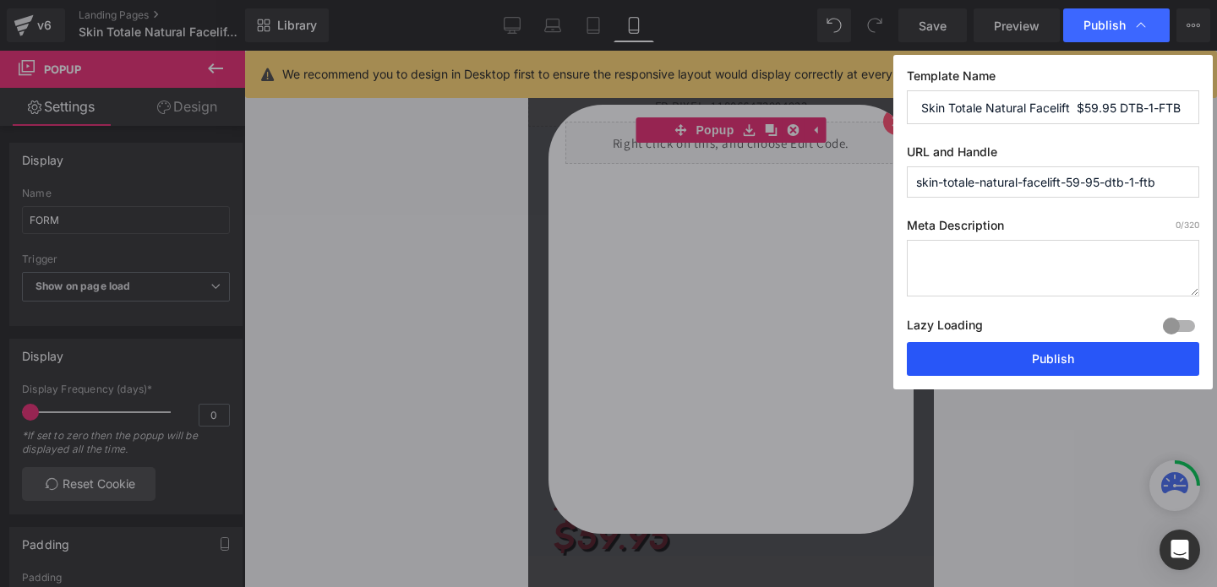
click at [1040, 352] on button "Publish" at bounding box center [1053, 359] width 292 height 34
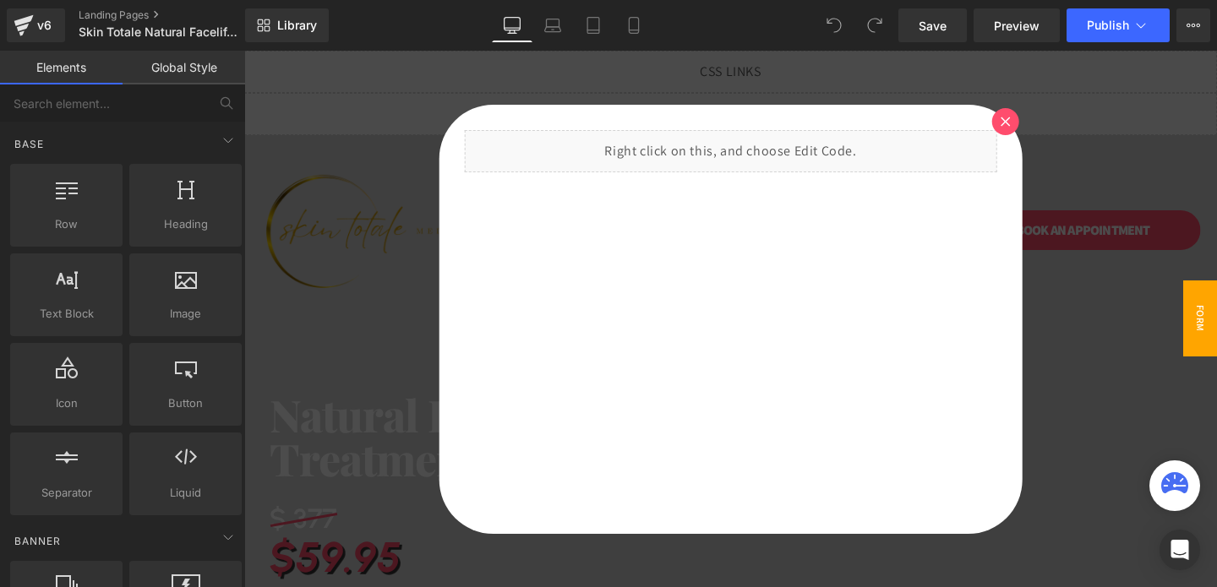
click at [1093, 137] on div at bounding box center [730, 319] width 973 height 537
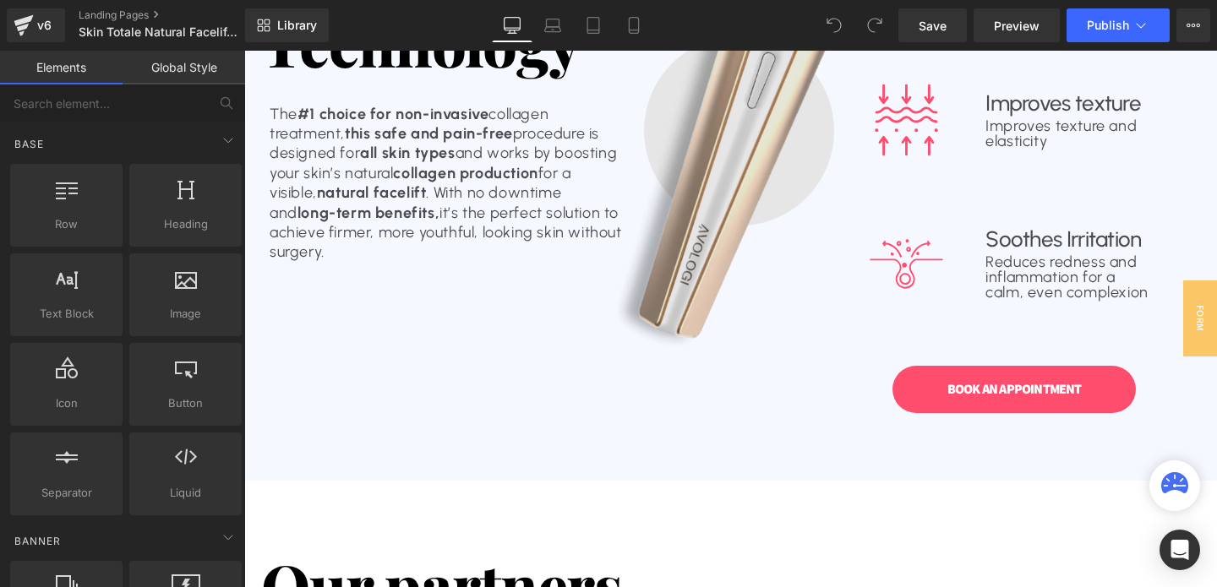
scroll to position [1322, 0]
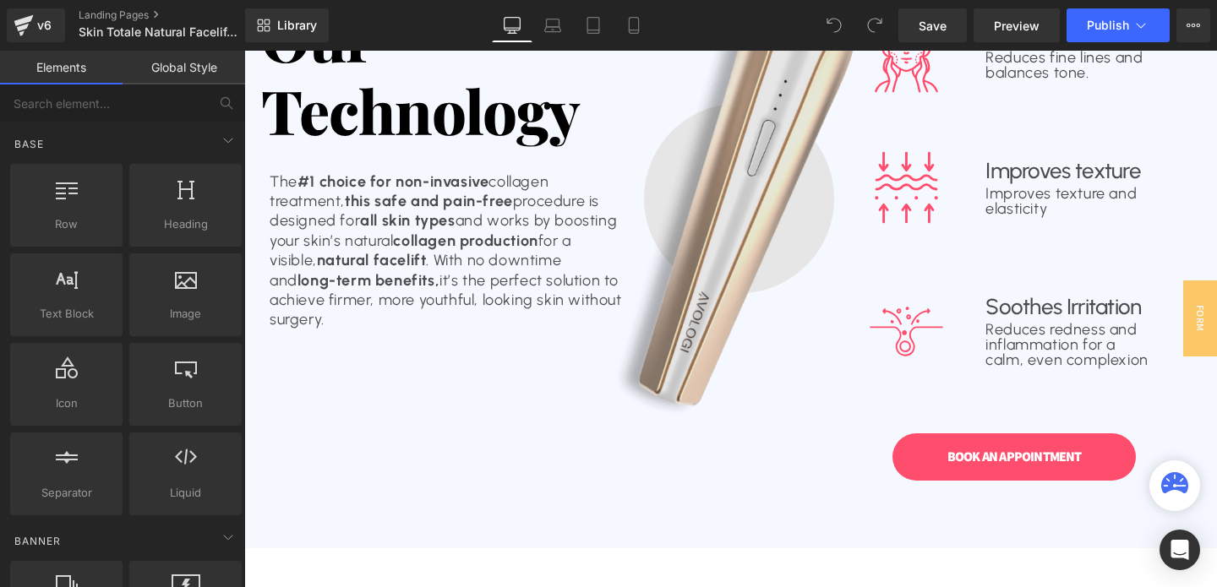
click at [706, 229] on img at bounding box center [675, 156] width 511 height 626
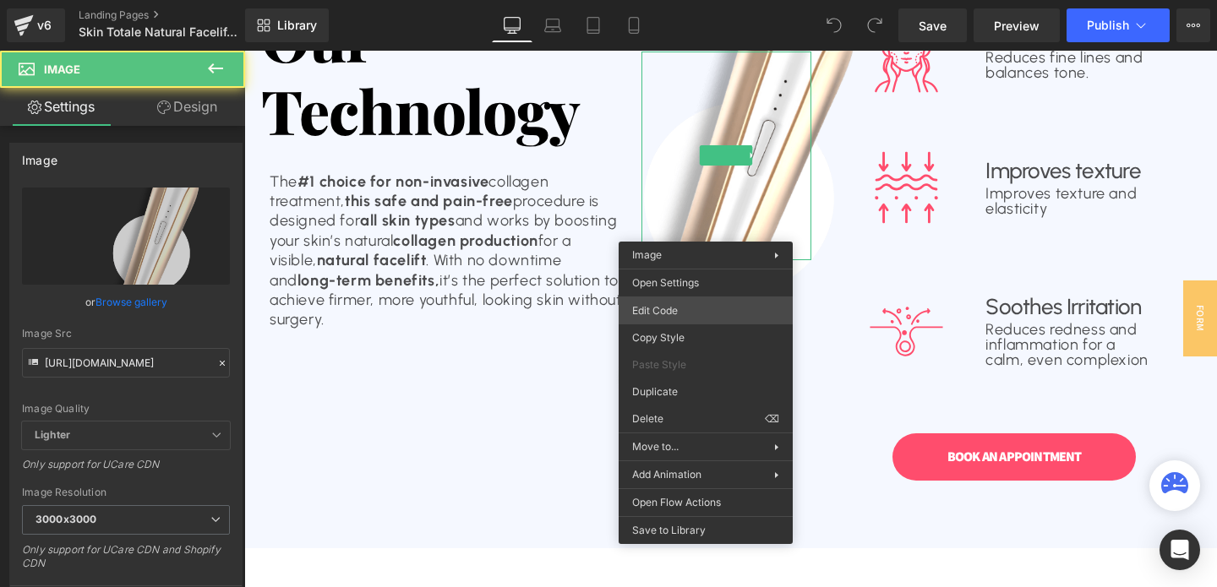
click at [681, 0] on div "You are previewing how the will restyle your page. You can not edit Elements in…" at bounding box center [608, 0] width 1217 height 0
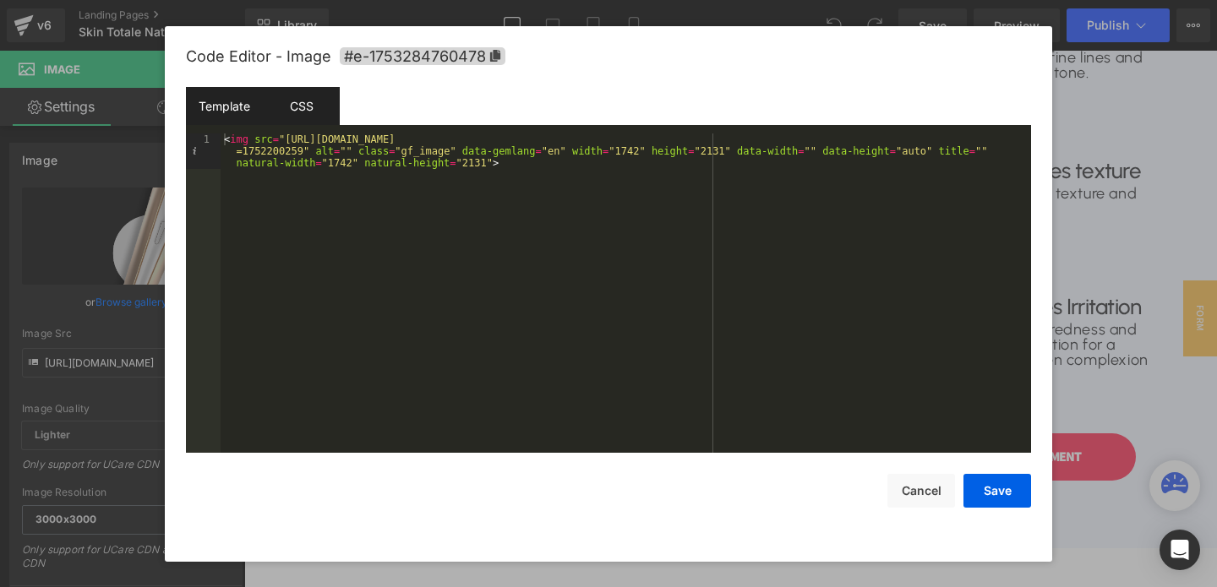
click at [316, 112] on div "CSS" at bounding box center [301, 106] width 77 height 38
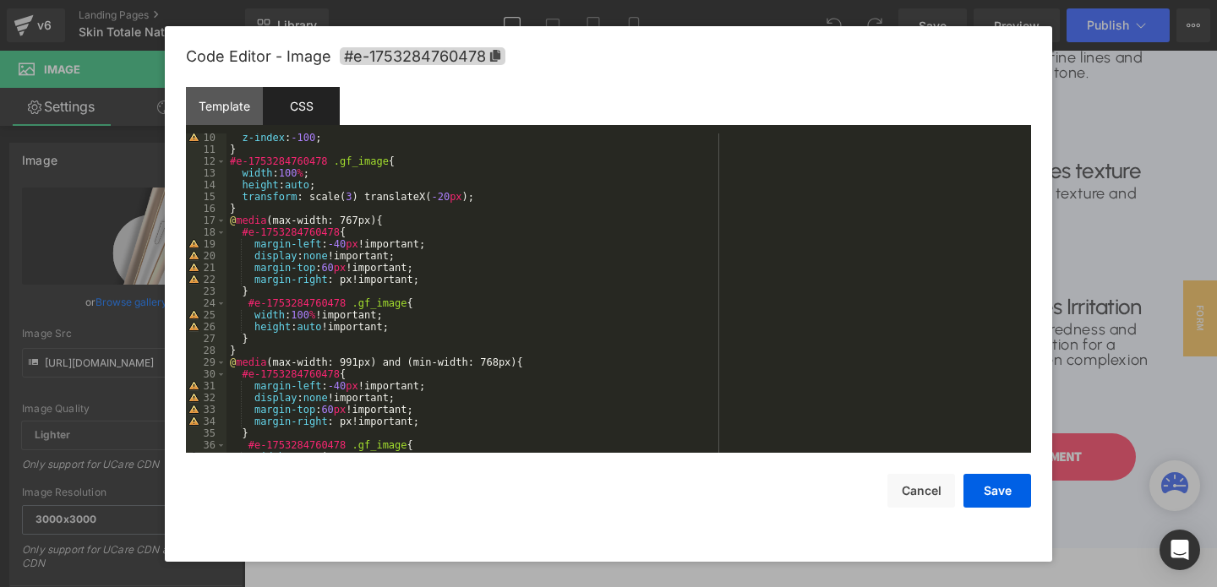
scroll to position [87, 0]
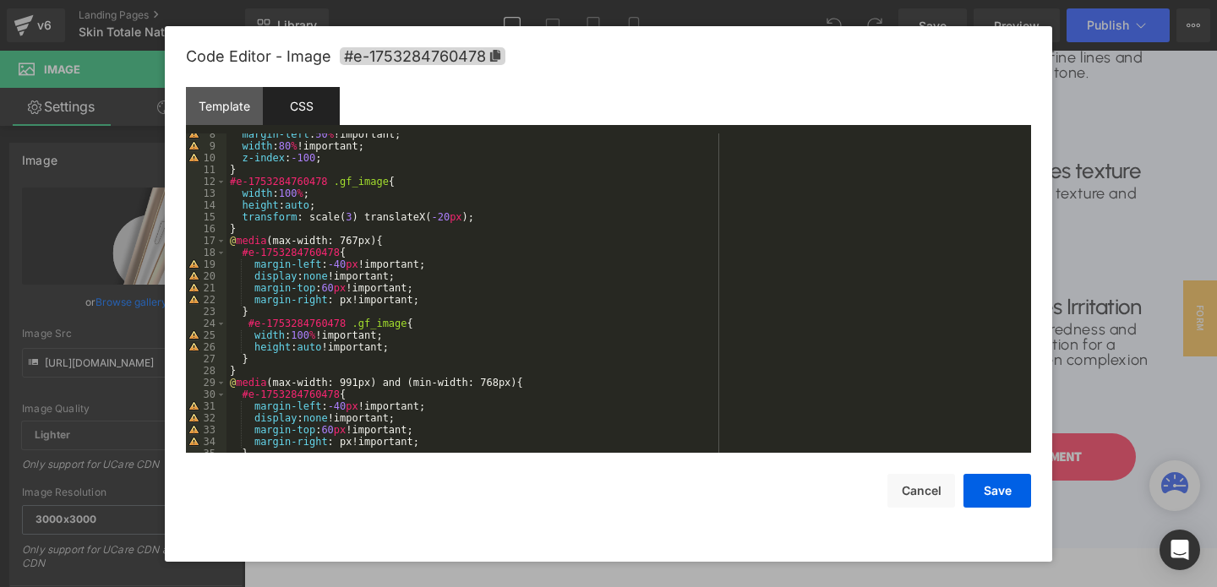
click at [352, 216] on div "margin-left : 50 % !important; width : 80 % !important; z-index : -100 ; } #e-1…" at bounding box center [625, 299] width 798 height 343
click at [990, 498] on button "Save" at bounding box center [997, 491] width 68 height 34
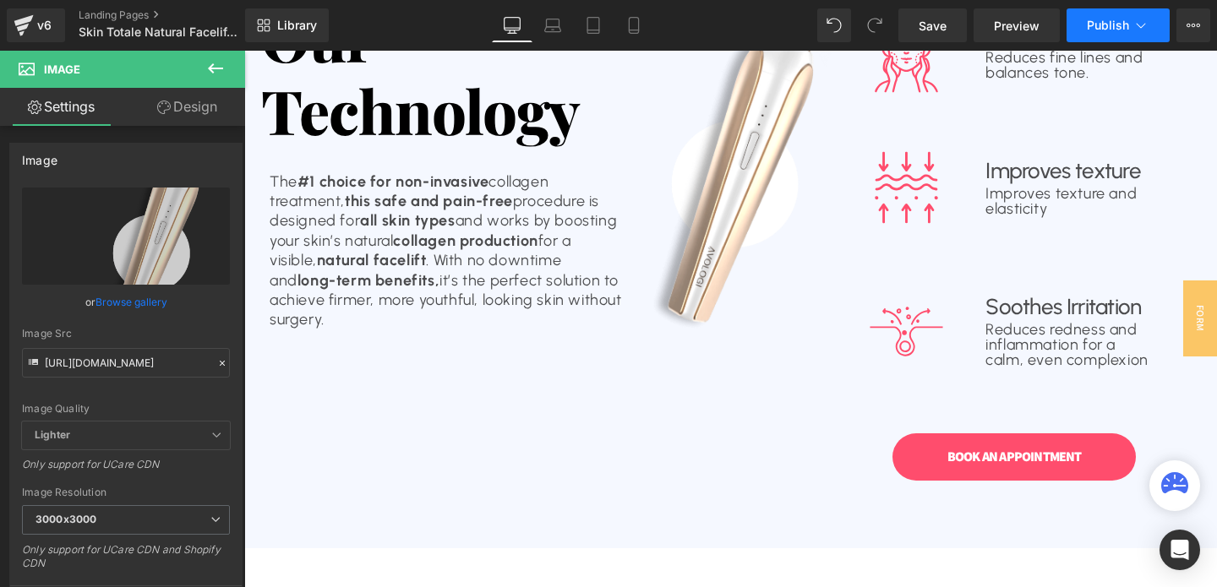
click at [1098, 22] on span "Publish" at bounding box center [1108, 26] width 42 height 14
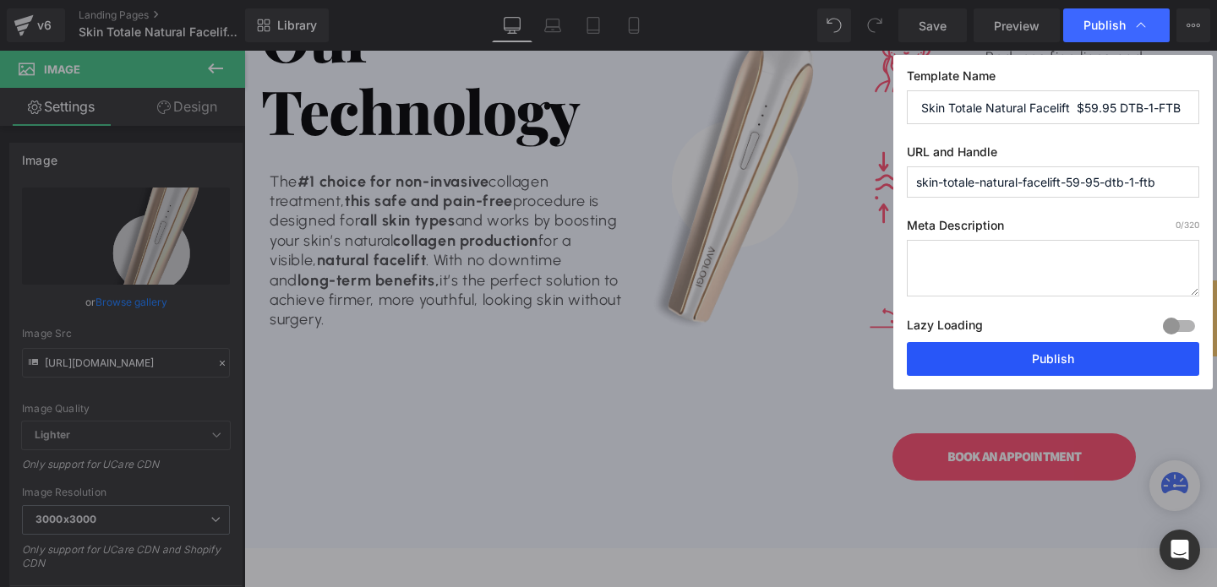
click at [1089, 358] on button "Publish" at bounding box center [1053, 359] width 292 height 34
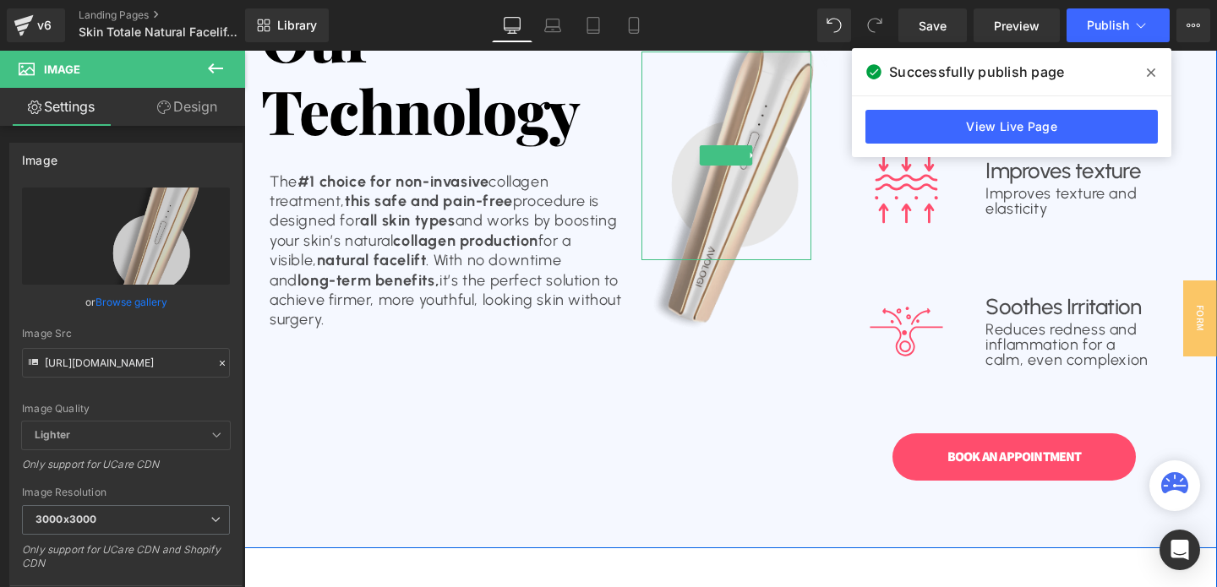
click at [722, 248] on img at bounding box center [692, 155] width 341 height 417
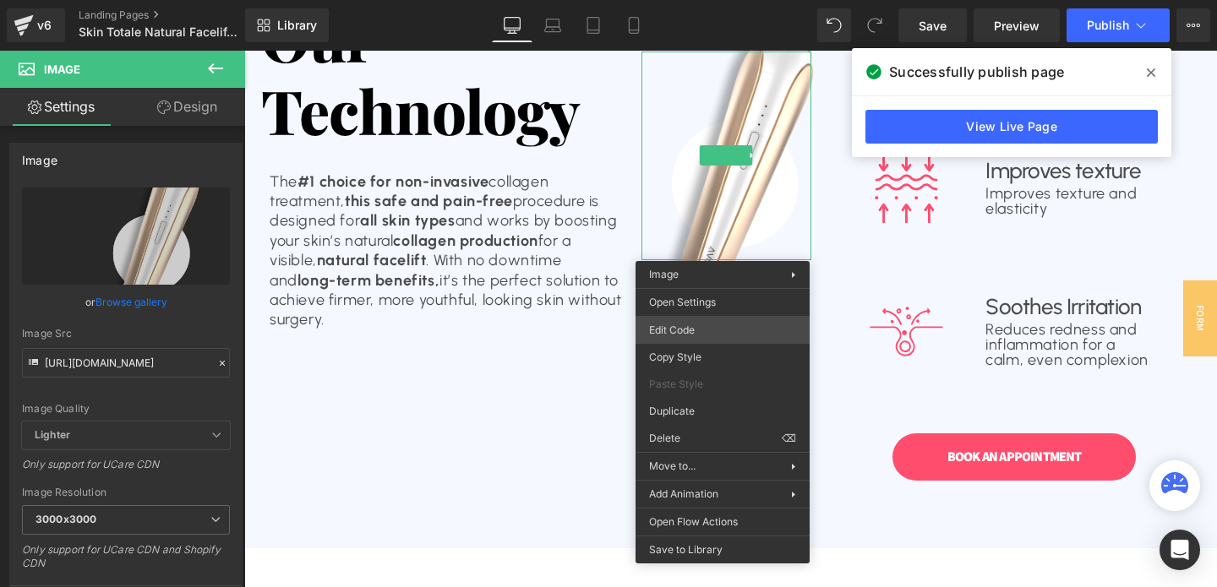
click at [684, 0] on div "You are previewing how the will restyle your page. You can not edit Elements in…" at bounding box center [608, 0] width 1217 height 0
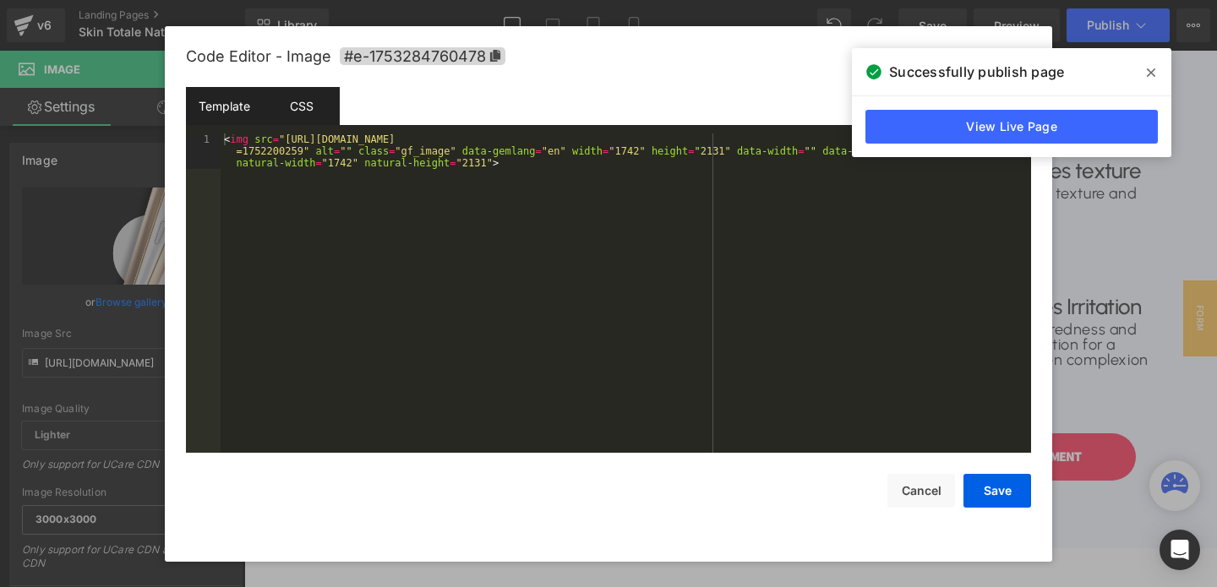
click at [308, 104] on div "CSS" at bounding box center [301, 106] width 77 height 38
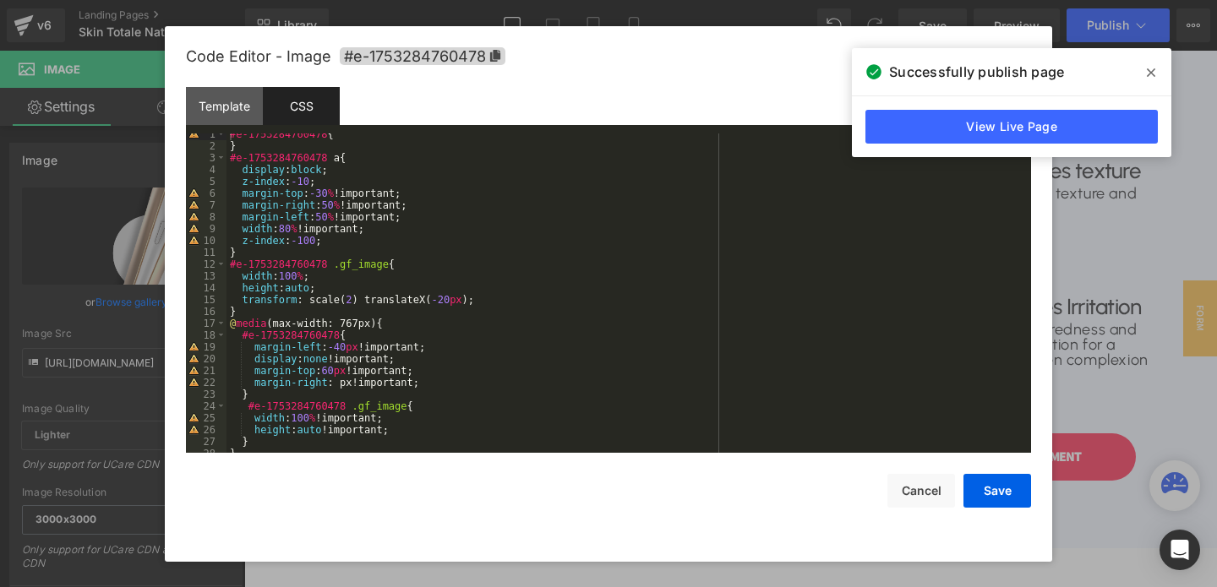
scroll to position [5, 0]
click at [347, 303] on div "#e-1753284760478 { } #e-1753284760478 a { display : block ; z-index : -10 ; mar…" at bounding box center [625, 299] width 798 height 343
click at [451, 300] on div "#e-1753284760478 { } #e-1753284760478 a { display : block ; z-index : -10 ; mar…" at bounding box center [625, 299] width 798 height 343
click at [1005, 486] on button "Save" at bounding box center [997, 491] width 68 height 34
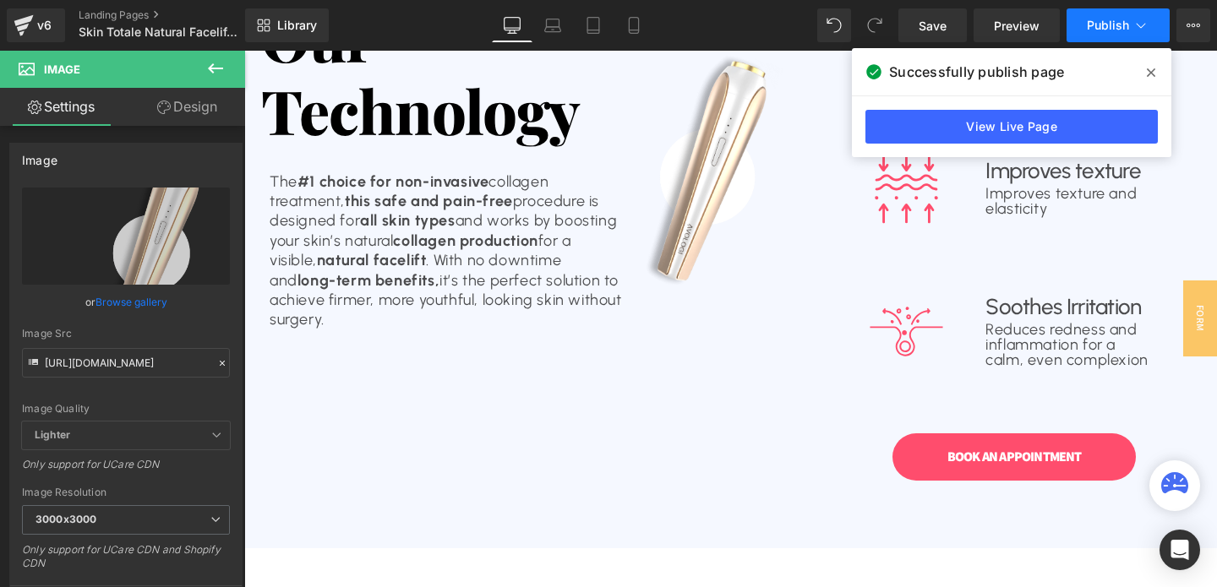
click at [1092, 22] on span "Publish" at bounding box center [1108, 26] width 42 height 14
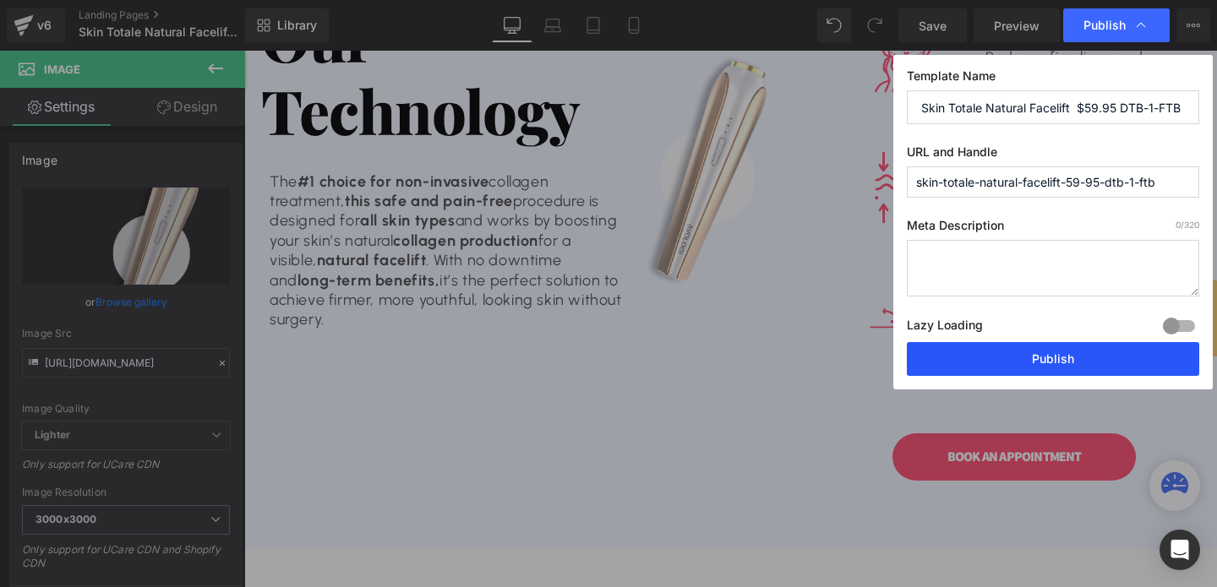
click at [1044, 365] on button "Publish" at bounding box center [1053, 359] width 292 height 34
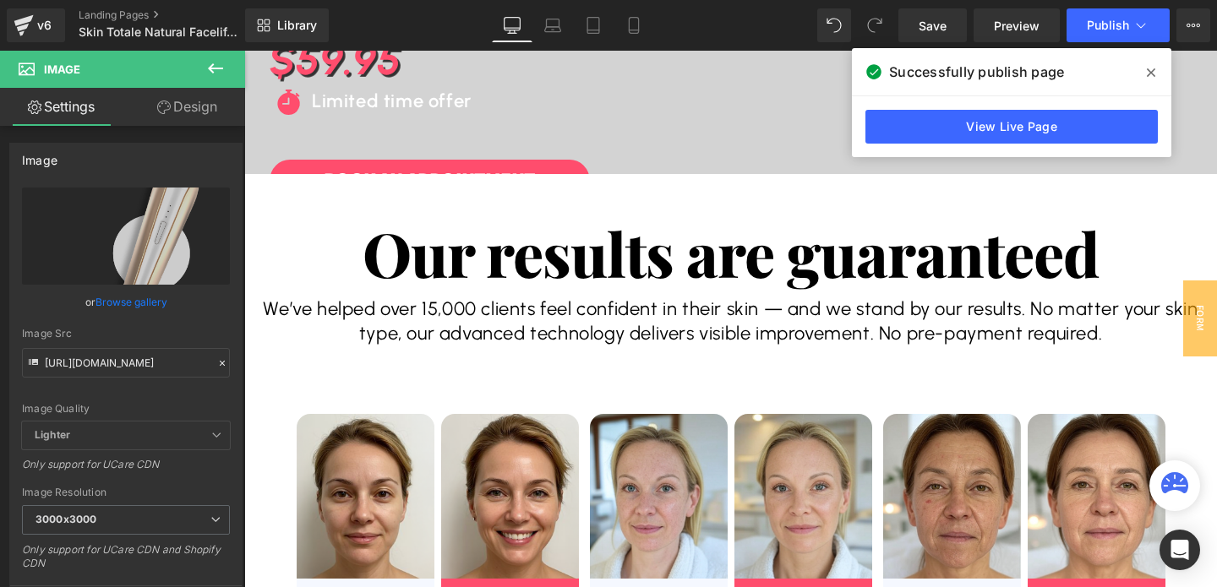
scroll to position [0, 0]
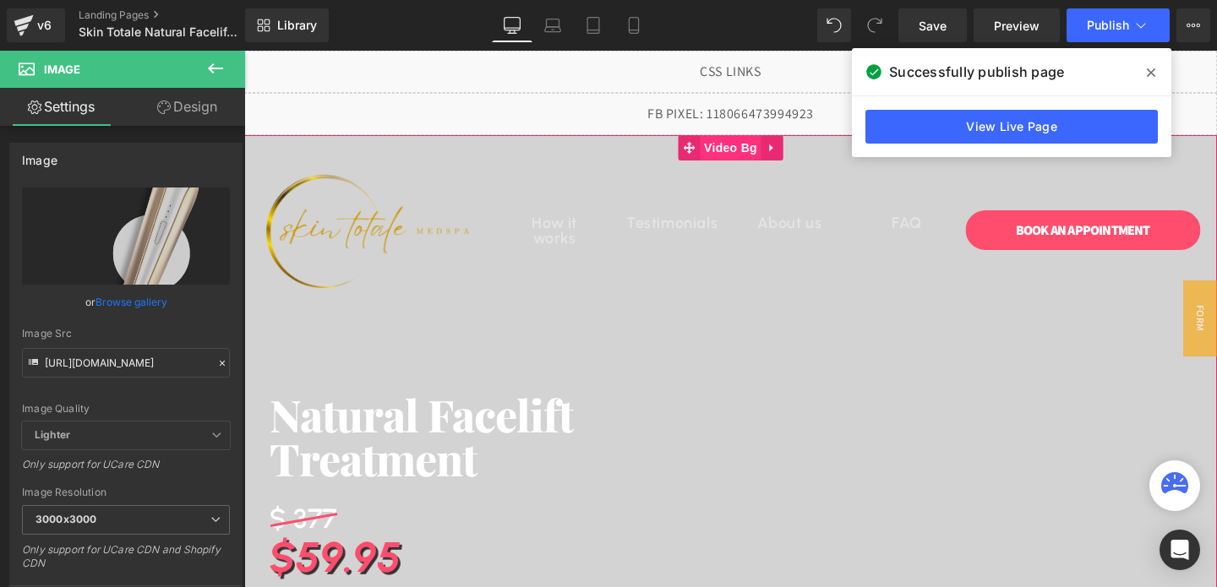
click at [725, 149] on span "Video Bg" at bounding box center [731, 147] width 62 height 25
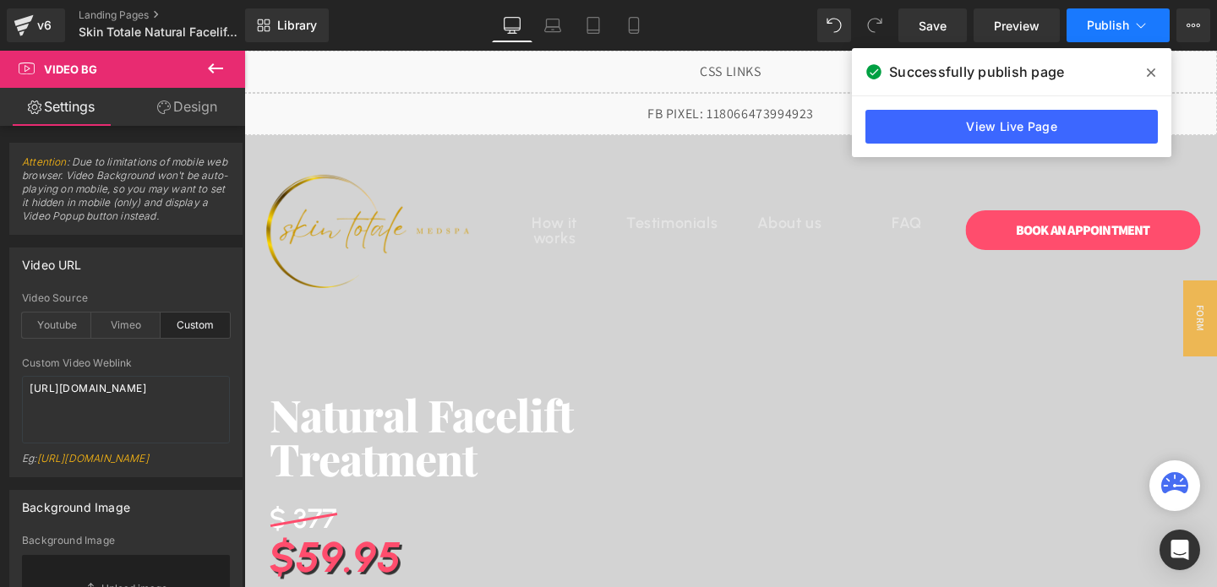
click at [1110, 35] on button "Publish" at bounding box center [1117, 25] width 103 height 34
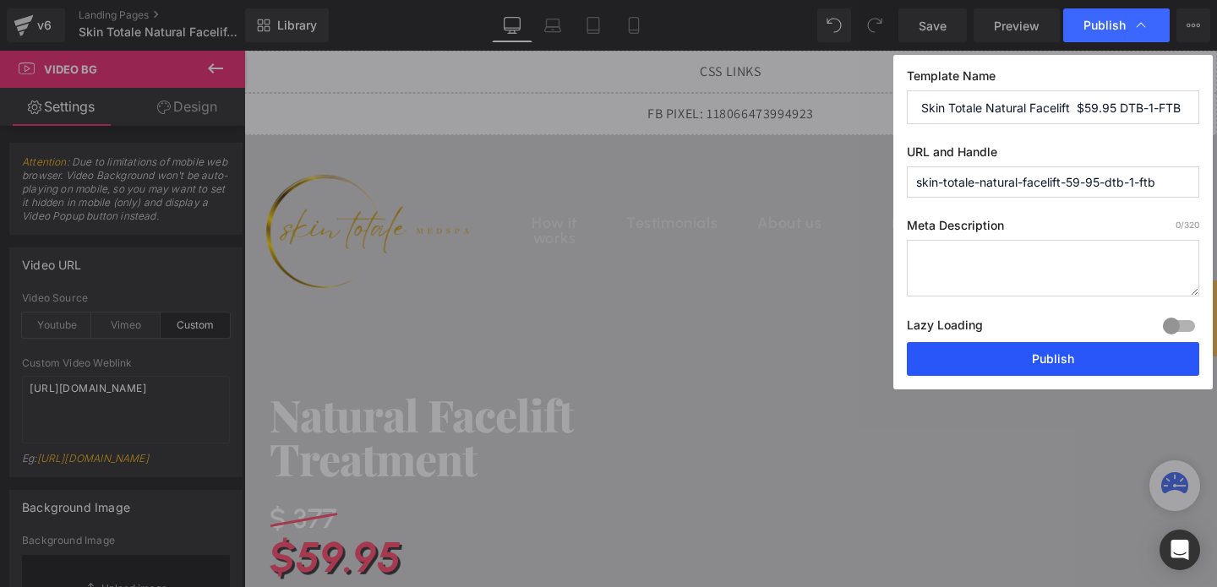
click at [990, 357] on button "Publish" at bounding box center [1053, 359] width 292 height 34
